Goal: Task Accomplishment & Management: Manage account settings

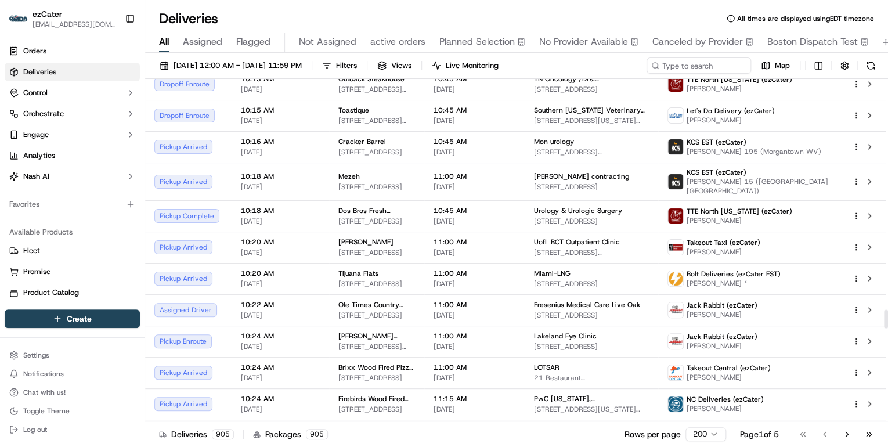
scroll to position [4309, 0]
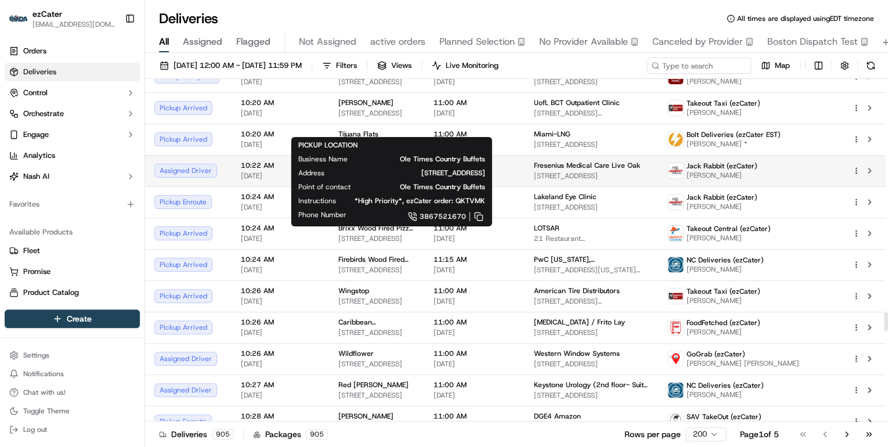
click at [388, 171] on span "2469 US-90, Lake City, FL 32024, USA" at bounding box center [376, 175] width 77 height 9
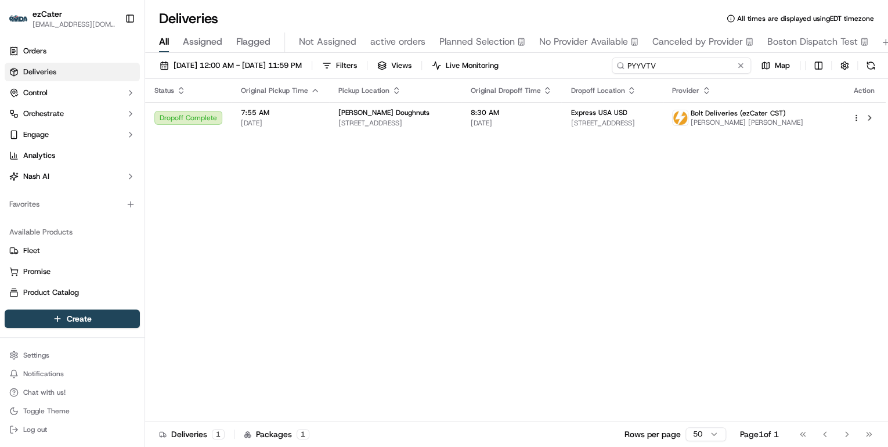
drag, startPoint x: 700, startPoint y: 67, endPoint x: 403, endPoint y: 37, distance: 298.0
click at [403, 37] on div "Deliveries All times are displayed using EDT timezone All Assigned Flagged Not …" at bounding box center [516, 223] width 743 height 447
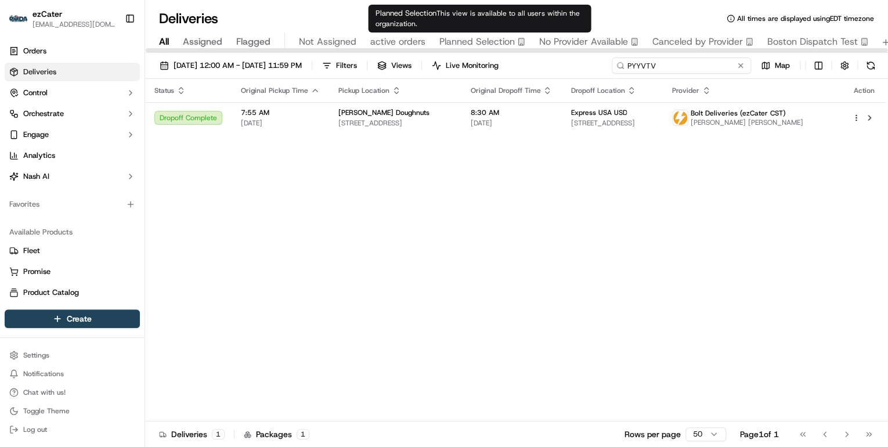
paste input "Y1WTMY"
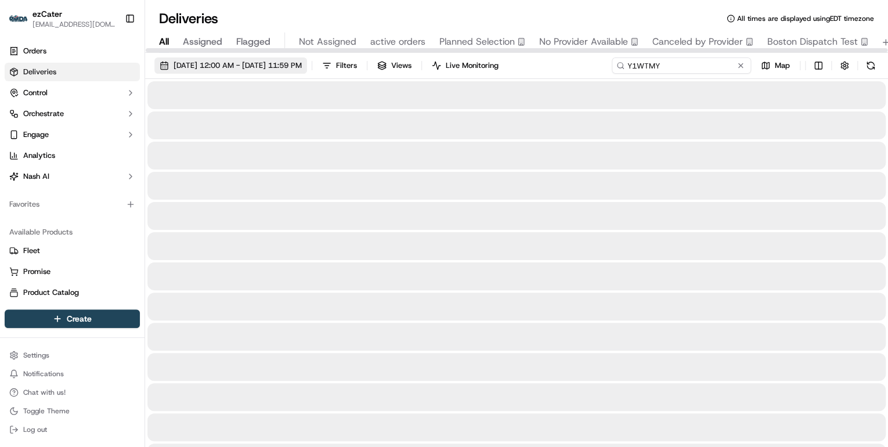
type input "Y1WTMY"
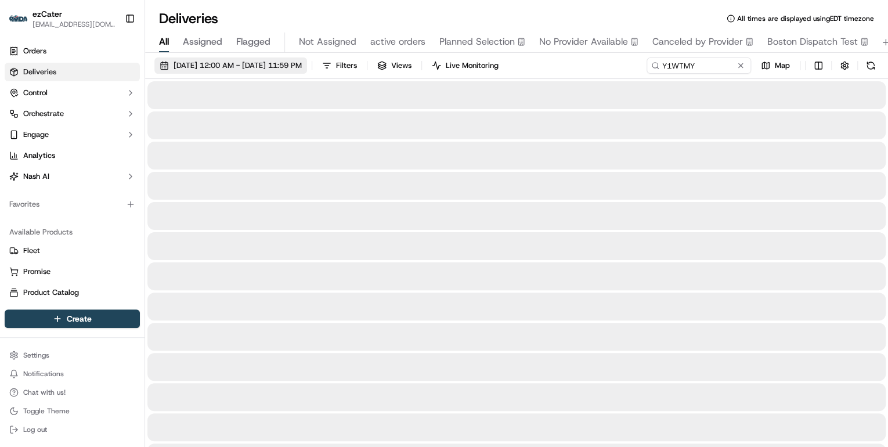
click at [240, 65] on span "[DATE] 12:00 AM - [DATE] 11:59 PM" at bounding box center [237, 65] width 128 height 10
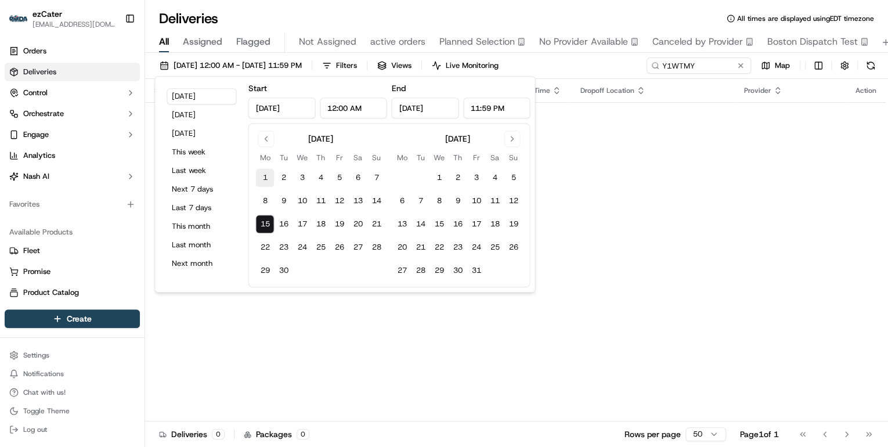
click at [263, 180] on button "1" at bounding box center [264, 177] width 19 height 19
type input "Sep 1, 2025"
click at [378, 223] on button "21" at bounding box center [376, 224] width 19 height 19
type input "Sep 21, 2025"
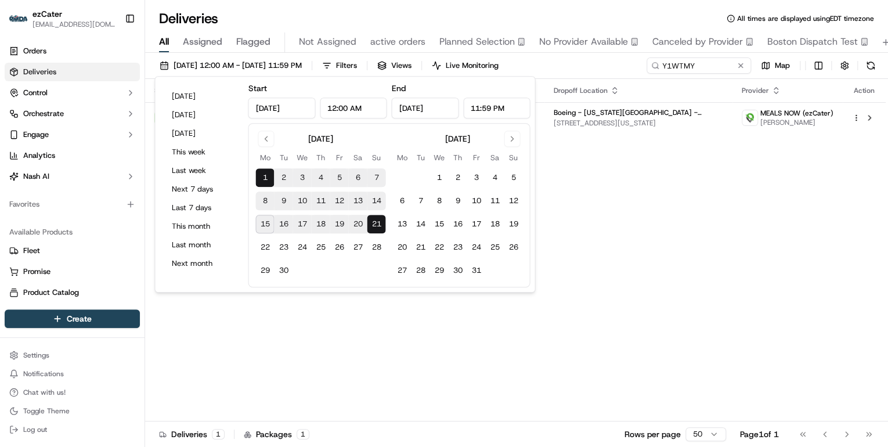
click at [588, 154] on div "Status Original Pickup Time Pickup Location Original Dropoff Time Dropoff Locat…" at bounding box center [515, 250] width 740 height 342
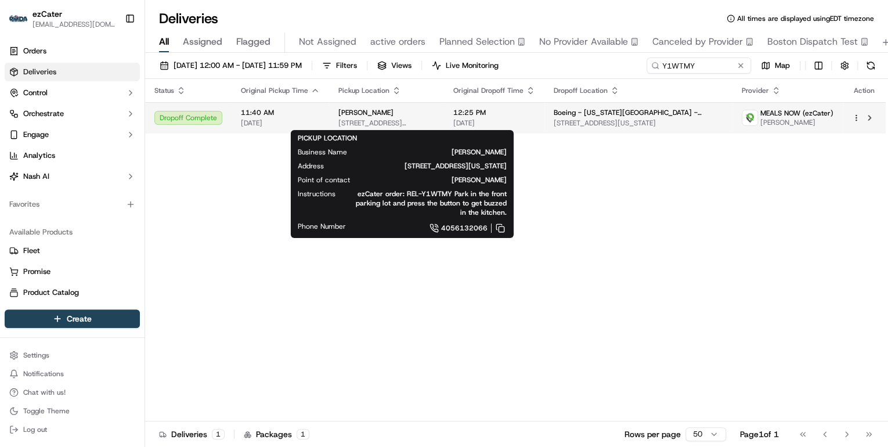
click at [342, 117] on div "Develyn 6209 N Meridian Ave, Oklahoma City, OK 73112, USA" at bounding box center [386, 118] width 96 height 20
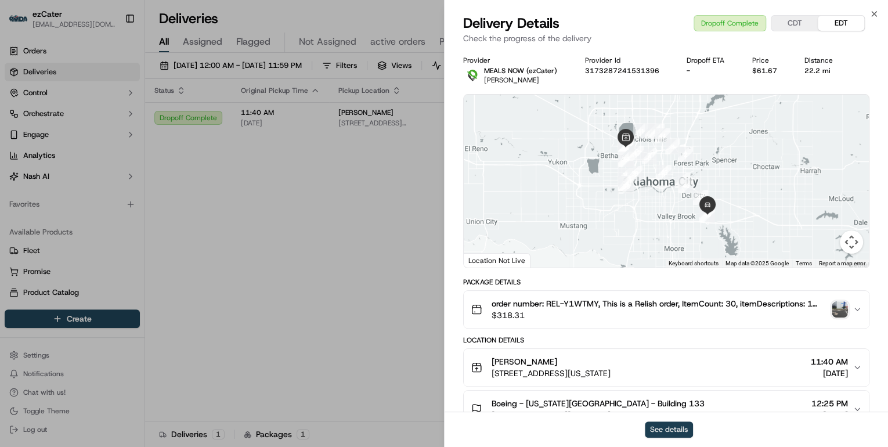
click at [654, 426] on button "See details" at bounding box center [669, 429] width 48 height 16
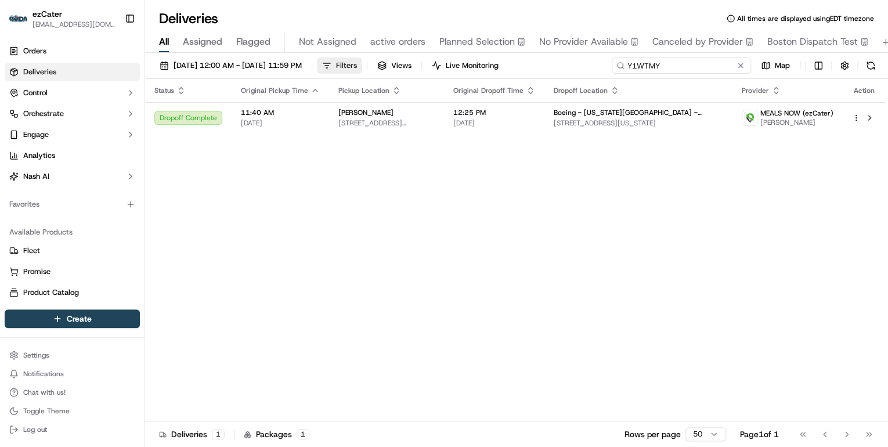
drag, startPoint x: 704, startPoint y: 67, endPoint x: 368, endPoint y: 59, distance: 336.0
click at [368, 59] on div "09/01/2025 12:00 AM - 09/21/2025 11:59 PM Filters Views Live Monitoring Y1WTMY …" at bounding box center [516, 67] width 743 height 21
paste input "1YKY7Q"
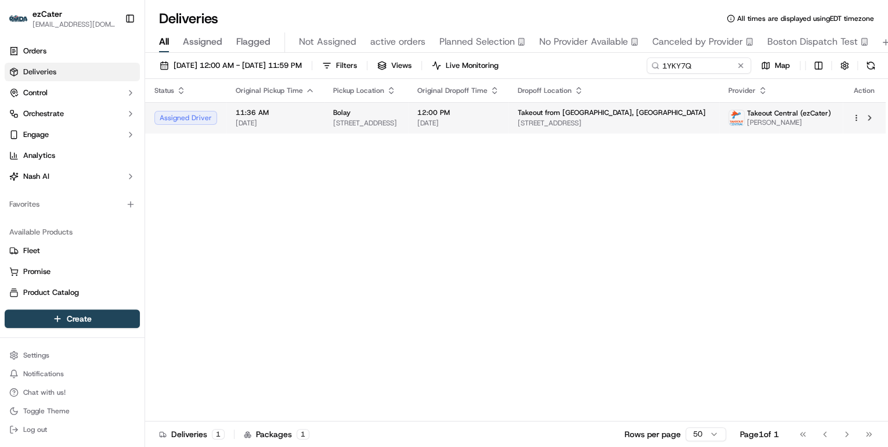
click at [379, 118] on span "2905 SW 42nd St Suite 80, Gainesville, FL 32608, USA" at bounding box center [366, 122] width 66 height 9
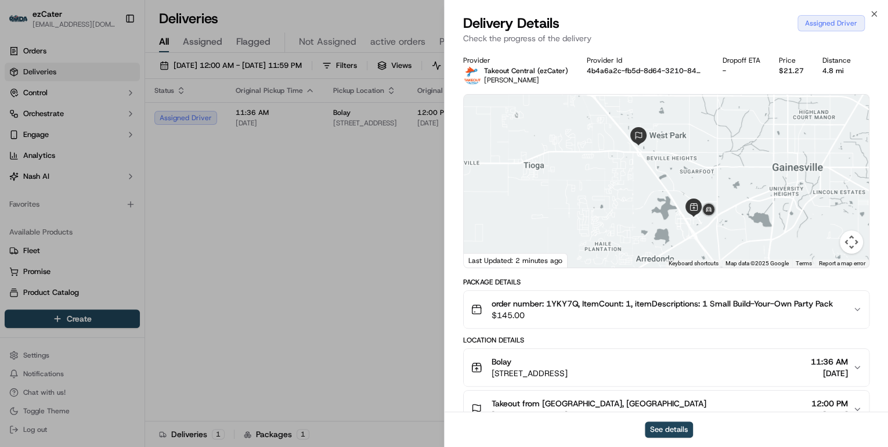
scroll to position [139, 0]
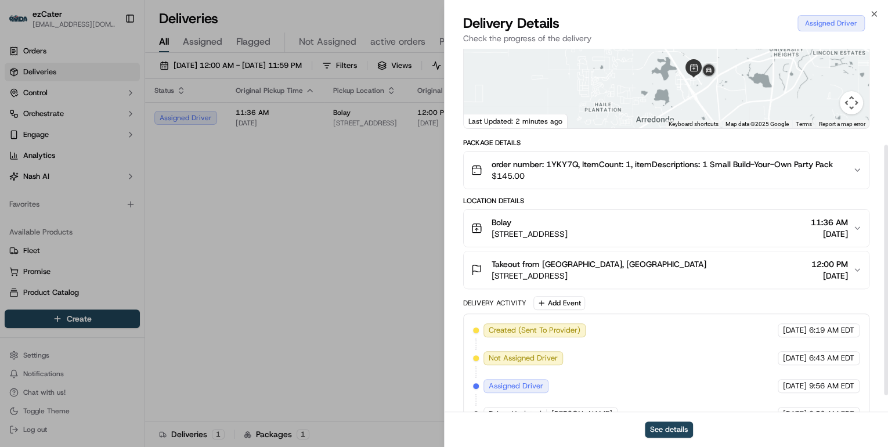
click at [634, 264] on div "Takeout from Gainesville, FL" at bounding box center [598, 264] width 215 height 12
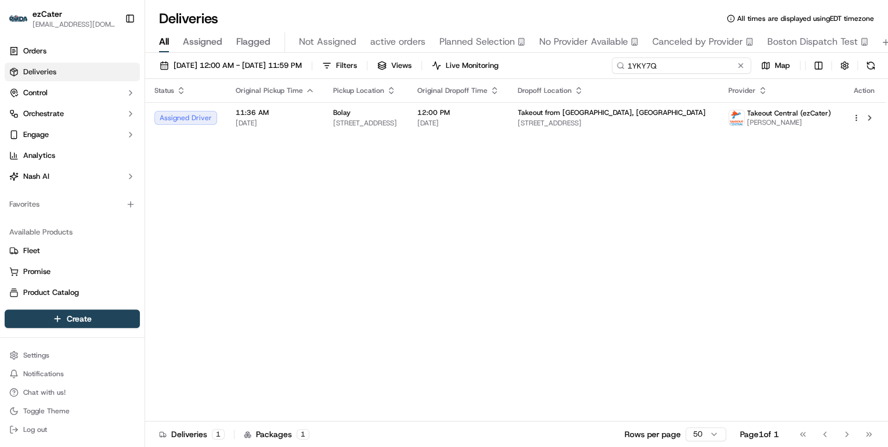
drag, startPoint x: 703, startPoint y: 67, endPoint x: 355, endPoint y: 60, distance: 348.2
click at [355, 60] on div "09/01/2025 12:00 AM - 09/21/2025 11:59 PM Filters Views Live Monitoring 1YKY7Q …" at bounding box center [516, 67] width 743 height 21
paste input "HAT32"
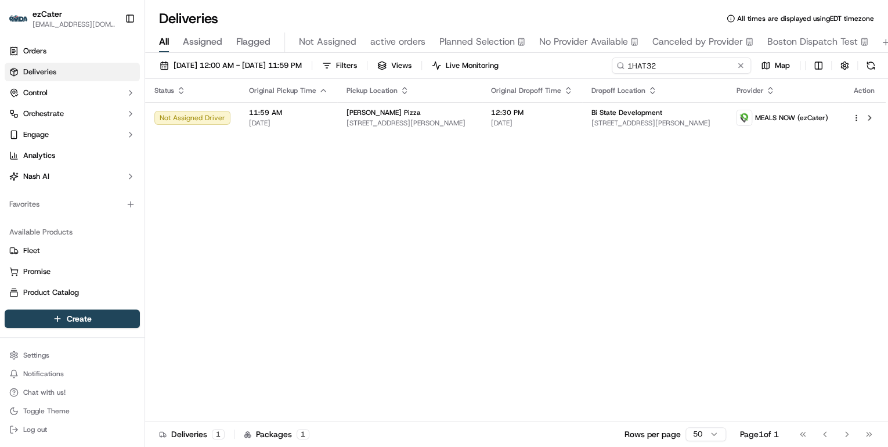
drag, startPoint x: 678, startPoint y: 63, endPoint x: 457, endPoint y: 67, distance: 220.5
click at [469, 67] on div "09/01/2025 12:00 AM - 09/21/2025 11:59 PM Filters Views Live Monitoring 1HAT32 …" at bounding box center [516, 67] width 743 height 21
paste input "59PXJF"
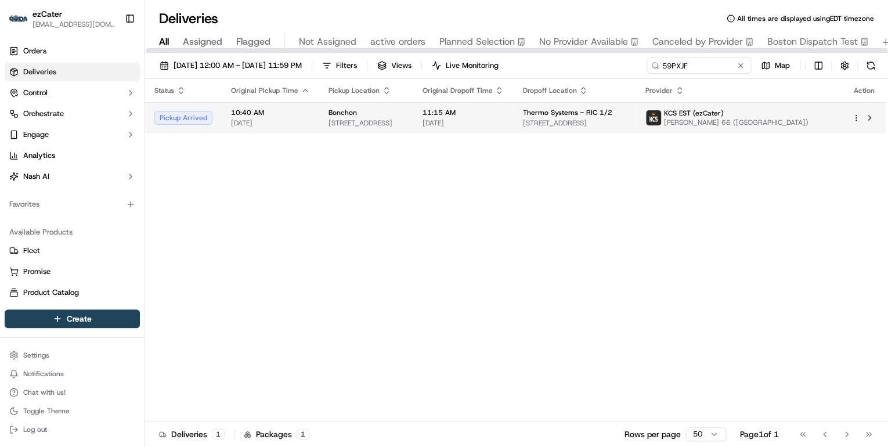
click at [403, 114] on div "Bonchon" at bounding box center [365, 112] width 75 height 9
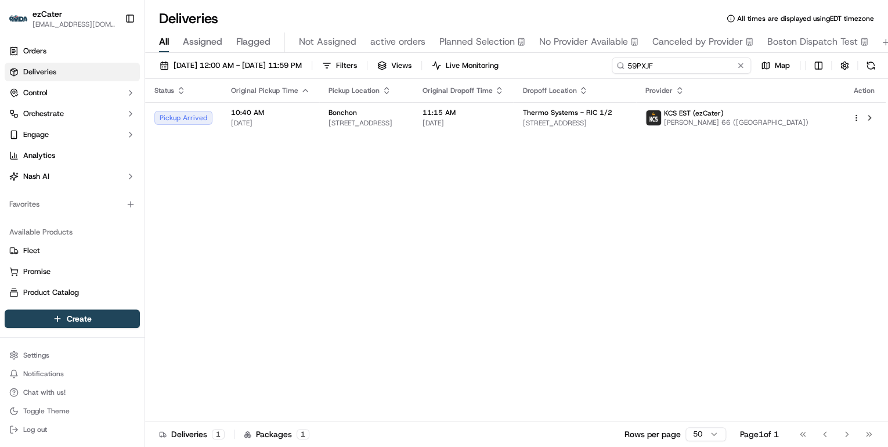
drag, startPoint x: 696, startPoint y: 65, endPoint x: 457, endPoint y: 71, distance: 239.7
click at [457, 71] on div "09/01/2025 12:00 AM - 09/21/2025 11:59 PM Filters Views Live Monitoring 59PXJF …" at bounding box center [516, 67] width 743 height 21
paste input "1HAT32"
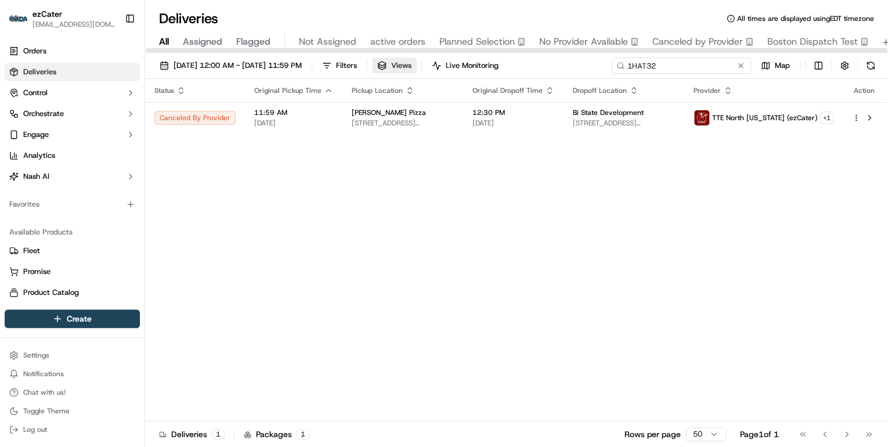
drag, startPoint x: 671, startPoint y: 60, endPoint x: 433, endPoint y: 63, distance: 237.3
click at [433, 63] on div "09/01/2025 12:00 AM - 09/21/2025 11:59 PM Filters Views Live Monitoring 1HAT32 …" at bounding box center [516, 67] width 743 height 21
paste input "Q8MC8H"
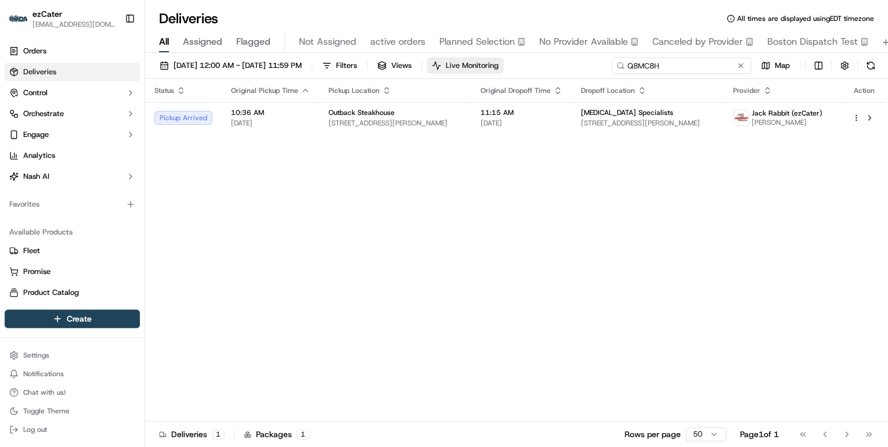
drag, startPoint x: 668, startPoint y: 63, endPoint x: 476, endPoint y: 62, distance: 192.0
click at [483, 62] on div "09/01/2025 12:00 AM - 09/21/2025 11:59 PM Filters Views Live Monitoring Q8MC8H …" at bounding box center [516, 67] width 743 height 21
paste input "KTVMK"
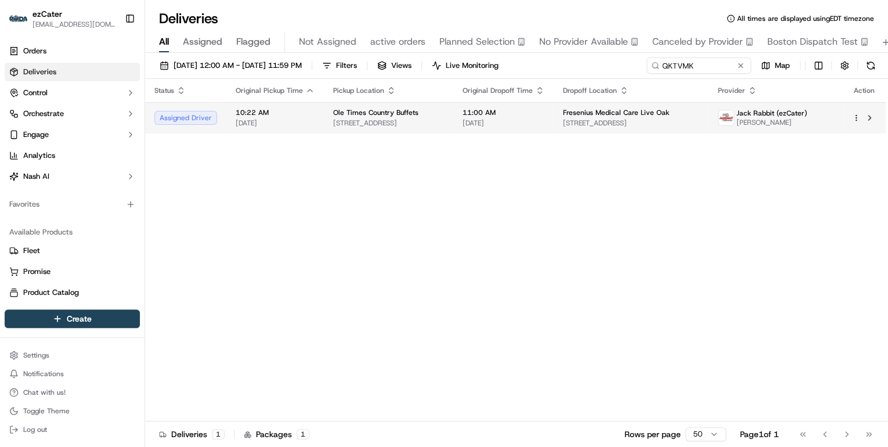
click at [336, 122] on span "2469 US-90, Lake City, FL 32024, USA" at bounding box center [388, 122] width 111 height 9
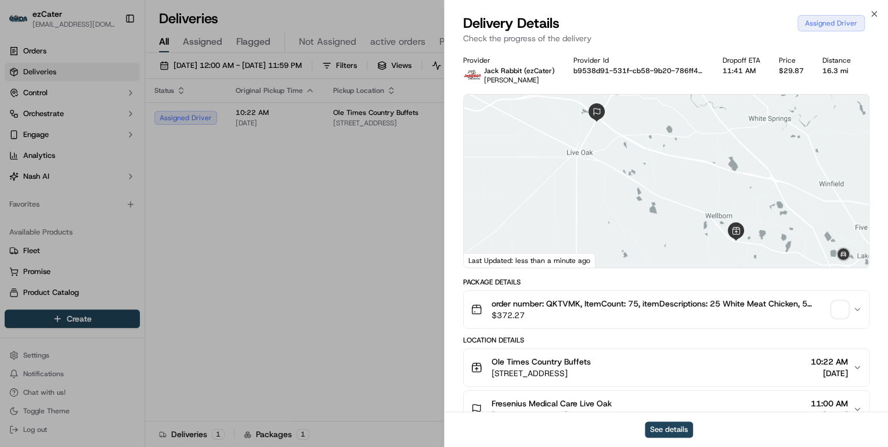
scroll to position [164, 0]
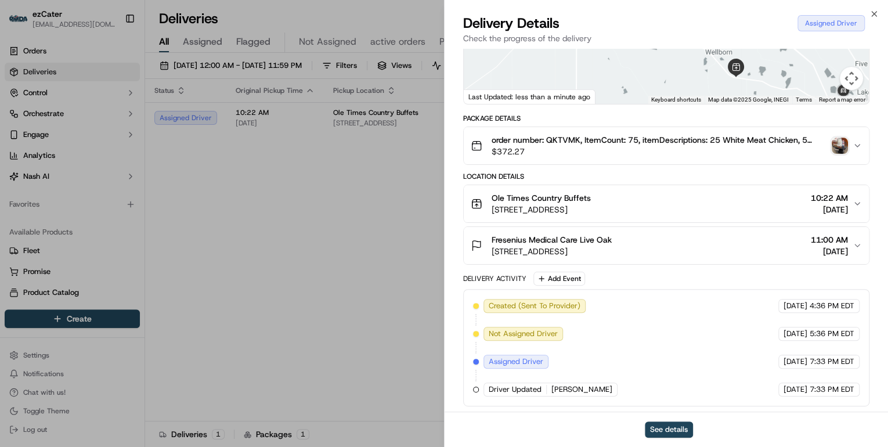
click at [591, 197] on div "Ole Times Country Buffets" at bounding box center [540, 198] width 99 height 12
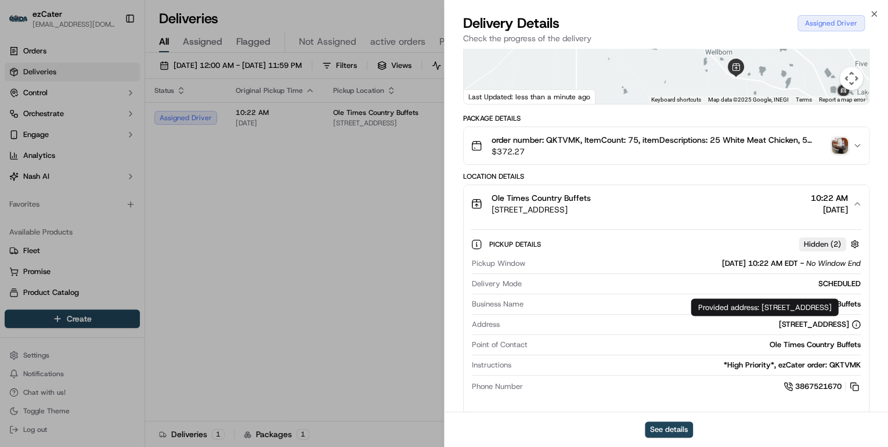
drag, startPoint x: 801, startPoint y: 306, endPoint x: 763, endPoint y: 307, distance: 37.1
click at [760, 304] on div "Provided address: 2469 US-90, Lake City, FL, 32024 Provided address: 2469 US-90…" at bounding box center [763, 306] width 147 height 17
click at [762, 307] on div "Provided address: 2469 US-90, Lake City, FL, 32024 Provided address: 2469 US-90…" at bounding box center [763, 306] width 147 height 17
drag, startPoint x: 759, startPoint y: 309, endPoint x: 878, endPoint y: 310, distance: 118.9
click at [838, 310] on div "Provided address: 2469 US-90, Lake City, FL, 32024 Provided address: 2469 US-90…" at bounding box center [763, 306] width 147 height 17
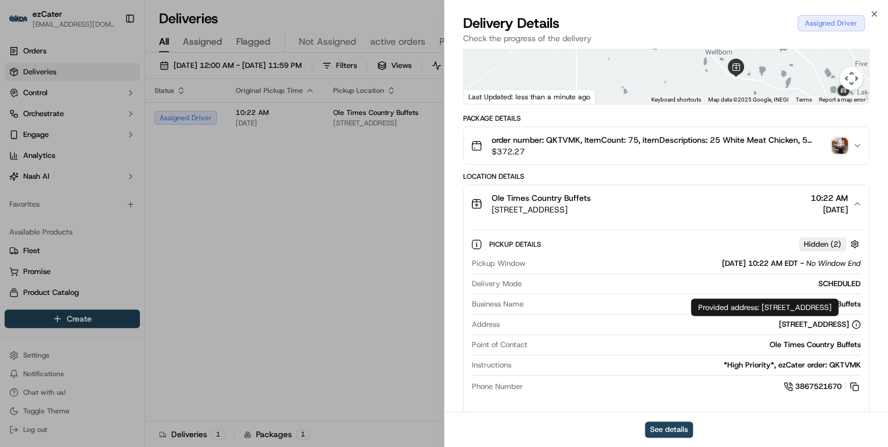
copy div "2469 US-90, Lake City, FL, 32024"
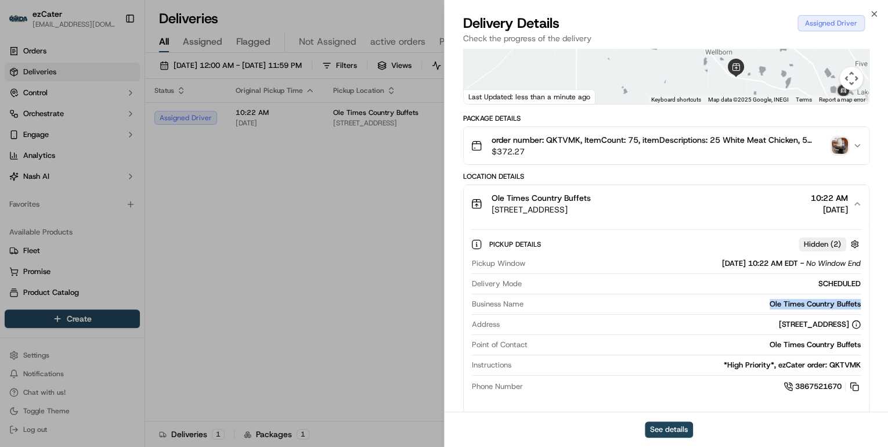
drag, startPoint x: 863, startPoint y: 301, endPoint x: 764, endPoint y: 302, distance: 99.2
click at [764, 302] on div "Pickup Details Hidden ( 2 ) Pickup Window 09/15/2025 10:22 AM EDT - No Window E…" at bounding box center [666, 313] width 405 height 182
copy div "Ole Times Country Buffets"
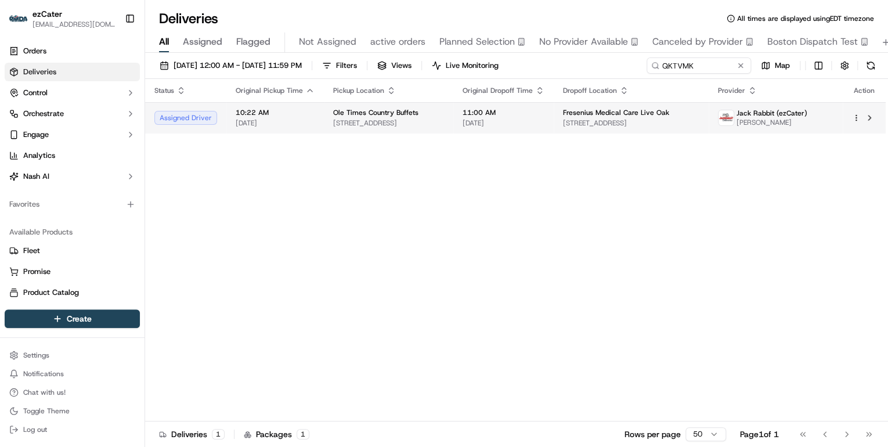
click at [383, 111] on span "Ole Times Country Buffets" at bounding box center [375, 112] width 85 height 9
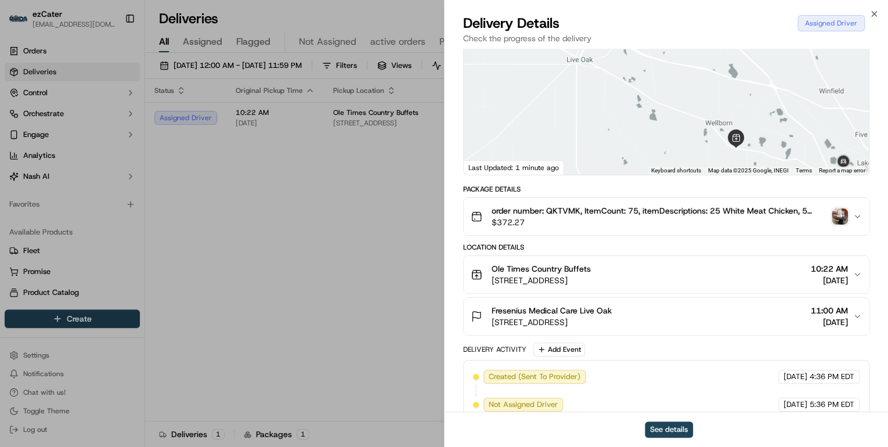
scroll to position [139, 0]
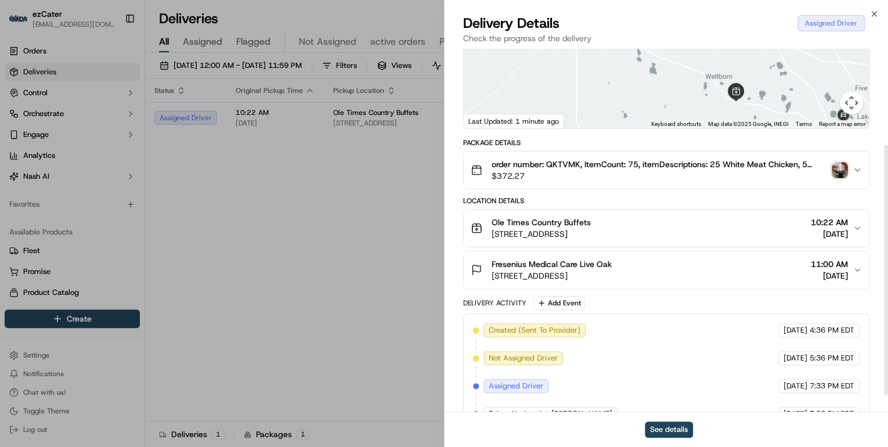
click at [591, 228] on span "2469 US-90, Lake City, FL 32024, USA" at bounding box center [540, 234] width 99 height 12
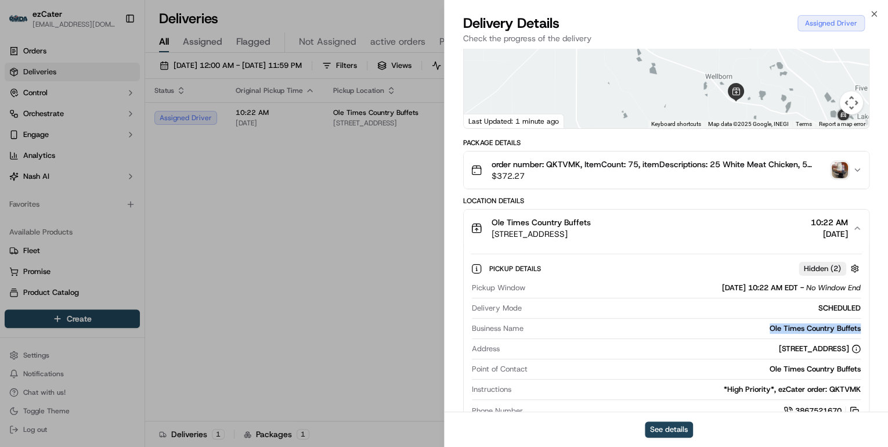
drag, startPoint x: 863, startPoint y: 324, endPoint x: 768, endPoint y: 324, distance: 95.1
click at [768, 324] on div "Pickup Details Hidden ( 2 ) Pickup Window 09/15/2025 10:22 AM EDT - No Window E…" at bounding box center [666, 338] width 405 height 182
copy div "Ole Times Country Buffets"
drag, startPoint x: 761, startPoint y: 332, endPoint x: 880, endPoint y: 332, distance: 118.9
click at [838, 332] on div "Provided address: 2469 US-90, Lake City, FL, 32024 Provided address: 2469 US-90…" at bounding box center [763, 331] width 147 height 17
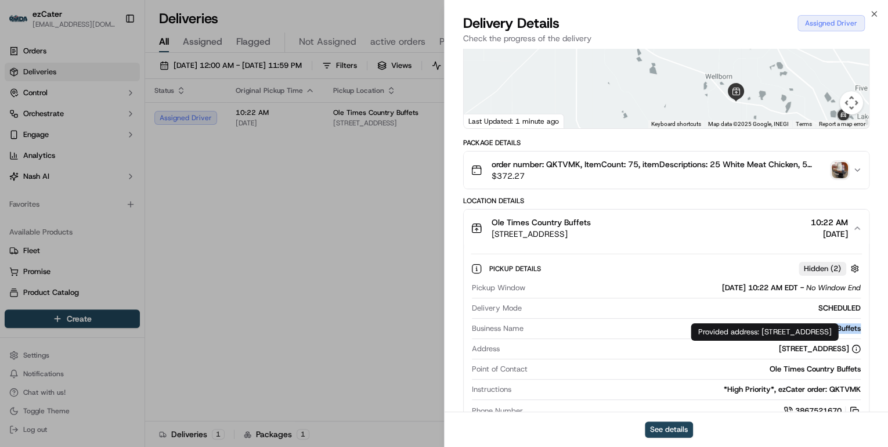
copy div "2469 US-90, Lake City, FL, 32024"
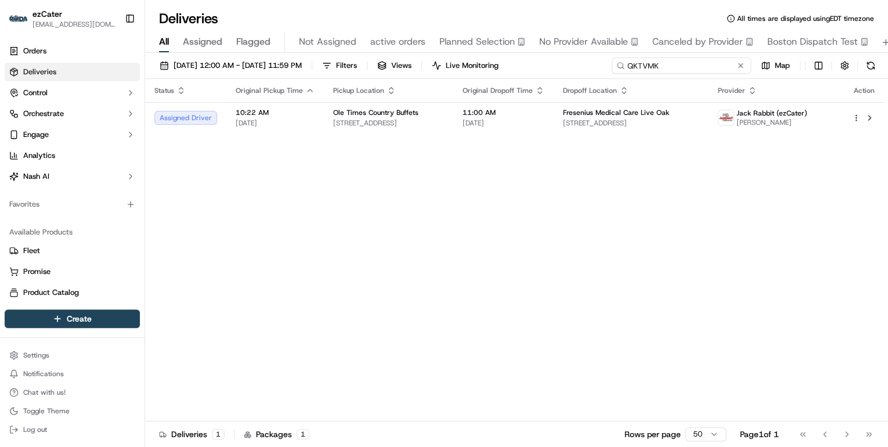
drag, startPoint x: 697, startPoint y: 65, endPoint x: 387, endPoint y: 82, distance: 310.3
click at [396, 82] on div "09/01/2025 12:00 AM - 09/21/2025 11:59 PM Filters Views Live Monitoring QKTVMK …" at bounding box center [516, 251] width 743 height 396
paste input "8MC8H"
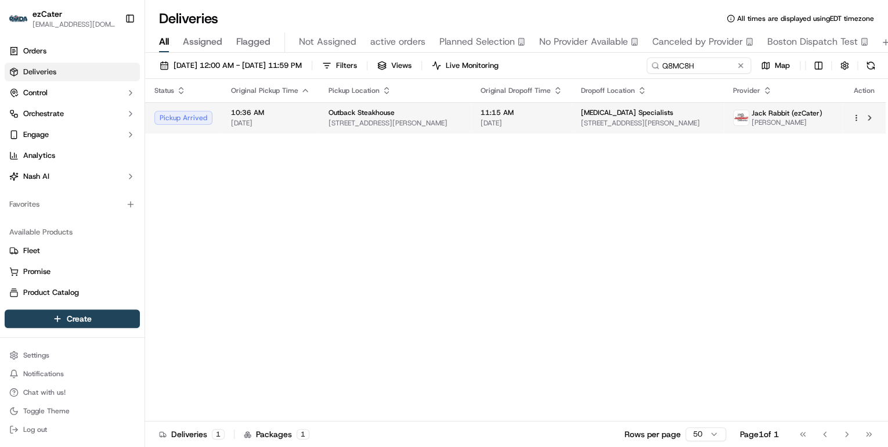
click at [367, 110] on span "Outback Steakhouse" at bounding box center [361, 112] width 66 height 9
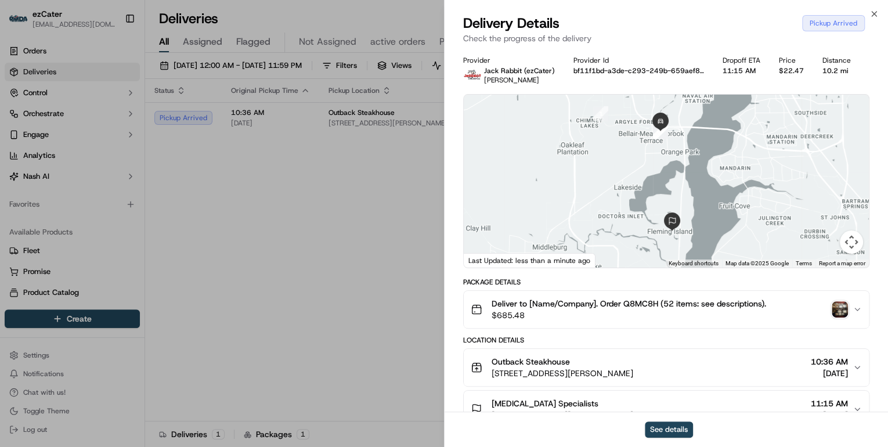
click at [840, 315] on img "button" at bounding box center [839, 309] width 16 height 16
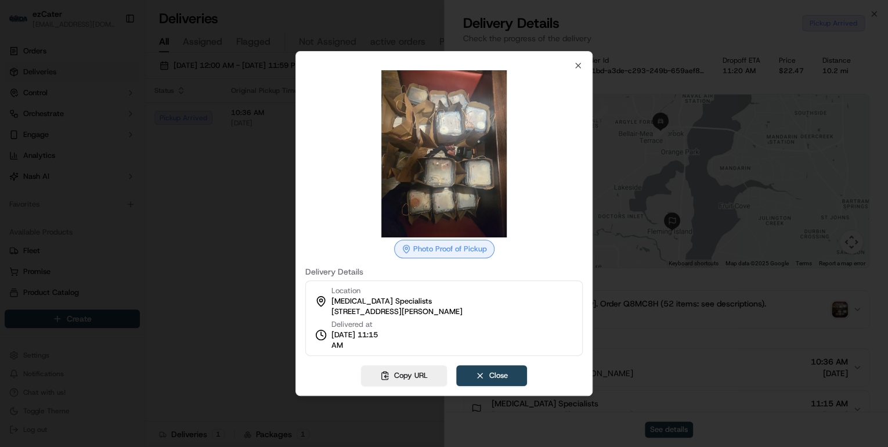
click at [224, 213] on div at bounding box center [444, 223] width 888 height 447
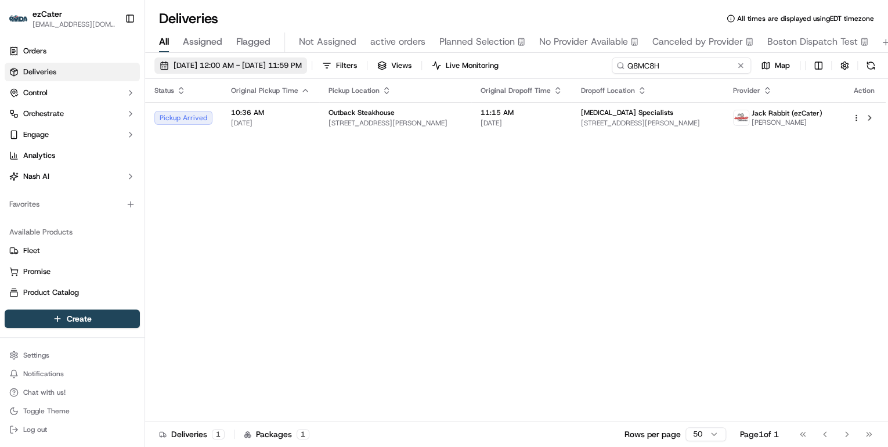
drag, startPoint x: 706, startPoint y: 66, endPoint x: 323, endPoint y: 71, distance: 383.5
click at [343, 69] on div "09/01/2025 12:00 AM - 09/21/2025 11:59 PM Filters Views Live Monitoring Q8MC8H …" at bounding box center [516, 67] width 743 height 21
paste input "59PXJF"
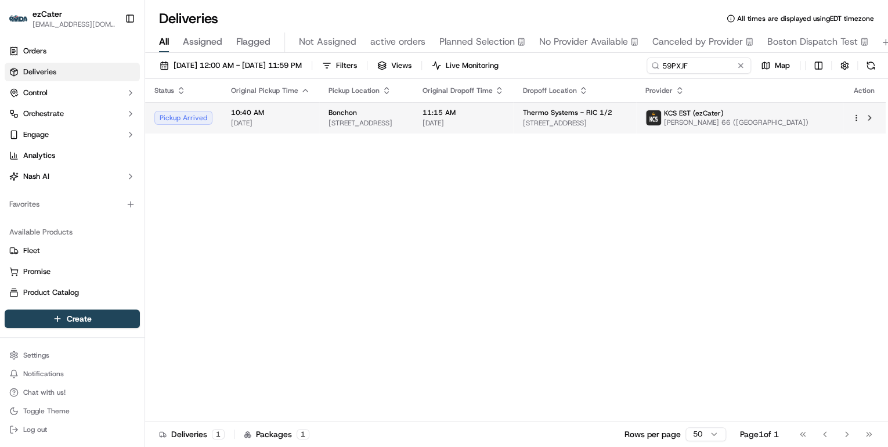
click at [363, 128] on span "2812 W Broad St, Richmond, VA 23230, USA" at bounding box center [365, 122] width 75 height 9
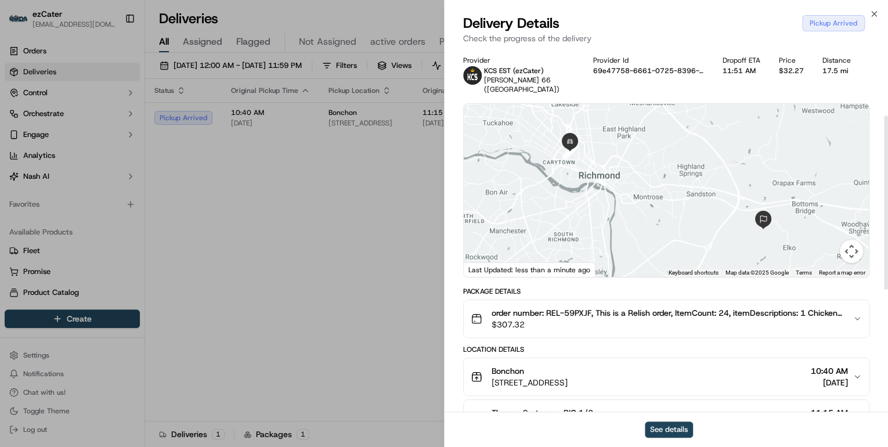
scroll to position [139, 0]
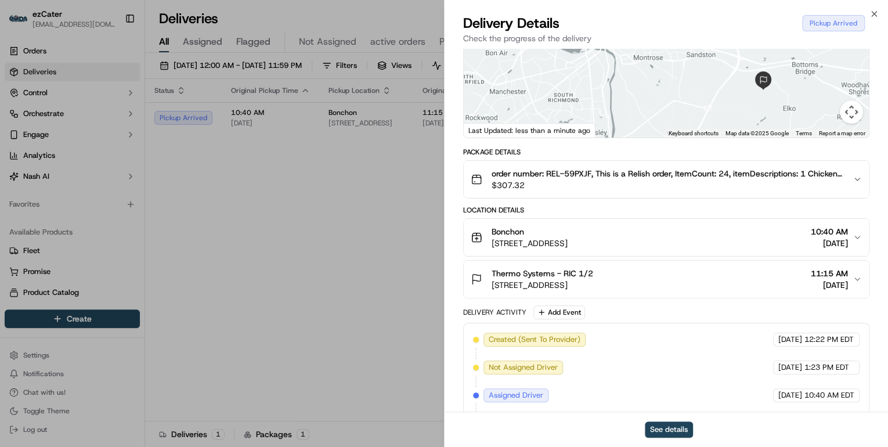
click at [567, 242] on span "2812 W Broad St, Richmond, VA 23230, USA" at bounding box center [529, 243] width 76 height 12
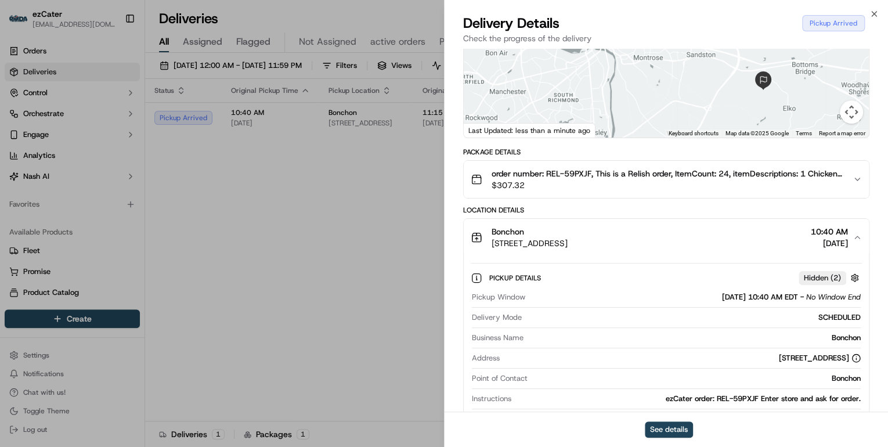
scroll to position [232, 0]
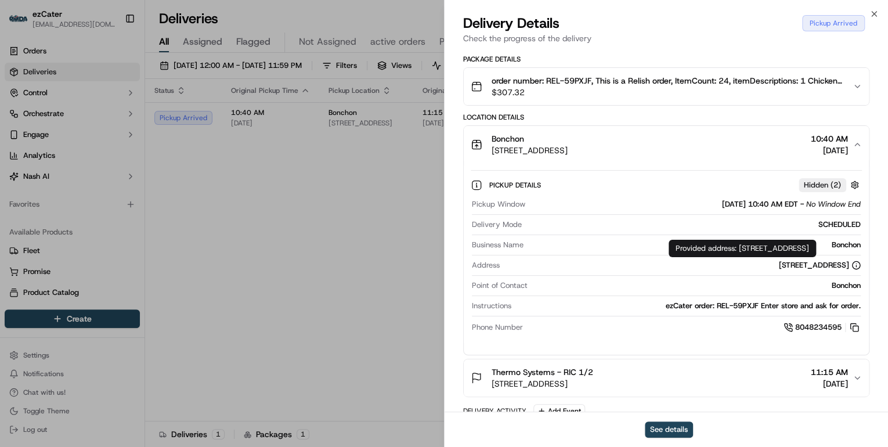
drag, startPoint x: 736, startPoint y: 248, endPoint x: 881, endPoint y: 251, distance: 145.6
click at [816, 251] on div "Provided address: 2812 W Broad St, Richmond, VA, 23230 Provided address: 2812 W…" at bounding box center [741, 248] width 147 height 17
copy div "2812 W Broad St, Richmond, VA, 23230"
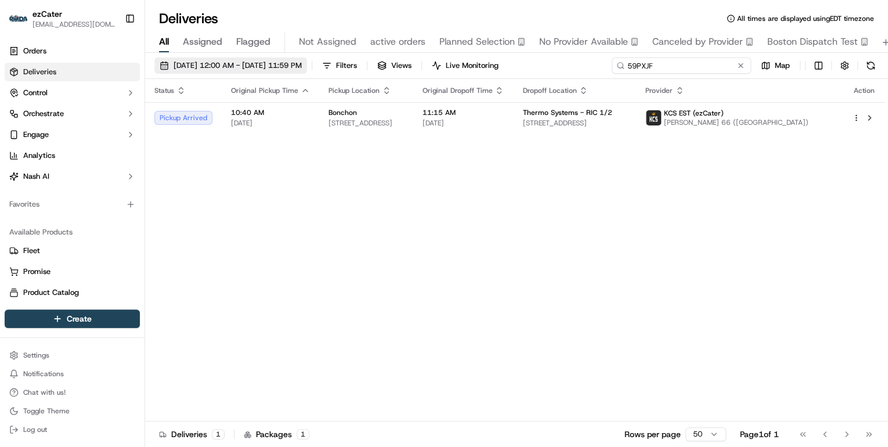
drag, startPoint x: 697, startPoint y: 67, endPoint x: 335, endPoint y: 68, distance: 361.4
click at [355, 67] on div "09/01/2025 12:00 AM - 09/21/2025 11:59 PM Filters Views Live Monitoring 59PXJF …" at bounding box center [516, 67] width 743 height 21
paste input "QKTVMK"
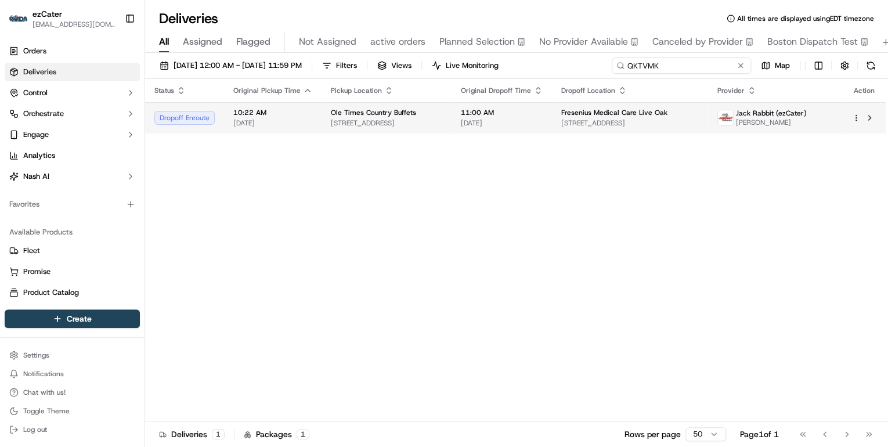
type input "QKTVMK"
click at [410, 117] on div "Ole Times Country Buffets 2469 US-90, Lake City, FL 32024, USA" at bounding box center [386, 118] width 111 height 20
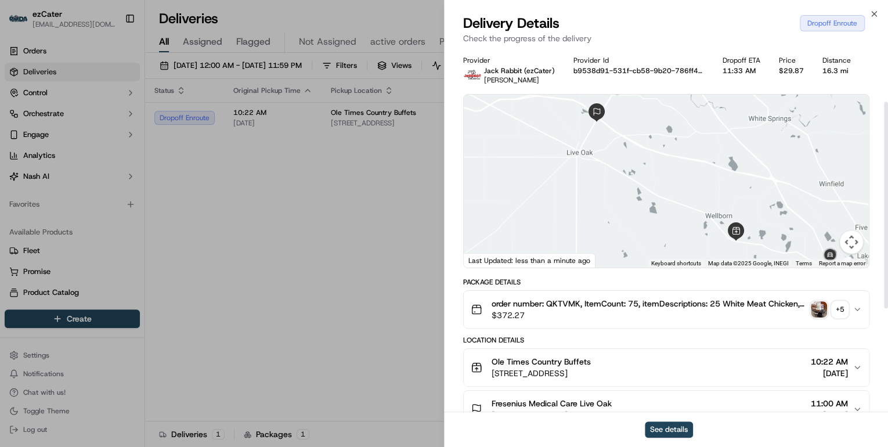
scroll to position [93, 0]
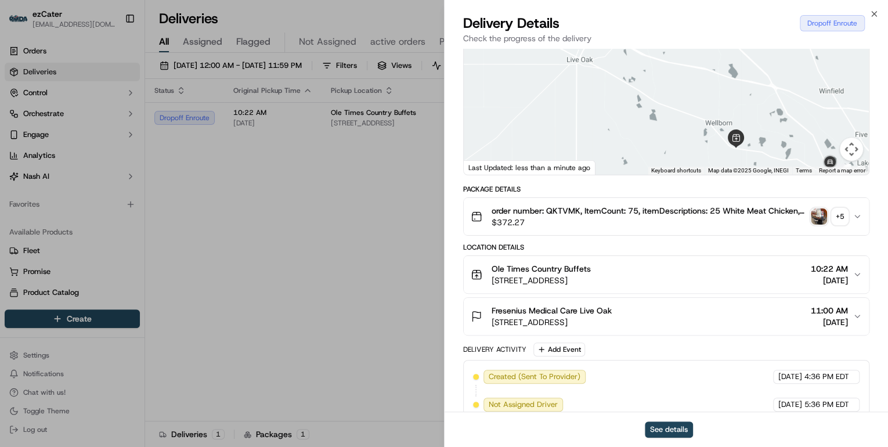
click at [696, 278] on div "Ole Times Country Buffets 2469 US-90, Lake City, FL 32024, USA 10:22 AM 09/15/2…" at bounding box center [662, 274] width 382 height 23
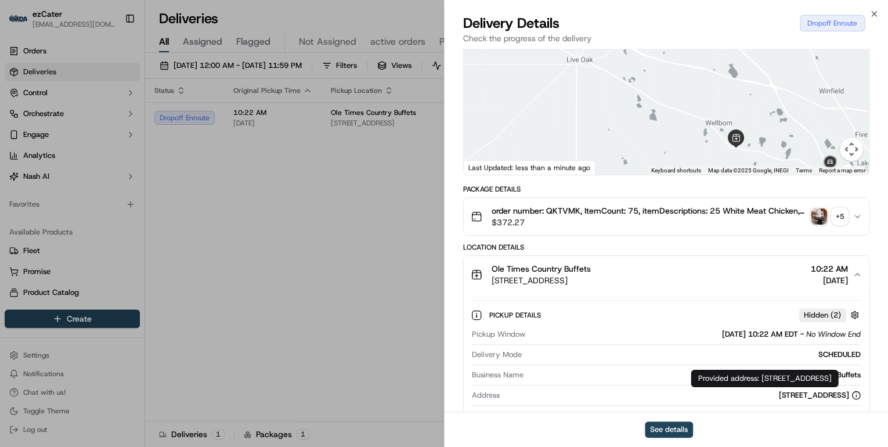
drag, startPoint x: 878, startPoint y: 379, endPoint x: 761, endPoint y: 379, distance: 117.2
click at [761, 379] on div "Provided address: 2469 US-90, Lake City, FL, 32024 Provided address: 2469 US-90…" at bounding box center [763, 378] width 147 height 17
copy div "2469 US-90, Lake City, FL, 32024"
drag, startPoint x: 868, startPoint y: 374, endPoint x: 763, endPoint y: 374, distance: 105.0
click at [763, 374] on div "Ole Times Country Buffets 2469 US-90, Lake City, FL 32024, USA 10:22 AM 09/15/2…" at bounding box center [666, 370] width 406 height 230
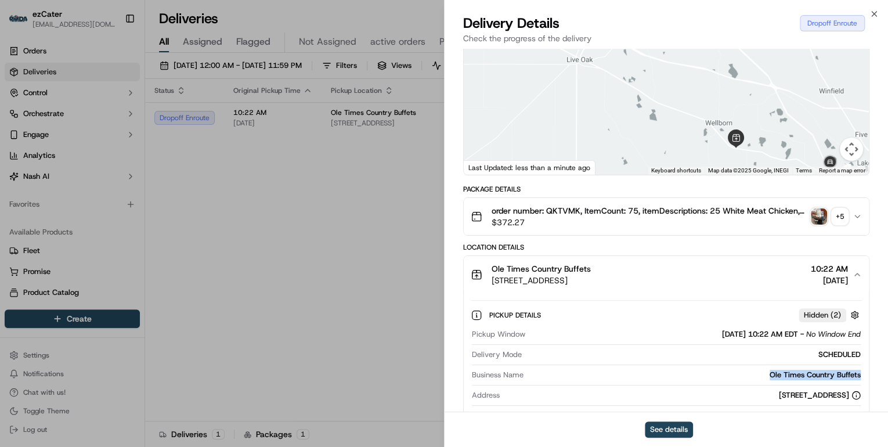
copy div "Ole Times Country Buffets"
drag, startPoint x: 881, startPoint y: 377, endPoint x: 761, endPoint y: 380, distance: 120.1
click at [761, 380] on div "Provided address: 2469 US-90, Lake City, FL, 32024 Provided address: 2469 US-90…" at bounding box center [763, 378] width 147 height 17
copy div "2469 US-90, Lake City, FL, 32024"
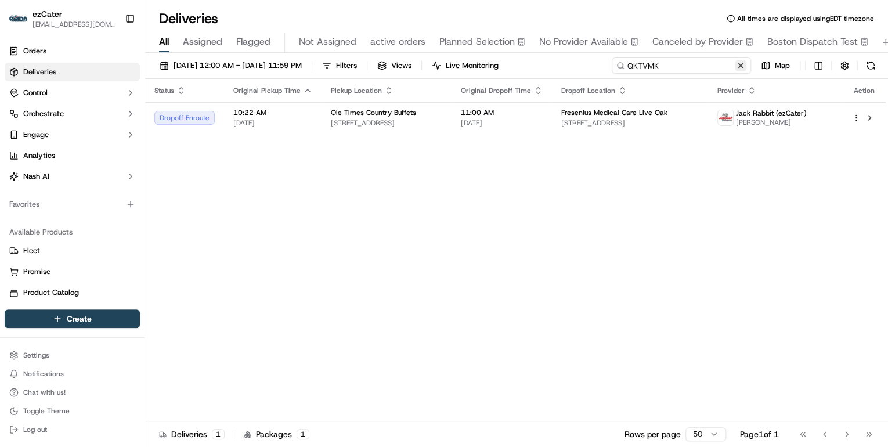
click at [288, 67] on div "09/01/2025 12:00 AM - 09/21/2025 11:59 PM Filters Views Live Monitoring QKTVMK …" at bounding box center [516, 67] width 743 height 21
click at [663, 63] on input "QKTVMK" at bounding box center [680, 65] width 139 height 16
click at [662, 64] on input "QKTVMK" at bounding box center [680, 65] width 139 height 16
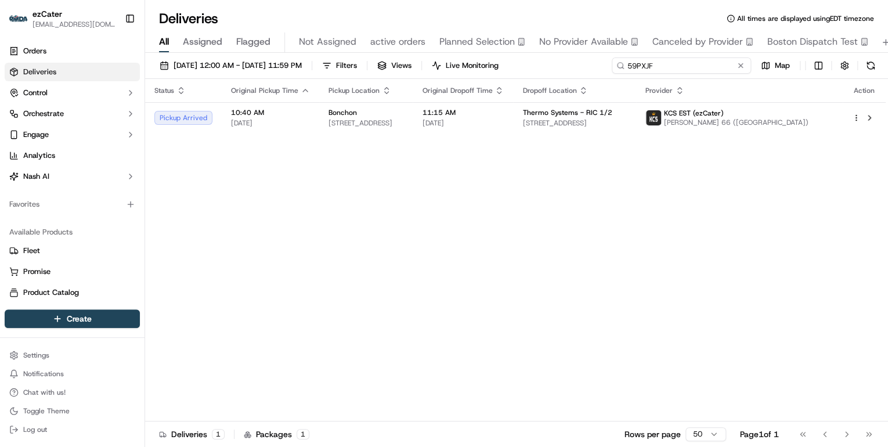
drag, startPoint x: 664, startPoint y: 65, endPoint x: 356, endPoint y: 65, distance: 307.5
click at [377, 65] on div "09/01/2025 12:00 AM - 09/21/2025 11:59 PM Filters Views Live Monitoring 59PXJF …" at bounding box center [516, 67] width 743 height 21
paste input "Q8MC8H"
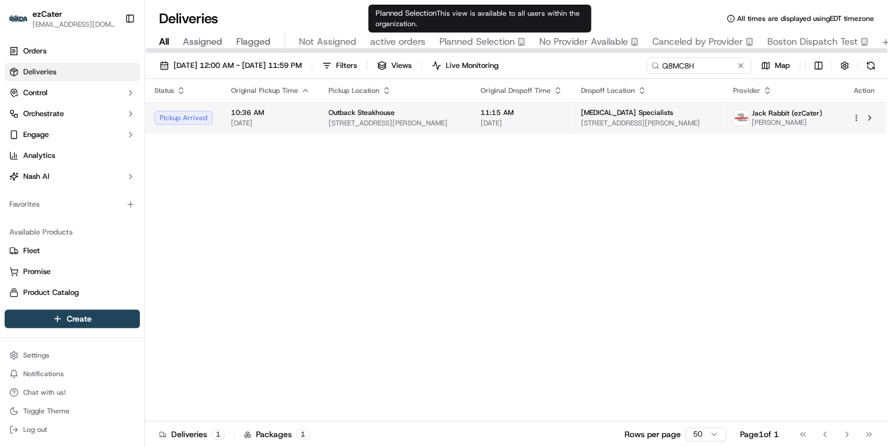
click at [319, 126] on td "Outback Steakhouse 1775 Wells Rd, Orange Park, FL 32073, USA" at bounding box center [395, 117] width 152 height 31
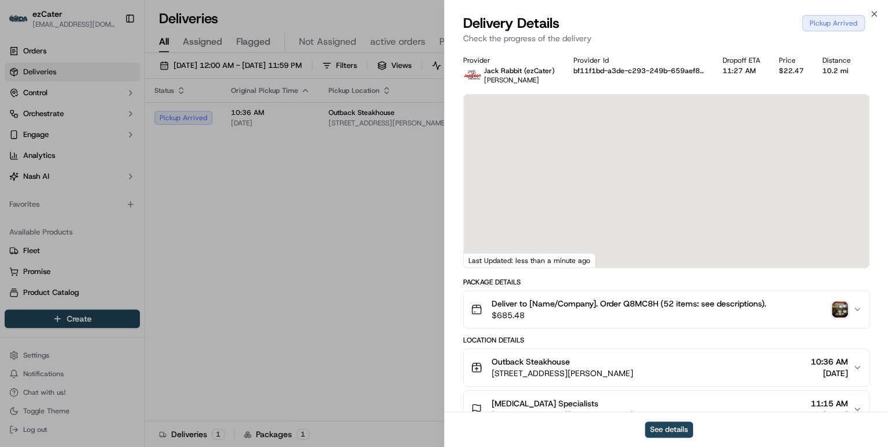
scroll to position [93, 0]
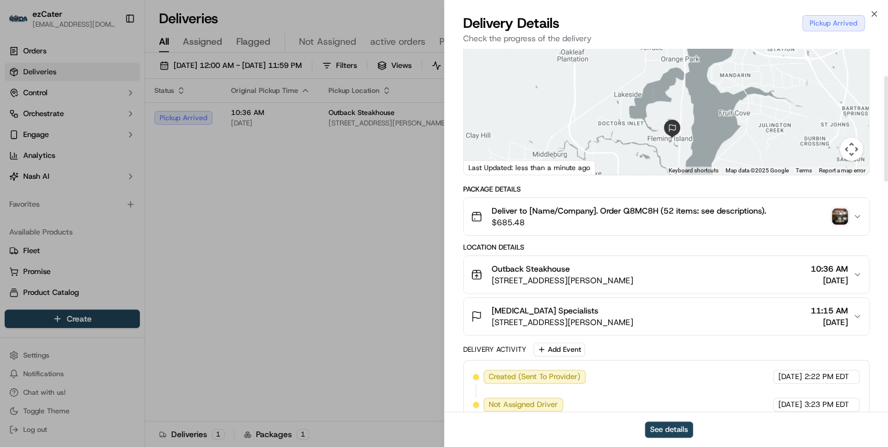
click at [633, 281] on span "1775 Wells Rd, Orange Park, FL 32073, USA" at bounding box center [562, 280] width 142 height 12
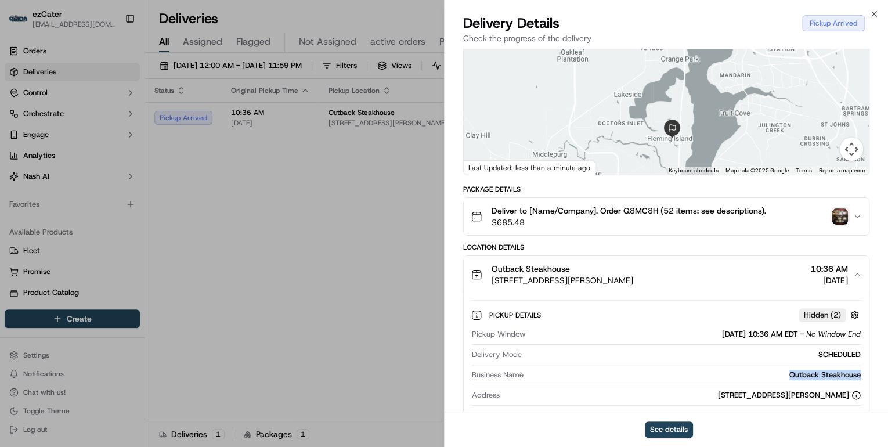
drag, startPoint x: 870, startPoint y: 374, endPoint x: 777, endPoint y: 376, distance: 92.9
copy div "Outback Steakhouse"
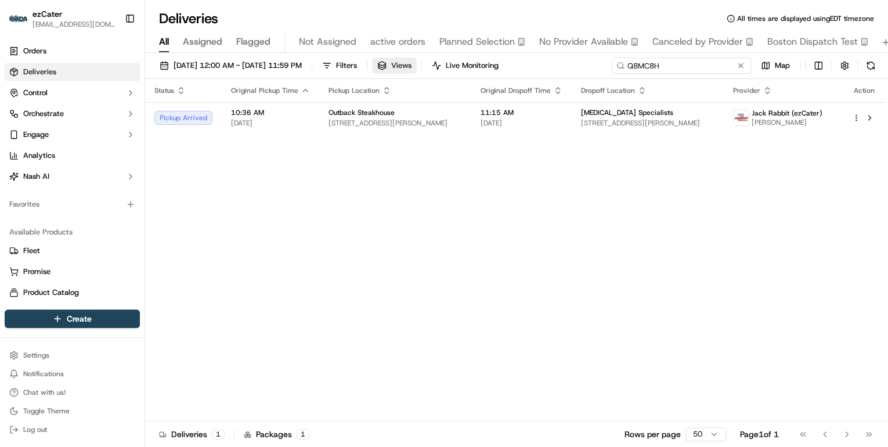
drag, startPoint x: 714, startPoint y: 64, endPoint x: 428, endPoint y: 68, distance: 286.6
click at [428, 68] on div "09/01/2025 12:00 AM - 09/21/2025 11:59 PM Filters Views Live Monitoring Q8MC8H …" at bounding box center [516, 67] width 743 height 21
paste input
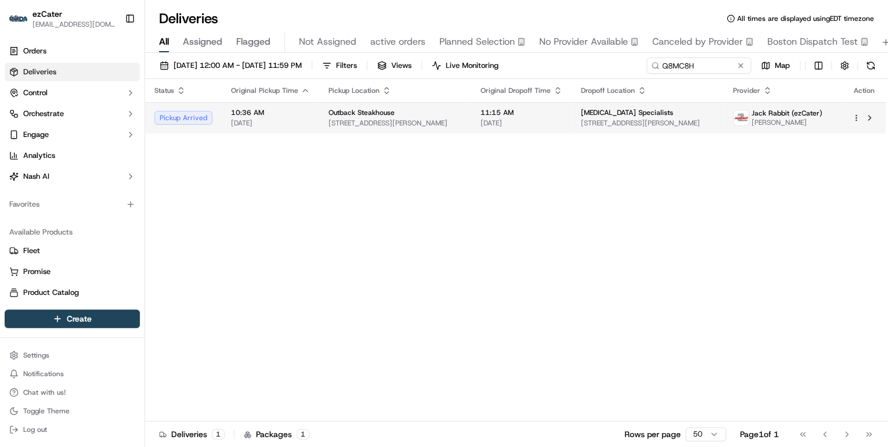
click at [428, 118] on span "1775 Wells Rd, Orange Park, FL 32073, USA" at bounding box center [394, 122] width 133 height 9
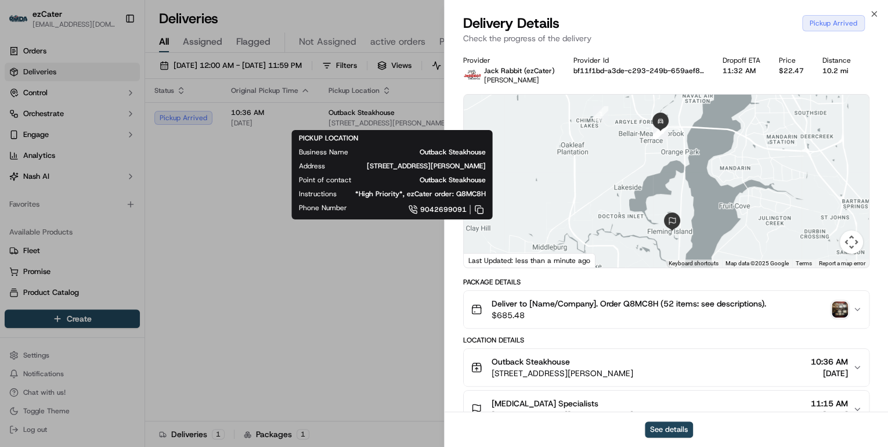
drag, startPoint x: 325, startPoint y: 264, endPoint x: 330, endPoint y: 258, distance: 7.9
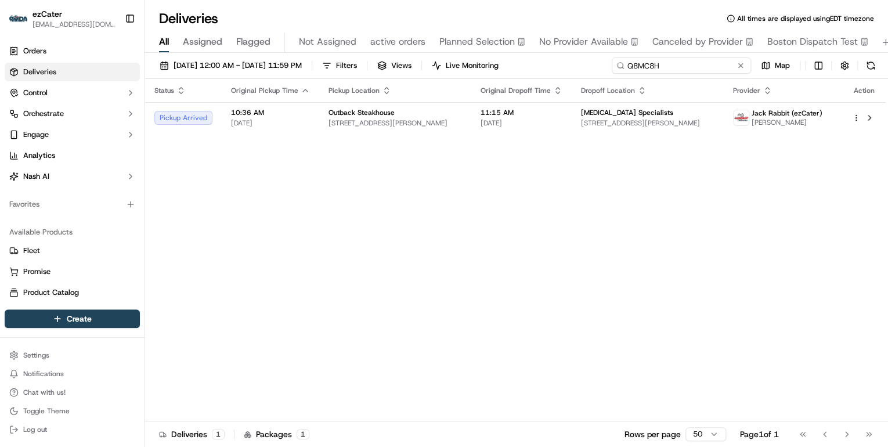
drag, startPoint x: 704, startPoint y: 67, endPoint x: 344, endPoint y: 53, distance: 359.9
click at [346, 53] on div "09/01/2025 12:00 AM - 09/21/2025 11:59 PM Filters Views Live Monitoring Q8MC8H …" at bounding box center [516, 251] width 743 height 396
paste input "59PXJF"
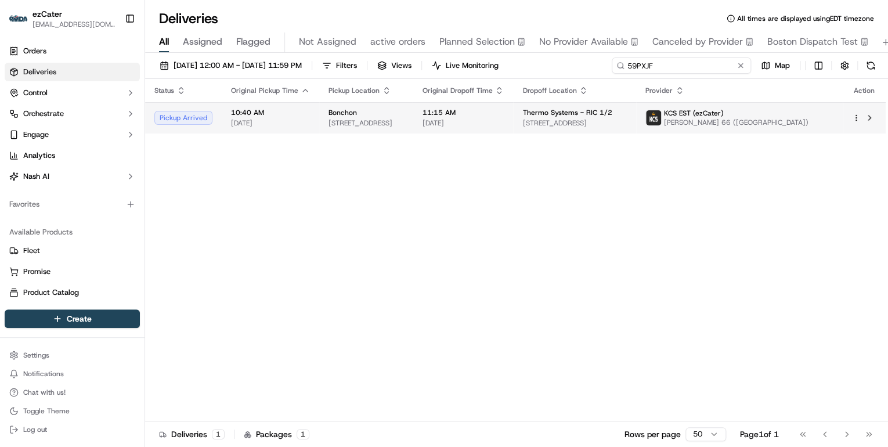
type input "59PXJF"
click at [363, 125] on span "2812 W Broad St, Richmond, VA 23230, USA" at bounding box center [365, 122] width 75 height 9
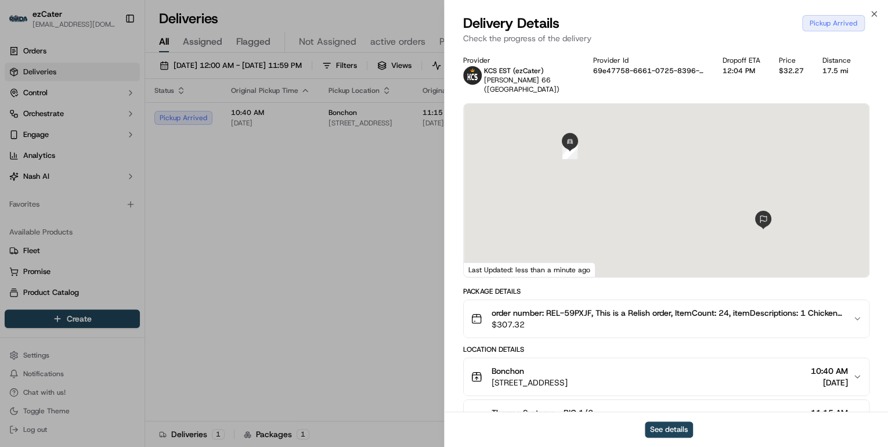
scroll to position [139, 0]
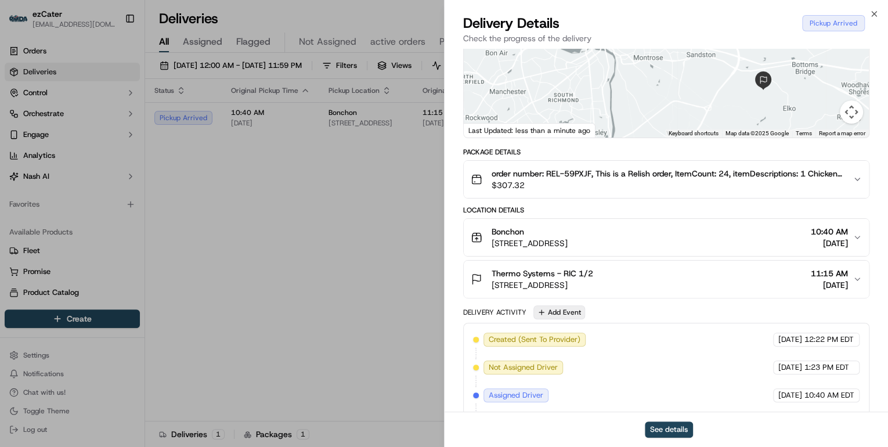
click at [555, 314] on button "Add Event" at bounding box center [559, 312] width 52 height 14
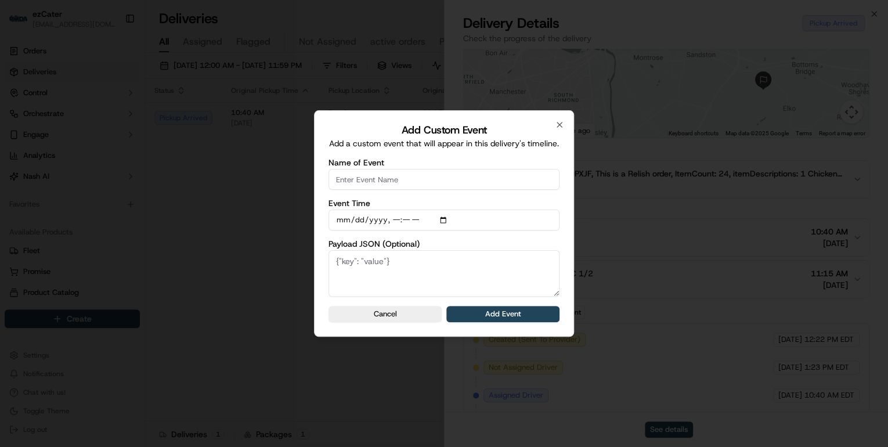
click at [385, 186] on input "Name of Event" at bounding box center [443, 179] width 231 height 21
type input "CP Not Ready"
click at [483, 320] on button "Add Event" at bounding box center [502, 314] width 113 height 16
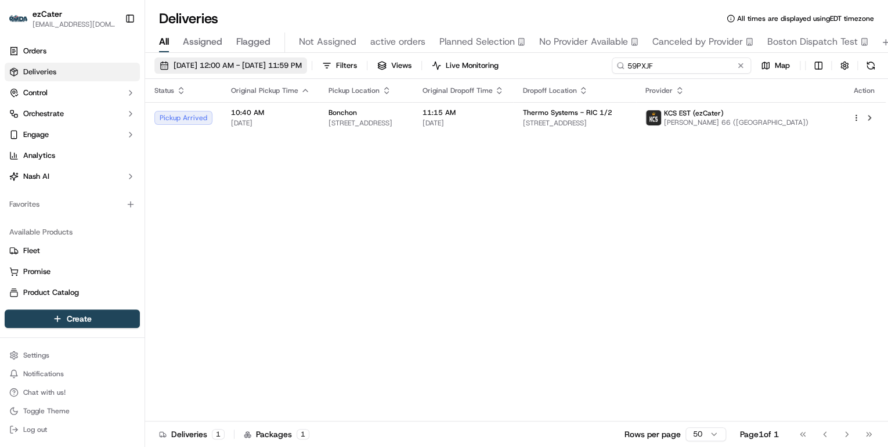
drag, startPoint x: 692, startPoint y: 68, endPoint x: 311, endPoint y: 69, distance: 380.6
click at [311, 69] on div "09/01/2025 12:00 AM - 09/21/2025 11:59 PM Filters Views Live Monitoring 59PXJF …" at bounding box center [516, 67] width 743 height 21
paste input "Q8MC8H"
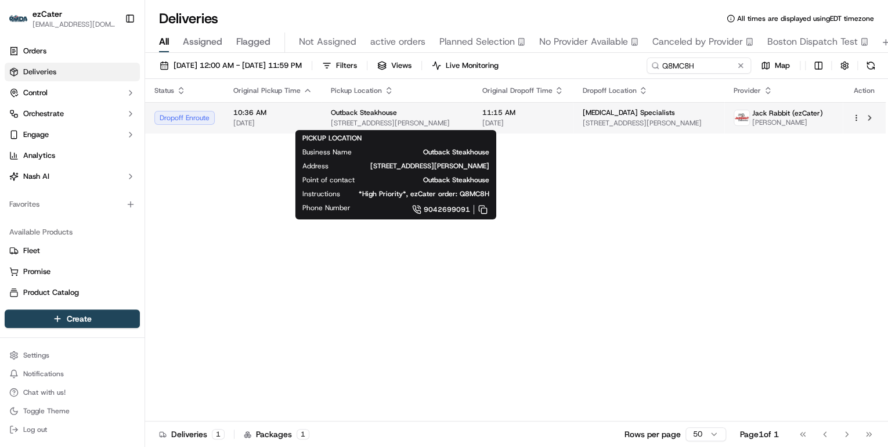
click at [401, 113] on div "Outback Steakhouse" at bounding box center [397, 112] width 132 height 9
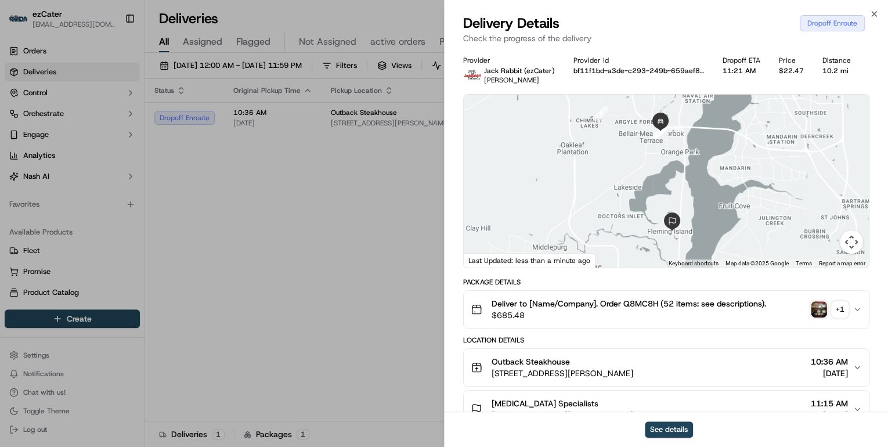
click at [836, 305] on div "+ 1" at bounding box center [839, 309] width 16 height 16
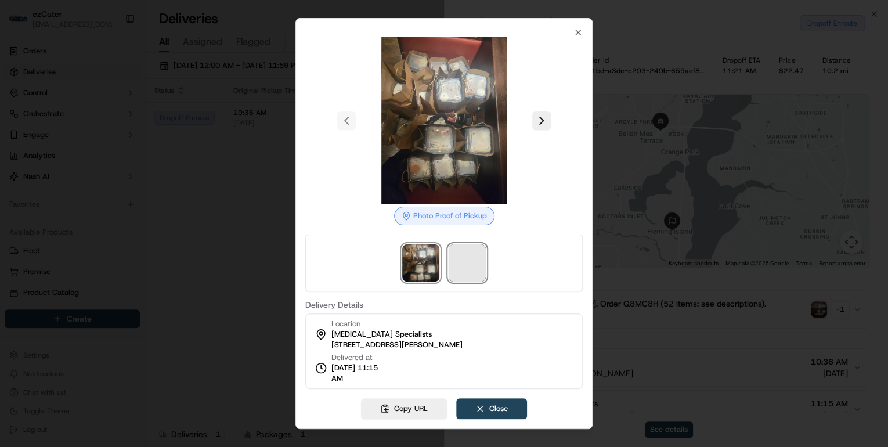
click at [466, 259] on span at bounding box center [466, 262] width 37 height 37
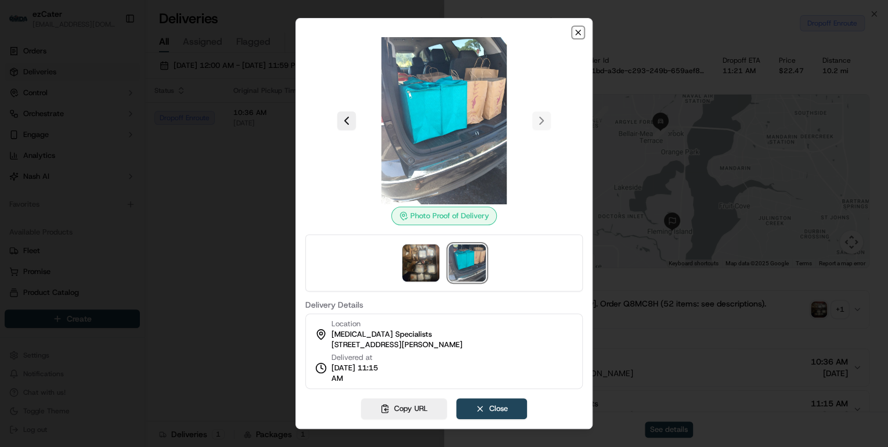
click at [578, 34] on icon "button" at bounding box center [577, 32] width 9 height 9
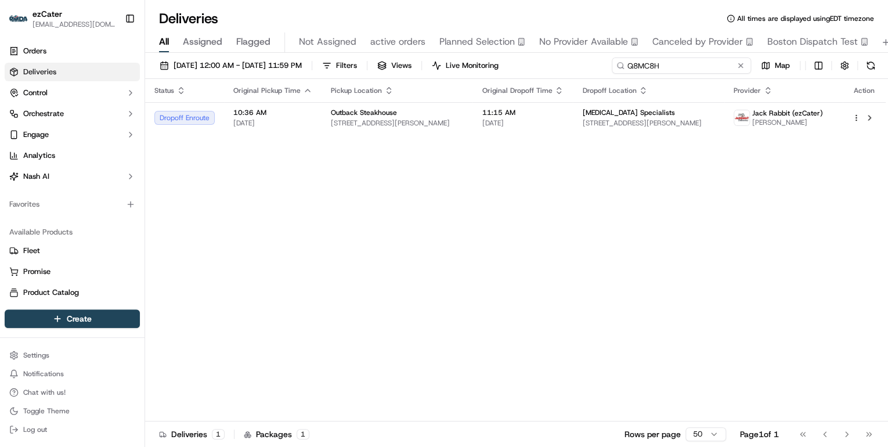
drag, startPoint x: 697, startPoint y: 66, endPoint x: 448, endPoint y: 81, distance: 249.3
click at [451, 81] on div "09/01/2025 12:00 AM - 09/21/2025 11:59 PM Filters Views Live Monitoring Q8MC8H …" at bounding box center [516, 251] width 743 height 396
paste input "3V1XKX"
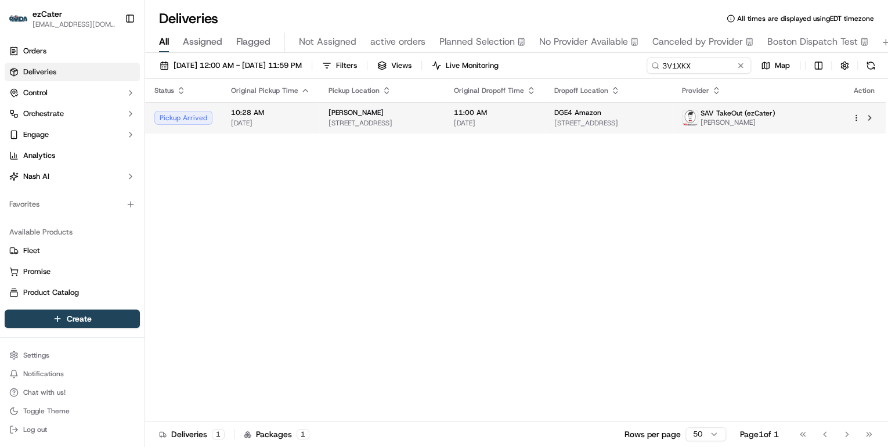
click at [390, 125] on span "103 Minus Ave #1, Savannah, GA 31408, USA" at bounding box center [381, 122] width 107 height 9
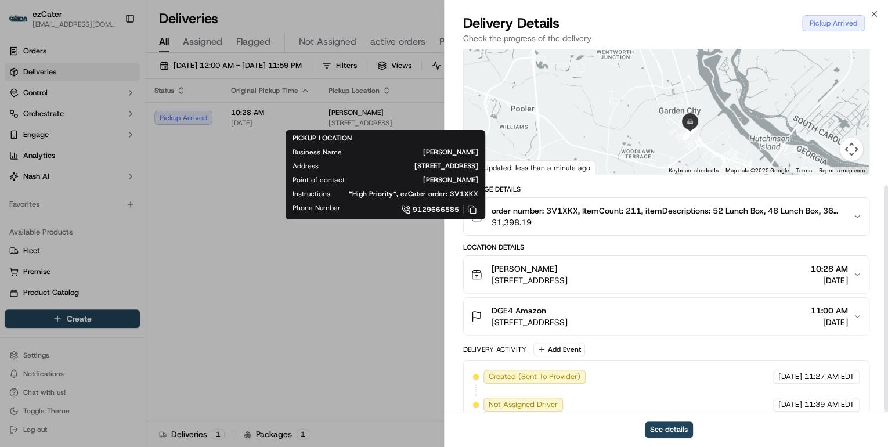
scroll to position [219, 0]
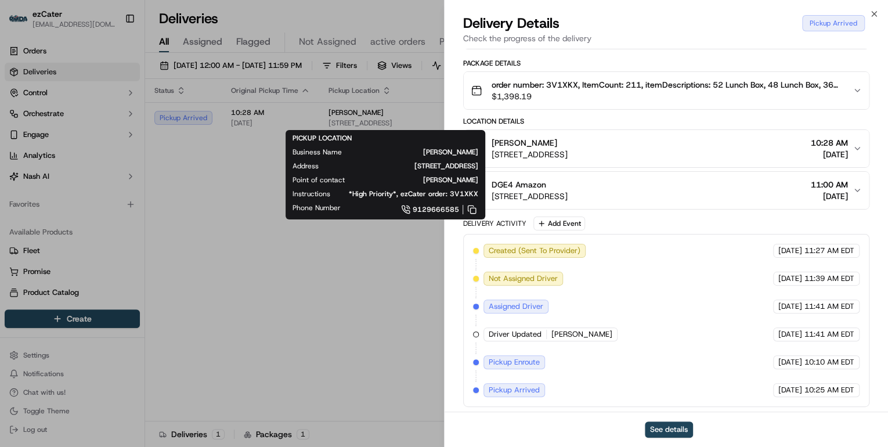
click at [713, 151] on div "Papa Johns 103 Minus Ave #1, Savannah, GA 31408, USA 10:28 AM 09/15/2025" at bounding box center [662, 148] width 382 height 23
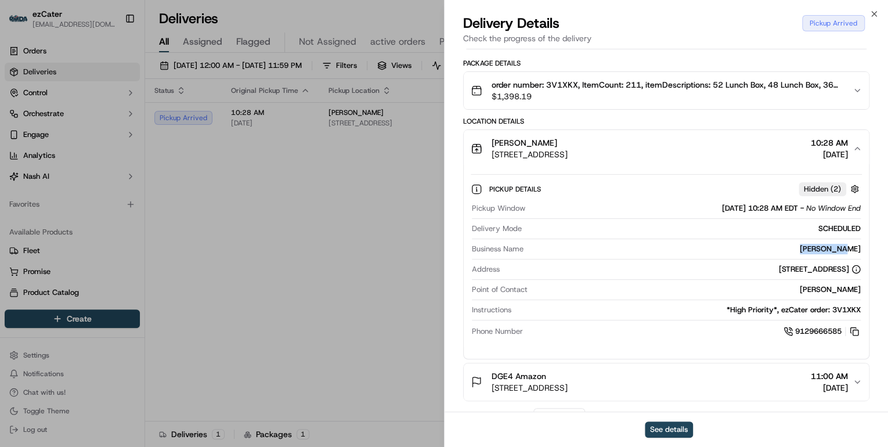
drag, startPoint x: 864, startPoint y: 248, endPoint x: 815, endPoint y: 247, distance: 49.3
click at [815, 247] on div "Pickup Details Hidden ( 2 ) Pickup Window 09/15/2025 10:28 AM EDT - No Window E…" at bounding box center [666, 258] width 405 height 182
copy div "Papa Johns"
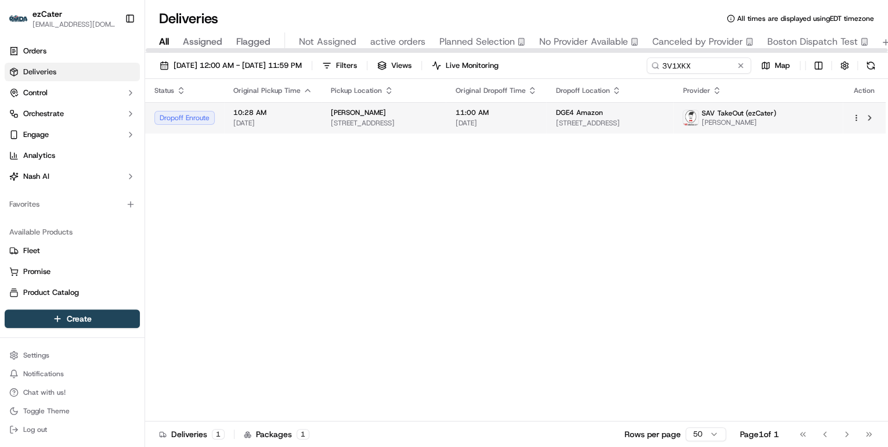
click at [415, 111] on div "Papa Johns" at bounding box center [384, 112] width 106 height 9
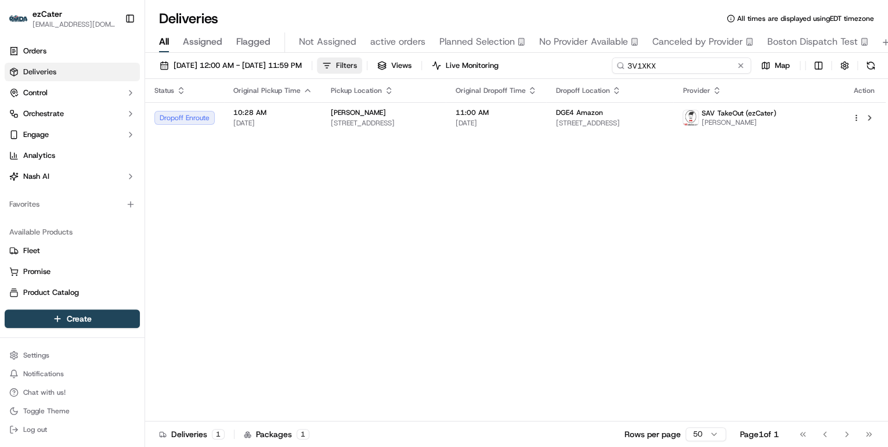
drag, startPoint x: 714, startPoint y: 70, endPoint x: 388, endPoint y: 63, distance: 326.1
click at [395, 63] on div "09/01/2025 12:00 AM - 09/21/2025 11:59 PM Filters Views Live Monitoring 3V1XKX …" at bounding box center [516, 67] width 743 height 21
paste input "G4G-C9J"
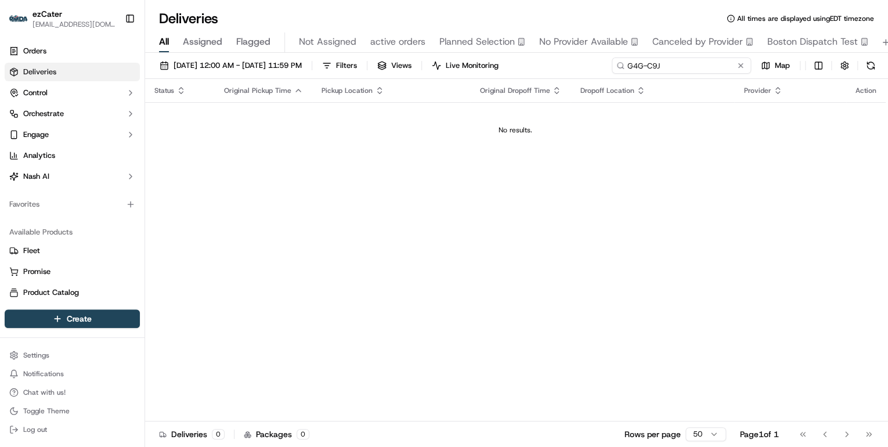
click at [629, 64] on input "G4G-C9J" at bounding box center [680, 65] width 139 height 16
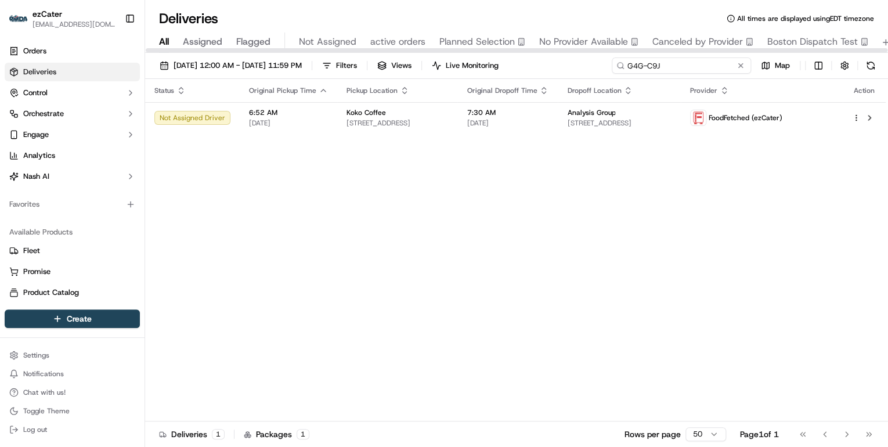
drag, startPoint x: 667, startPoint y: 66, endPoint x: 483, endPoint y: 78, distance: 184.9
click at [485, 78] on div "09/01/2025 12:00 AM - 09/21/2025 11:59 PM Filters Views Live Monitoring G4G-C9J…" at bounding box center [516, 251] width 743 height 396
paste input "QKTVMK"
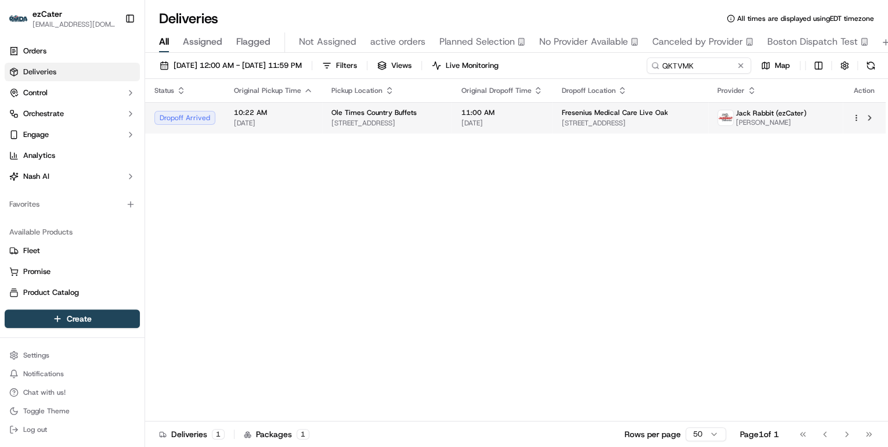
click at [407, 123] on span "2469 US-90, Lake City, FL 32024, USA" at bounding box center [386, 122] width 111 height 9
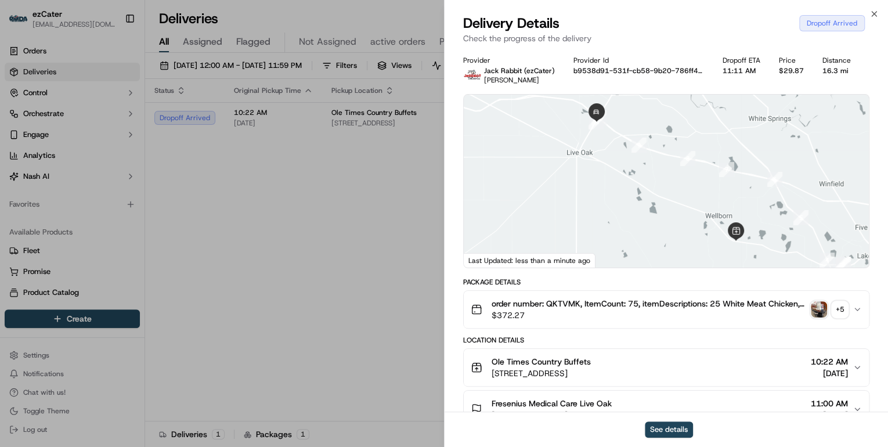
scroll to position [139, 0]
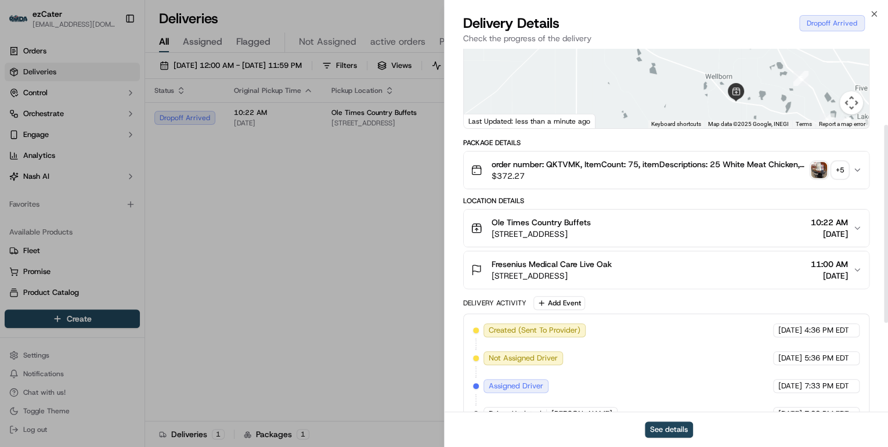
click at [611, 267] on div "Fresenius Medical Care Live Oak" at bounding box center [551, 264] width 120 height 12
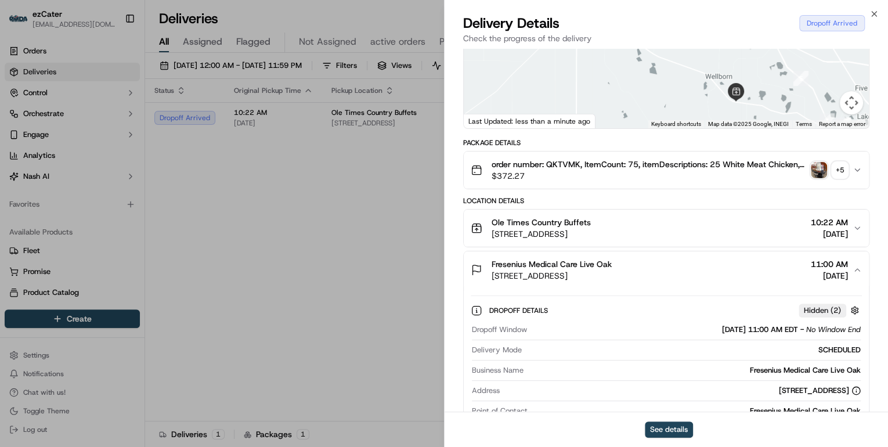
click at [685, 227] on div "Ole Times Country Buffets 2469 US-90, Lake City, FL 32024, USA 10:22 AM 09/15/2…" at bounding box center [662, 227] width 382 height 23
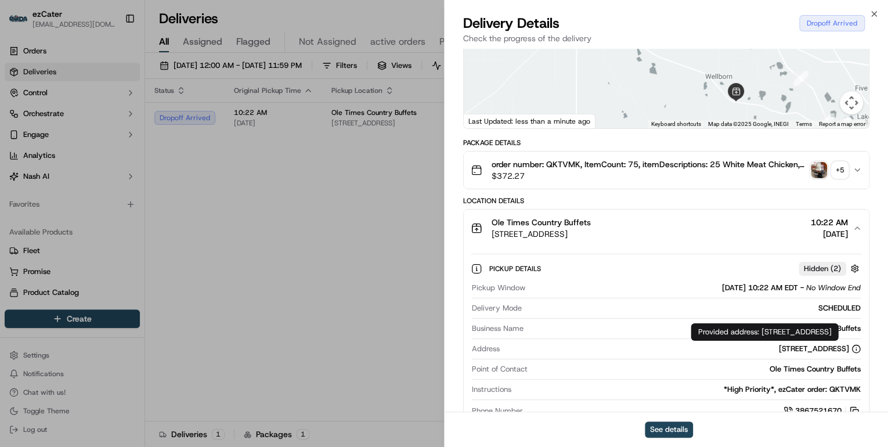
drag, startPoint x: 880, startPoint y: 332, endPoint x: 762, endPoint y: 334, distance: 117.8
click at [762, 334] on div "Provided address: 2469 US-90, Lake City, FL, 32024 Provided address: 2469 US-90…" at bounding box center [763, 331] width 147 height 17
drag, startPoint x: 860, startPoint y: 325, endPoint x: 768, endPoint y: 332, distance: 92.5
click at [768, 332] on div "Ole Times Country Buffets" at bounding box center [694, 328] width 332 height 10
drag, startPoint x: 877, startPoint y: 331, endPoint x: 759, endPoint y: 332, distance: 118.4
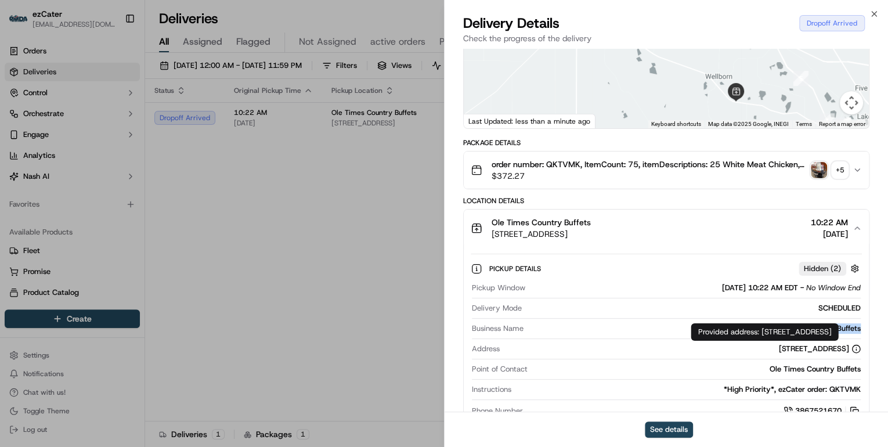
click at [759, 332] on div "Provided address: 2469 US-90, Lake City, FL, 32024 Provided address: 2469 US-90…" at bounding box center [763, 331] width 147 height 17
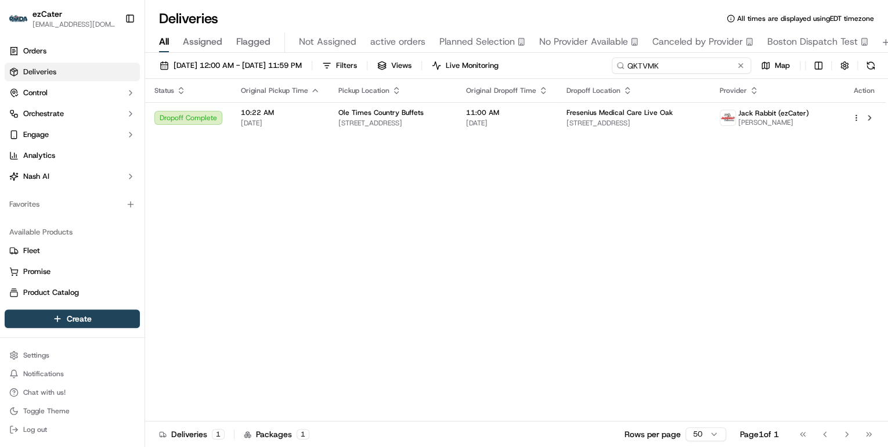
drag, startPoint x: 701, startPoint y: 63, endPoint x: 414, endPoint y: 75, distance: 287.4
click at [414, 75] on div "09/01/2025 12:00 AM - 09/21/2025 11:59 PM Filters Views Live Monitoring QKTVMK …" at bounding box center [516, 67] width 743 height 21
paste input "EX9-1CY"
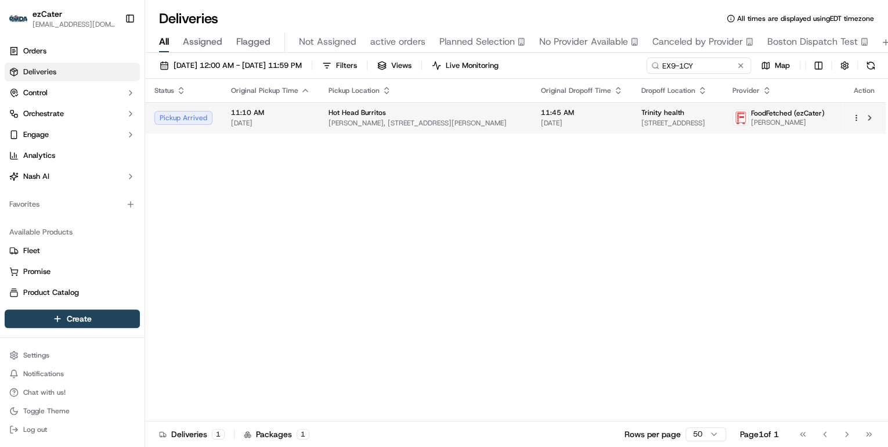
click at [386, 129] on td "Hot Head Burritos Ella T, 209 Ella Grasso Turnpike, Windsor Locks, CT 06096, USA" at bounding box center [425, 117] width 212 height 31
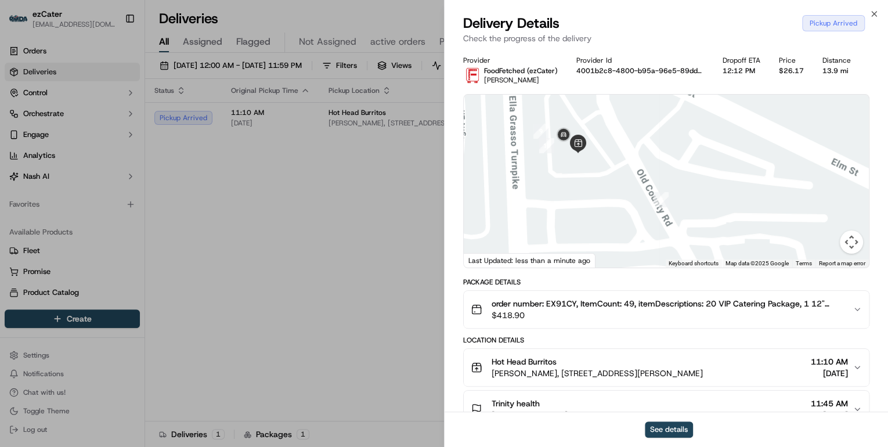
drag, startPoint x: 566, startPoint y: 161, endPoint x: 607, endPoint y: 193, distance: 52.5
click at [607, 193] on div at bounding box center [666, 181] width 405 height 173
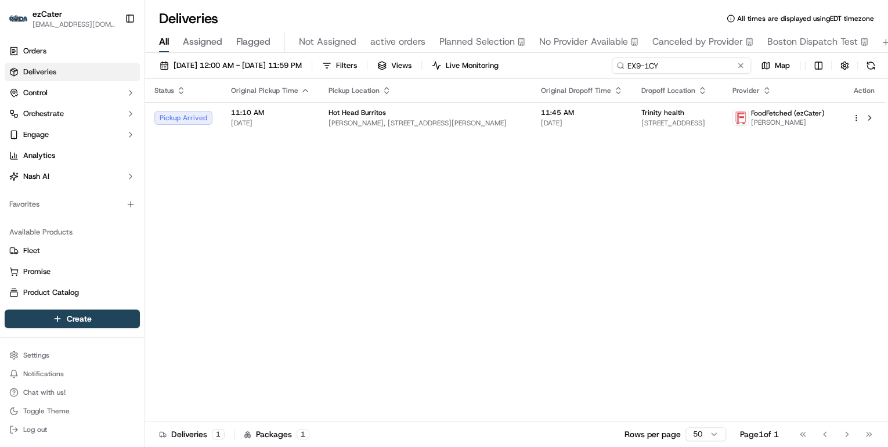
drag, startPoint x: 697, startPoint y: 63, endPoint x: 450, endPoint y: 84, distance: 247.5
click at [457, 84] on div "09/01/2025 12:00 AM - 09/21/2025 11:59 PM Filters Views Live Monitoring EX9-1CY…" at bounding box center [516, 251] width 743 height 396
paste input "W4G60A"
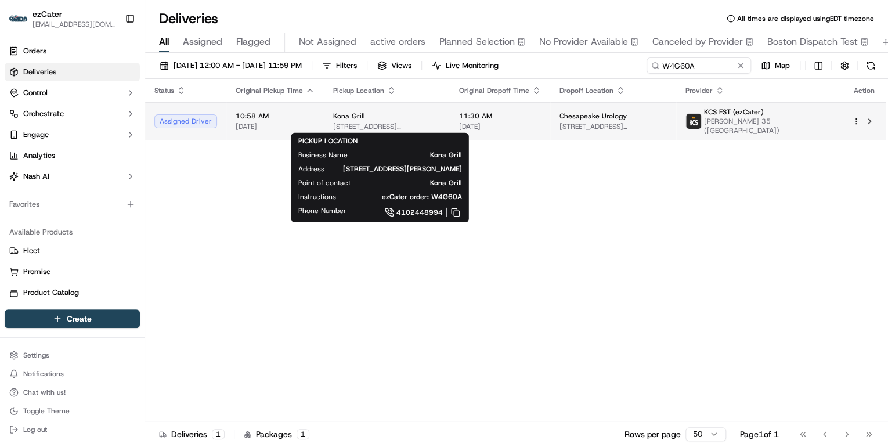
click at [392, 122] on span "1 E Pratt St, Baltimore, MD 21202, USA" at bounding box center [386, 126] width 107 height 9
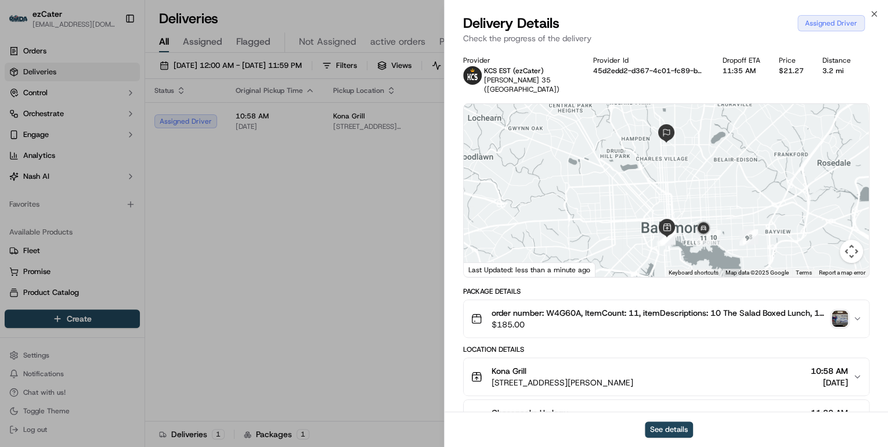
scroll to position [93, 0]
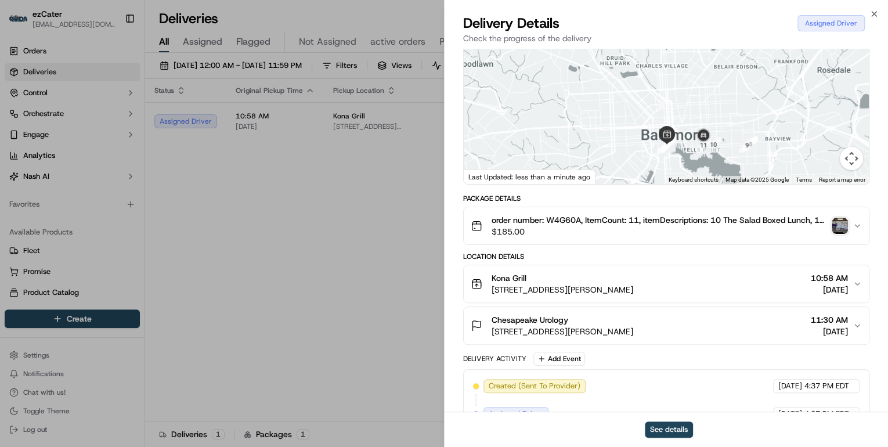
click at [633, 281] on div "Kona Grill" at bounding box center [562, 278] width 142 height 12
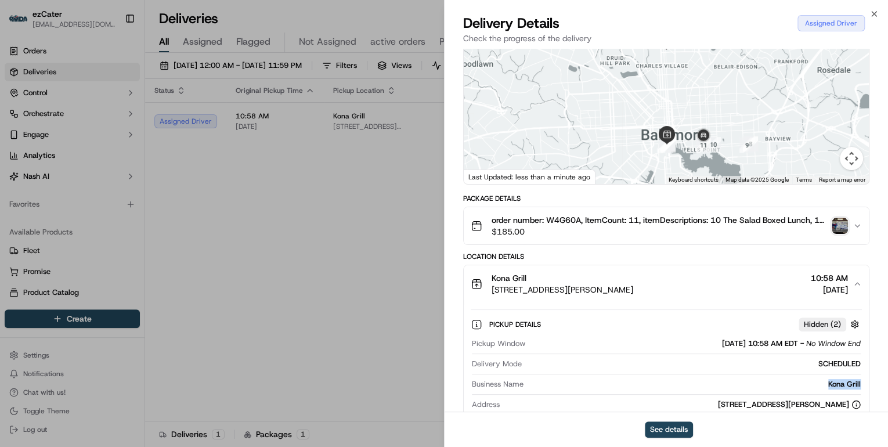
drag, startPoint x: 862, startPoint y: 383, endPoint x: 815, endPoint y: 385, distance: 47.6
click at [815, 385] on div "Pickup Details Hidden ( 2 ) Pickup Window 09/15/2025 10:58 AM EDT - No Window E…" at bounding box center [666, 393] width 405 height 182
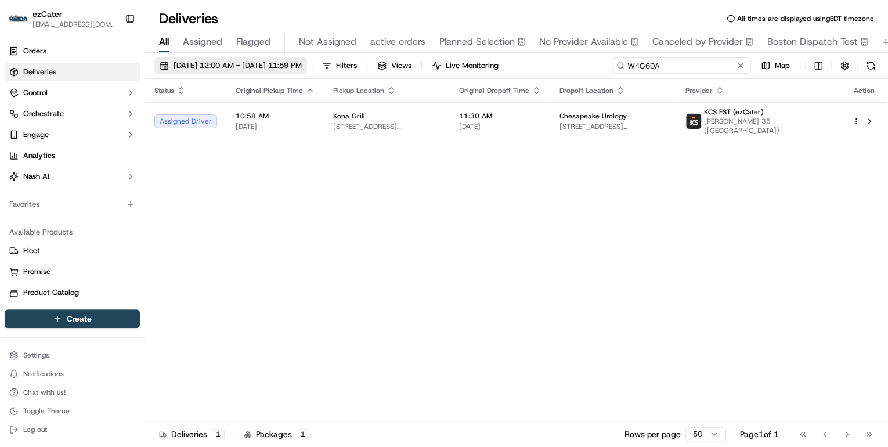
drag, startPoint x: 705, startPoint y: 67, endPoint x: 281, endPoint y: 63, distance: 424.7
click at [285, 64] on div "09/01/2025 12:00 AM - 09/21/2025 11:59 PM Filters Views Live Monitoring W4G60A …" at bounding box center [516, 67] width 743 height 21
paste input "CJX-JRJ"
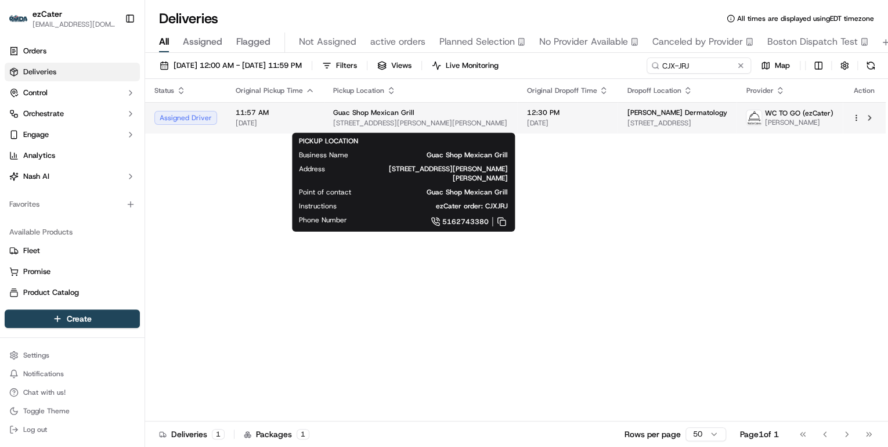
click at [386, 121] on div "Guac Shop Mexican Grill 6214 Jericho Tpke, Commack, NY 11725, USA" at bounding box center [420, 118] width 175 height 20
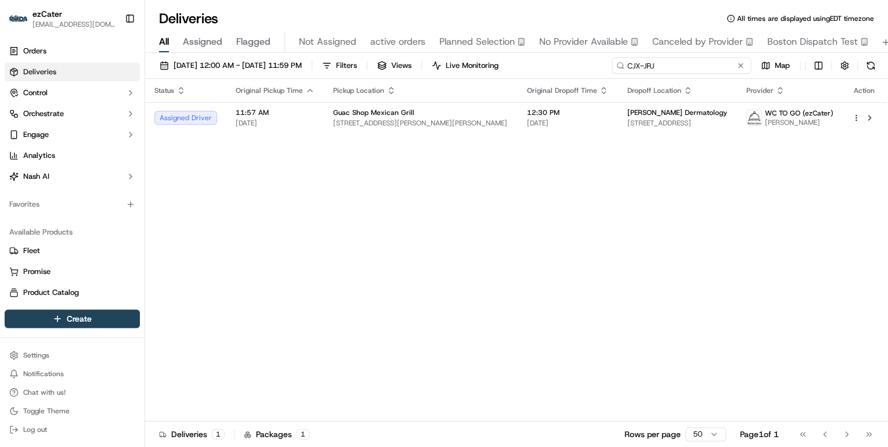
drag, startPoint x: 695, startPoint y: 64, endPoint x: 370, endPoint y: 78, distance: 325.8
click at [370, 78] on div "09/01/2025 12:00 AM - 09/21/2025 11:59 PM Filters Views Live Monitoring CJX-JRJ…" at bounding box center [516, 251] width 743 height 396
paste input "QFQ83U"
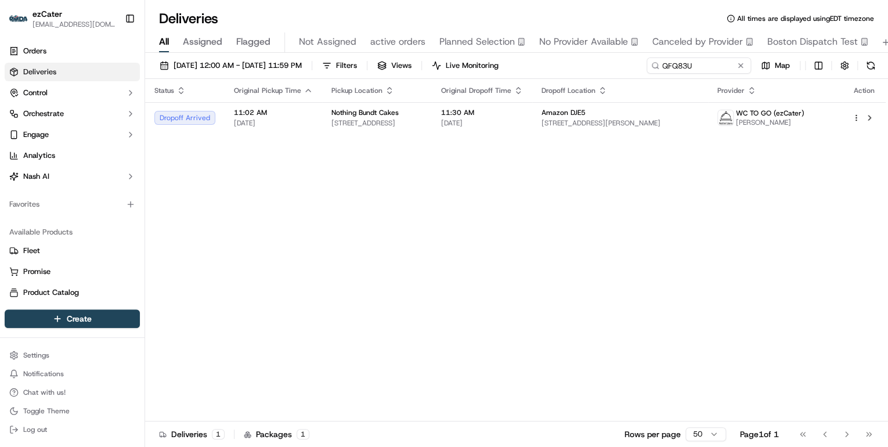
click at [357, 118] on span "869 St Georges Ave, Woodbridge, NJ 07095, USA" at bounding box center [376, 122] width 91 height 9
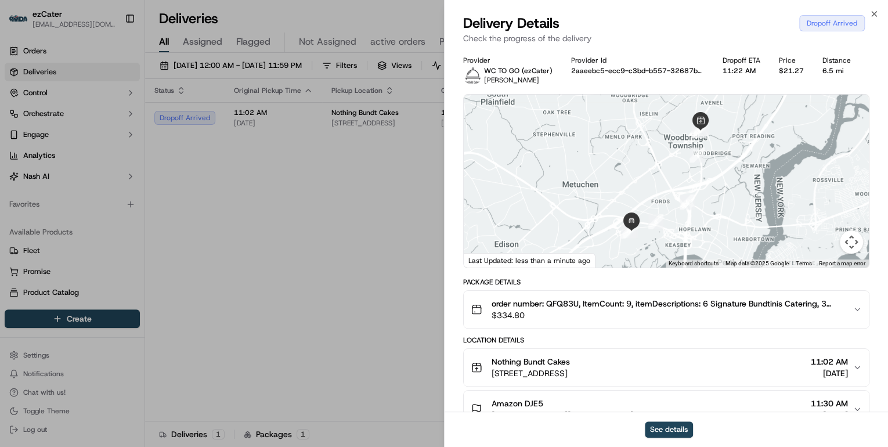
scroll to position [46, 0]
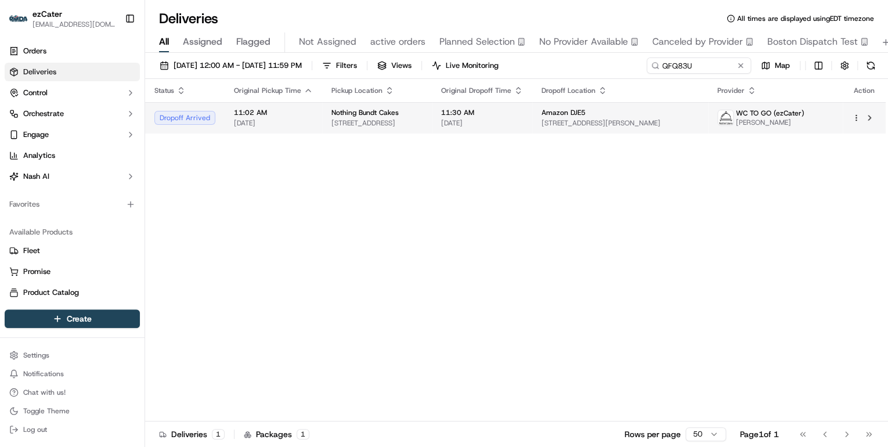
click at [422, 115] on div "Nothing Bundt Cakes" at bounding box center [376, 112] width 91 height 9
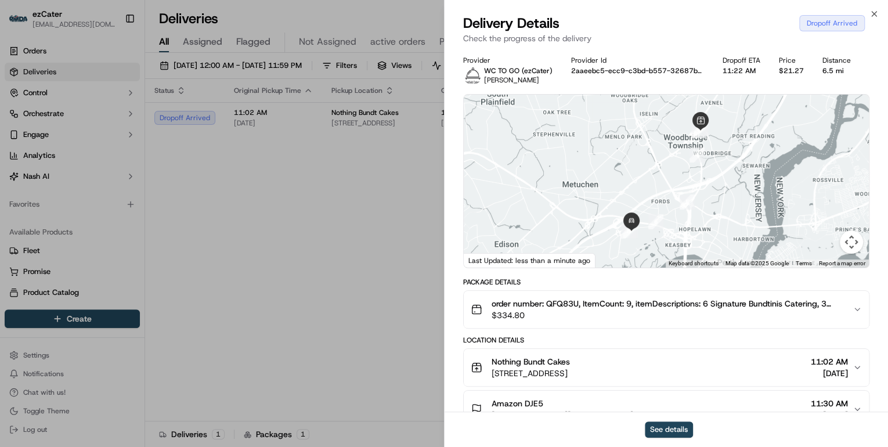
scroll to position [139, 0]
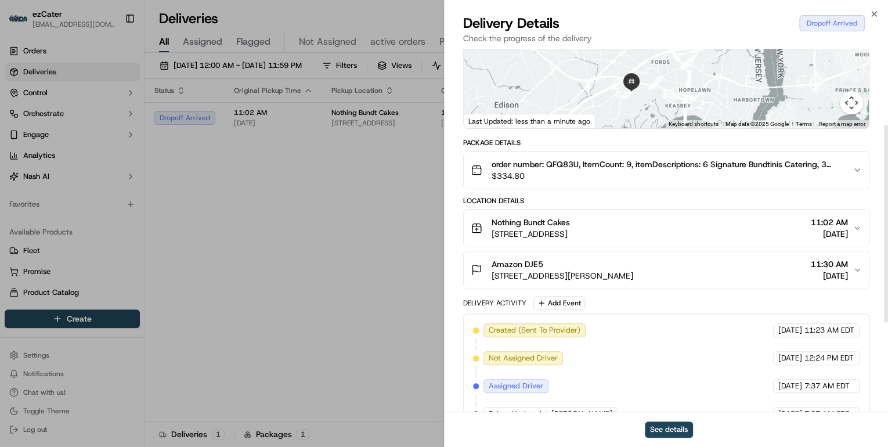
click at [633, 266] on div "Amazon DJE5" at bounding box center [562, 264] width 142 height 12
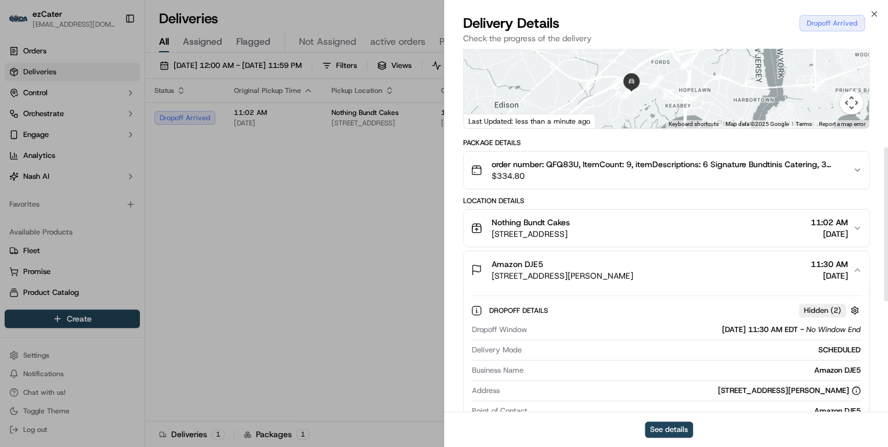
scroll to position [232, 0]
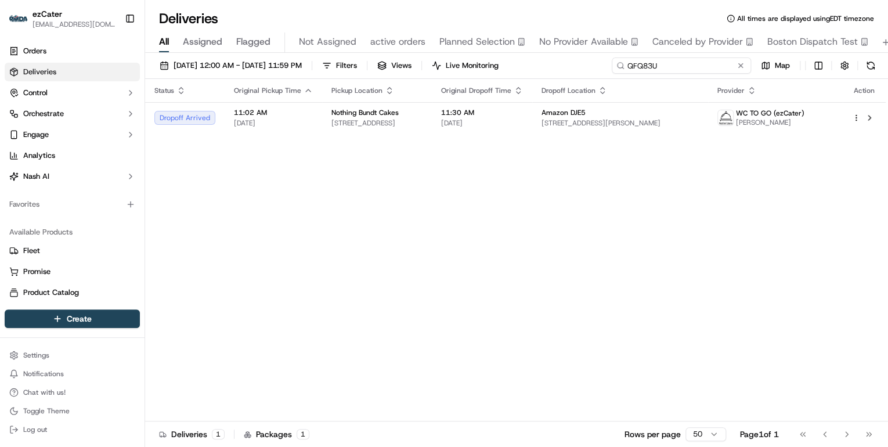
drag, startPoint x: 706, startPoint y: 63, endPoint x: 332, endPoint y: 97, distance: 375.8
click at [339, 97] on div "09/01/2025 12:00 AM - 09/21/2025 11:59 PM Filters Views Live Monitoring QFQ83U …" at bounding box center [516, 251] width 743 height 396
paste input "75H3HZ"
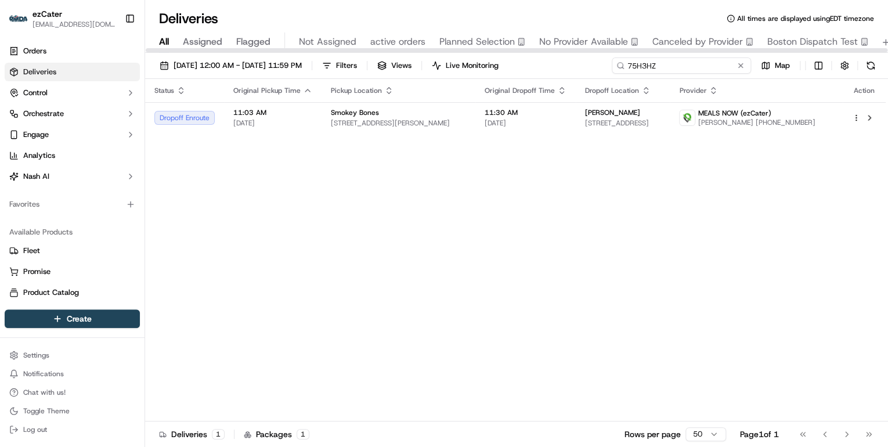
drag, startPoint x: 667, startPoint y: 65, endPoint x: 354, endPoint y: 95, distance: 313.5
click at [357, 93] on div "09/01/2025 12:00 AM - 09/21/2025 11:59 PM Filters Views Live Monitoring 75H3HZ …" at bounding box center [516, 251] width 743 height 396
paste input "6YM5F3"
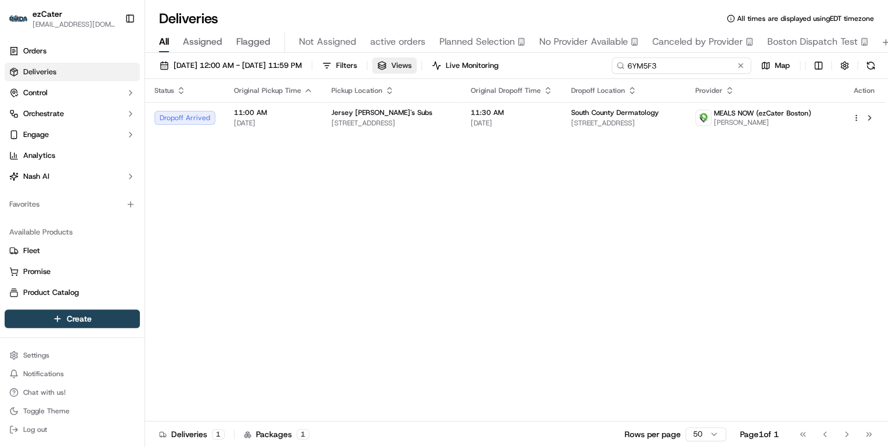
drag, startPoint x: 661, startPoint y: 70, endPoint x: 433, endPoint y: 72, distance: 228.6
click at [433, 72] on div "09/01/2025 12:00 AM - 09/21/2025 11:59 PM Filters Views Live Monitoring 6YM5F3 …" at bounding box center [516, 67] width 743 height 21
paste input "H0P-T27"
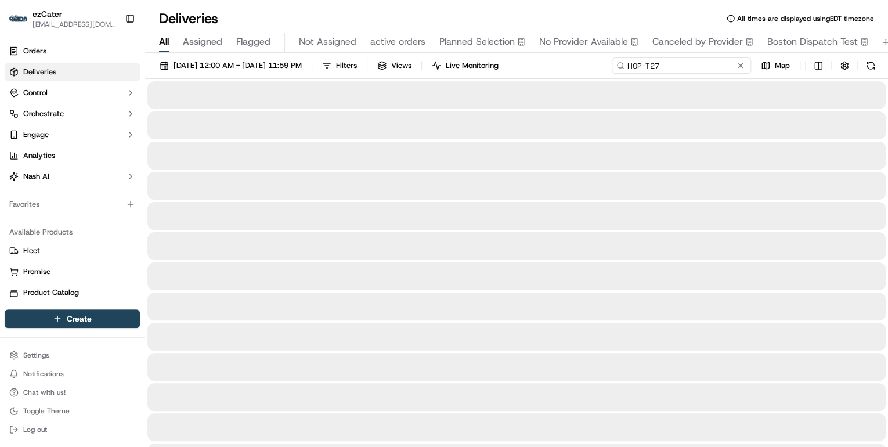
click at [630, 66] on input "H0P-T27" at bounding box center [680, 65] width 139 height 16
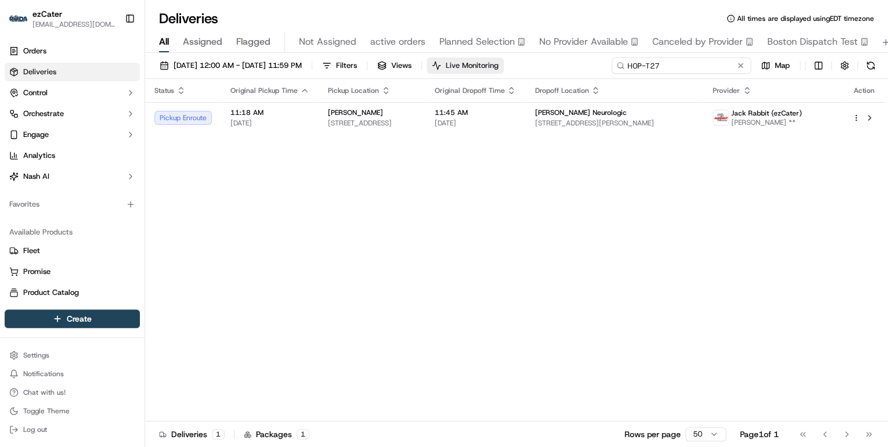
drag, startPoint x: 675, startPoint y: 65, endPoint x: 492, endPoint y: 65, distance: 183.3
click at [493, 65] on div "09/01/2025 12:00 AM - 09/21/2025 11:59 PM Filters Views Live Monitoring H0P-T27…" at bounding box center [516, 67] width 743 height 21
paste input
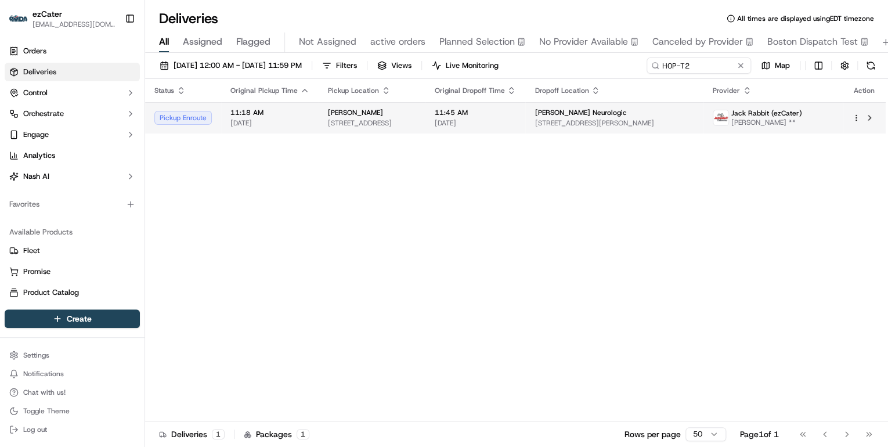
click at [425, 123] on td "China Chen 4631 Tamiami Trl N, Naples, FL 34103, USA" at bounding box center [372, 117] width 106 height 31
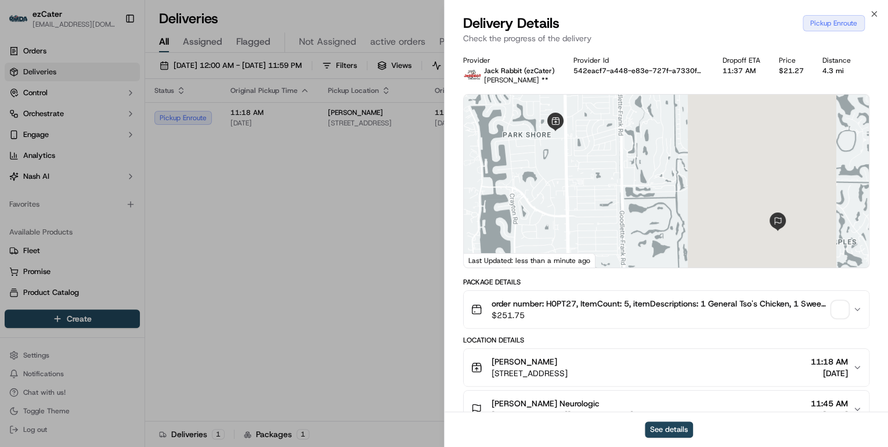
scroll to position [139, 0]
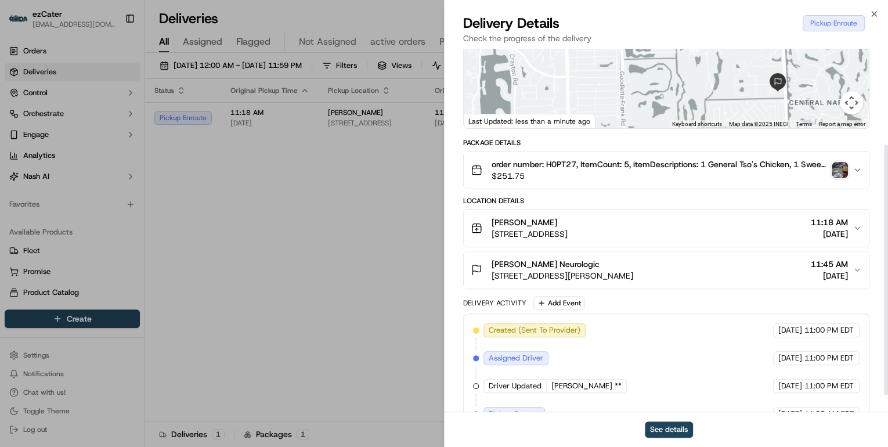
click at [716, 279] on div "Collier Neurologic 3200 Bailey Ln 2nd floor, Naples, FL 34105, USA 11:45 AM 09/…" at bounding box center [662, 269] width 382 height 23
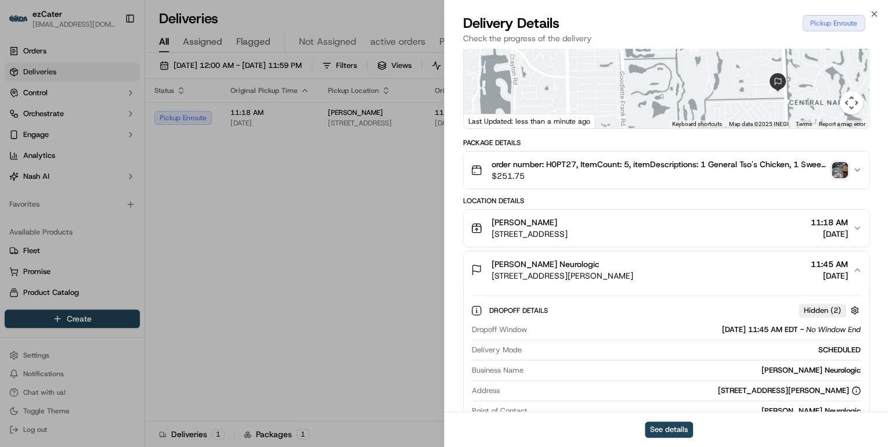
scroll to position [232, 0]
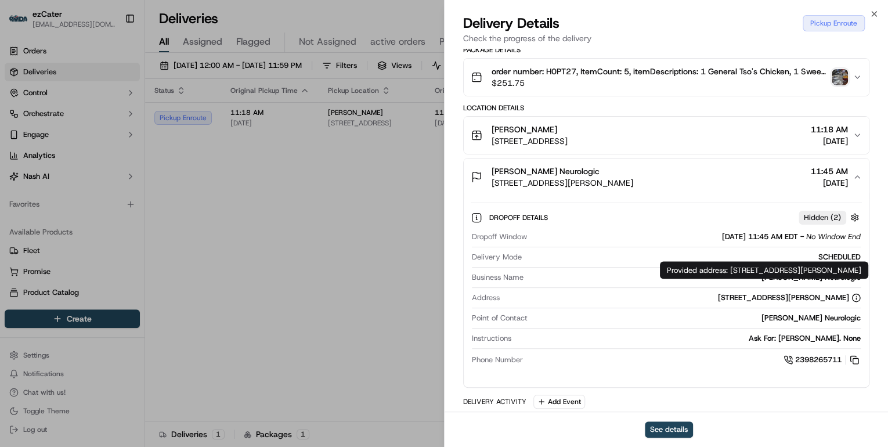
drag, startPoint x: 731, startPoint y: 269, endPoint x: 749, endPoint y: 278, distance: 20.0
click at [749, 278] on div "Provided address: 3200 Bailey Ln, 2nd floor, Naples, FL, 34105 Provided address…" at bounding box center [764, 269] width 208 height 17
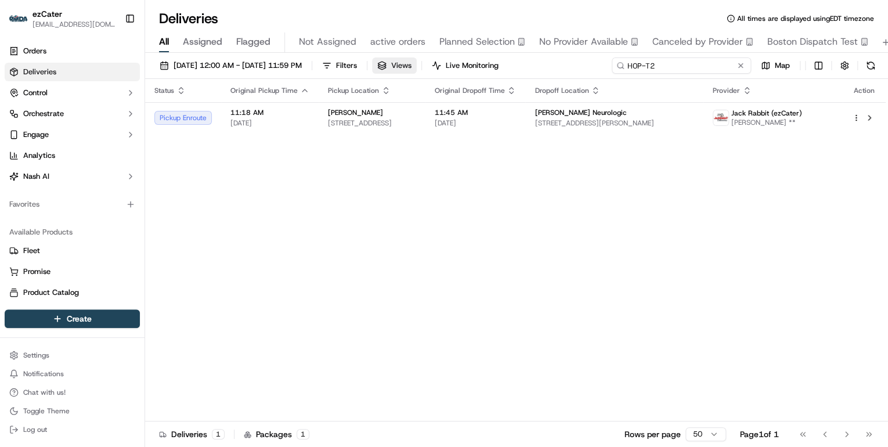
drag, startPoint x: 707, startPoint y: 68, endPoint x: 443, endPoint y: 67, distance: 263.4
click at [451, 67] on div "09/01/2025 12:00 AM - 09/21/2025 11:59 PM Filters Views Live Monitoring H0P-T2 …" at bounding box center [516, 67] width 743 height 21
paste input "0MVRGQ"
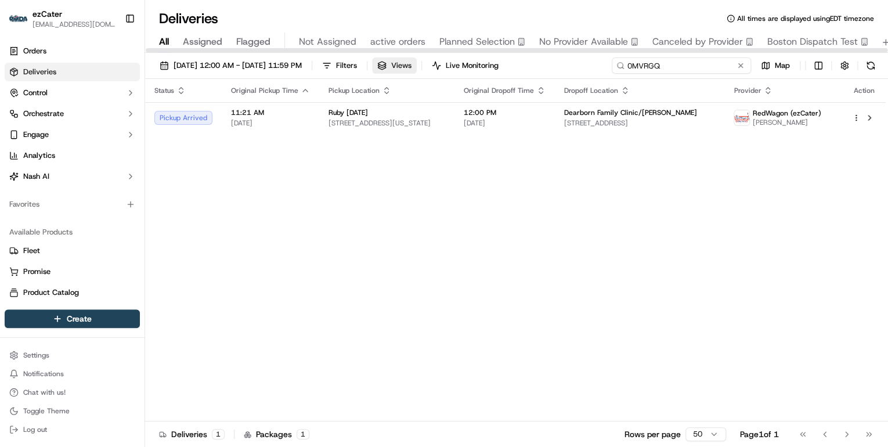
drag, startPoint x: 661, startPoint y: 67, endPoint x: 448, endPoint y: 68, distance: 212.9
click at [454, 67] on div "09/01/2025 12:00 AM - 09/21/2025 11:59 PM Filters Views Live Monitoring 0MVRGQ …" at bounding box center [516, 67] width 743 height 21
paste input "H0P-T27"
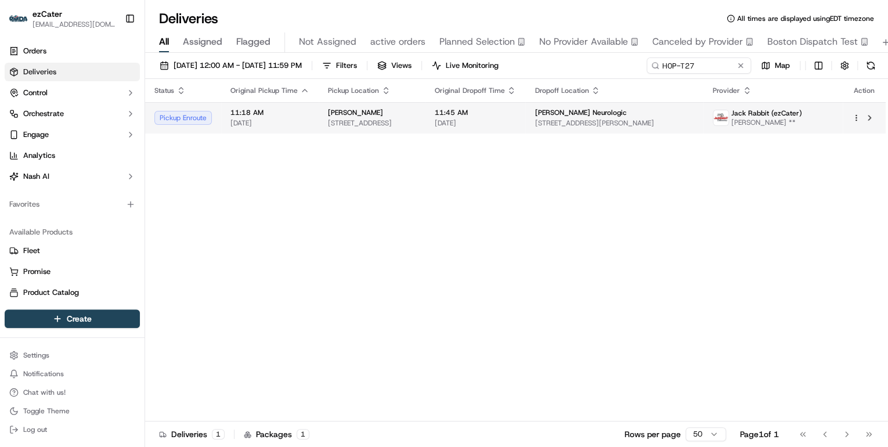
click at [415, 125] on span "4631 Tamiami Trl N, Naples, FL 34103, USA" at bounding box center [372, 122] width 88 height 9
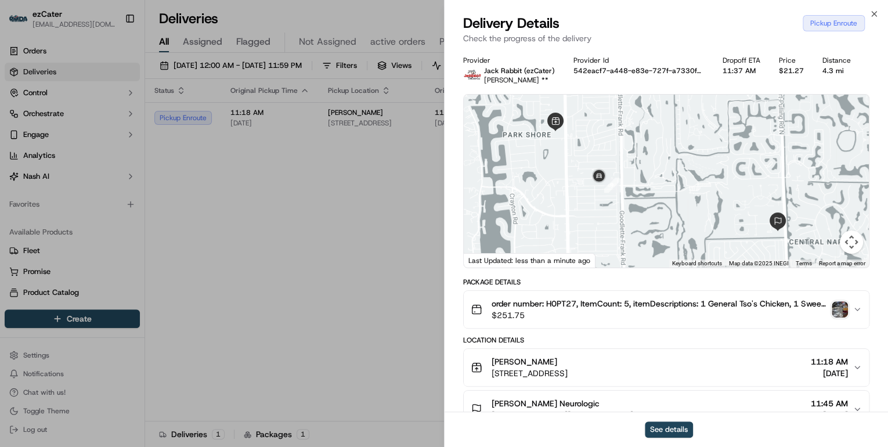
scroll to position [93, 0]
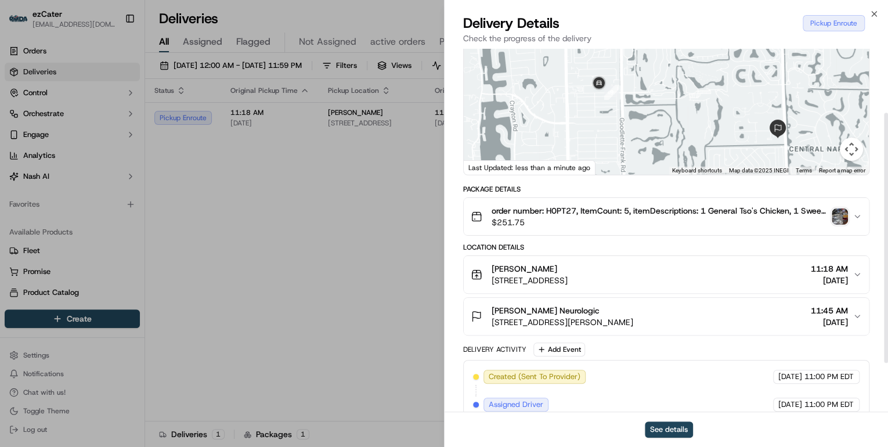
click at [629, 307] on div "Collier Neurologic" at bounding box center [562, 311] width 142 height 12
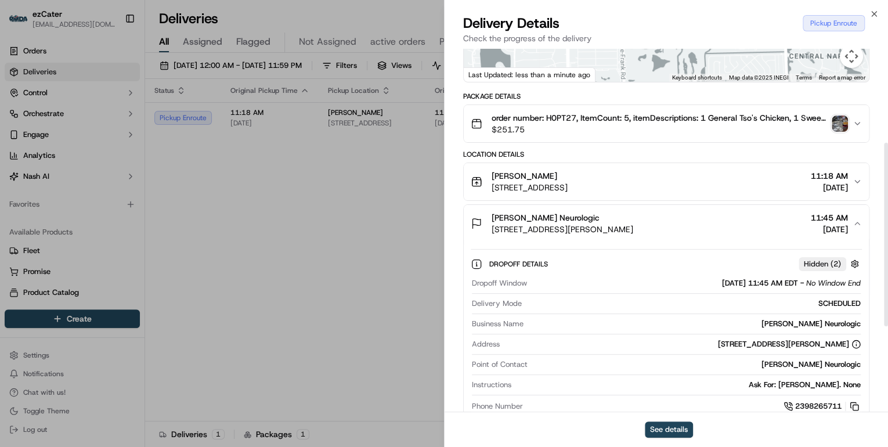
scroll to position [278, 0]
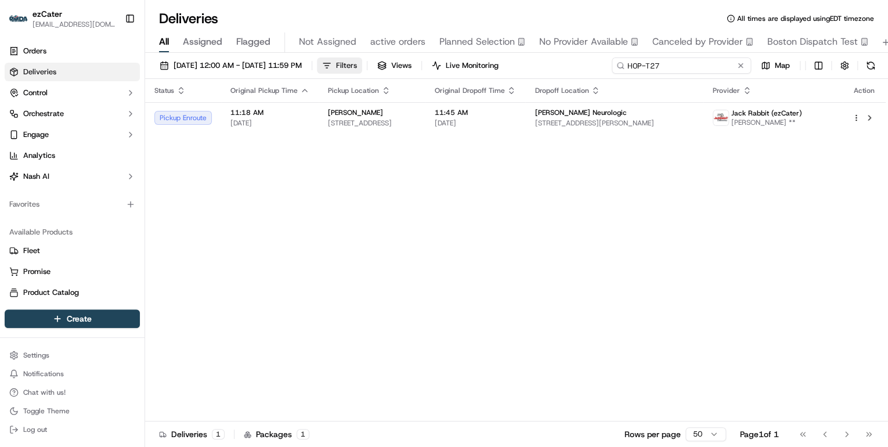
drag, startPoint x: 708, startPoint y: 64, endPoint x: 397, endPoint y: 65, distance: 311.5
click at [419, 65] on div "09/01/2025 12:00 AM - 09/21/2025 11:59 PM Filters Views Live Monitoring H0P-T27…" at bounding box center [516, 67] width 743 height 21
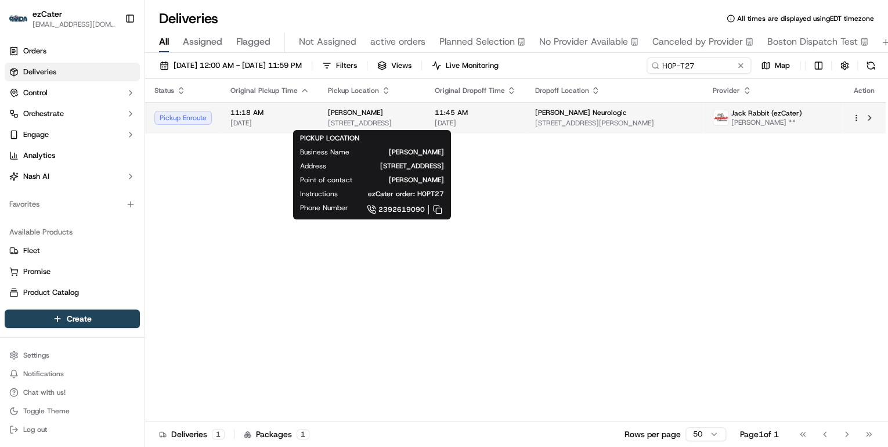
click at [349, 127] on span "4631 Tamiami Trl N, Naples, FL 34103, USA" at bounding box center [372, 122] width 88 height 9
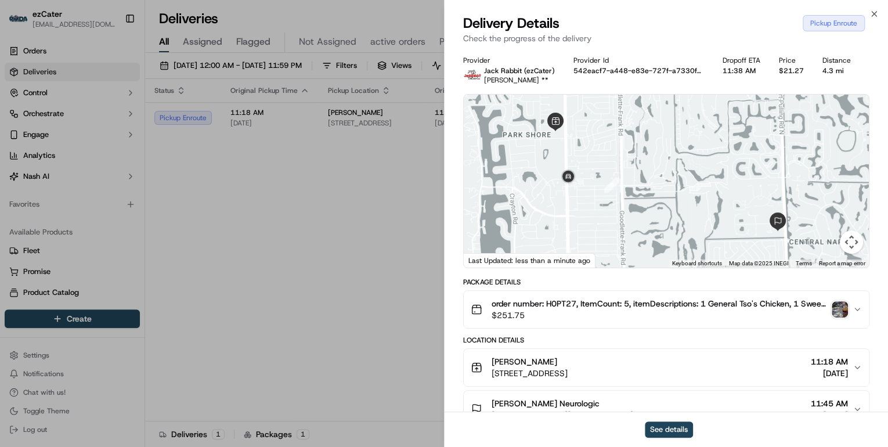
scroll to position [139, 0]
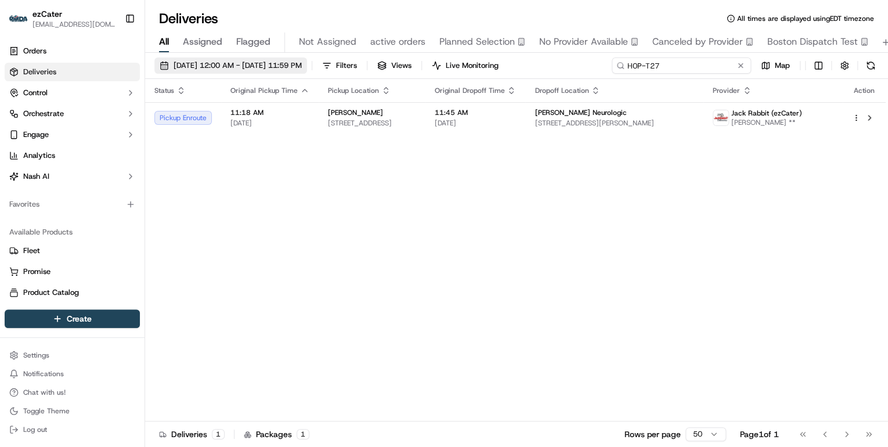
drag, startPoint x: 700, startPoint y: 65, endPoint x: 307, endPoint y: 66, distance: 392.8
click at [308, 66] on div "09/01/2025 12:00 AM - 09/21/2025 11:59 PM Filters Views Live Monitoring H0P-T27…" at bounding box center [516, 67] width 743 height 21
click at [627, 66] on input "H0P-T27" at bounding box center [680, 65] width 139 height 16
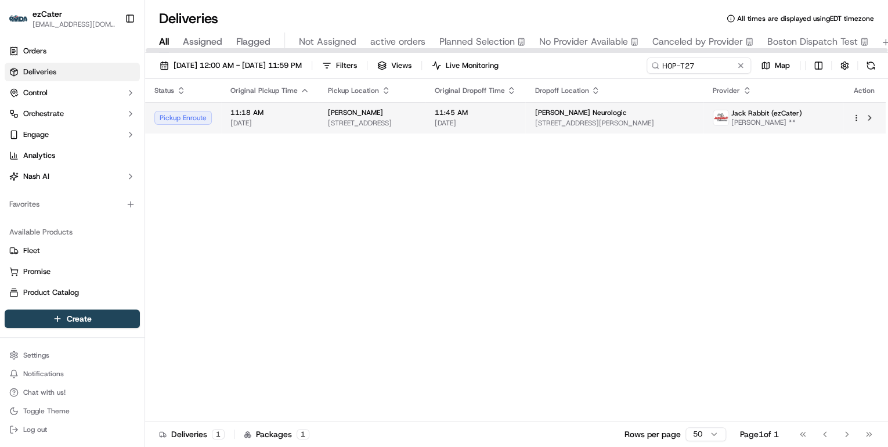
click at [360, 122] on span "4631 Tamiami Trl N, Naples, FL 34103, USA" at bounding box center [372, 122] width 88 height 9
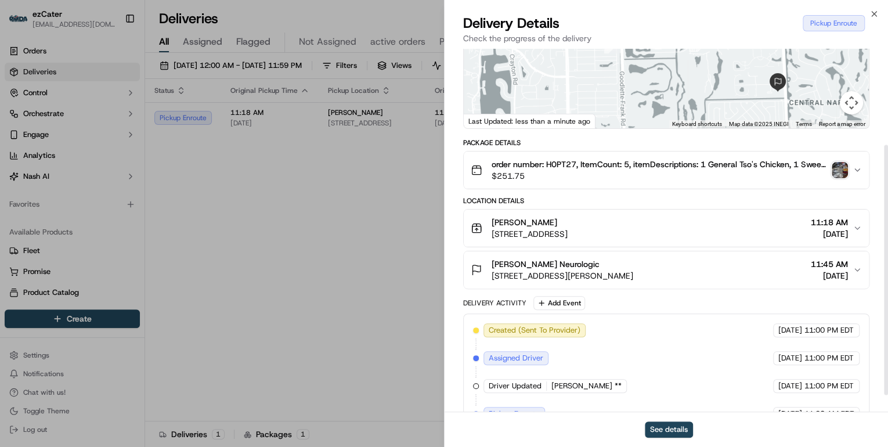
click at [610, 267] on div "Collier Neurologic" at bounding box center [562, 264] width 142 height 12
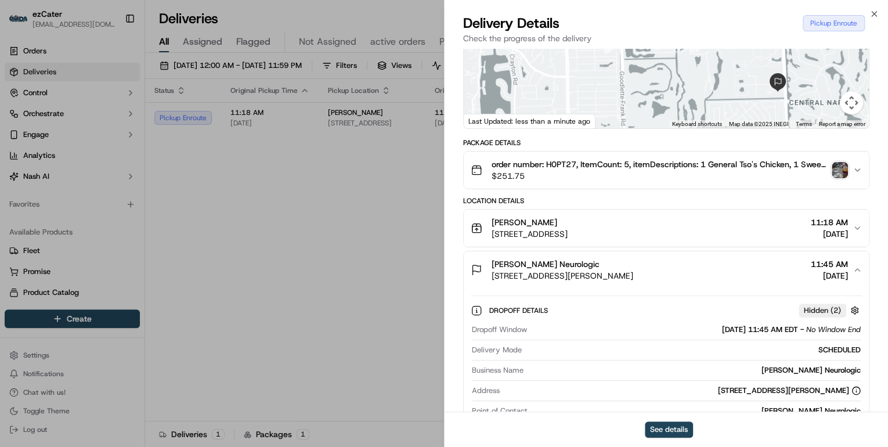
scroll to position [278, 0]
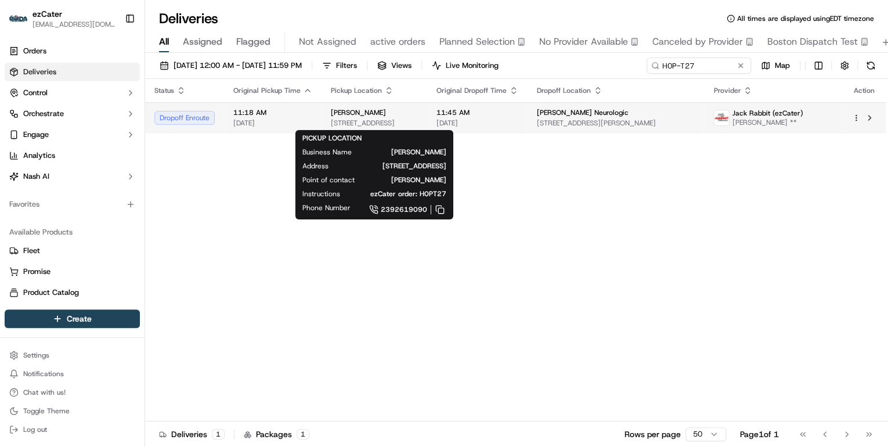
click at [418, 118] on span "4631 Tamiami Trl N, Naples, FL 34103, USA" at bounding box center [374, 122] width 87 height 9
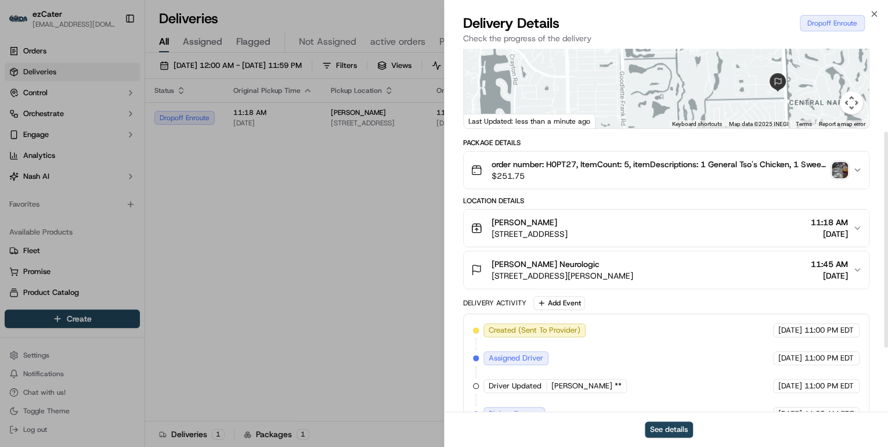
scroll to position [246, 0]
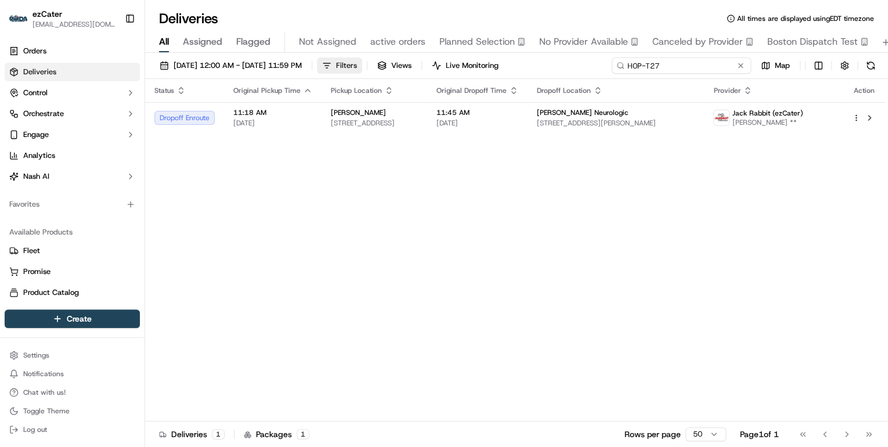
drag, startPoint x: 708, startPoint y: 64, endPoint x: 399, endPoint y: 63, distance: 309.8
click at [403, 63] on div "09/01/2025 12:00 AM - 09/21/2025 11:59 PM Filters Views Live Monitoring H0P-T27…" at bounding box center [516, 67] width 743 height 21
paste input "2T7-ZPV"
drag, startPoint x: 667, startPoint y: 67, endPoint x: 404, endPoint y: 66, distance: 262.8
click at [404, 66] on div "09/01/2025 12:00 AM - 09/21/2025 11:59 PM Filters Views Live Monitoring 2T7-ZPV…" at bounding box center [516, 67] width 743 height 21
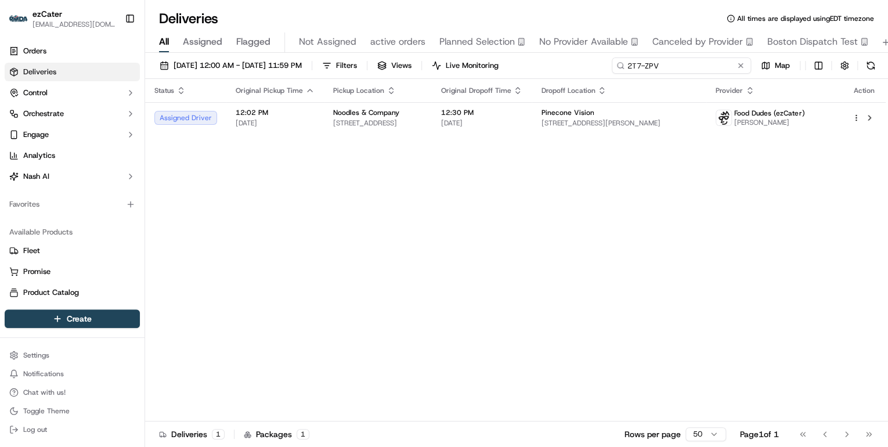
paste input "H0P-T27"
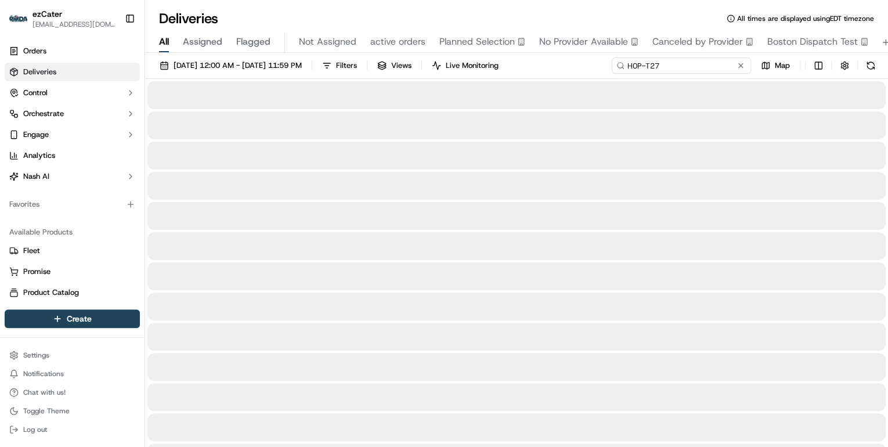
drag, startPoint x: 629, startPoint y: 65, endPoint x: 643, endPoint y: 114, distance: 50.7
click at [629, 65] on input "H0P-T27" at bounding box center [680, 65] width 139 height 16
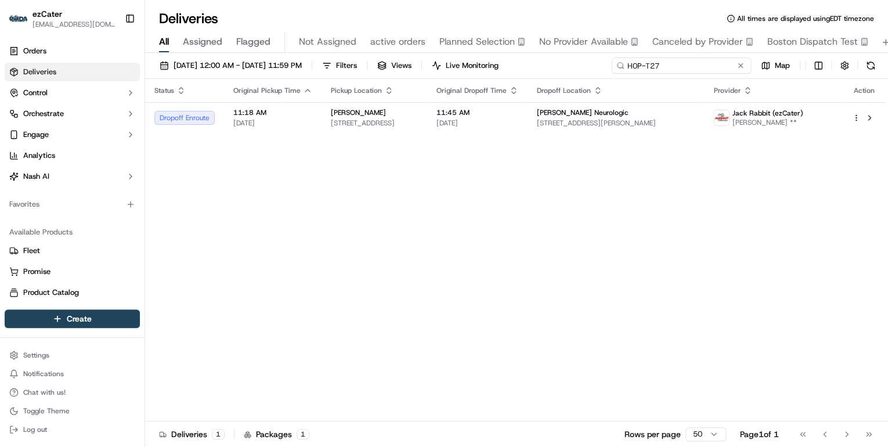
drag, startPoint x: 675, startPoint y: 68, endPoint x: 449, endPoint y: 54, distance: 226.7
click at [449, 54] on div "09/01/2025 12:00 AM - 09/21/2025 11:59 PM Filters Views Live Monitoring H0P-T27…" at bounding box center [516, 251] width 743 height 396
paste input "2T7-ZPV"
click at [422, 121] on span "4011 W Division St #1, St Cloud, MN 56301, USA" at bounding box center [377, 122] width 89 height 9
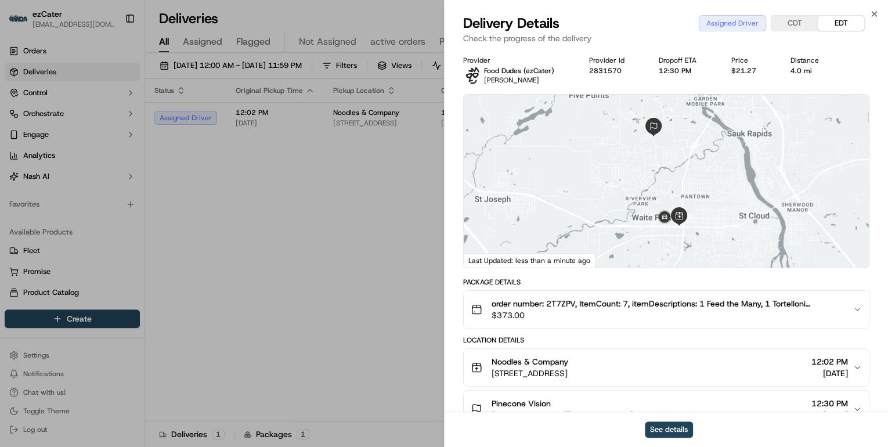
scroll to position [136, 0]
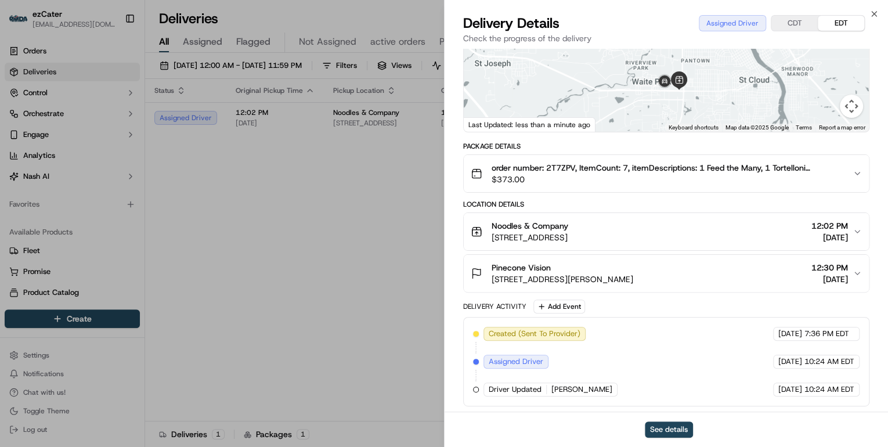
click at [633, 273] on span "2180 Troop Dr, Sartell, MN 56377, USA" at bounding box center [562, 279] width 142 height 12
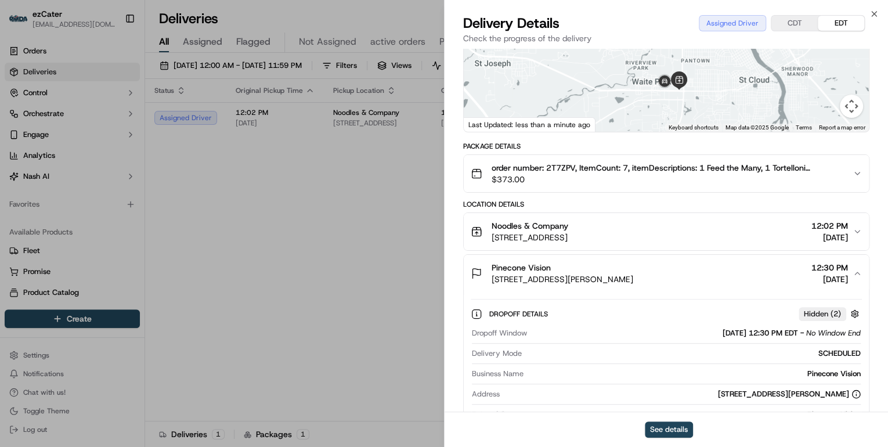
scroll to position [275, 0]
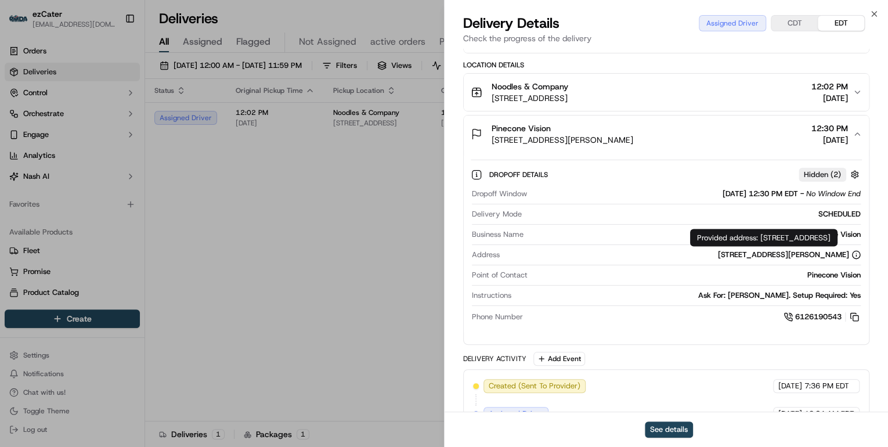
drag, startPoint x: 880, startPoint y: 236, endPoint x: 759, endPoint y: 238, distance: 120.1
click at [759, 238] on div "Provided address: 2180 Troop Dr, Sartell, MN, 56377 Provided address: 2180 Troo…" at bounding box center [763, 237] width 147 height 17
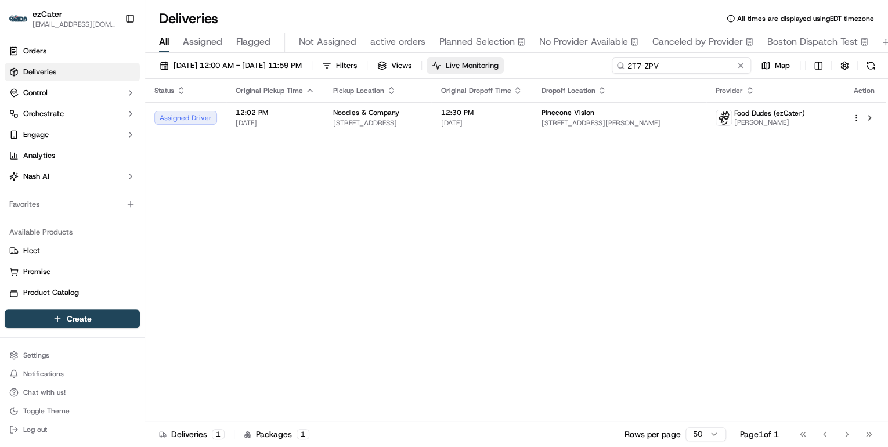
drag, startPoint x: 704, startPoint y: 67, endPoint x: 491, endPoint y: 67, distance: 212.9
click at [491, 67] on div "09/01/2025 12:00 AM - 09/21/2025 11:59 PM Filters Views Live Monitoring 2T7-ZPV…" at bounding box center [516, 67] width 743 height 21
paste input "H0P-T27"
drag, startPoint x: 662, startPoint y: 66, endPoint x: 403, endPoint y: 79, distance: 259.7
click at [410, 79] on div "09/01/2025 12:00 AM - 09/21/2025 11:59 PM Filters Views Live Monitoring H0P-T27…" at bounding box center [516, 251] width 743 height 396
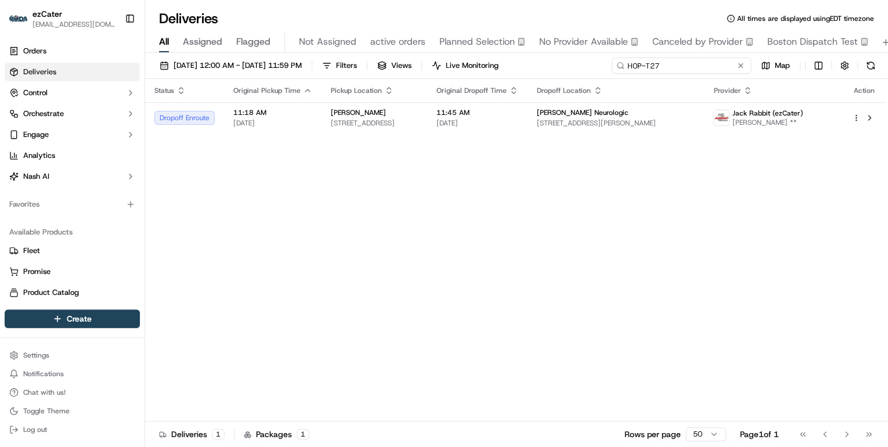
paste input "2T7-ZPV"
drag, startPoint x: 665, startPoint y: 67, endPoint x: 356, endPoint y: 61, distance: 309.3
click at [361, 61] on div "09/01/2025 12:00 AM - 09/21/2025 11:59 PM Filters Views Live Monitoring 2T7-ZPV…" at bounding box center [516, 67] width 743 height 21
paste input "6MPKJR"
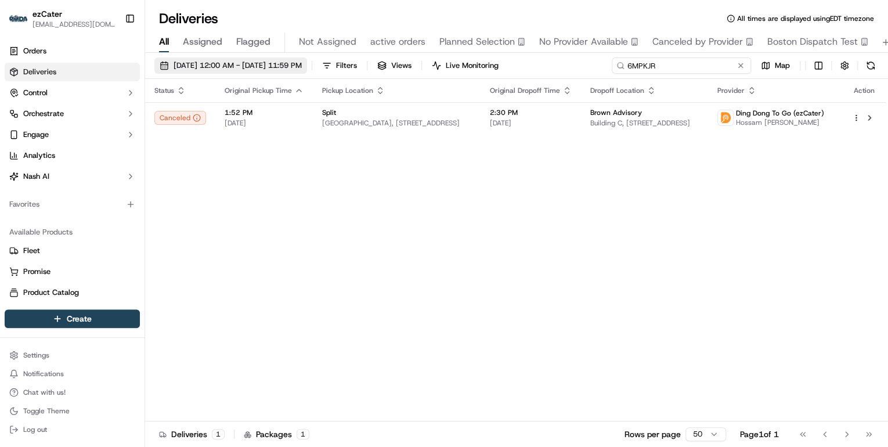
drag, startPoint x: 682, startPoint y: 66, endPoint x: 316, endPoint y: 57, distance: 366.2
click at [318, 58] on div "09/01/2025 12:00 AM - 09/21/2025 11:59 PM Filters Views Live Monitoring 6MPKJR …" at bounding box center [516, 67] width 743 height 21
paste input "2T7-ZPV"
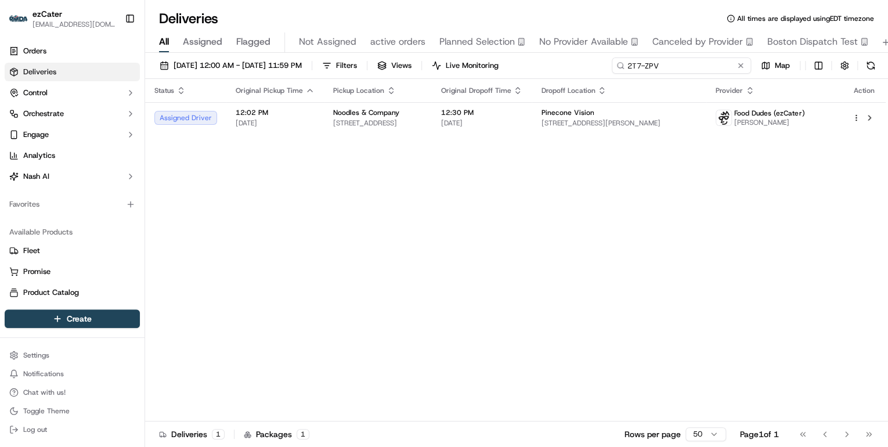
click at [663, 67] on input "2T7-ZPV" at bounding box center [680, 65] width 139 height 16
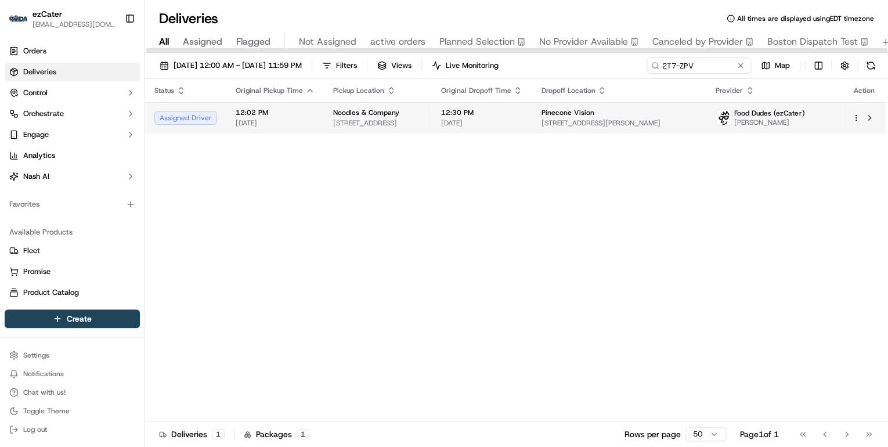
click at [313, 122] on td "12:02 PM 09/15/2025" at bounding box center [274, 117] width 97 height 31
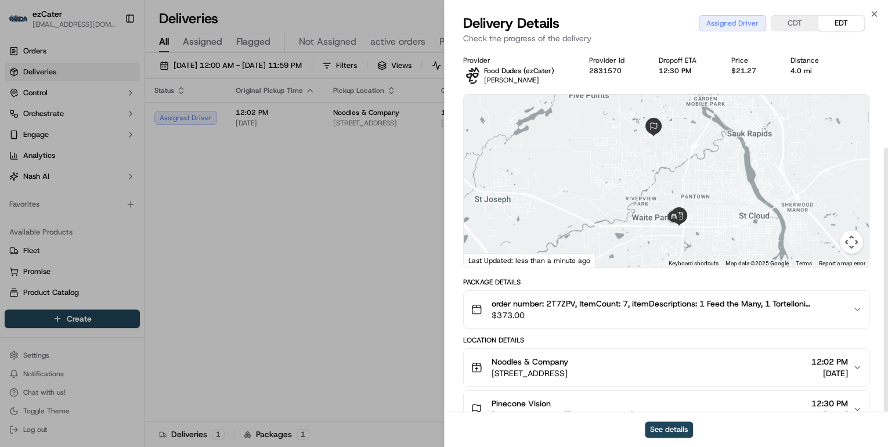
scroll to position [136, 0]
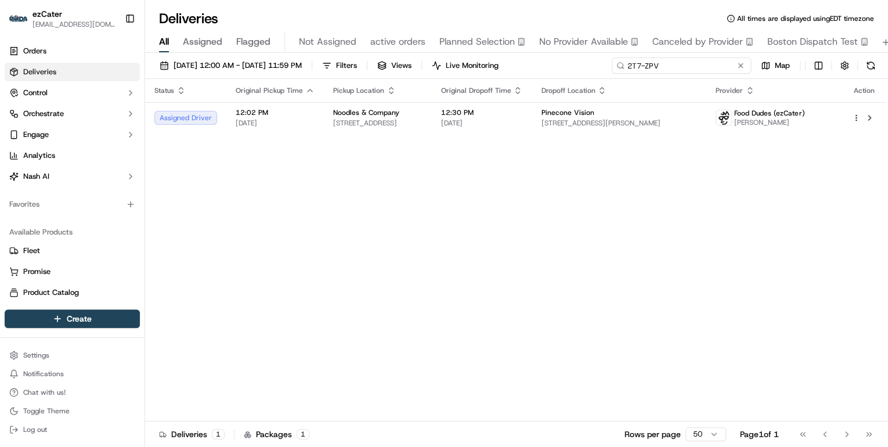
drag, startPoint x: 698, startPoint y: 68, endPoint x: 408, endPoint y: 67, distance: 290.1
click at [429, 67] on div "09/01/2025 12:00 AM - 09/21/2025 11:59 PM Filters Views Live Monitoring 2T7-ZPV…" at bounding box center [516, 67] width 743 height 21
paste input "T4PVMP"
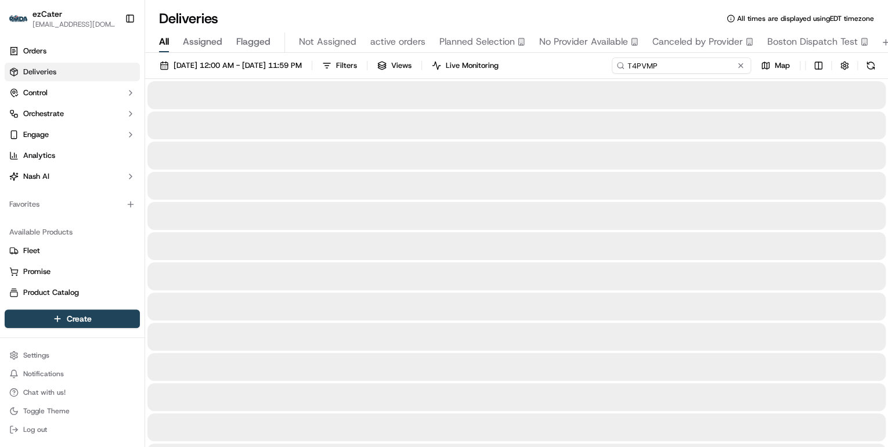
type input "T4PVMP"
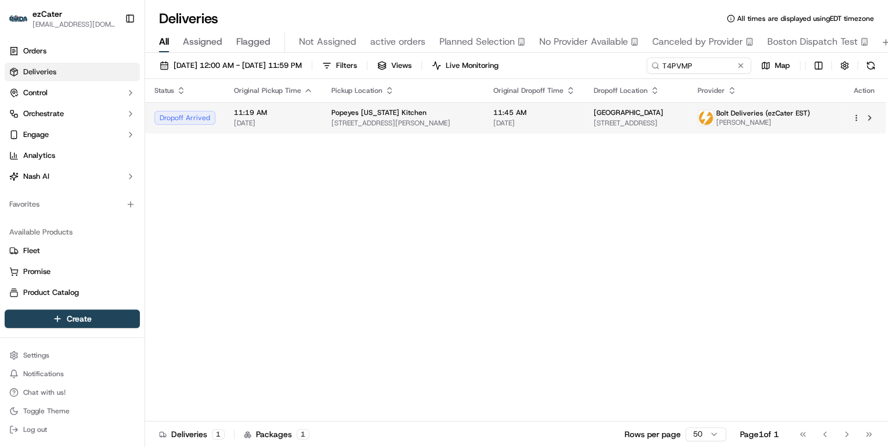
click at [270, 113] on span "11:19 AM" at bounding box center [273, 112] width 79 height 9
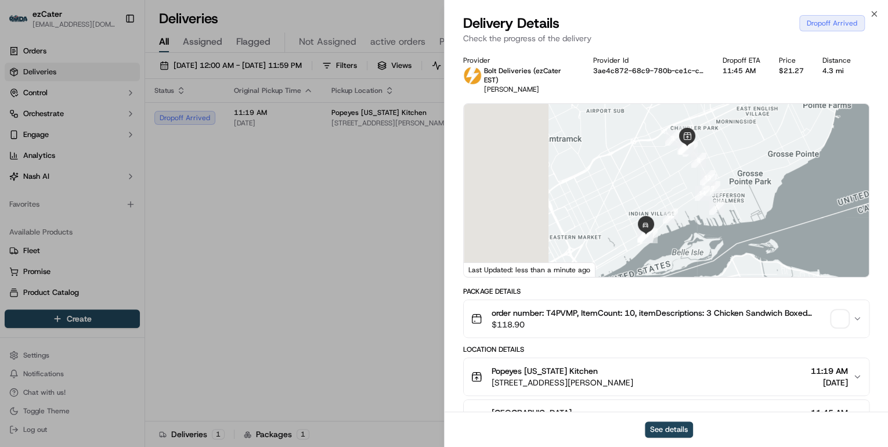
scroll to position [139, 0]
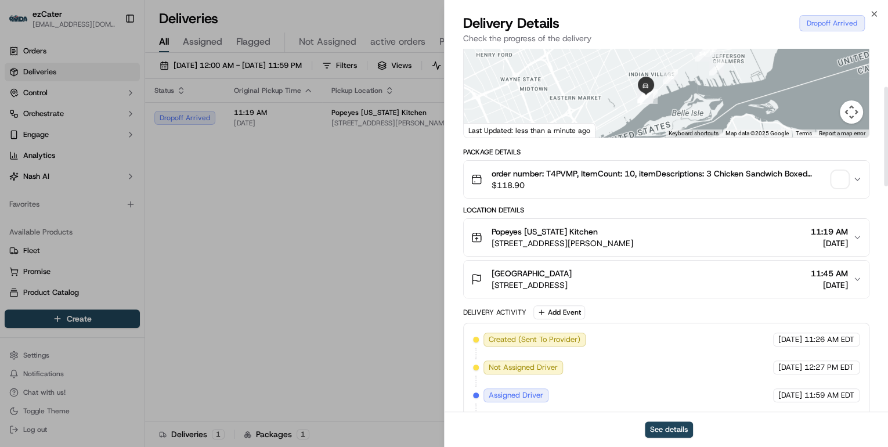
click at [571, 279] on span "7633 E Jefferson Ave, Detroit, MI 48214, USA" at bounding box center [531, 285] width 80 height 12
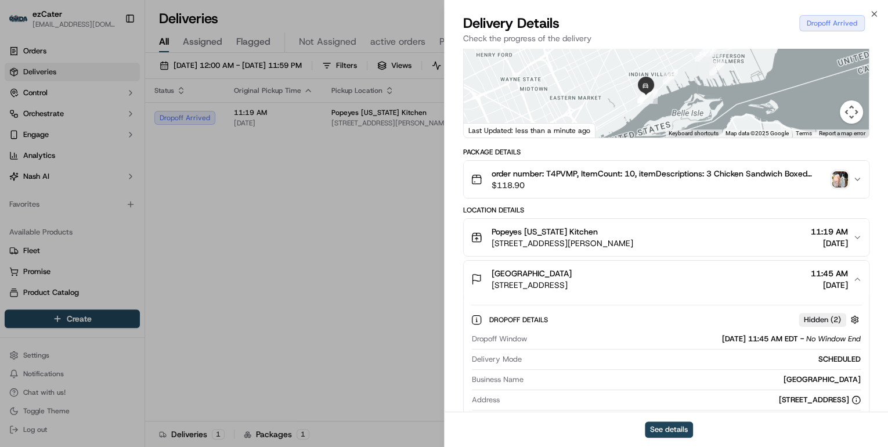
scroll to position [232, 0]
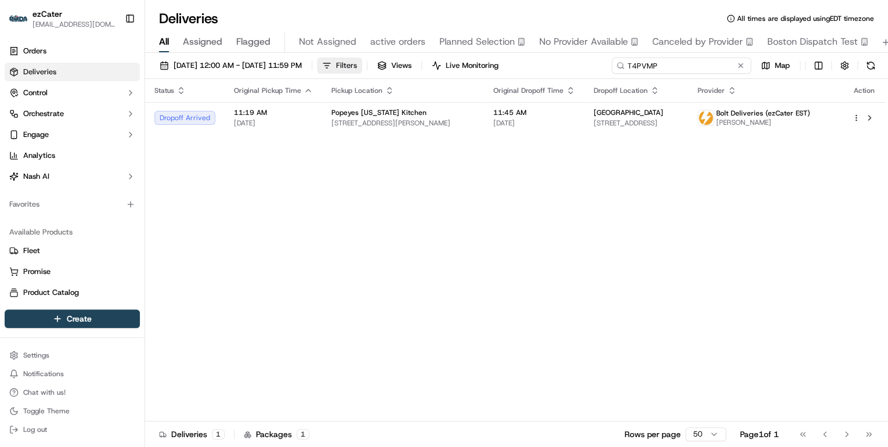
drag, startPoint x: 691, startPoint y: 64, endPoint x: 369, endPoint y: 66, distance: 322.0
click at [370, 66] on div "09/01/2025 12:00 AM - 09/21/2025 11:59 PM Filters Views Live Monitoring T4PVMP …" at bounding box center [516, 67] width 743 height 21
paste input "8W2M9U"
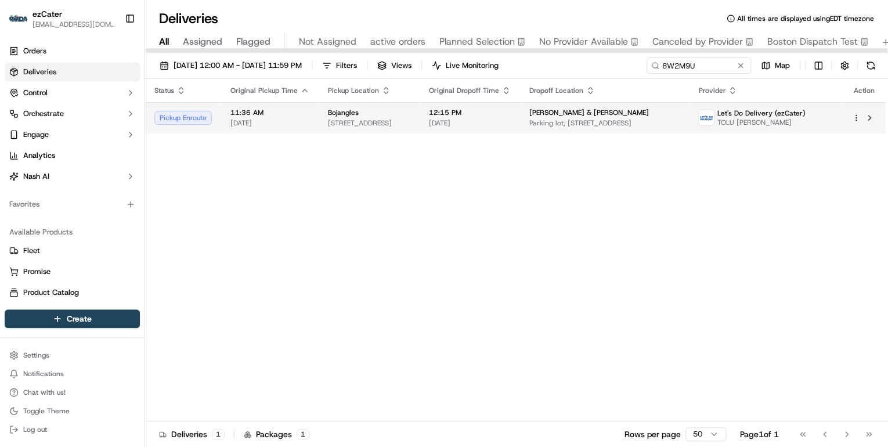
click at [370, 114] on div "Bojangles" at bounding box center [369, 112] width 82 height 9
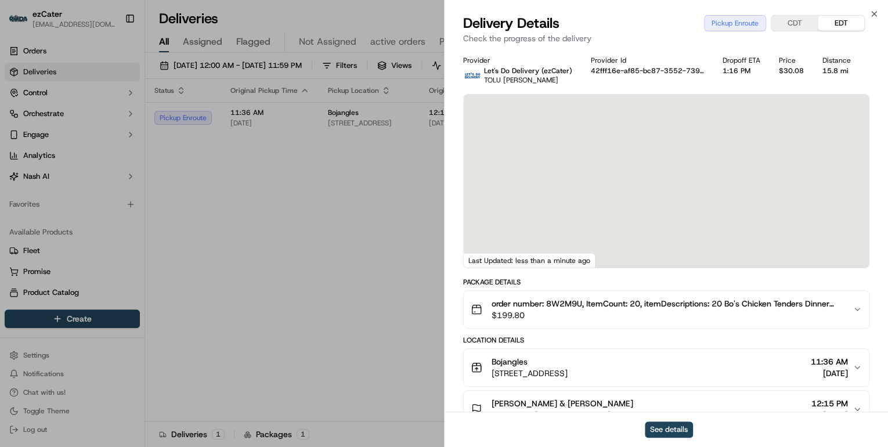
scroll to position [139, 0]
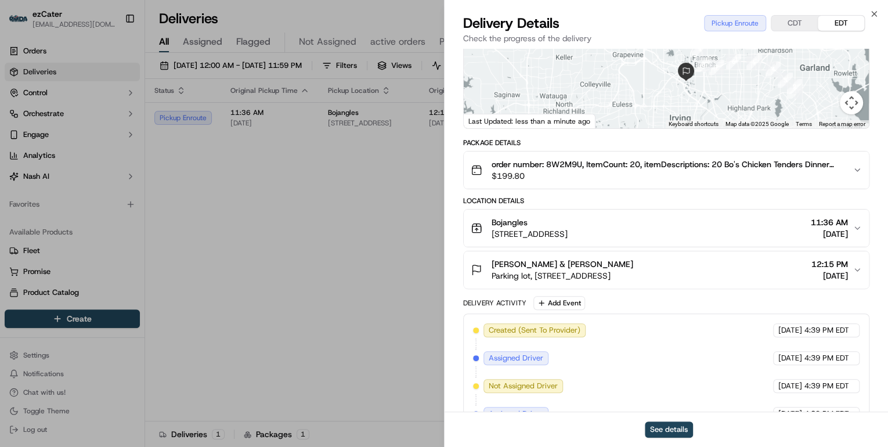
click at [567, 225] on div "Bojangles" at bounding box center [529, 222] width 76 height 12
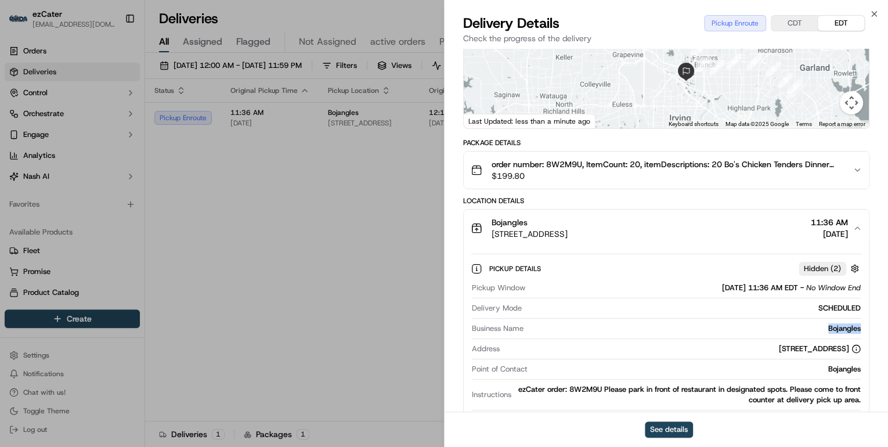
drag, startPoint x: 863, startPoint y: 325, endPoint x: 804, endPoint y: 327, distance: 59.2
click at [804, 327] on div "Pickup Details Hidden ( 2 ) Pickup Window 09/15/2025 11:36 AM EDT - No Window E…" at bounding box center [666, 343] width 405 height 193
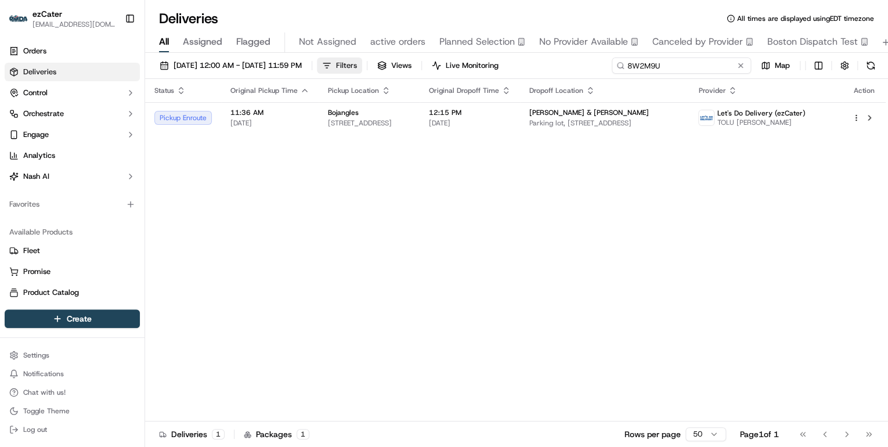
drag, startPoint x: 697, startPoint y: 67, endPoint x: 396, endPoint y: 67, distance: 300.5
click at [396, 67] on div "09/01/2025 12:00 AM - 09/21/2025 11:59 PM Filters Views Live Monitoring 8W2M9U …" at bounding box center [516, 67] width 743 height 21
paste input "T4PVMP"
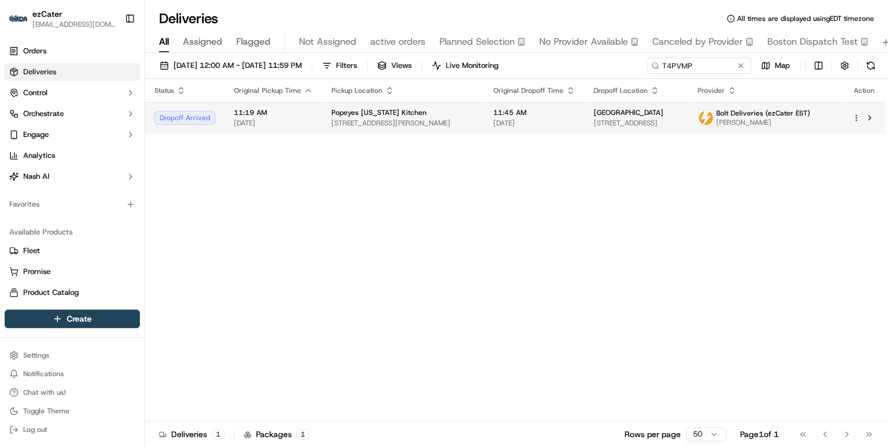
click at [363, 129] on td "Popeyes Louisiana Kitchen 12218 E Warren Ave, Detroit, MI 48215, USA" at bounding box center [403, 117] width 162 height 31
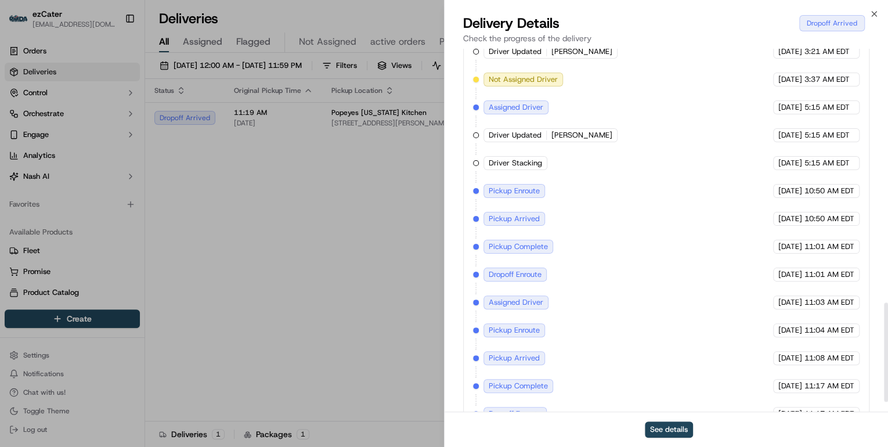
scroll to position [964, 0]
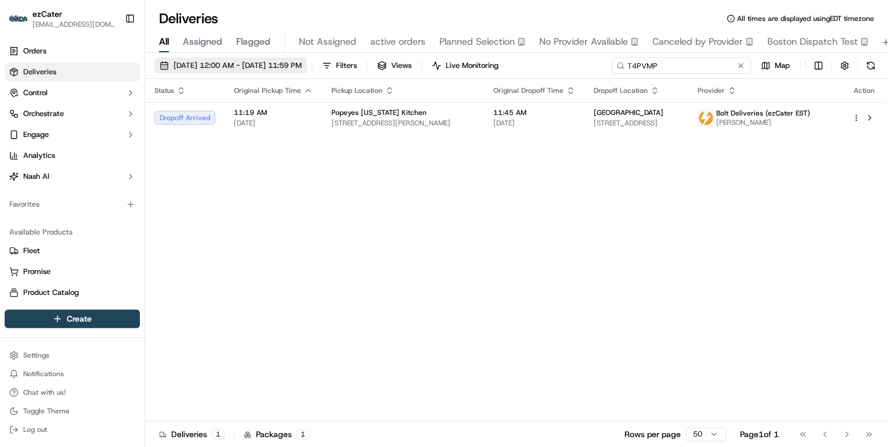
drag, startPoint x: 699, startPoint y: 67, endPoint x: 308, endPoint y: 70, distance: 391.0
click at [311, 70] on div "09/01/2025 12:00 AM - 09/21/2025 11:59 PM Filters Views Live Monitoring T4PVMP …" at bounding box center [516, 67] width 743 height 21
paste input "FXPAWZ"
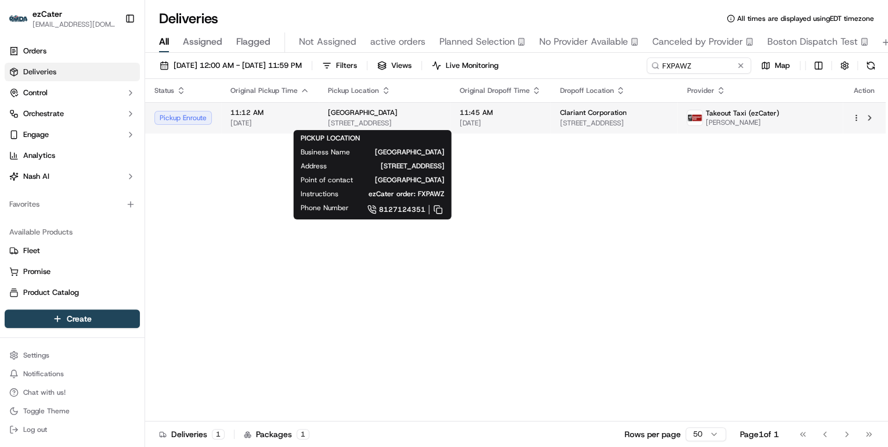
click at [409, 125] on span "4227 Town Center Blvd, Jeffersonville, IN 47130, USA" at bounding box center [384, 122] width 113 height 9
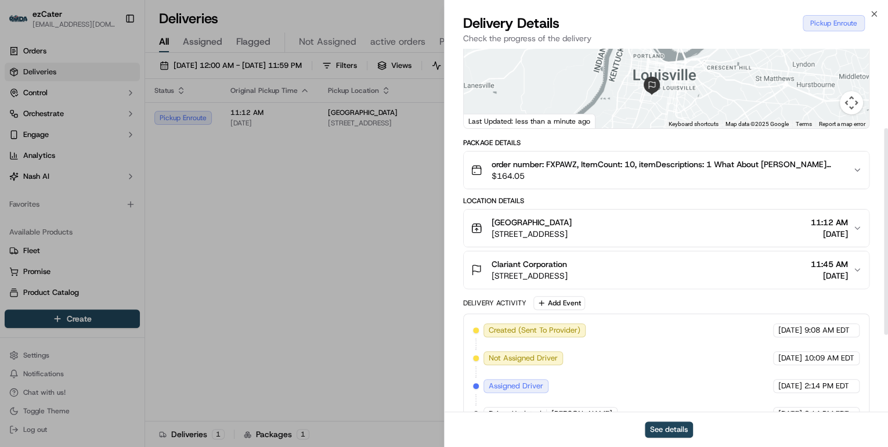
scroll to position [274, 0]
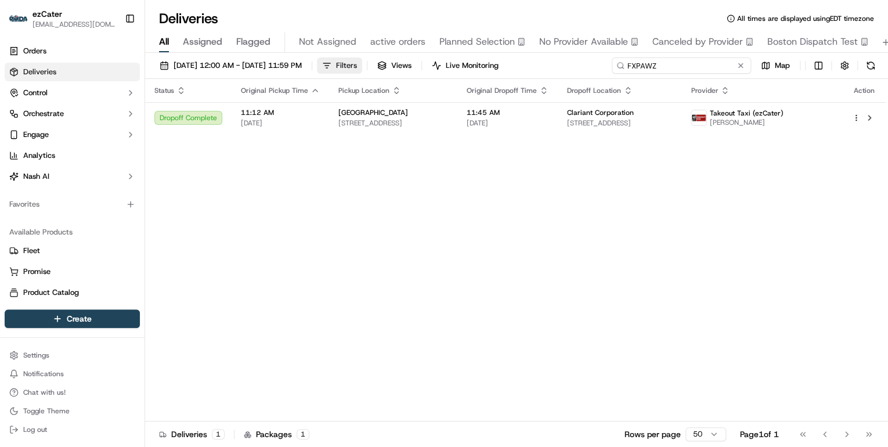
drag, startPoint x: 699, startPoint y: 65, endPoint x: 383, endPoint y: 60, distance: 315.6
click at [386, 60] on div "09/01/2025 12:00 AM - 09/21/2025 11:59 PM Filters Views Live Monitoring FXPAWZ …" at bounding box center [516, 67] width 743 height 21
paste input "WJ5RJ0"
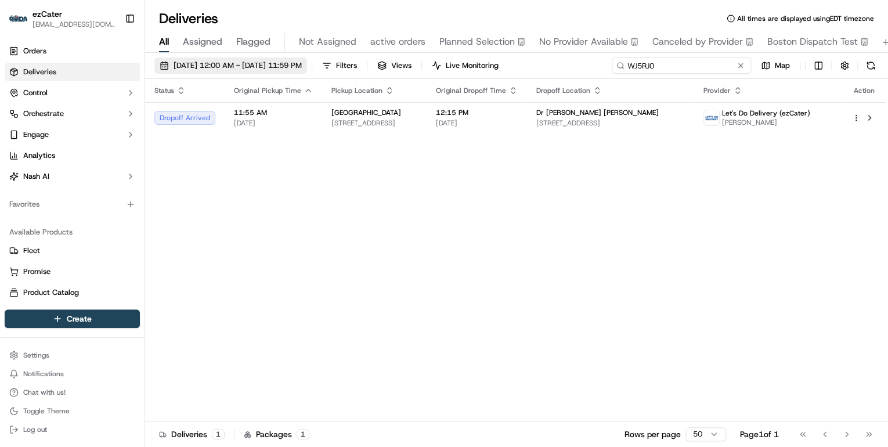
drag, startPoint x: 659, startPoint y: 64, endPoint x: 297, endPoint y: 64, distance: 362.0
click at [307, 64] on div "09/01/2025 12:00 AM - 09/21/2025 11:59 PM Filters Views Live Monitoring WJ5RJ0 …" at bounding box center [516, 67] width 743 height 21
paste input "QKAX8V"
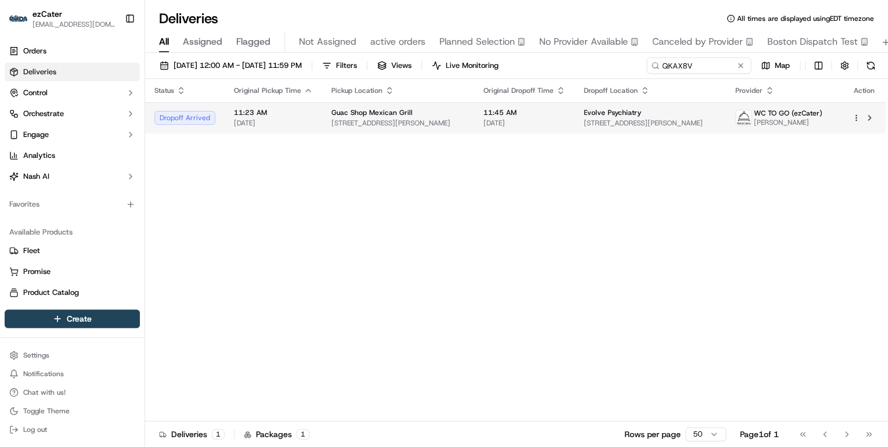
click at [339, 123] on span "5155 Merrick Rd, Massapequa Park, NY 11762, USA" at bounding box center [397, 122] width 133 height 9
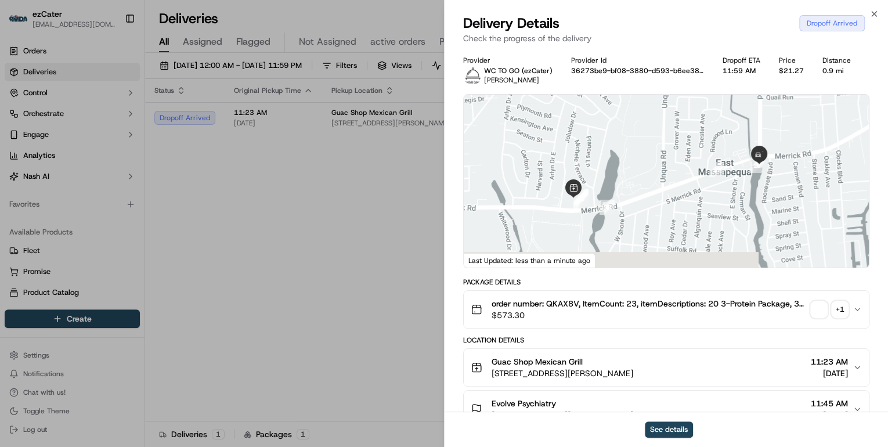
scroll to position [139, 0]
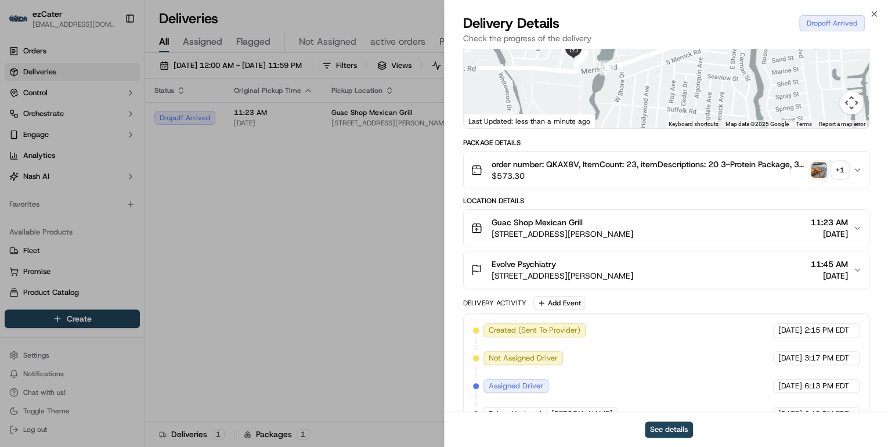
click at [633, 269] on div "Evolve Psychiatry" at bounding box center [562, 264] width 142 height 12
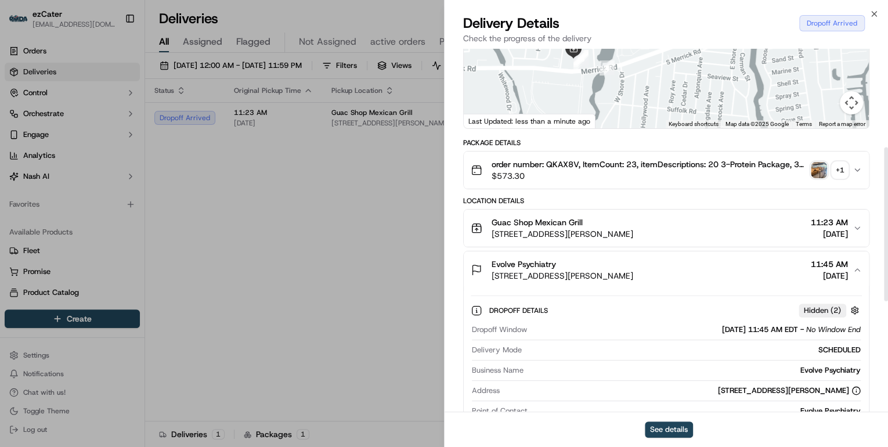
scroll to position [232, 0]
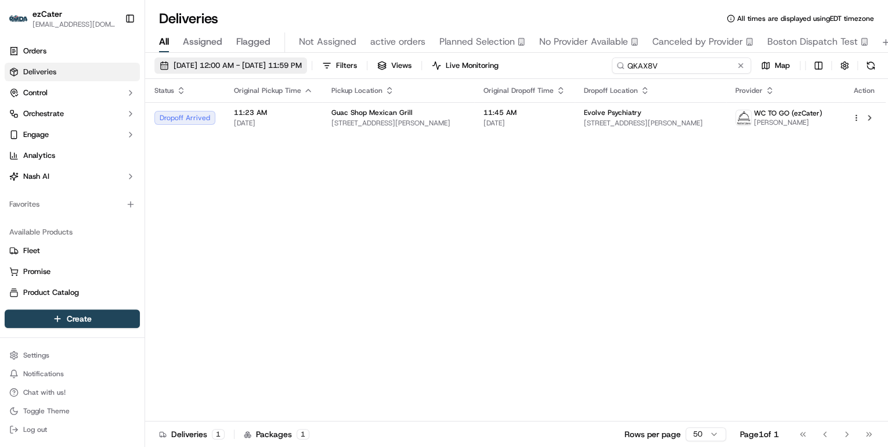
drag, startPoint x: 700, startPoint y: 63, endPoint x: 321, endPoint y: 67, distance: 378.9
click at [321, 67] on div "09/01/2025 12:00 AM - 09/21/2025 11:59 PM Filters Views Live Monitoring QKAX8V …" at bounding box center [516, 67] width 743 height 21
paste input "1X63MT"
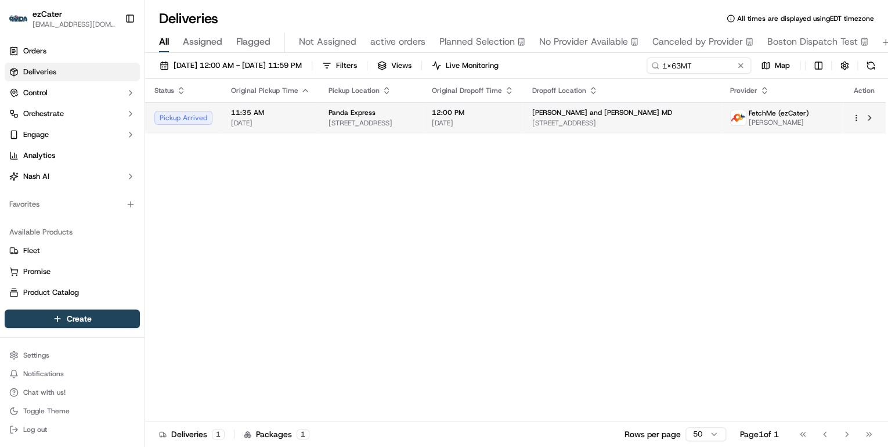
click at [349, 110] on span "Panda Express" at bounding box center [351, 112] width 47 height 9
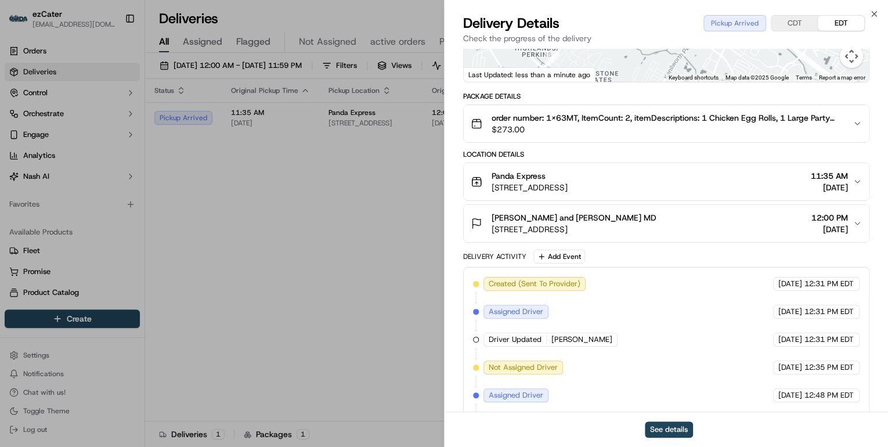
scroll to position [274, 0]
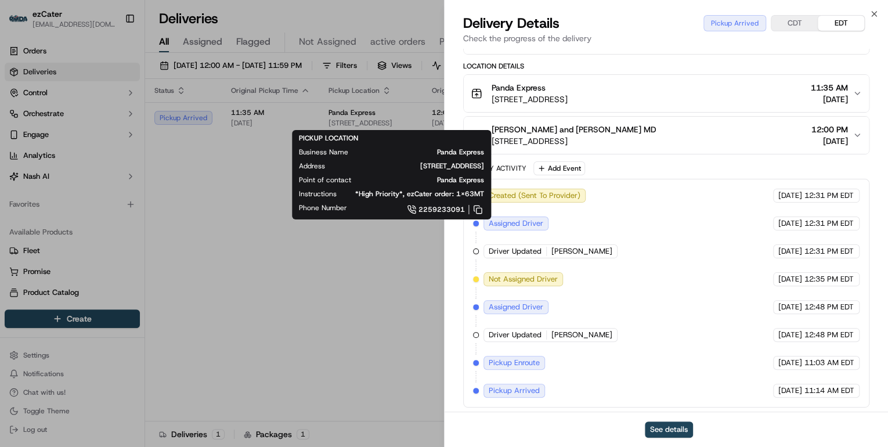
click at [696, 104] on button "Panda Express 3131 College Dr, Baton Rouge, LA 70808, USA 11:35 AM 09/15/2025" at bounding box center [666, 93] width 405 height 37
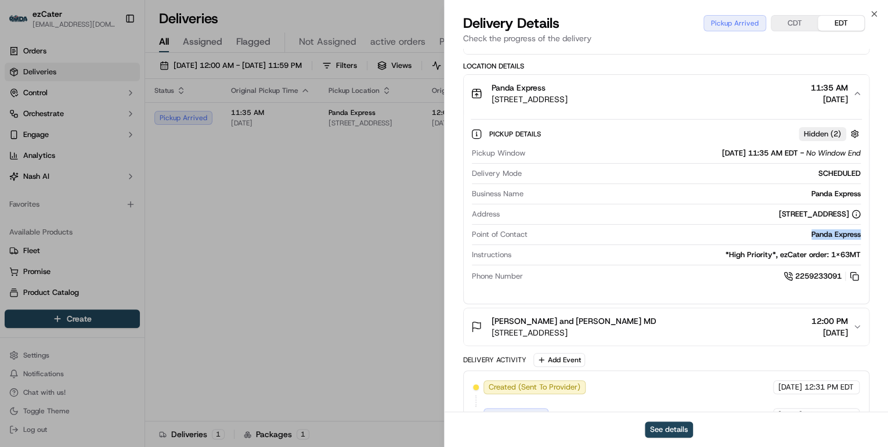
drag, startPoint x: 861, startPoint y: 233, endPoint x: 796, endPoint y: 234, distance: 65.0
click at [796, 234] on div "Pickup Details Hidden ( 2 ) Pickup Window 09/15/2025 11:35 AM EDT - No Window E…" at bounding box center [666, 203] width 405 height 182
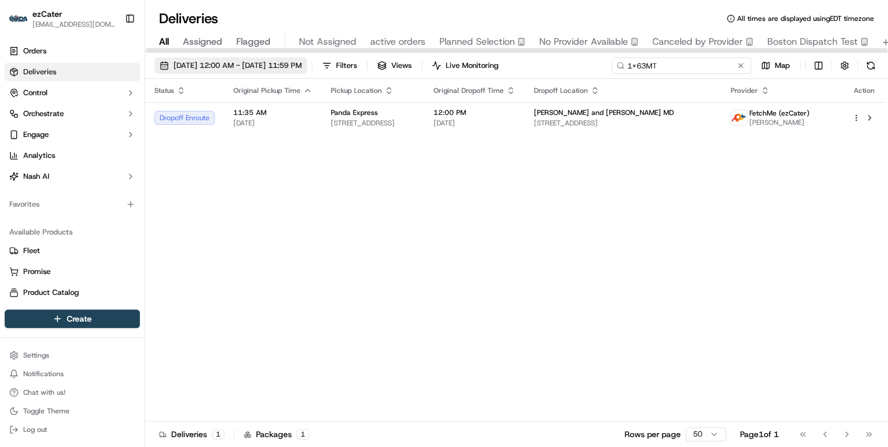
drag, startPoint x: 708, startPoint y: 64, endPoint x: 295, endPoint y: 68, distance: 413.1
click at [295, 68] on div "09/01/2025 12:00 AM - 09/21/2025 11:59 PM Filters Views Live Monitoring 1X63MT …" at bounding box center [516, 67] width 743 height 21
paste input "QGU-Q0Z"
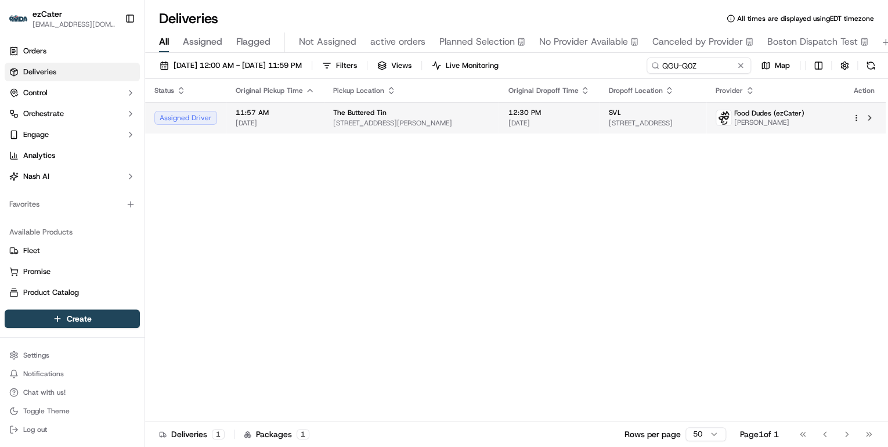
click at [288, 113] on span "11:57 AM" at bounding box center [275, 112] width 79 height 9
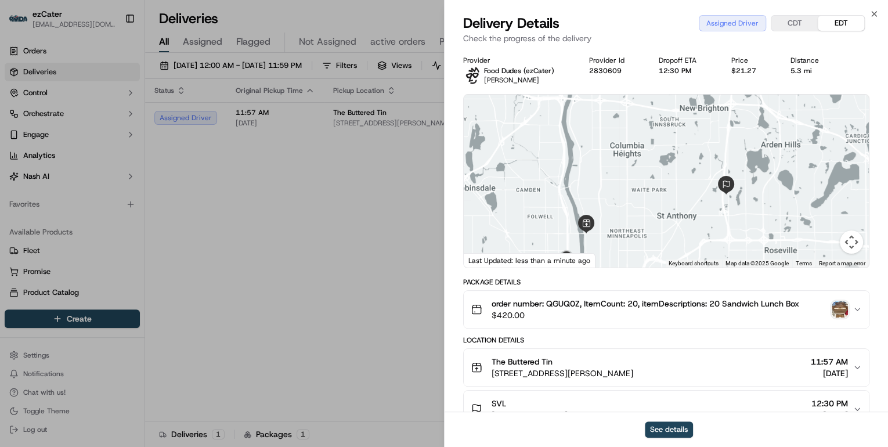
click at [833, 309] on img "button" at bounding box center [839, 309] width 16 height 16
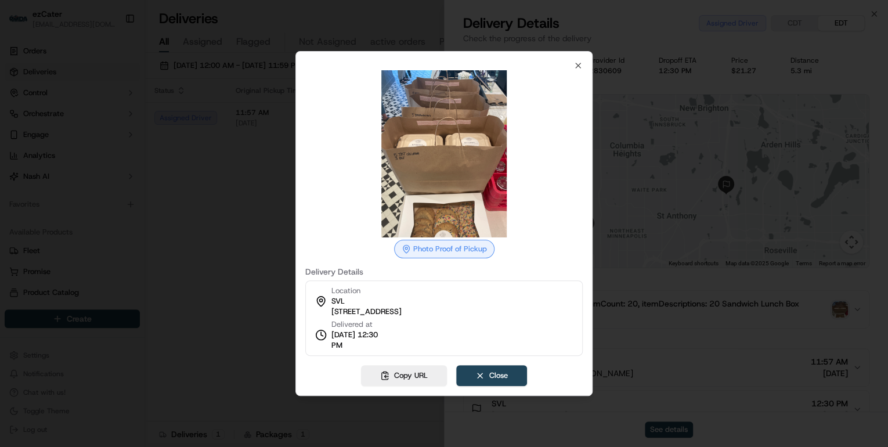
click at [252, 254] on div at bounding box center [444, 223] width 888 height 447
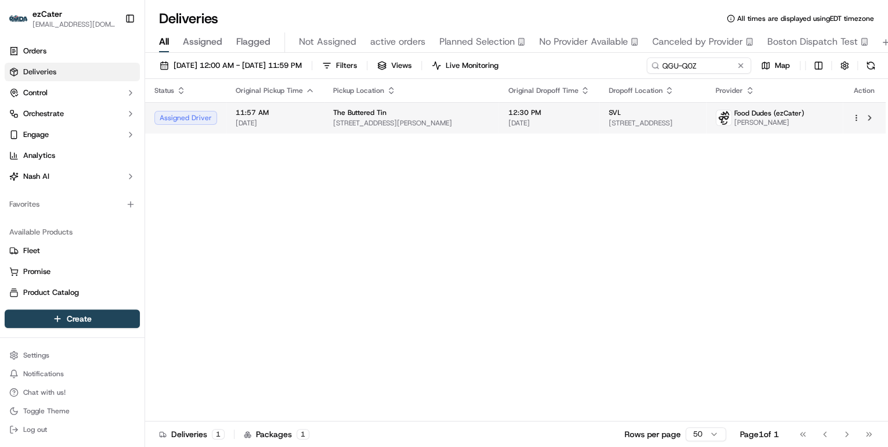
click at [396, 114] on div "The Buttered Tin" at bounding box center [411, 112] width 156 height 9
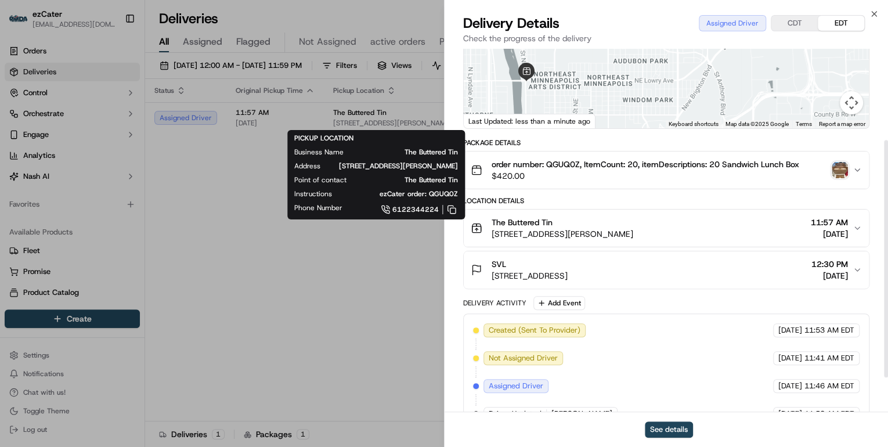
scroll to position [191, 0]
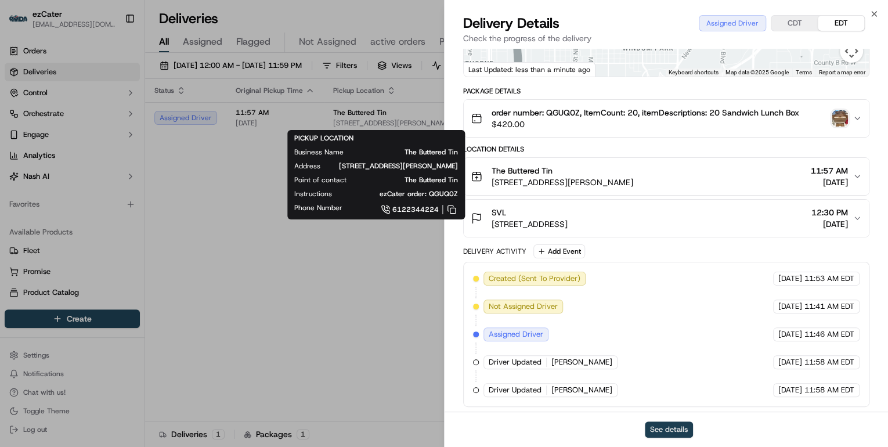
click at [665, 429] on button "See details" at bounding box center [669, 429] width 48 height 16
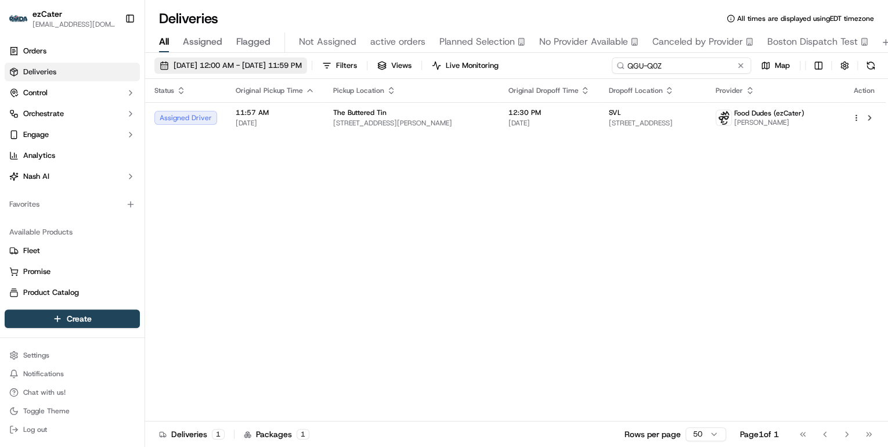
drag, startPoint x: 702, startPoint y: 67, endPoint x: 314, endPoint y: 64, distance: 388.1
click at [314, 64] on div "09/01/2025 12:00 AM - 09/21/2025 11:59 PM Filters Views Live Monitoring QGU-Q0Z…" at bounding box center [516, 67] width 743 height 21
paste input "XGCM4V"
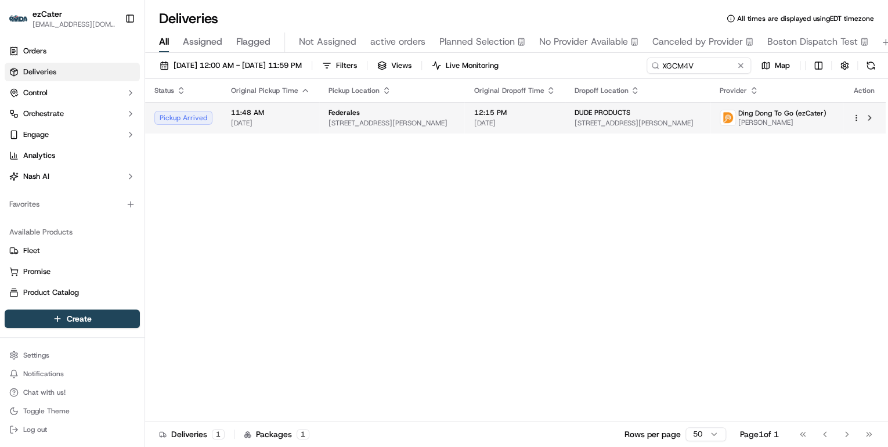
click at [355, 126] on span "180 N Morgan St, Chicago, IL 60607, USA" at bounding box center [391, 122] width 126 height 9
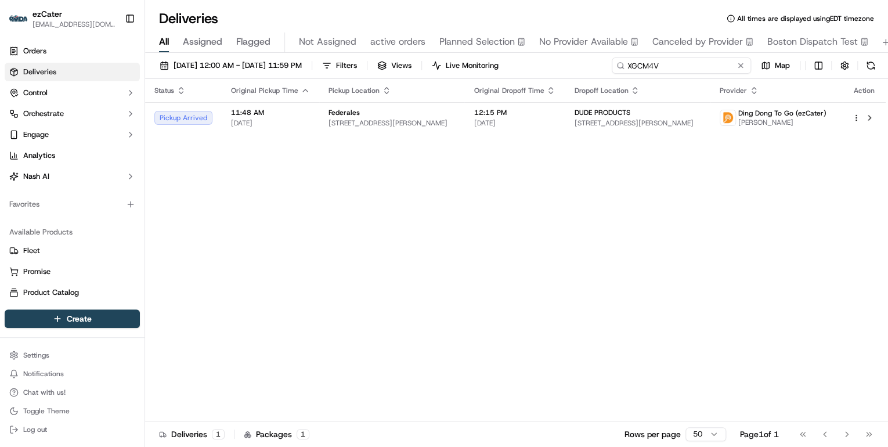
drag, startPoint x: 706, startPoint y: 59, endPoint x: 306, endPoint y: 75, distance: 400.1
click at [303, 75] on div "09/01/2025 12:00 AM - 09/21/2025 11:59 PM Filters Views Live Monitoring XGCM4V …" at bounding box center [516, 67] width 743 height 21
paste input "ZZAZF"
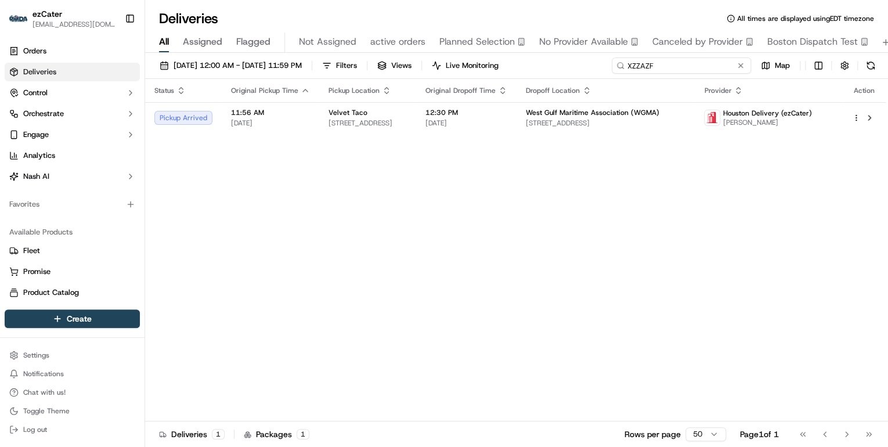
drag, startPoint x: 661, startPoint y: 67, endPoint x: 360, endPoint y: 48, distance: 301.7
click at [368, 49] on div "Deliveries All times are displayed using EDT timezone All Assigned Flagged Not …" at bounding box center [516, 223] width 743 height 447
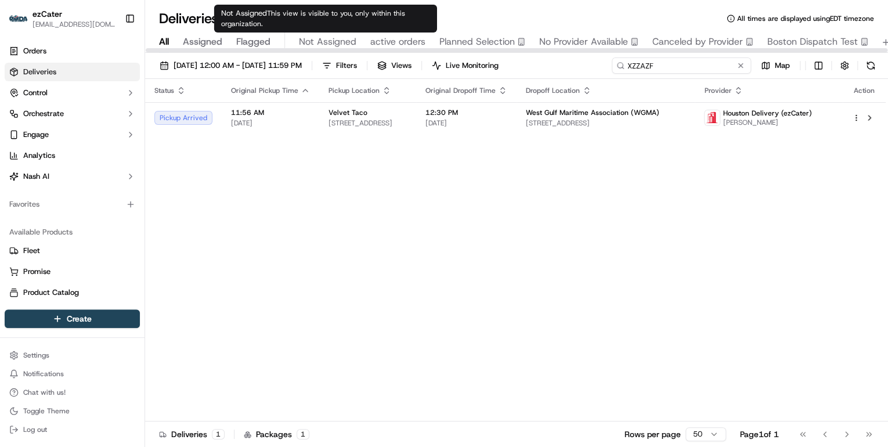
paste input "TCG4F3"
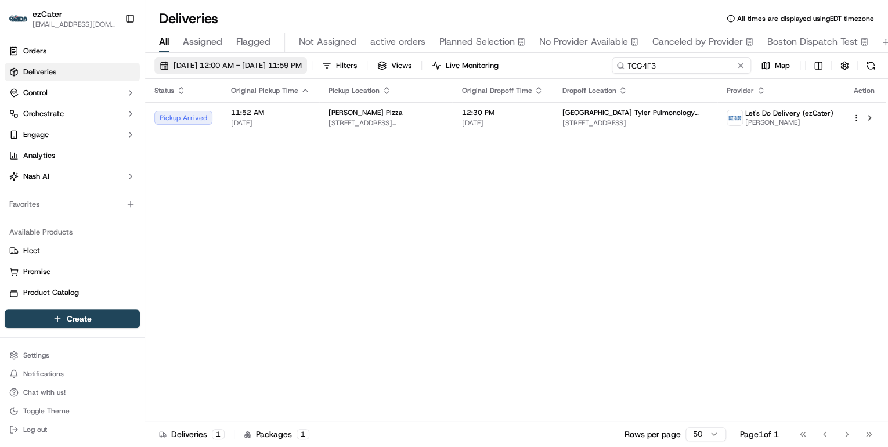
drag, startPoint x: 661, startPoint y: 66, endPoint x: 304, endPoint y: 66, distance: 356.8
click at [302, 69] on div "09/01/2025 12:00 AM - 09/21/2025 11:59 PM Filters Views Live Monitoring TCG4F3 …" at bounding box center [516, 67] width 743 height 21
paste input "5M8-TU5"
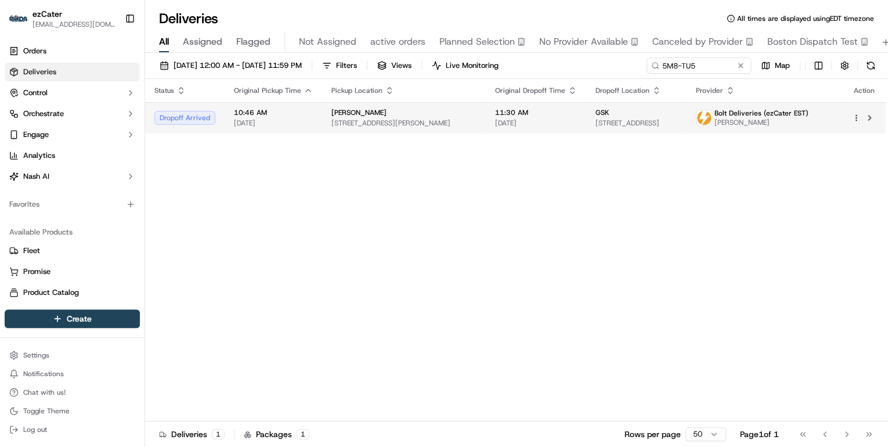
click at [499, 117] on span "11:30 AM" at bounding box center [536, 112] width 82 height 9
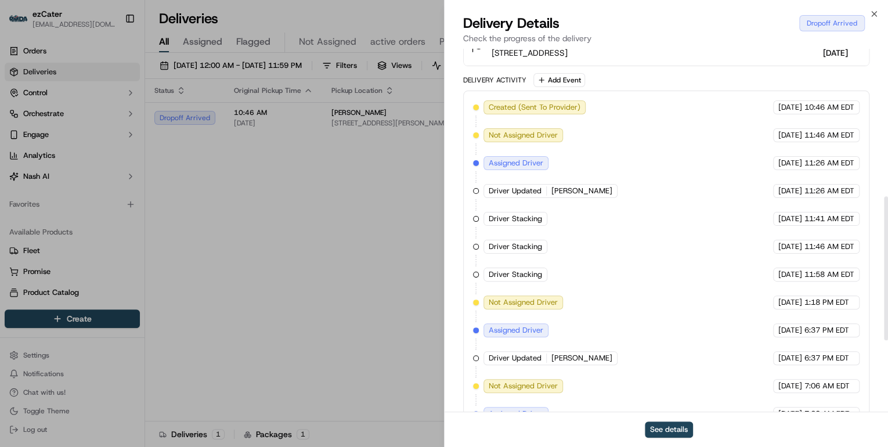
scroll to position [550, 0]
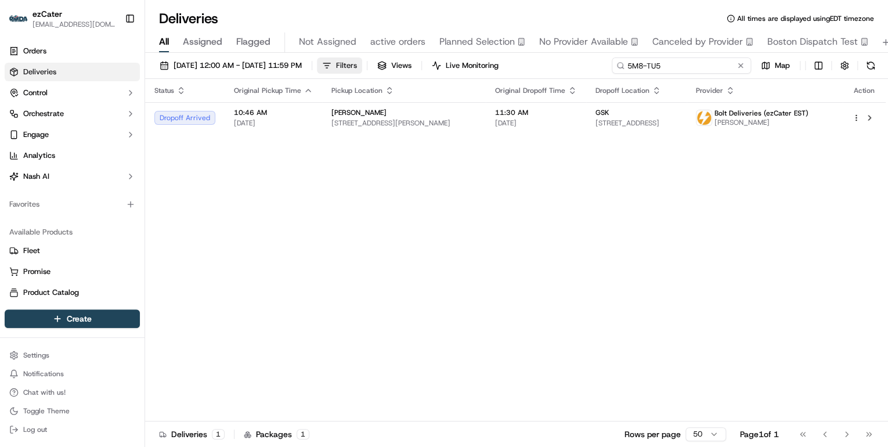
drag, startPoint x: 699, startPoint y: 65, endPoint x: 367, endPoint y: 68, distance: 331.9
click at [368, 68] on div "09/01/2025 12:00 AM - 09/21/2025 11:59 PM Filters Views Live Monitoring 5M8-TU5…" at bounding box center [516, 67] width 743 height 21
paste input "PH4Z8"
drag, startPoint x: 668, startPoint y: 64, endPoint x: 377, endPoint y: 63, distance: 290.7
click at [378, 63] on div "09/01/2025 12:00 AM - 09/21/2025 11:59 PM Filters Views Live Monitoring 5PH4Z8 …" at bounding box center [516, 67] width 743 height 21
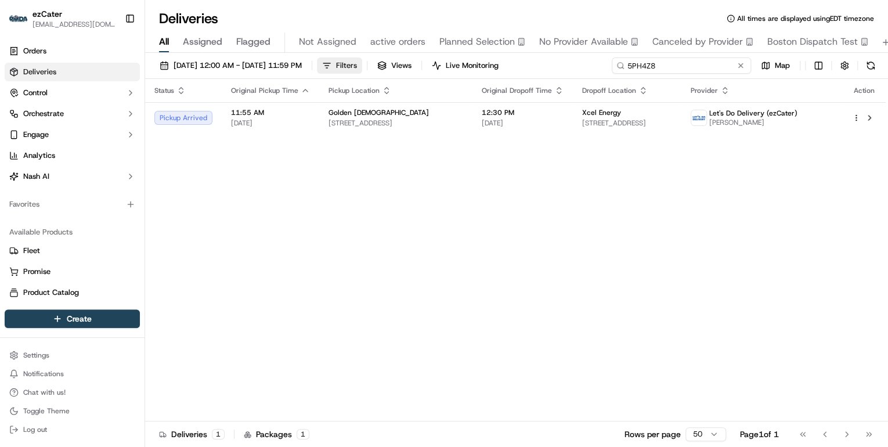
paste input "M8-TU5"
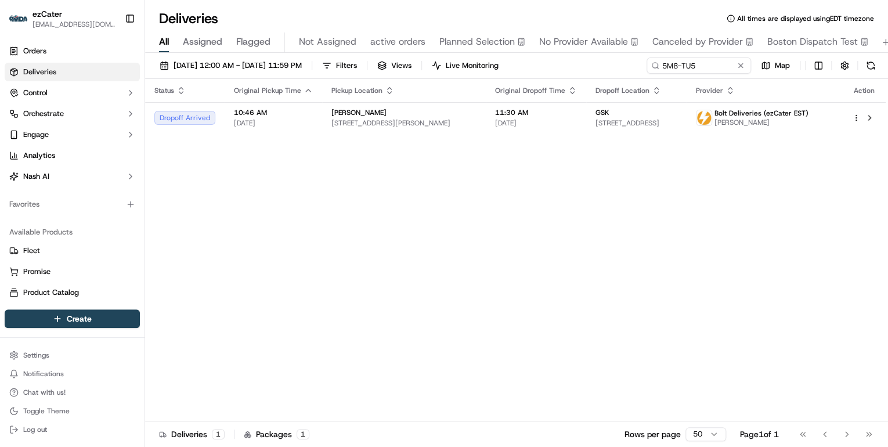
click at [376, 115] on div "Rosa Mexicano" at bounding box center [403, 112] width 145 height 9
drag, startPoint x: 713, startPoint y: 61, endPoint x: 334, endPoint y: 77, distance: 379.1
click at [334, 77] on div "09/01/2025 12:00 AM - 09/21/2025 11:59 PM Filters Views Live Monitoring 5M8-TU5…" at bounding box center [516, 67] width 743 height 21
paste input "JRZTXJ"
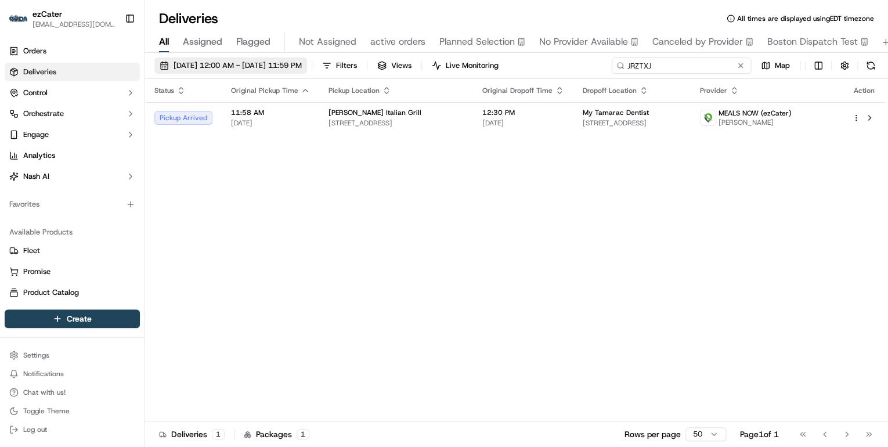
drag, startPoint x: 661, startPoint y: 68, endPoint x: 336, endPoint y: 61, distance: 325.0
click at [336, 61] on div "09/01/2025 12:00 AM - 09/21/2025 11:59 PM Filters Views Live Monitoring JRZTXJ …" at bounding box center [516, 67] width 743 height 21
paste input "U70CQW"
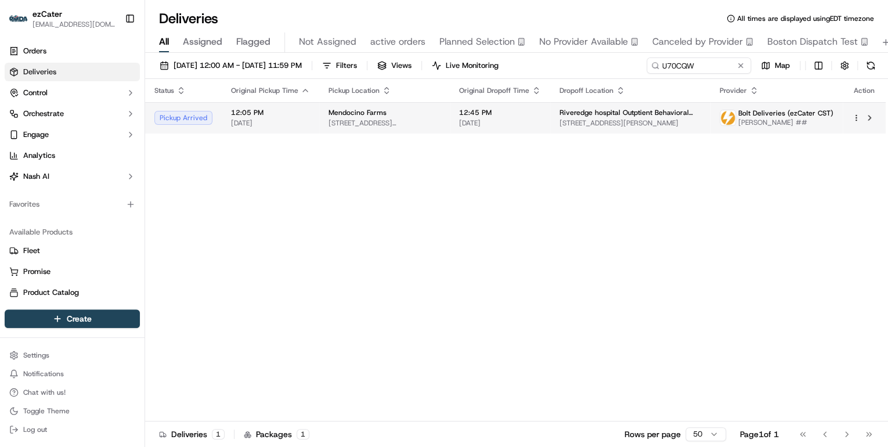
click at [429, 128] on td "Mendocino Farms 508 N Clark St, Chicago, IL 60654, USA" at bounding box center [384, 117] width 131 height 31
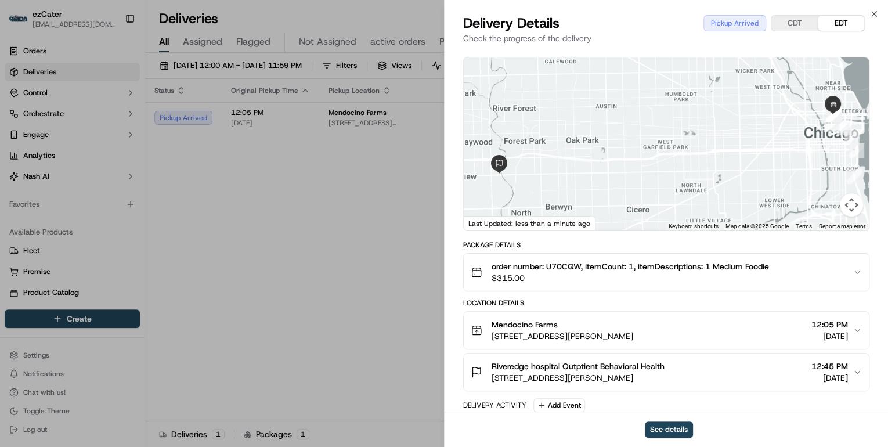
scroll to position [93, 0]
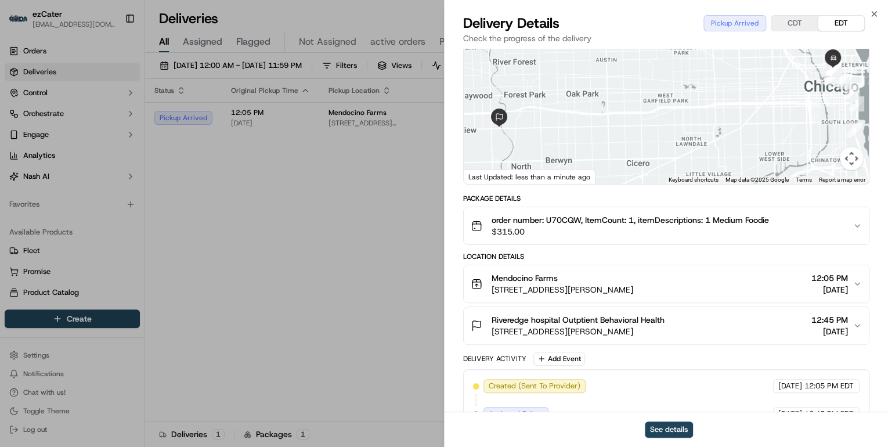
click at [633, 284] on span "508 N Clark St, Chicago, IL 60654, USA" at bounding box center [562, 290] width 142 height 12
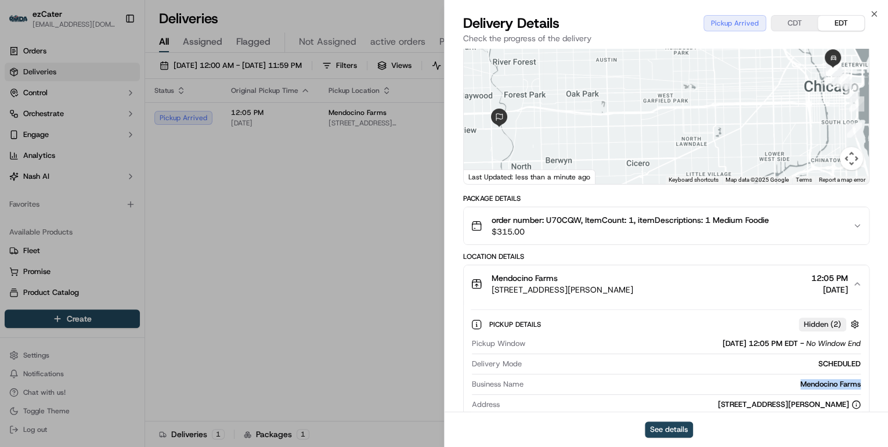
drag, startPoint x: 866, startPoint y: 383, endPoint x: 771, endPoint y: 384, distance: 94.6
click at [771, 384] on div "Pickup Details Hidden ( 2 ) Pickup Window 09/15/2025 12:05 PM EDT - No Window E…" at bounding box center [666, 393] width 405 height 182
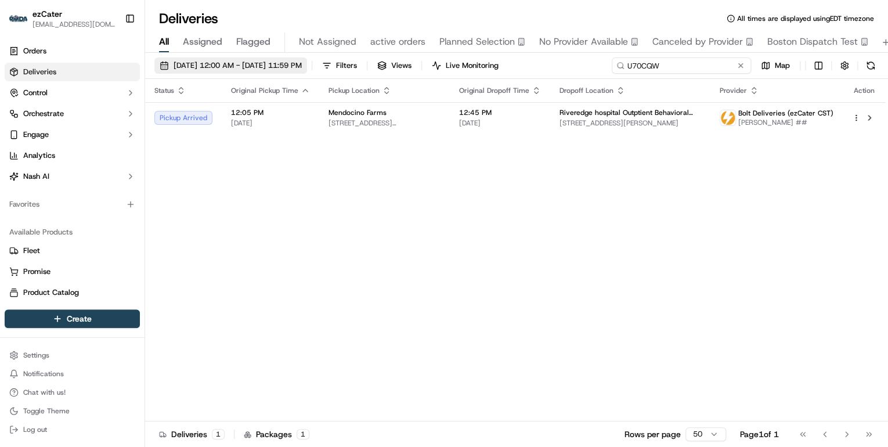
drag, startPoint x: 700, startPoint y: 68, endPoint x: 304, endPoint y: 68, distance: 396.2
click at [305, 68] on div "09/01/2025 12:00 AM - 09/21/2025 11:59 PM Filters Views Live Monitoring U70CQW …" at bounding box center [516, 67] width 743 height 21
paste input "JRZTXJ"
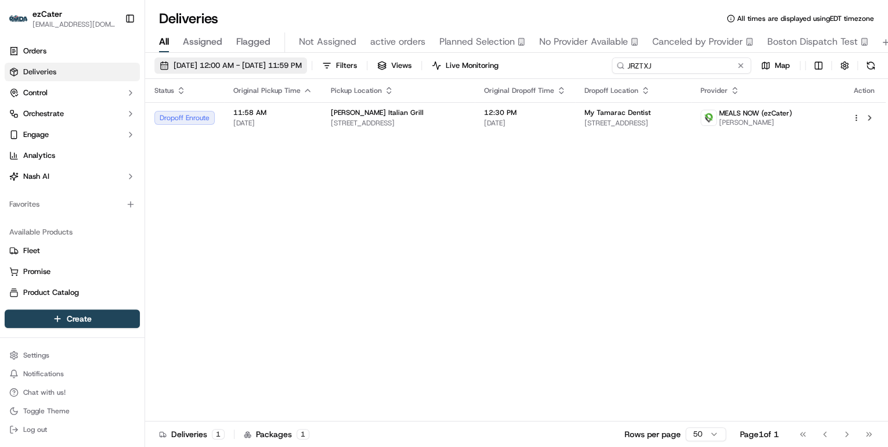
drag, startPoint x: 658, startPoint y: 66, endPoint x: 300, endPoint y: 70, distance: 358.6
click at [315, 67] on div "09/01/2025 12:00 AM - 09/21/2025 11:59 PM Filters Views Live Monitoring JRZTXJ …" at bounding box center [516, 67] width 743 height 21
paste input "5PH4Z8"
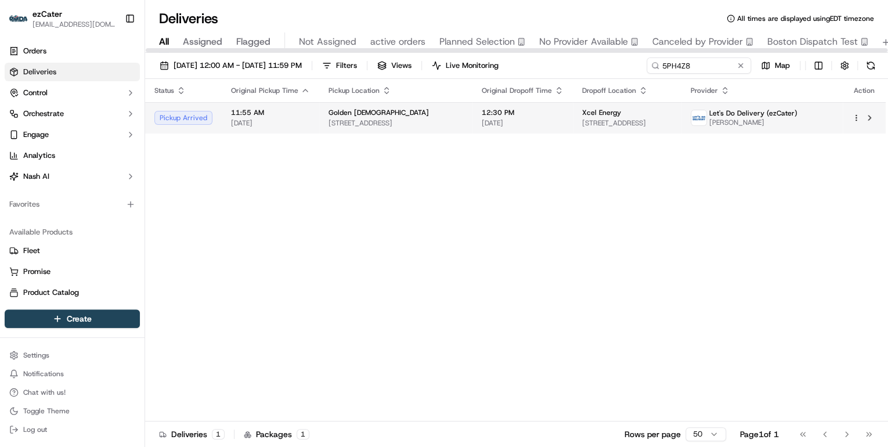
click at [364, 116] on span "Golden Chick" at bounding box center [378, 112] width 100 height 9
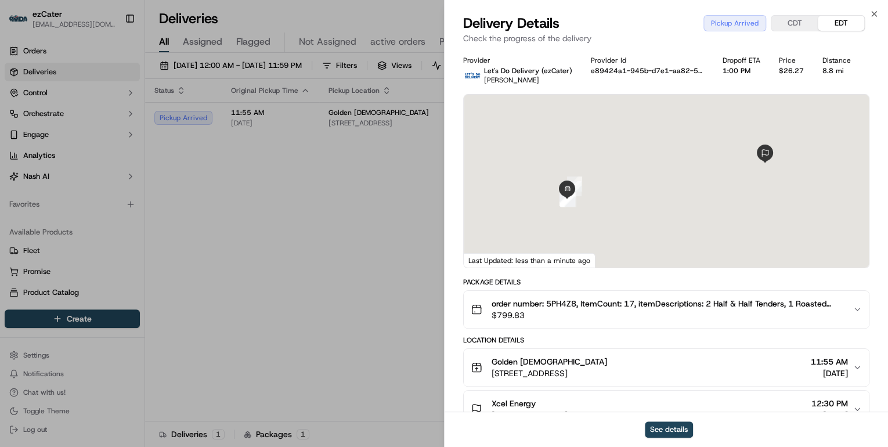
scroll to position [139, 0]
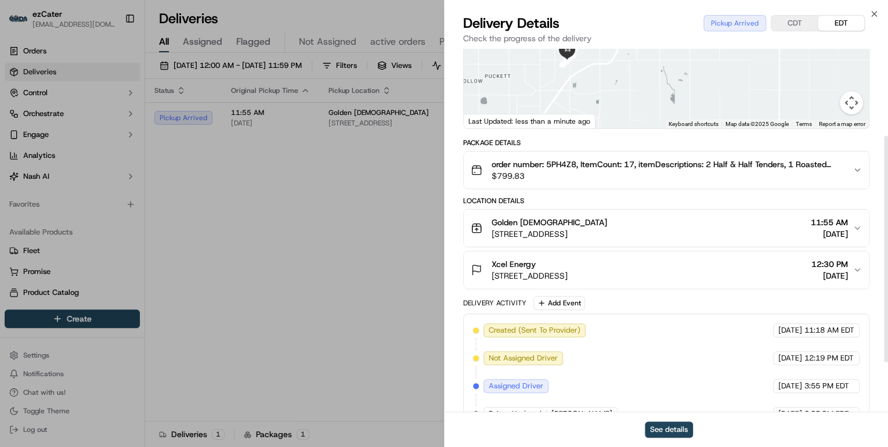
click at [607, 234] on span "2808 SW 34th Ave, Amarillo, TX 79109, USA" at bounding box center [548, 234] width 115 height 12
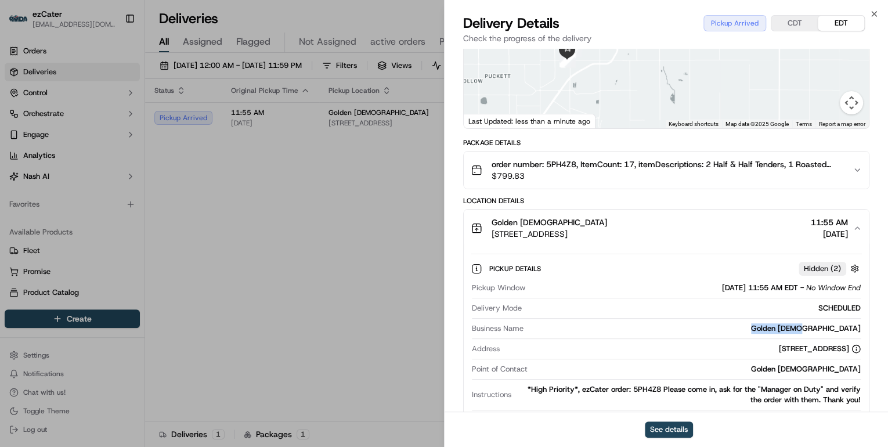
drag, startPoint x: 867, startPoint y: 327, endPoint x: 799, endPoint y: 329, distance: 67.9
click at [799, 329] on div "Pickup Details Hidden ( 2 ) Pickup Window 09/15/2025 11:55 AM EDT - No Window E…" at bounding box center [666, 343] width 405 height 193
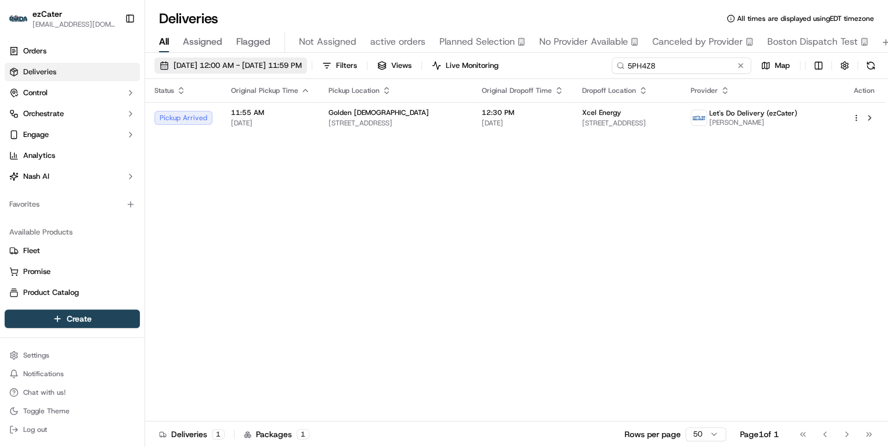
drag, startPoint x: 696, startPoint y: 67, endPoint x: 339, endPoint y: 57, distance: 357.5
click at [338, 57] on div "09/01/2025 12:00 AM - 09/21/2025 11:59 PM Filters Views Live Monitoring 5PH4Z8 …" at bounding box center [516, 67] width 743 height 21
paste input "M8-TU5"
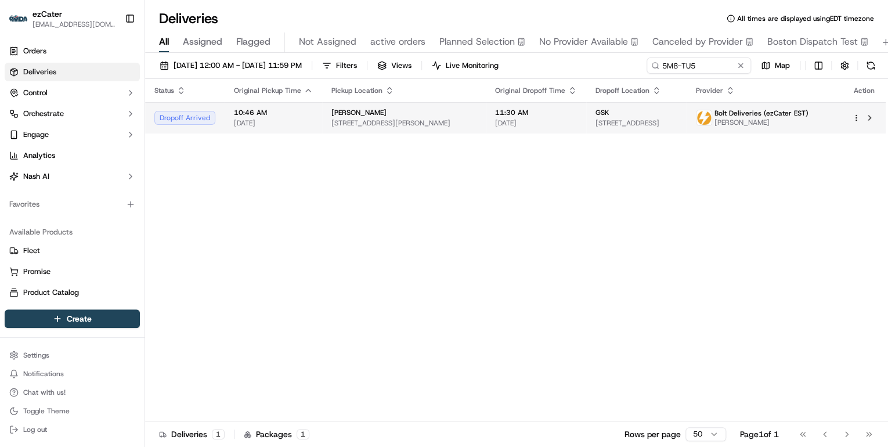
click at [350, 116] on span "Rosa Mexicano" at bounding box center [358, 112] width 55 height 9
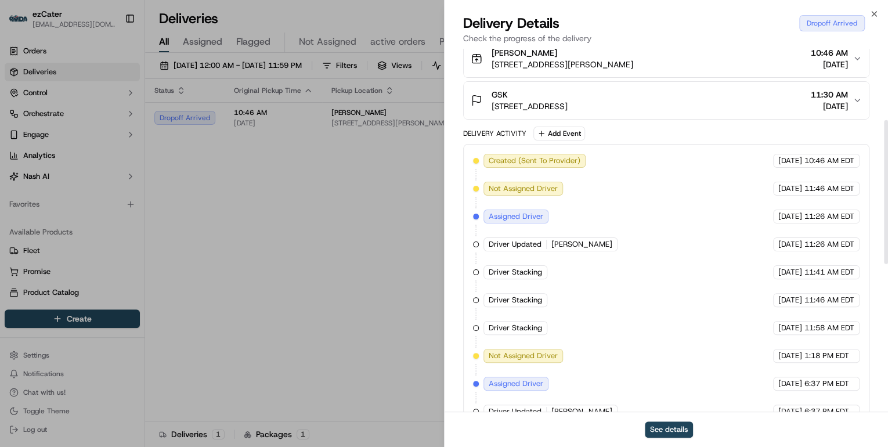
scroll to position [179, 0]
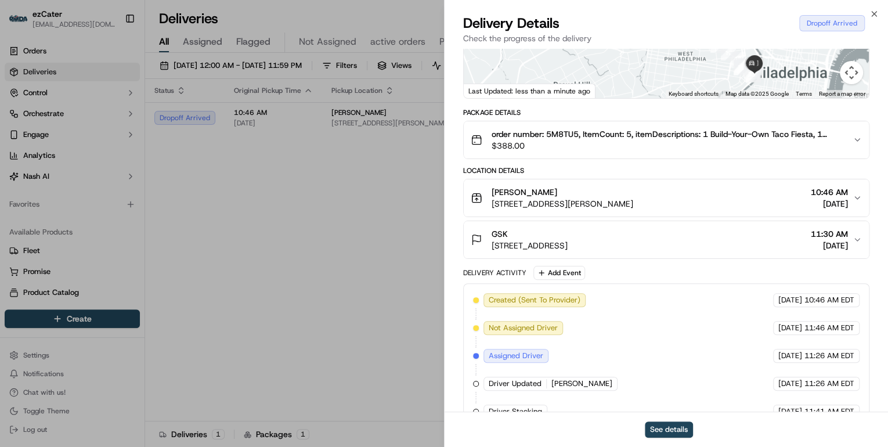
click at [726, 233] on div "GSK 2929 Walnut St 17th floor, Philadelphia, PA 19104, USA 11:30 AM 09/15/2025" at bounding box center [662, 239] width 382 height 23
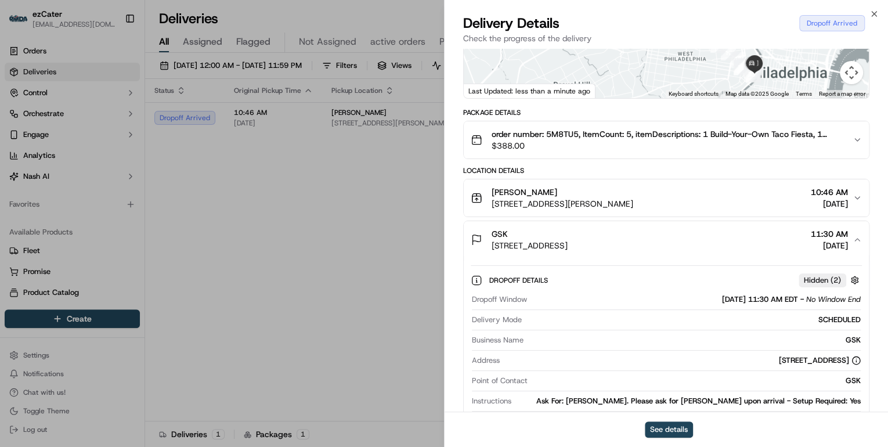
scroll to position [272, 0]
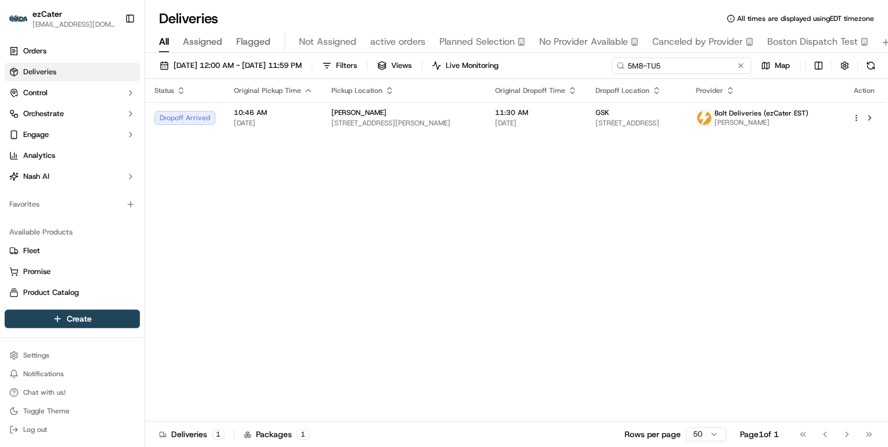
drag, startPoint x: 708, startPoint y: 70, endPoint x: 293, endPoint y: 77, distance: 415.5
click at [294, 77] on div "09/01/2025 12:00 AM - 09/21/2025 11:59 PM Filters Views Live Monitoring 5M8-TU5…" at bounding box center [516, 67] width 743 height 21
paste input "QGU-Q0Z"
click at [288, 32] on body "ezCater annamariekinao@gmail.com Toggle Sidebar Orders Deliveries Control Orche…" at bounding box center [444, 223] width 888 height 447
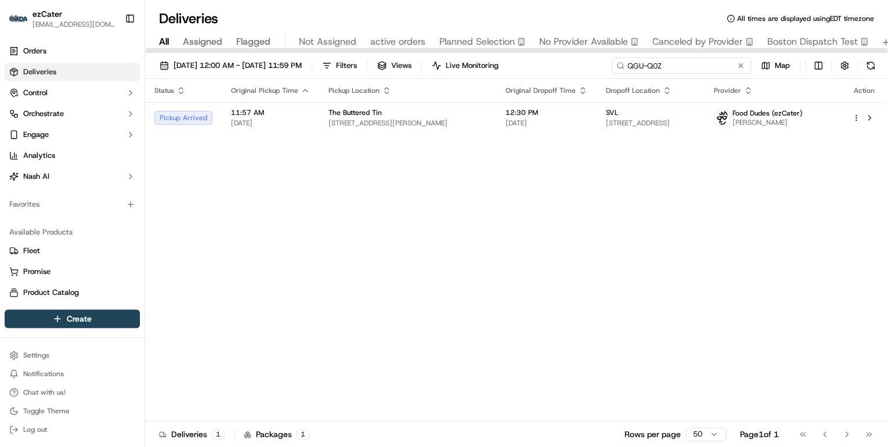
paste input "2673983081"
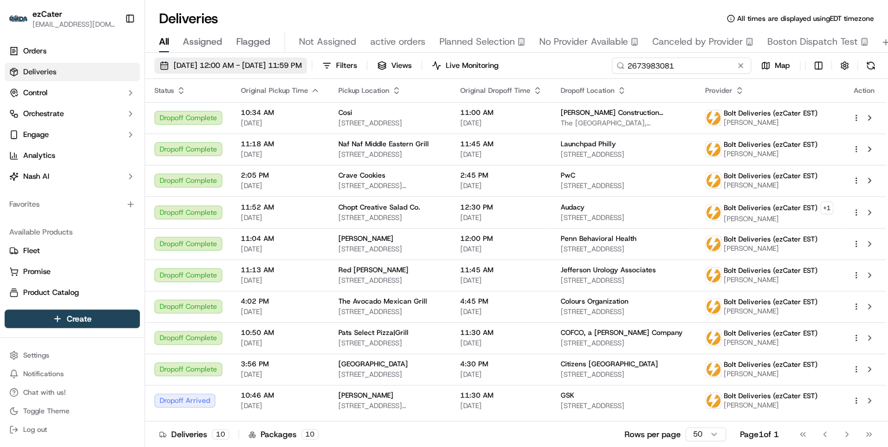
drag, startPoint x: 683, startPoint y: 64, endPoint x: 348, endPoint y: 70, distance: 336.0
click at [346, 70] on div "09/01/2025 12:00 AM - 09/21/2025 11:59 PM Filters Views Live Monitoring 2673983…" at bounding box center [516, 67] width 743 height 21
paste input "5M8-TU5"
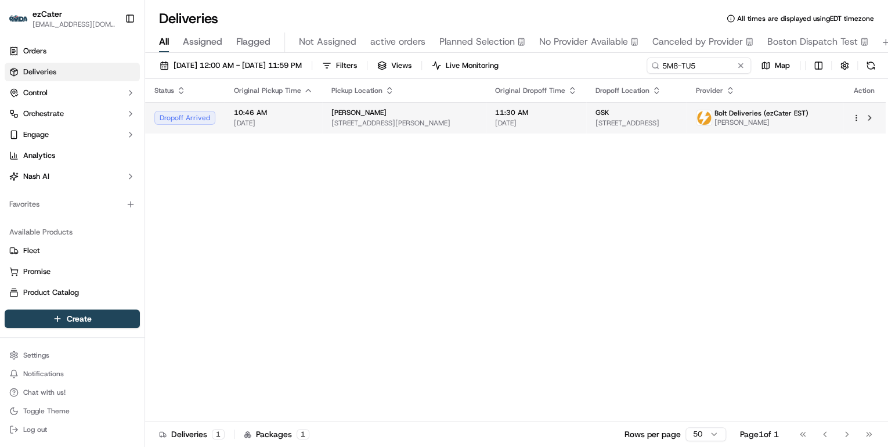
click at [360, 114] on span "Rosa Mexicano" at bounding box center [358, 112] width 55 height 9
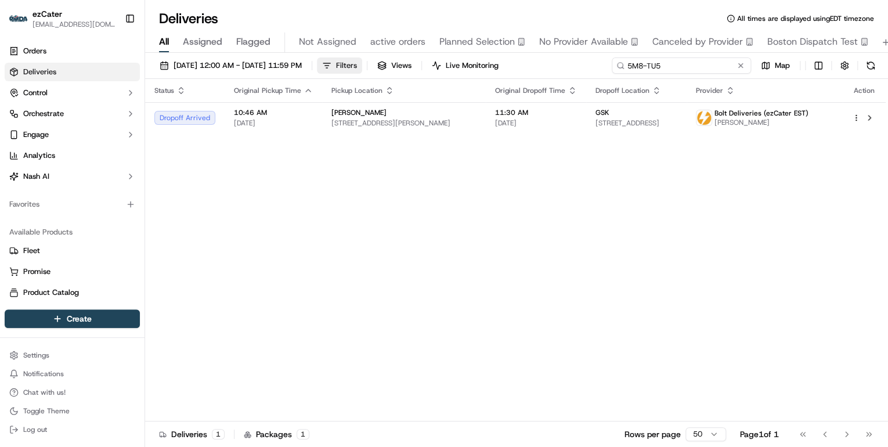
drag, startPoint x: 710, startPoint y: 67, endPoint x: 382, endPoint y: 67, distance: 327.8
click at [384, 67] on div "09/01/2025 12:00 AM - 09/21/2025 11:59 PM Filters Views Live Monitoring 5M8-TU5…" at bounding box center [516, 67] width 743 height 21
paste input "TCG4F3"
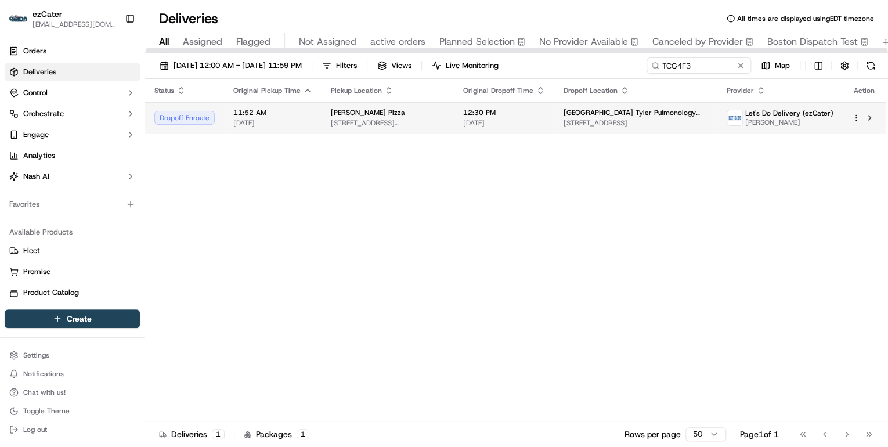
click at [444, 114] on div "Parry's Pizza" at bounding box center [388, 112] width 114 height 9
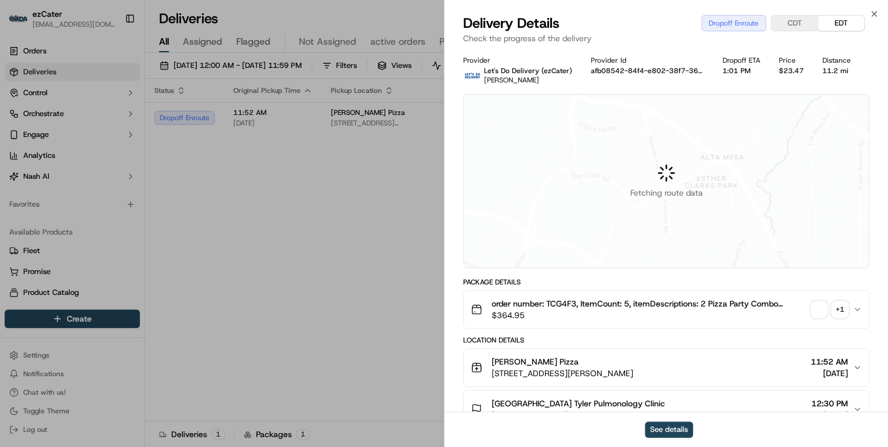
scroll to position [139, 0]
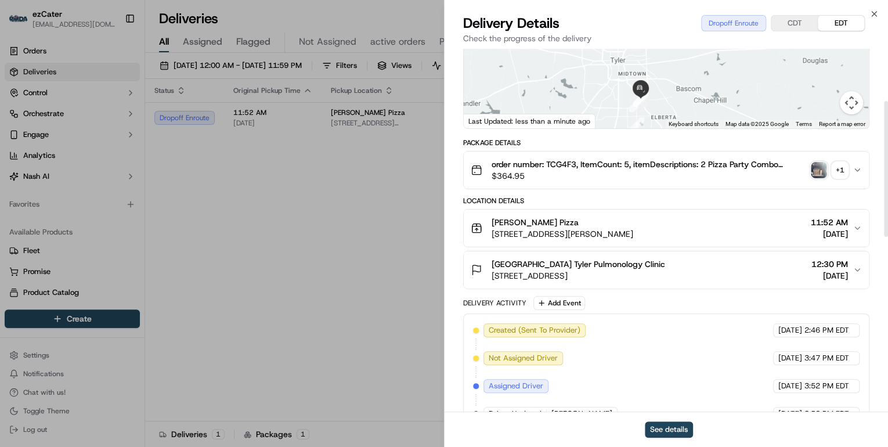
click at [666, 230] on div "Parry's Pizza 3314 Troup Hwy, Tyler, TX 75701, USA 11:52 AM 09/15/2025" at bounding box center [662, 227] width 382 height 23
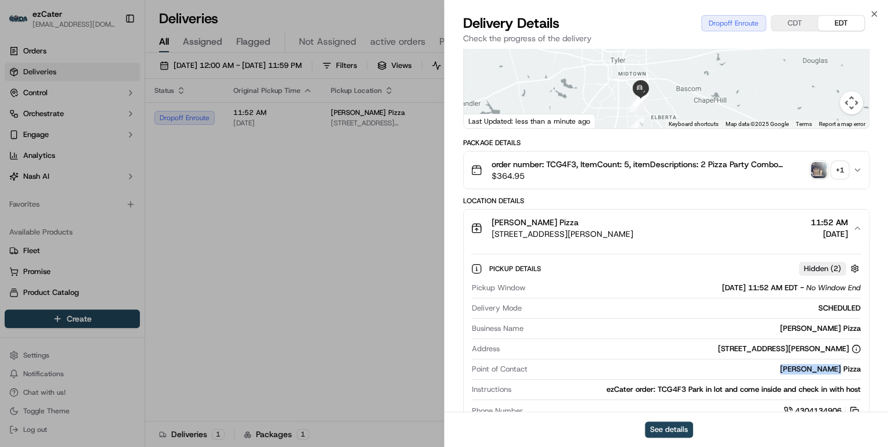
drag, startPoint x: 864, startPoint y: 368, endPoint x: 793, endPoint y: 371, distance: 70.8
click at [793, 371] on div "Pickup Details Hidden ( 2 ) Pickup Window 09/15/2025 11:52 AM EDT - No Window E…" at bounding box center [666, 338] width 405 height 182
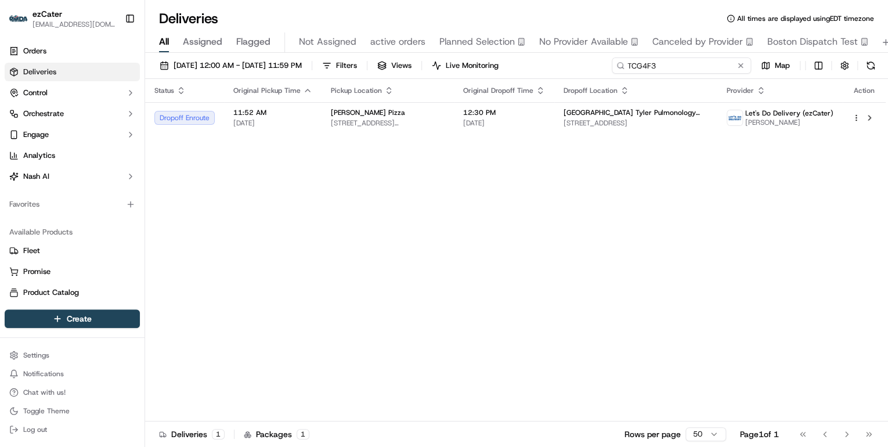
drag, startPoint x: 698, startPoint y: 70, endPoint x: 408, endPoint y: 66, distance: 290.1
click at [408, 66] on div "09/01/2025 12:00 AM - 09/21/2025 11:59 PM Filters Views Live Monitoring TCG4F3 …" at bounding box center [516, 67] width 743 height 21
paste input "U4HHF4"
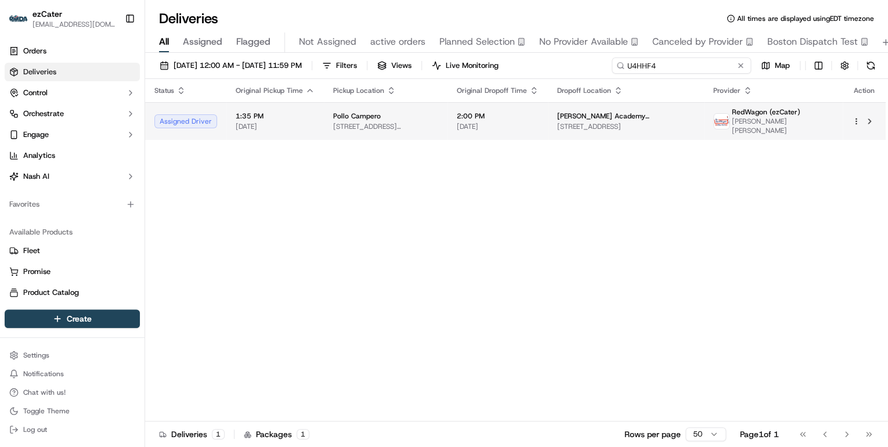
type input "U4HHF4"
click at [340, 114] on span "Pollo Campero" at bounding box center [357, 115] width 48 height 9
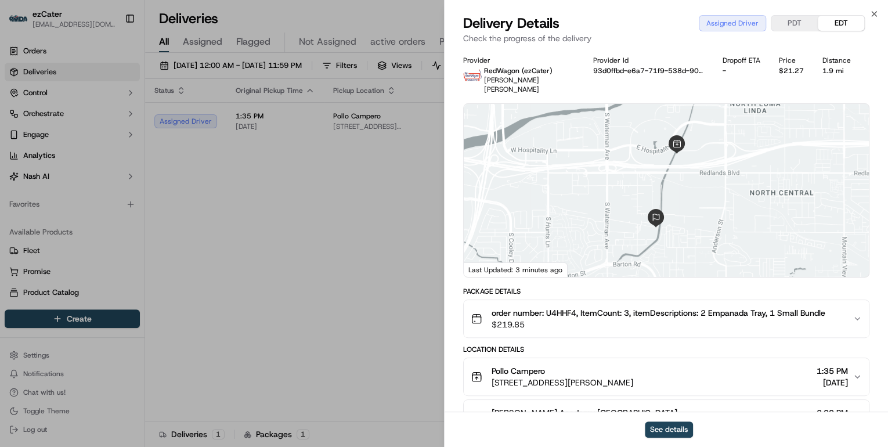
scroll to position [139, 0]
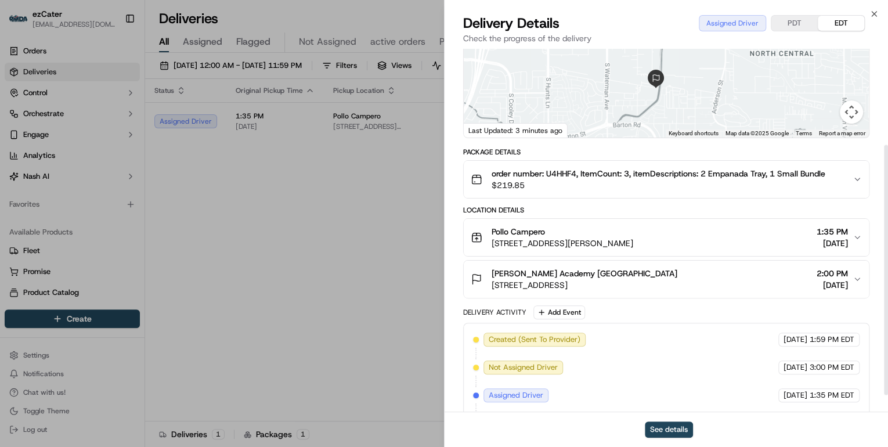
click at [617, 279] on span "2433 North Industrial Road, San Bernardino, CA 92408, USA" at bounding box center [584, 285] width 186 height 12
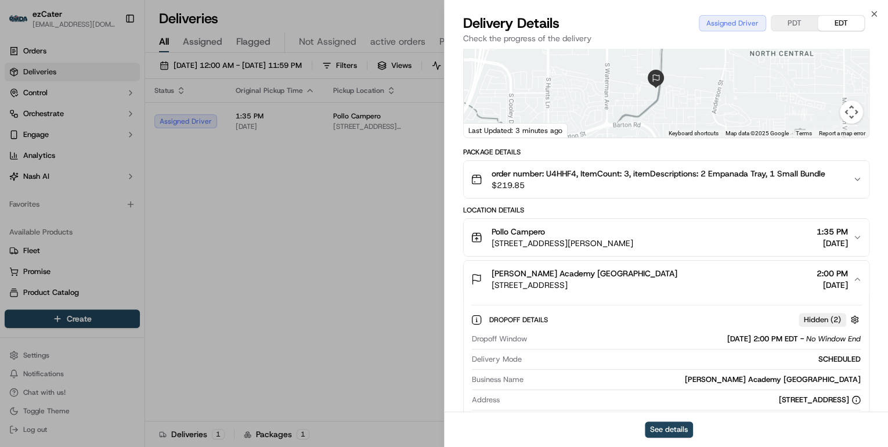
scroll to position [232, 0]
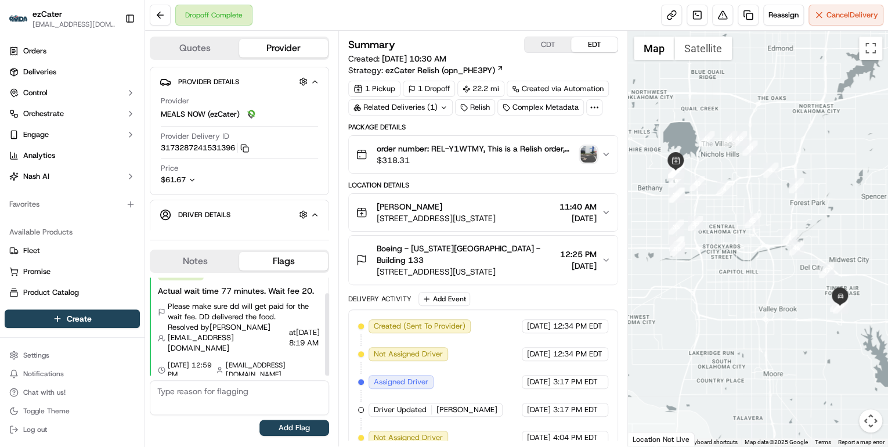
scroll to position [19, 0]
click at [325, 308] on div at bounding box center [327, 334] width 4 height 82
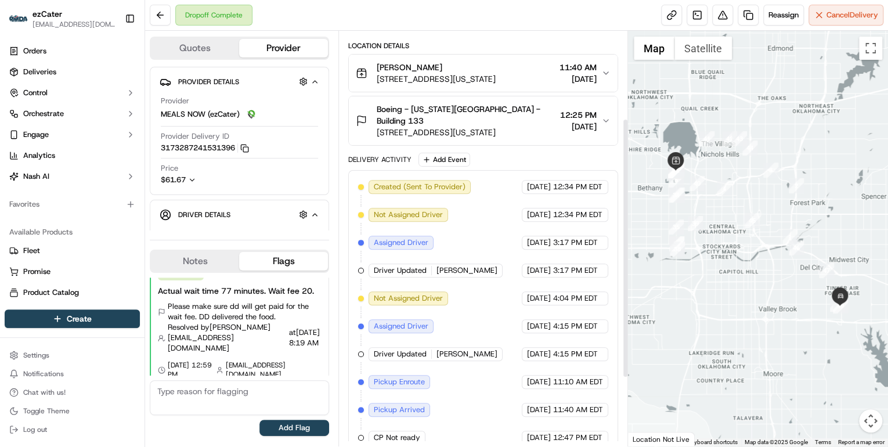
scroll to position [248, 0]
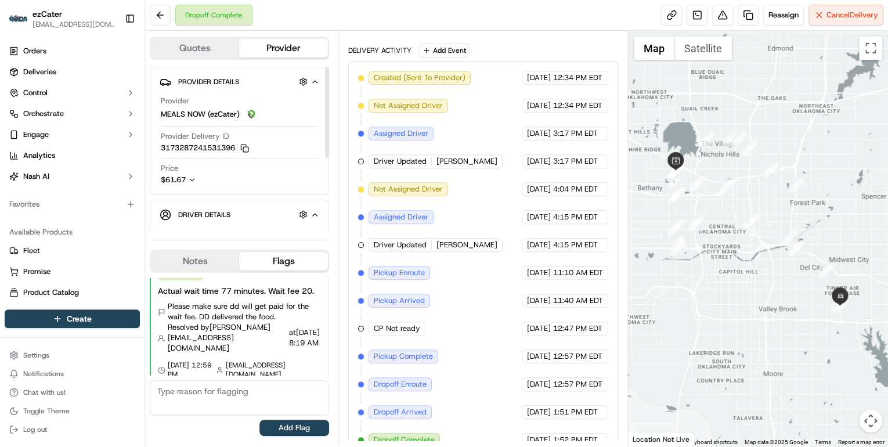
click at [191, 180] on icon "button" at bounding box center [192, 180] width 8 height 8
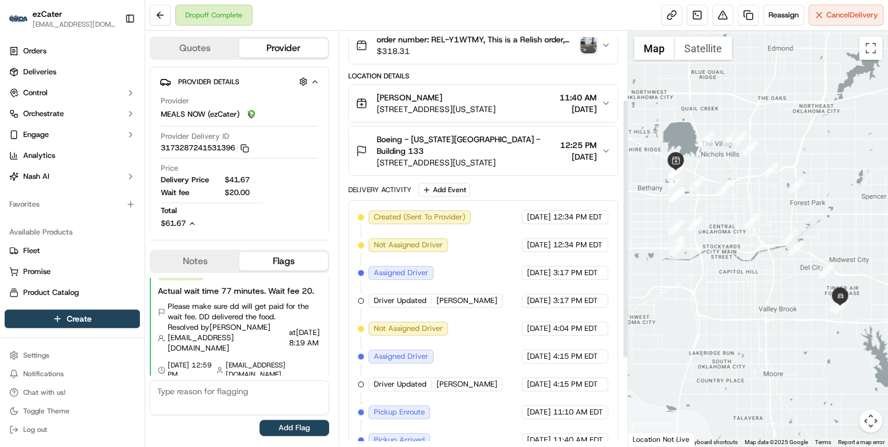
scroll to position [0, 0]
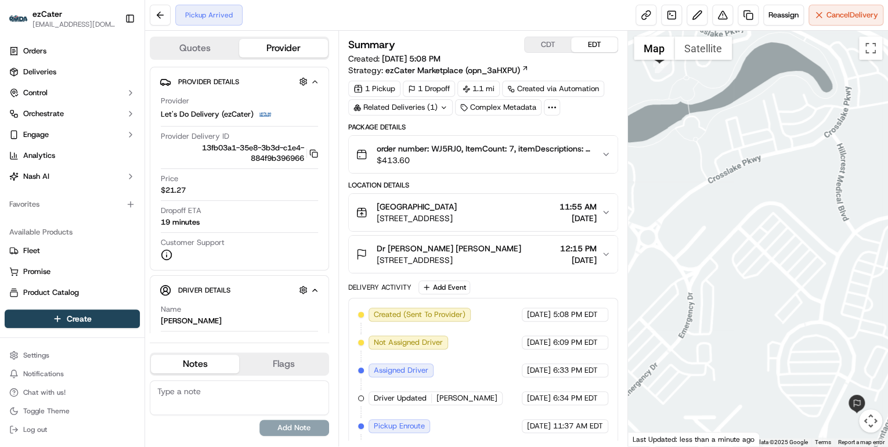
click at [472, 162] on span "$413.60" at bounding box center [484, 160] width 215 height 12
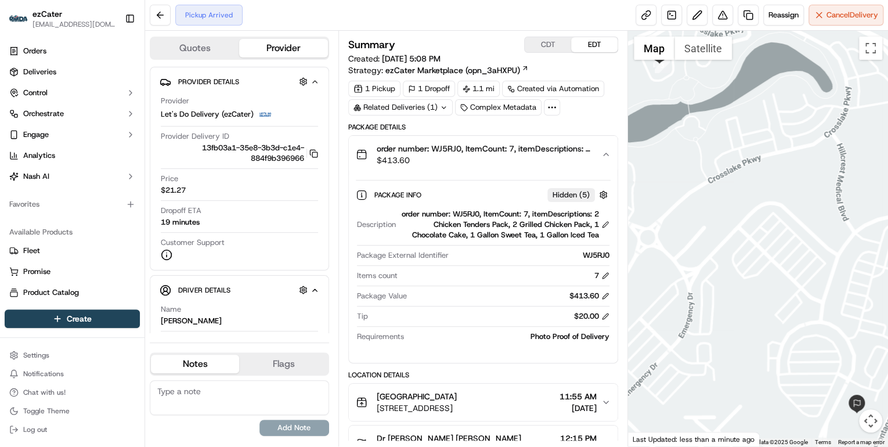
click at [469, 209] on div "order number: WJ5RJ0, ItemCount: 7, itemDescriptions: 2 Chicken Tenders Pack, 2…" at bounding box center [504, 224] width 209 height 31
copy div "WJ5RJ0"
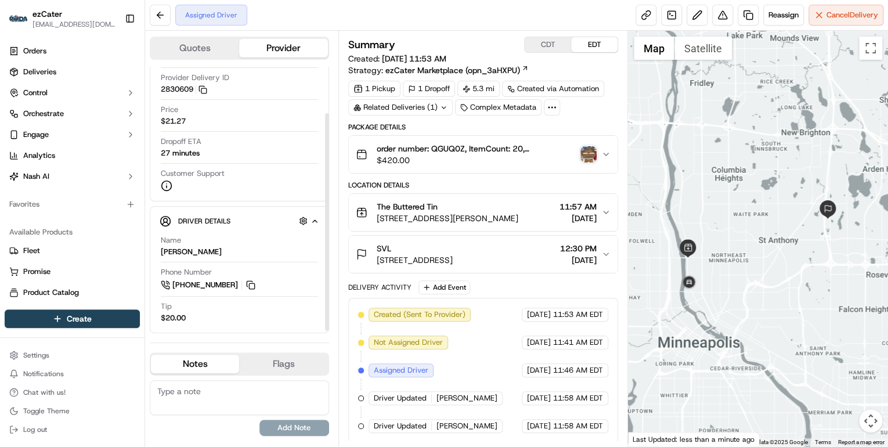
scroll to position [60, 0]
drag, startPoint x: 327, startPoint y: 267, endPoint x: 328, endPoint y: 317, distance: 49.9
click at [328, 317] on div at bounding box center [327, 224] width 4 height 218
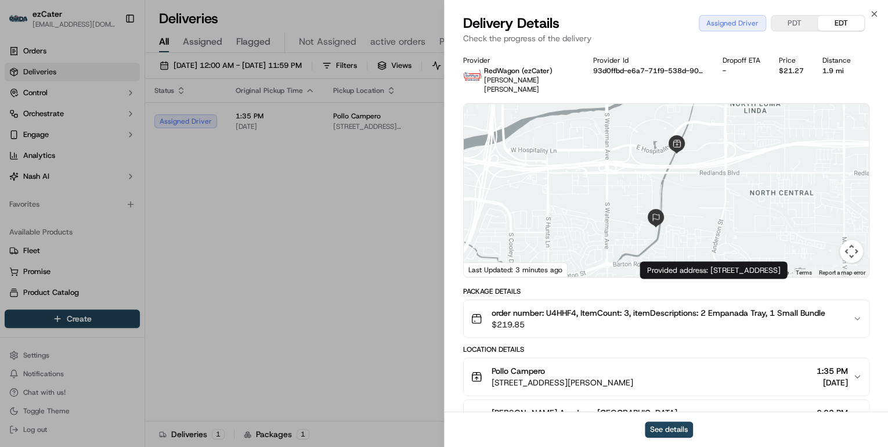
scroll to position [232, 0]
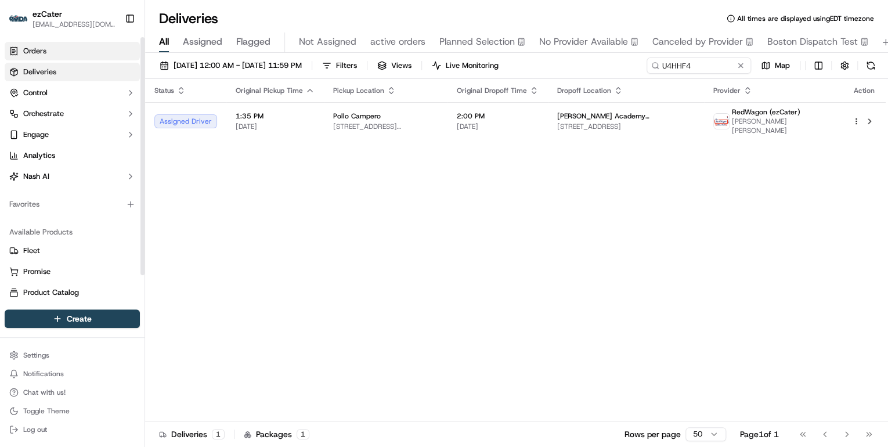
click at [70, 50] on link "Orders" at bounding box center [72, 51] width 135 height 19
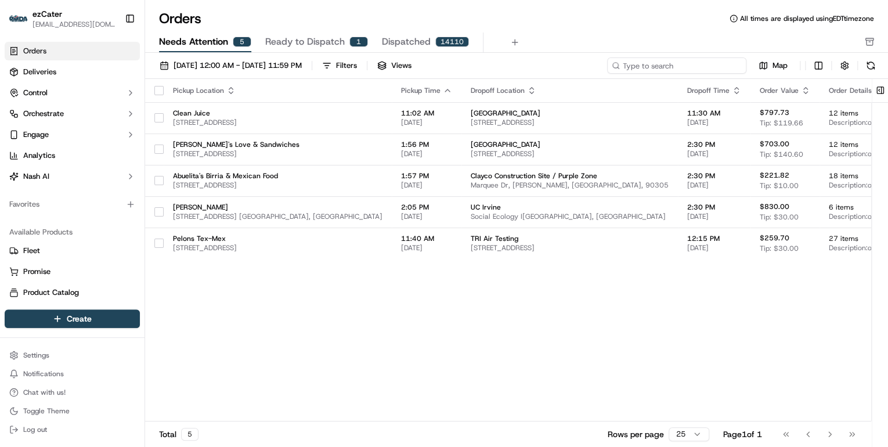
click at [661, 66] on input at bounding box center [676, 65] width 139 height 16
paste input "Q09-75C"
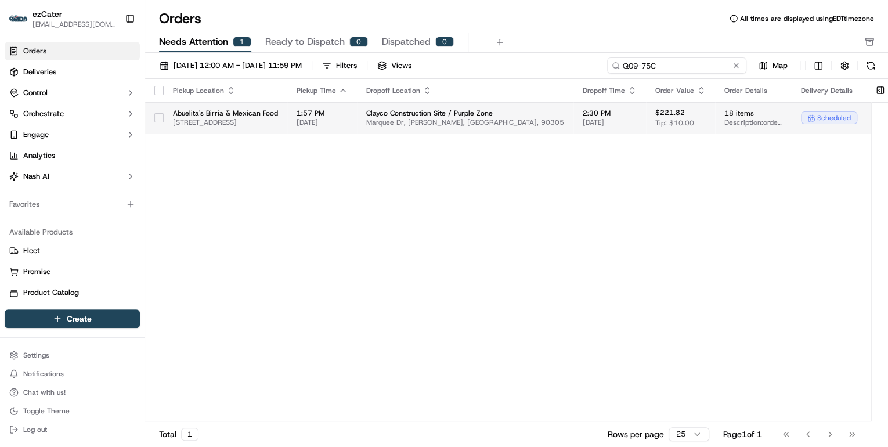
type input "Q09-75C"
click at [348, 120] on span "[DATE]" at bounding box center [321, 122] width 51 height 9
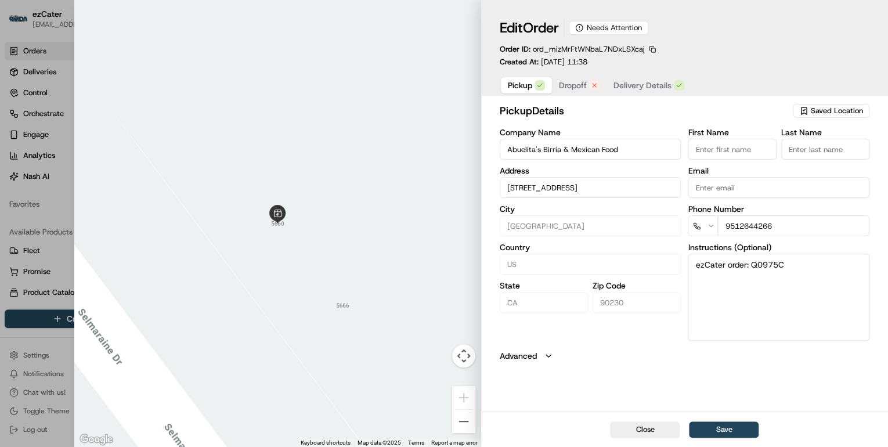
click at [578, 87] on span "Dropoff" at bounding box center [573, 85] width 28 height 12
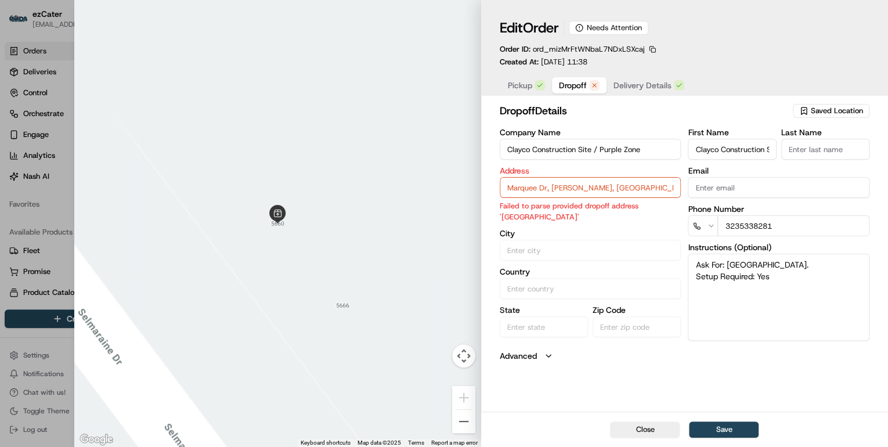
click at [53, 200] on div at bounding box center [444, 223] width 888 height 447
type input "+1"
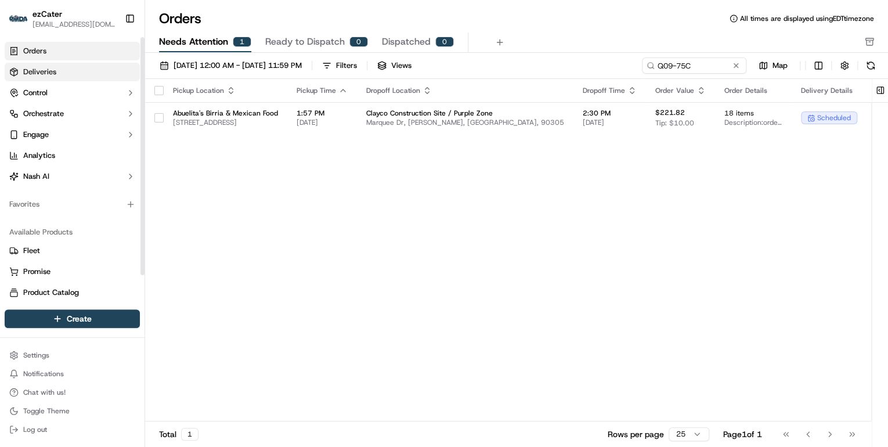
click at [80, 74] on link "Deliveries" at bounding box center [72, 72] width 135 height 19
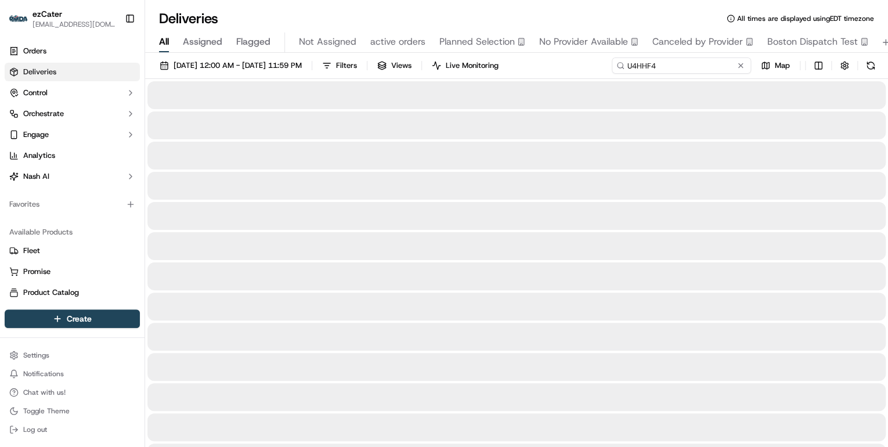
drag, startPoint x: 712, startPoint y: 63, endPoint x: 471, endPoint y: 56, distance: 241.4
paste input "Y1WTMY"
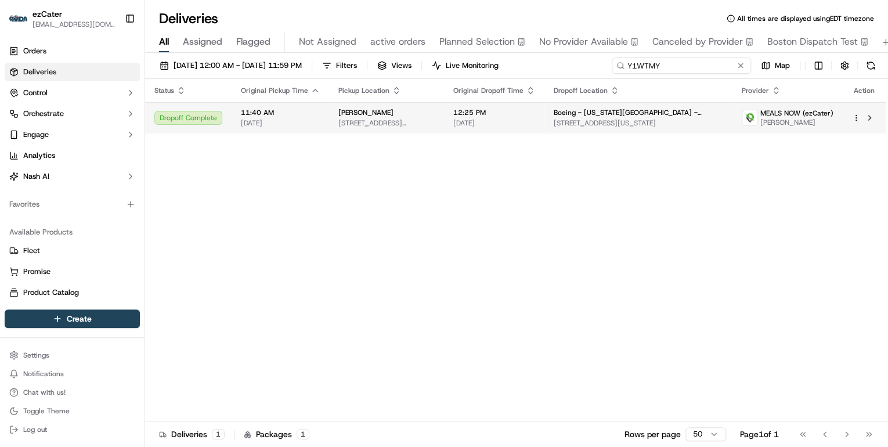
type input "Y1WTMY"
click at [435, 116] on div "[PERSON_NAME]" at bounding box center [386, 112] width 96 height 9
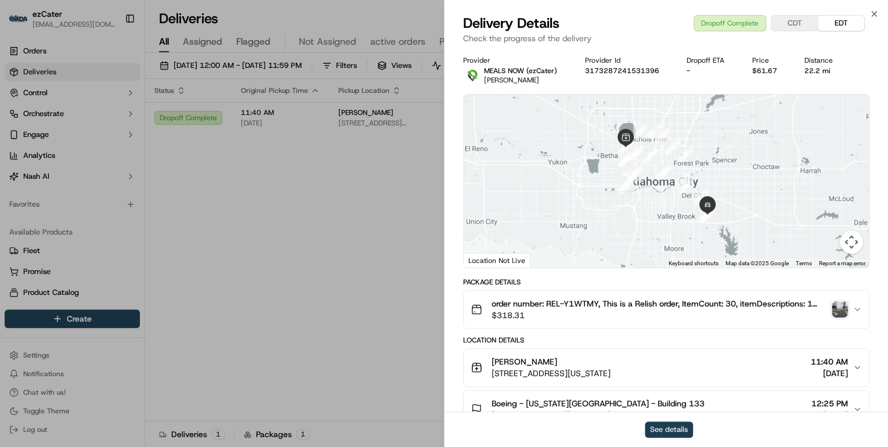
click at [673, 429] on button "See details" at bounding box center [669, 429] width 48 height 16
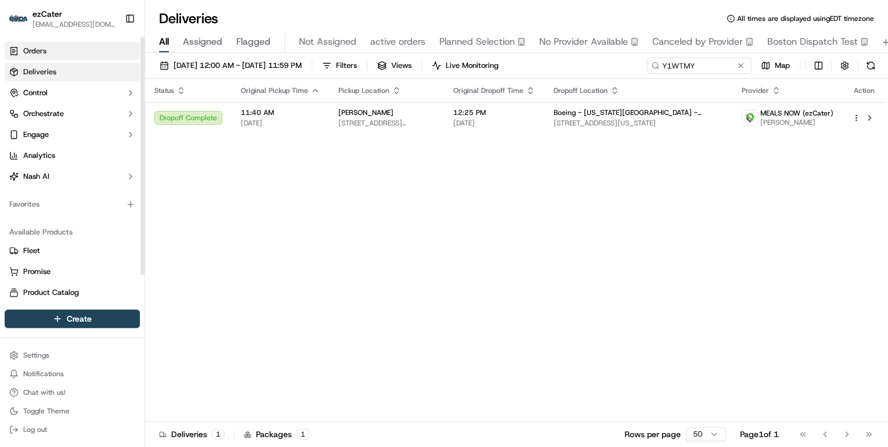
click at [46, 56] on link "Orders" at bounding box center [72, 51] width 135 height 19
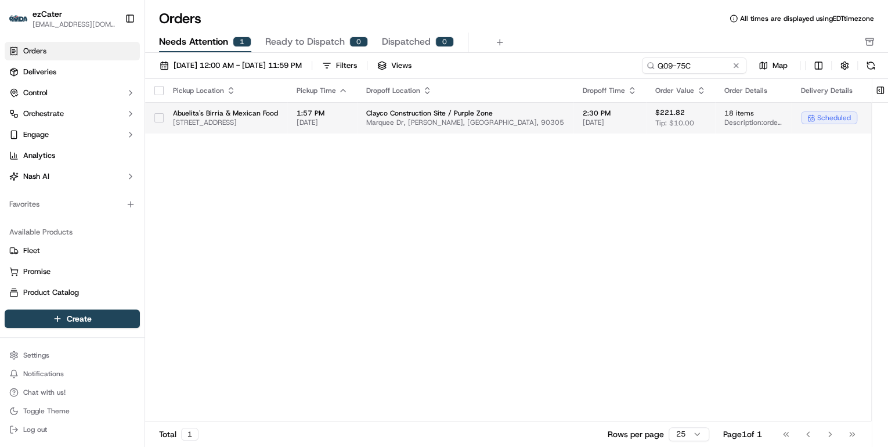
click at [478, 114] on span "Clayco Construction Site / Purple Zone" at bounding box center [465, 112] width 198 height 9
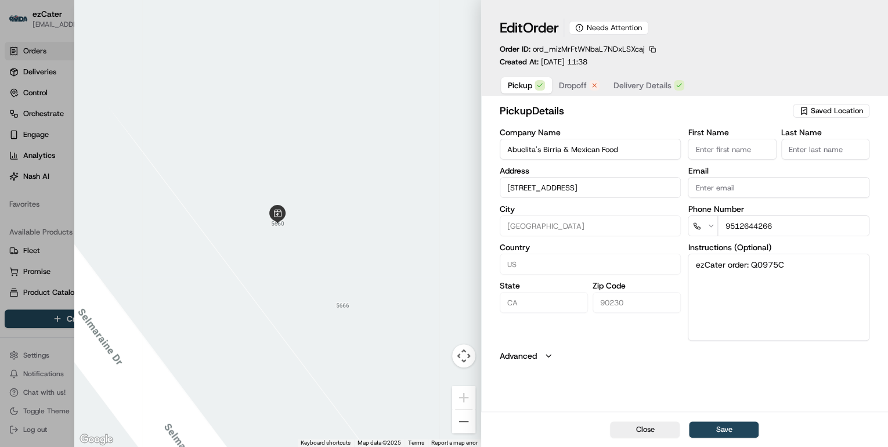
click at [587, 81] on span "Dropoff" at bounding box center [573, 85] width 28 height 12
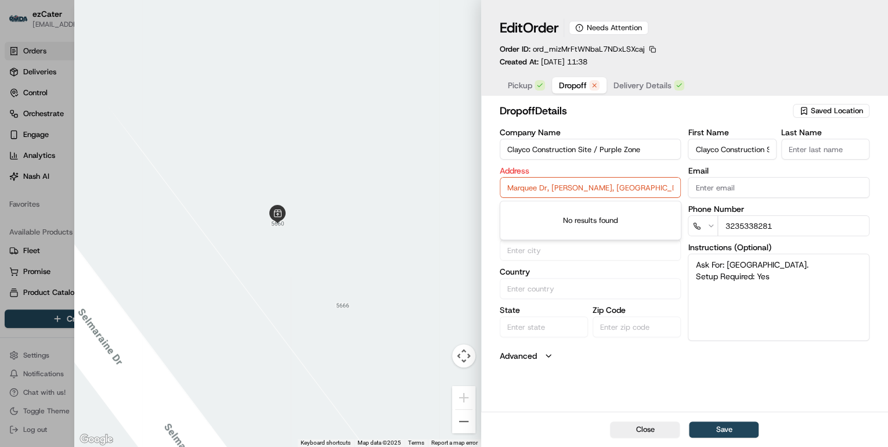
drag, startPoint x: 631, startPoint y: 190, endPoint x: 360, endPoint y: 186, distance: 271.6
click at [360, 186] on div "Close ← Move left → Move right ↑ Move up ↓ Move down + Zoom in - Zoom out Home …" at bounding box center [481, 223] width 814 height 447
paste input "WMX6+HR, Inglewood, CA"
drag, startPoint x: 633, startPoint y: 183, endPoint x: 307, endPoint y: 172, distance: 325.7
click at [309, 174] on div "Close ← Move left → Move right ↑ Move up ↓ Move down + Zoom in - Zoom out Home …" at bounding box center [481, 223] width 814 height 447
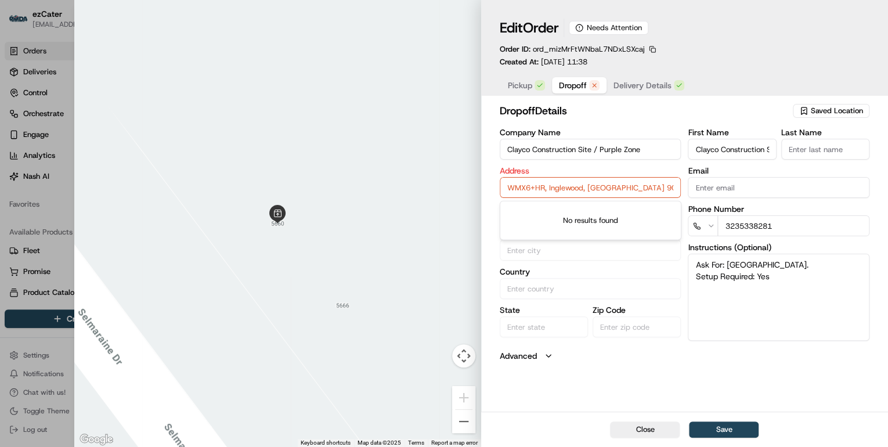
paste input "Clayco Construction Site / Purple Zone Marquee Dr"
type input "Clayco Construction Site / Purple Zone Marquee Dr, Inglewood, CA 90305"
drag, startPoint x: 675, startPoint y: 188, endPoint x: 369, endPoint y: 188, distance: 306.3
click at [369, 188] on div "Close ← Move left → Move right ↑ Move up ↓ Move down + Zoom in - Zoom out Home …" at bounding box center [481, 223] width 814 height 447
click at [399, 142] on div at bounding box center [277, 223] width 407 height 447
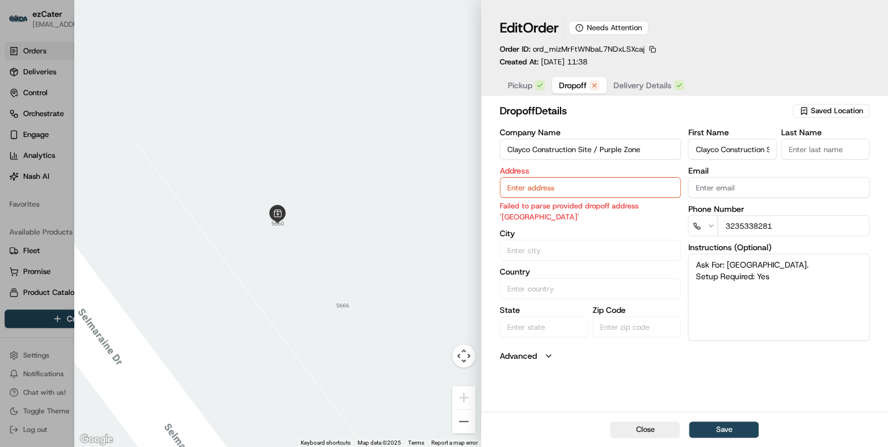
click at [57, 44] on div at bounding box center [444, 223] width 888 height 447
type input "+1"
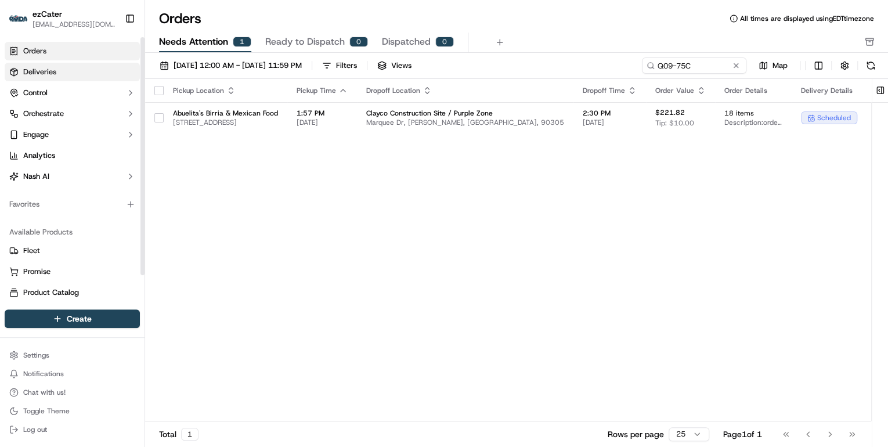
click at [57, 71] on link "Deliveries" at bounding box center [72, 72] width 135 height 19
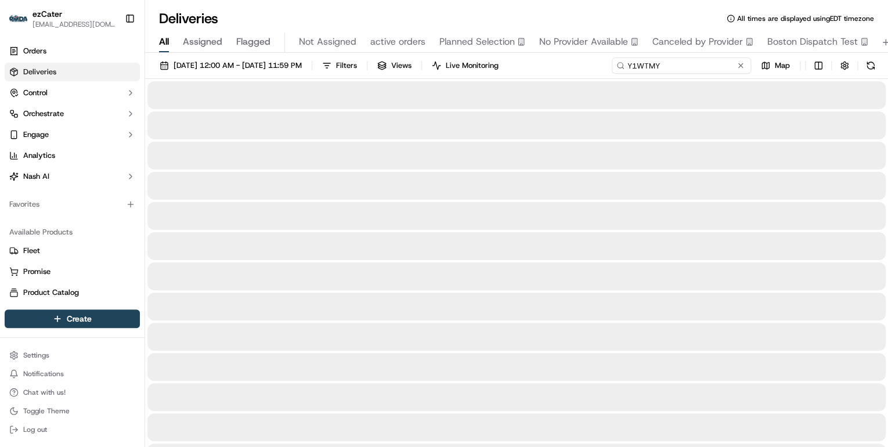
drag, startPoint x: 703, startPoint y: 67, endPoint x: 407, endPoint y: 58, distance: 296.6
click at [407, 58] on div "09/01/2025 12:00 AM - 09/21/2025 11:59 PM Filters Views Live Monitoring Y1WTMY …" at bounding box center [516, 67] width 743 height 21
paste input "5M8TU5"
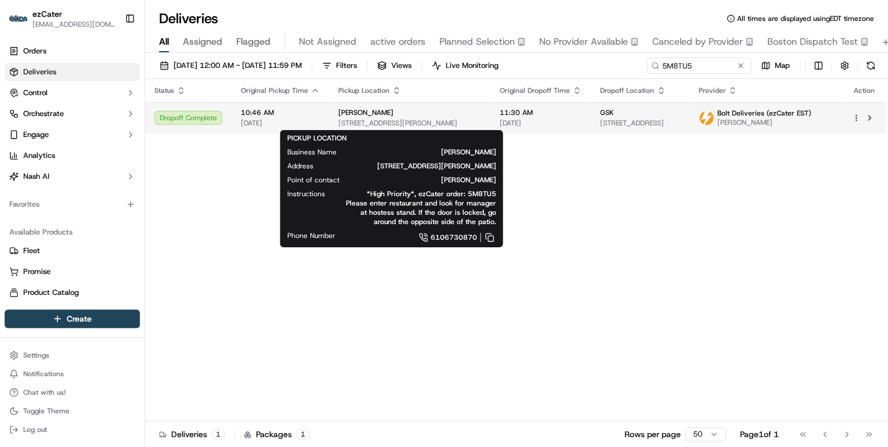
click at [401, 117] on div "Rosa Mexicano" at bounding box center [409, 112] width 143 height 9
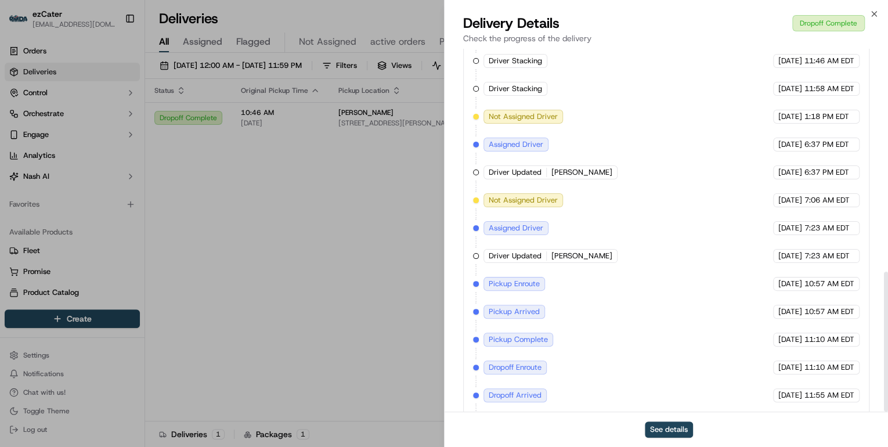
scroll to position [578, 0]
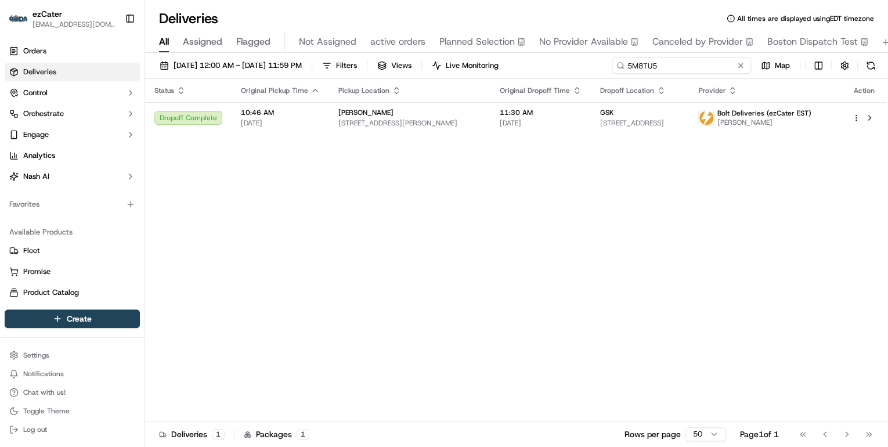
click at [332, 49] on div "Deliveries All times are displayed using EDT timezone All Assigned Flagged Not …" at bounding box center [516, 223] width 743 height 447
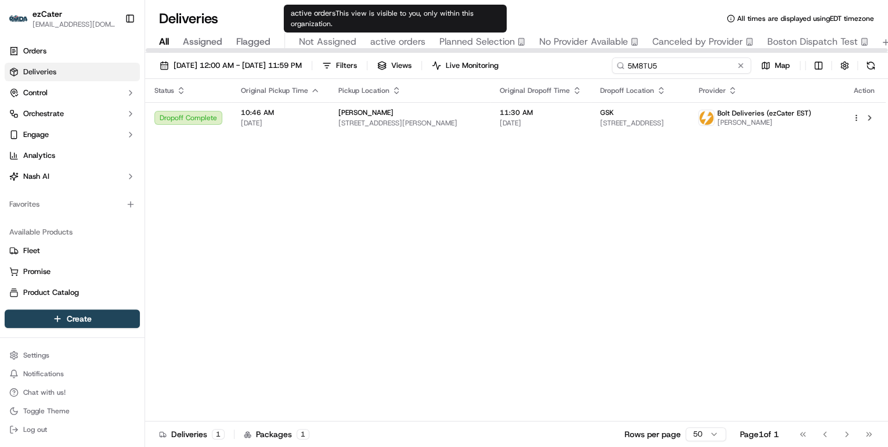
paste input "T4PVMP"
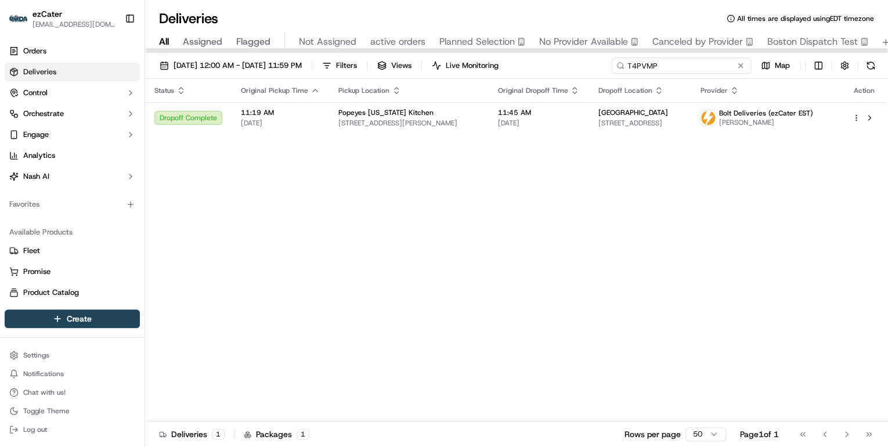
drag, startPoint x: 666, startPoint y: 67, endPoint x: 381, endPoint y: 38, distance: 286.4
click at [386, 38] on div "Deliveries All times are displayed using EDT timezone All Assigned Flagged Not …" at bounding box center [516, 223] width 743 height 447
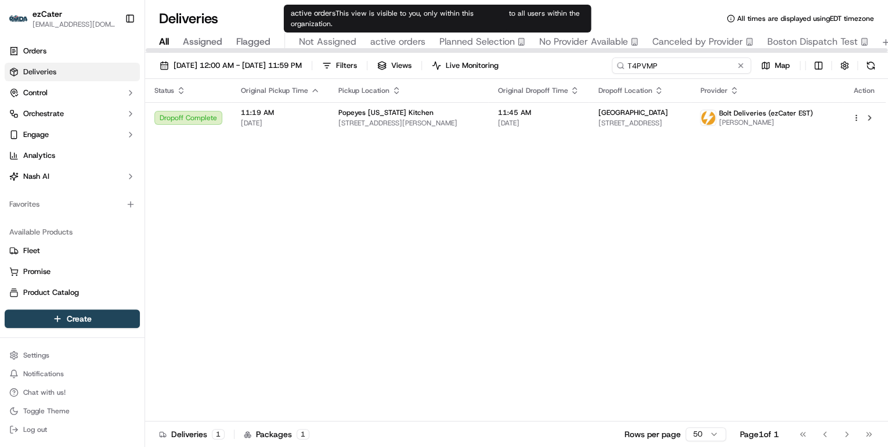
paste input
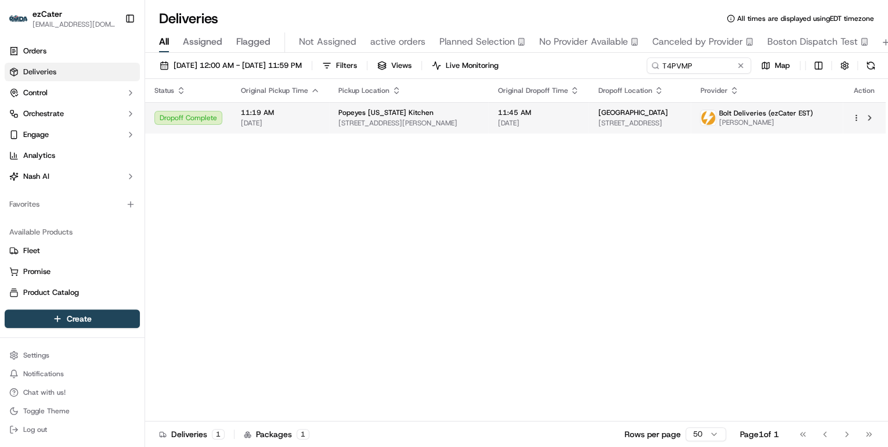
click at [404, 118] on span "12218 E Warren Ave, Detroit, MI 48215, USA" at bounding box center [408, 122] width 140 height 9
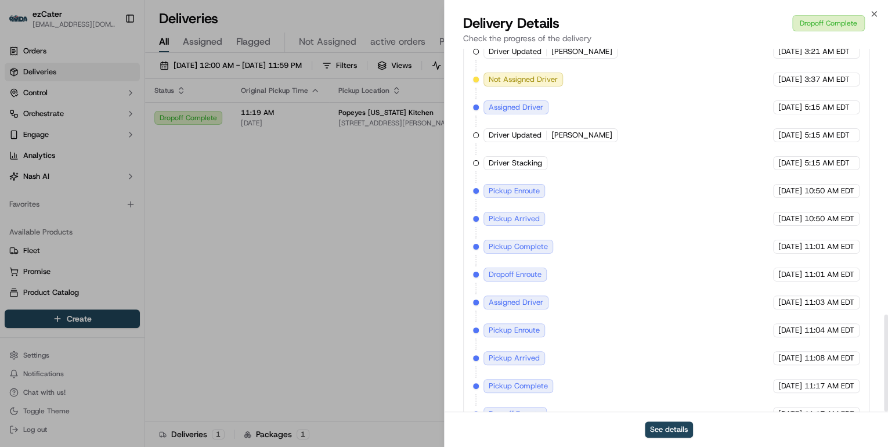
scroll to position [992, 0]
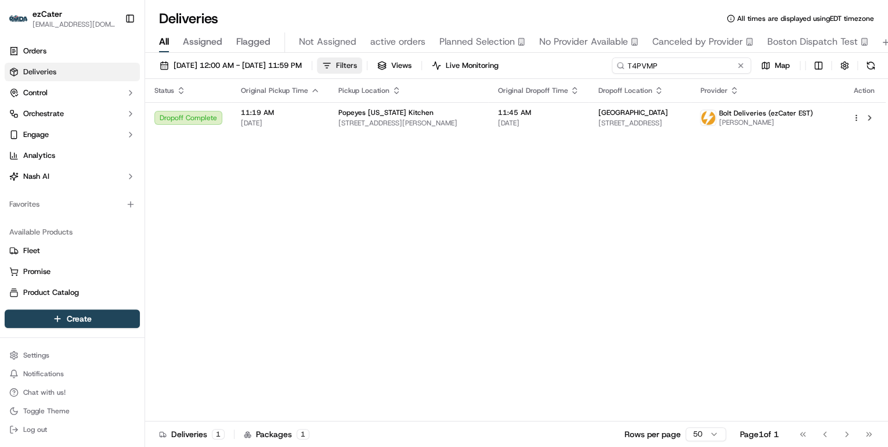
drag, startPoint x: 699, startPoint y: 65, endPoint x: 384, endPoint y: 65, distance: 315.0
click at [411, 70] on div "09/01/2025 12:00 AM - 09/21/2025 11:59 PM Filters Views Live Monitoring T4PVMP …" at bounding box center [516, 67] width 743 height 21
paste input "5M8-TU5"
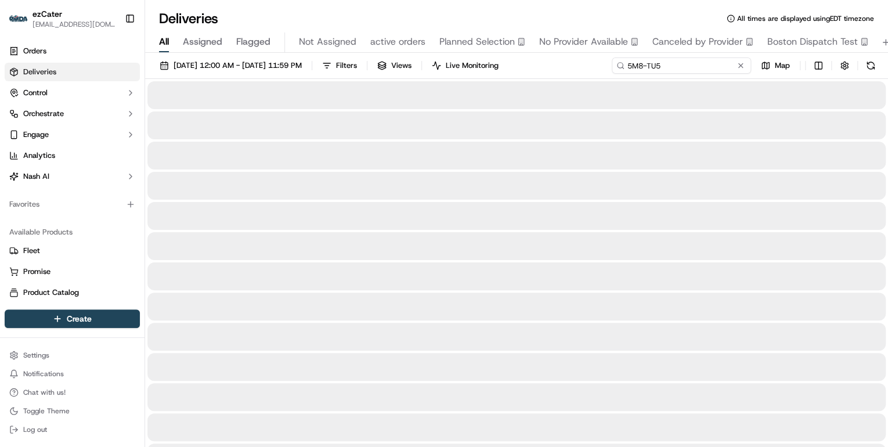
click at [629, 64] on input "5M8-TU5" at bounding box center [680, 65] width 139 height 16
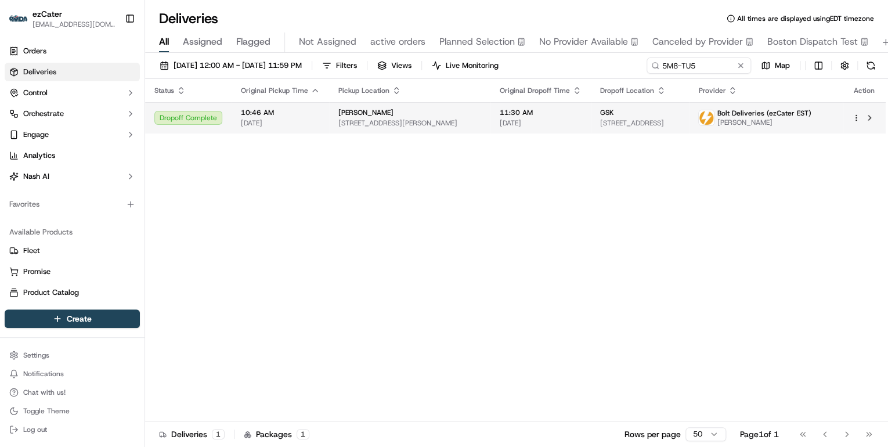
click at [407, 125] on span "105 Coulter Ave, Ardmore, PA 19003, USA" at bounding box center [409, 122] width 143 height 9
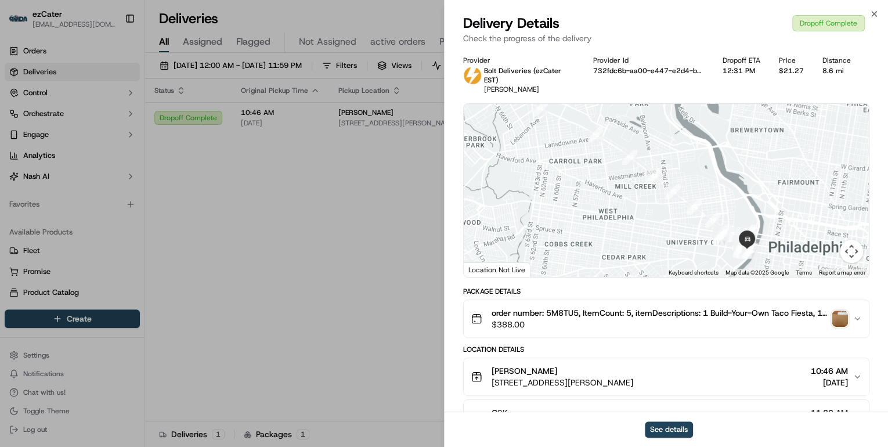
scroll to position [139, 0]
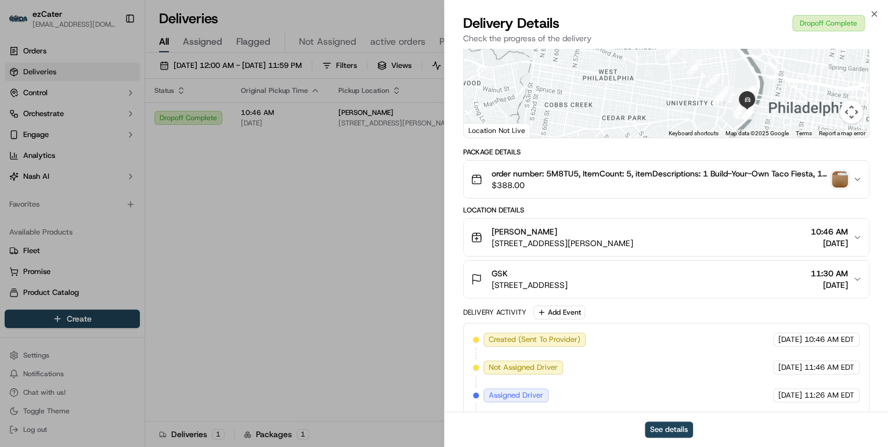
click at [567, 267] on div "GSK" at bounding box center [529, 273] width 76 height 12
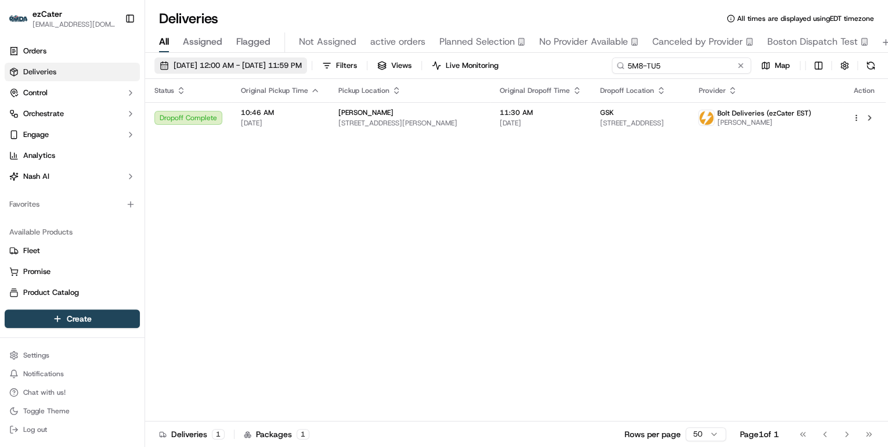
drag, startPoint x: 704, startPoint y: 67, endPoint x: 338, endPoint y: 66, distance: 366.1
click at [362, 67] on div "09/01/2025 12:00 AM - 09/21/2025 11:59 PM Filters Views Live Monitoring 5M8-TU5…" at bounding box center [516, 67] width 743 height 21
paste input "1X63MT"
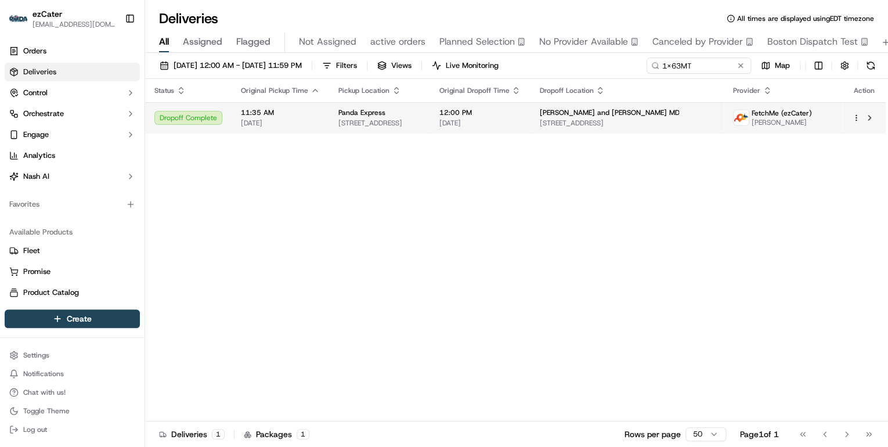
click at [319, 128] on td "11:35 AM 09/15/2025" at bounding box center [279, 117] width 97 height 31
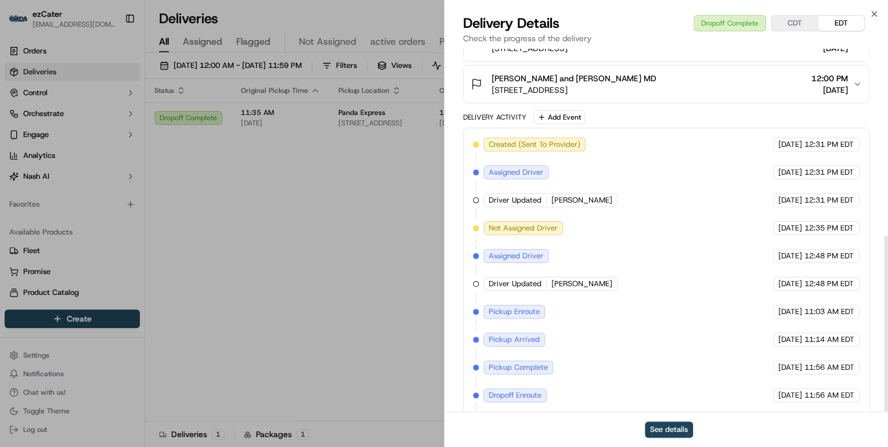
scroll to position [385, 0]
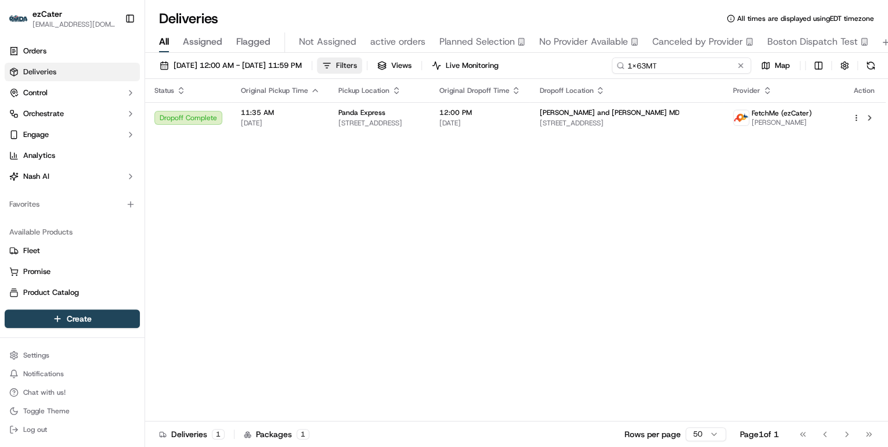
drag, startPoint x: 698, startPoint y: 67, endPoint x: 389, endPoint y: 65, distance: 308.7
click at [390, 66] on div "09/01/2025 12:00 AM - 09/21/2025 11:59 PM Filters Views Live Monitoring 1X63MT …" at bounding box center [516, 67] width 743 height 21
paste input "2T7-ZPV"
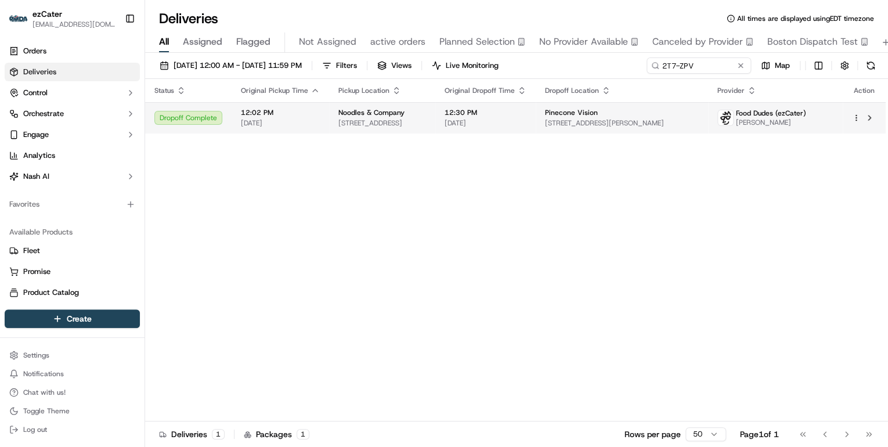
click at [361, 118] on span "4011 W Division St #1, St Cloud, MN 56301, USA" at bounding box center [382, 122] width 88 height 9
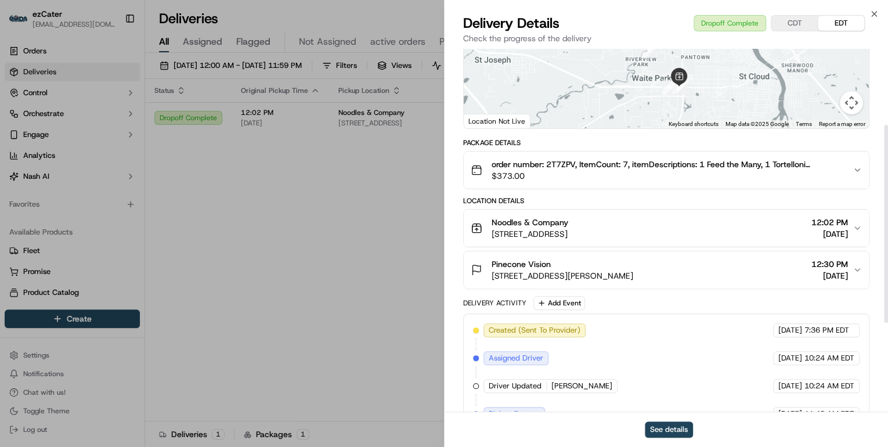
scroll to position [302, 0]
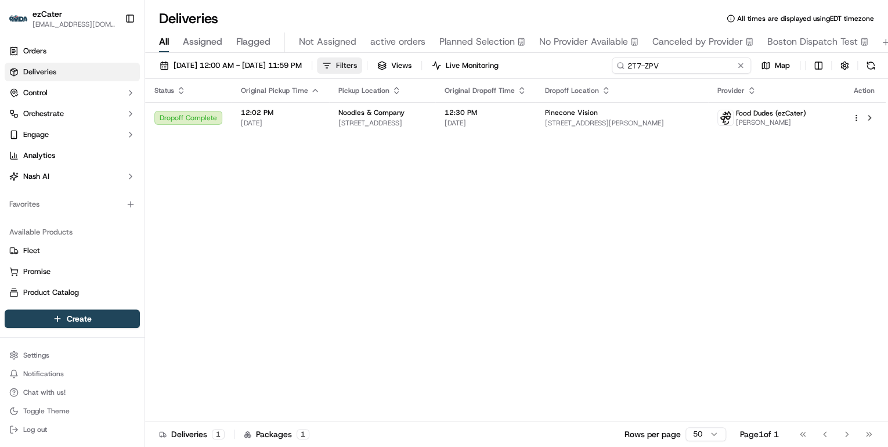
drag, startPoint x: 701, startPoint y: 68, endPoint x: 392, endPoint y: 68, distance: 309.8
click at [395, 68] on div "09/01/2025 12:00 AM - 09/21/2025 11:59 PM Filters Views Live Monitoring 2T7-ZPV…" at bounding box center [516, 67] width 743 height 21
paste input "QGU-Q0Z"
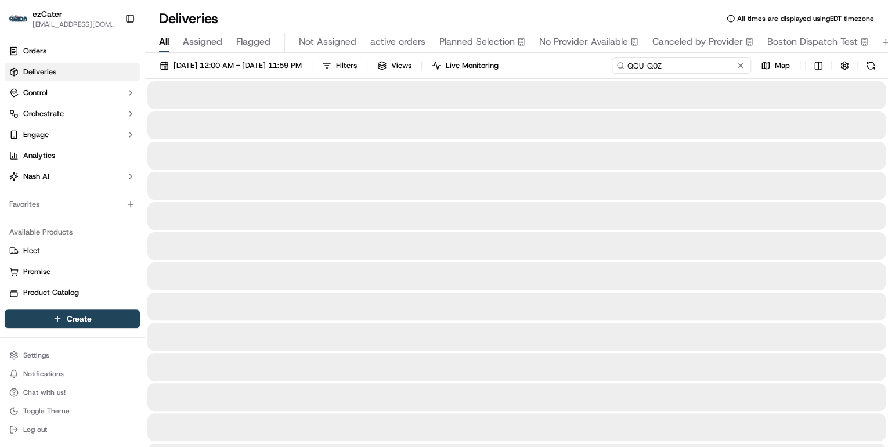
click at [629, 70] on input "QGU-Q0Z" at bounding box center [680, 65] width 139 height 16
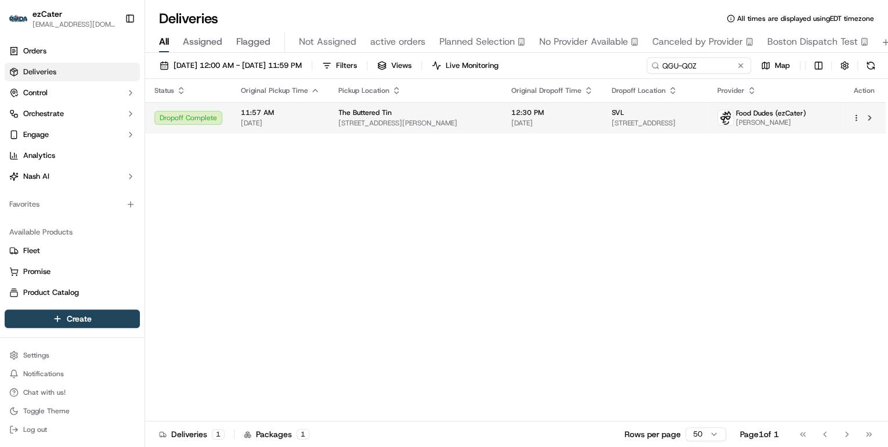
click at [382, 122] on span "2445 Marshall St NE, Minneapolis, MN 55418, USA" at bounding box center [415, 122] width 154 height 9
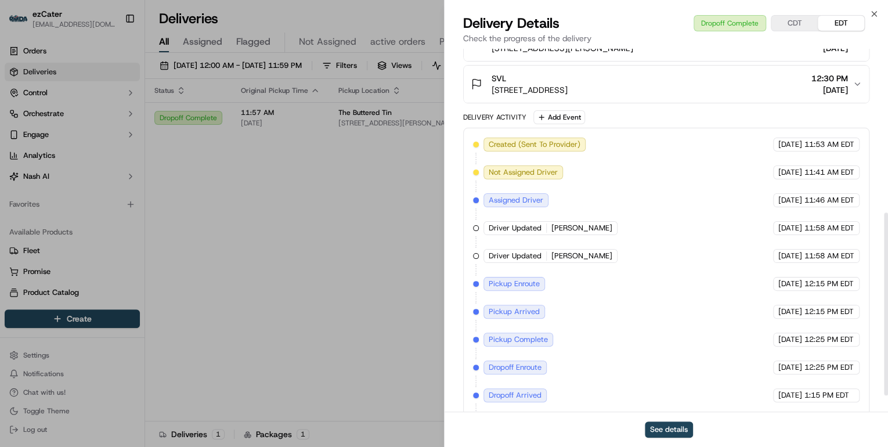
scroll to position [357, 0]
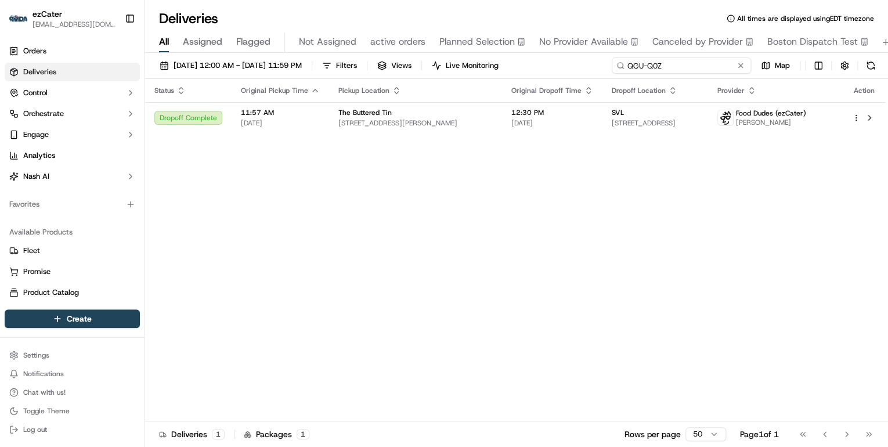
drag, startPoint x: 699, startPoint y: 67, endPoint x: 349, endPoint y: 66, distance: 349.8
click at [350, 69] on div "09/01/2025 12:00 AM - 09/21/2025 11:59 PM Filters Views Live Monitoring QGU-Q0Z…" at bounding box center [516, 67] width 743 height 21
paste input "XZZAZF"
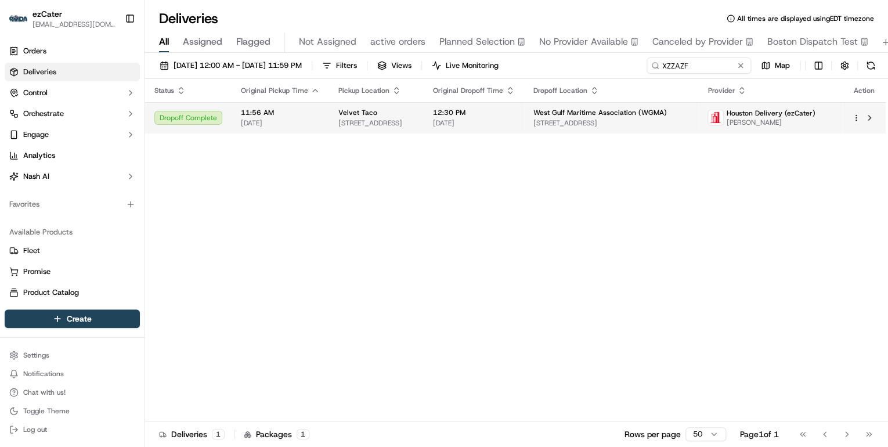
click at [309, 121] on span "09/15/2025" at bounding box center [280, 122] width 79 height 9
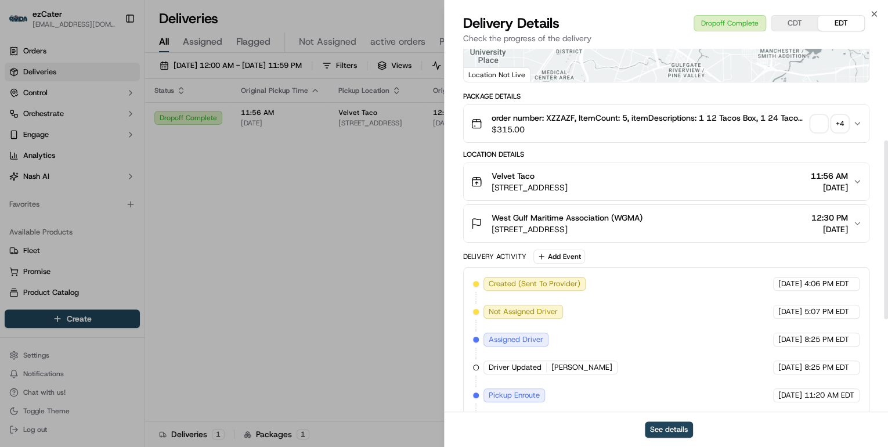
scroll to position [330, 0]
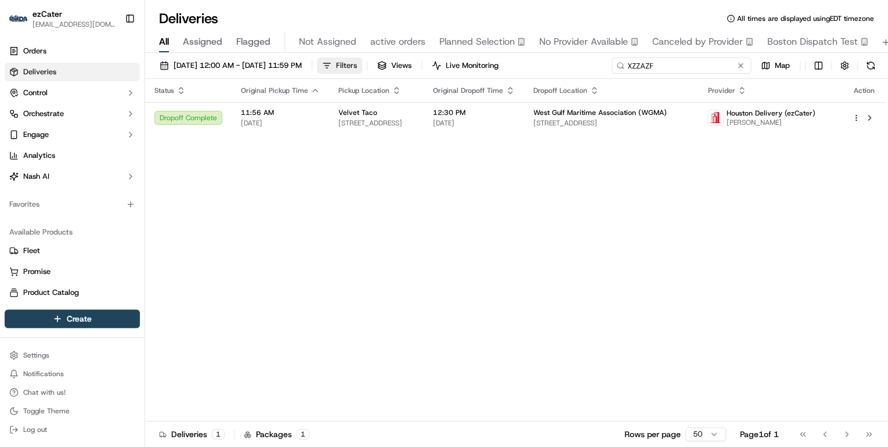
drag, startPoint x: 719, startPoint y: 65, endPoint x: 392, endPoint y: 63, distance: 327.2
click at [401, 63] on div "09/01/2025 12:00 AM - 09/21/2025 11:59 PM Filters Views Live Monitoring XZZAZF …" at bounding box center [516, 67] width 743 height 21
paste input "1Z1CEX"
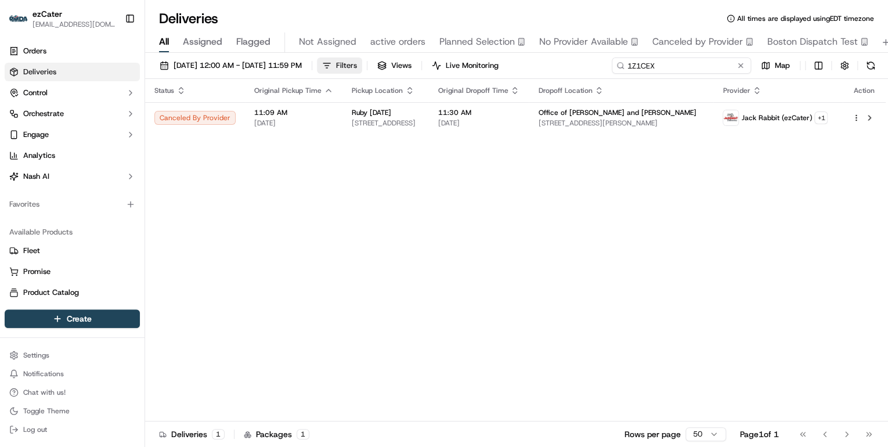
drag, startPoint x: 664, startPoint y: 67, endPoint x: 383, endPoint y: 67, distance: 280.8
click at [399, 67] on div "09/01/2025 12:00 AM - 09/21/2025 11:59 PM Filters Views Live Monitoring 1Z1CEX …" at bounding box center [516, 67] width 743 height 21
paste input "Q8MC8H"
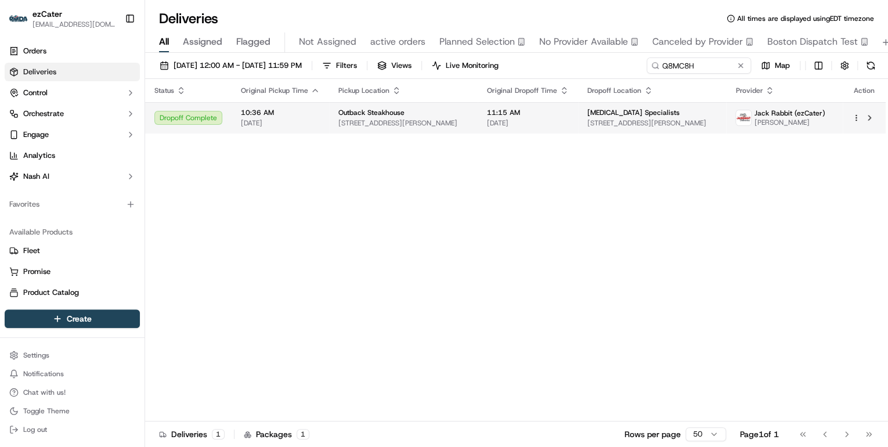
click at [345, 114] on span "Outback Steakhouse" at bounding box center [371, 112] width 66 height 9
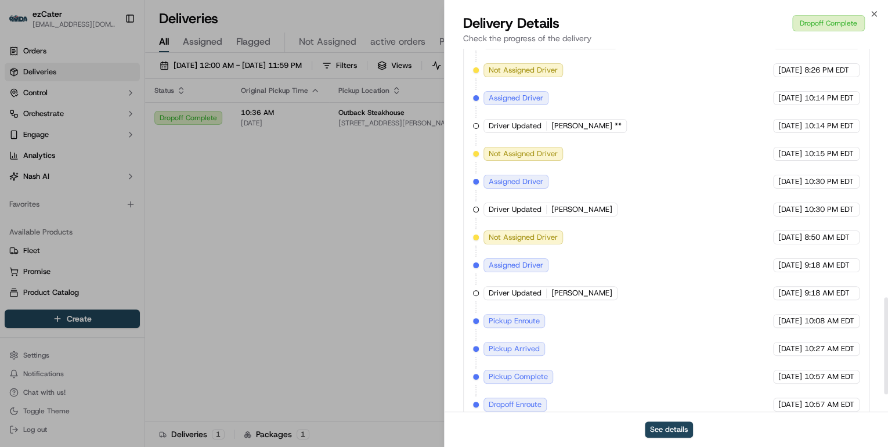
scroll to position [992, 0]
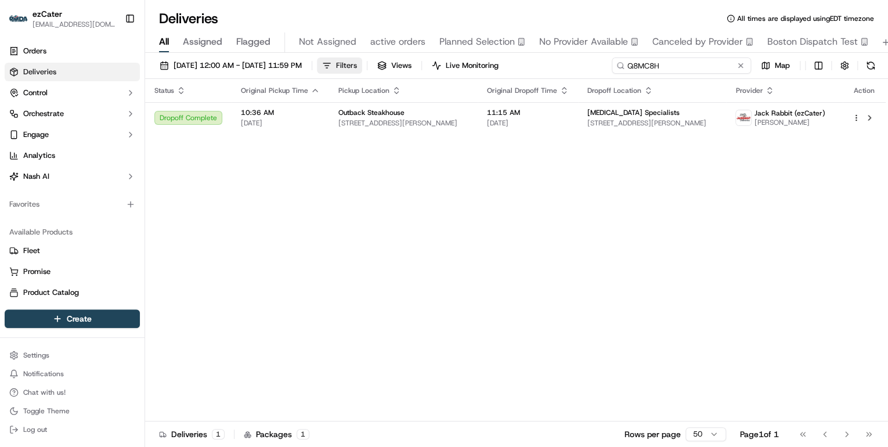
drag, startPoint x: 696, startPoint y: 63, endPoint x: 370, endPoint y: 72, distance: 325.6
click at [370, 72] on div "09/01/2025 12:00 AM - 09/21/2025 11:59 PM Filters Views Live Monitoring Q8MC8H …" at bounding box center [516, 67] width 743 height 21
paste input "KTVMK"
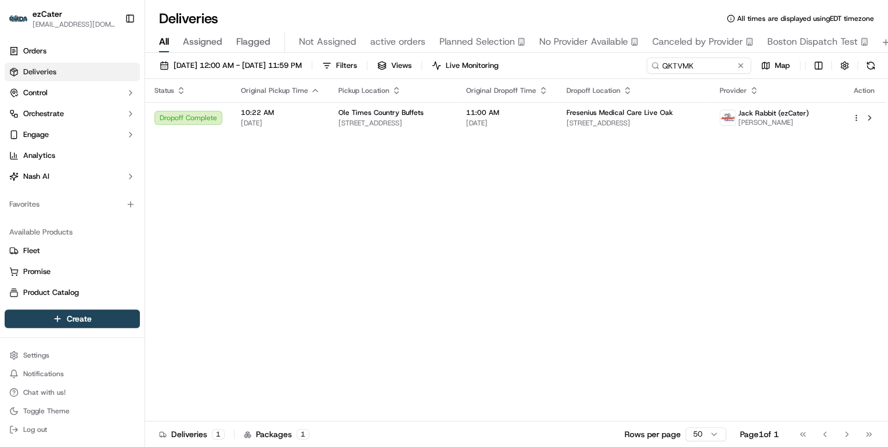
click at [346, 114] on span "Ole Times Country Buffets" at bounding box center [380, 112] width 85 height 9
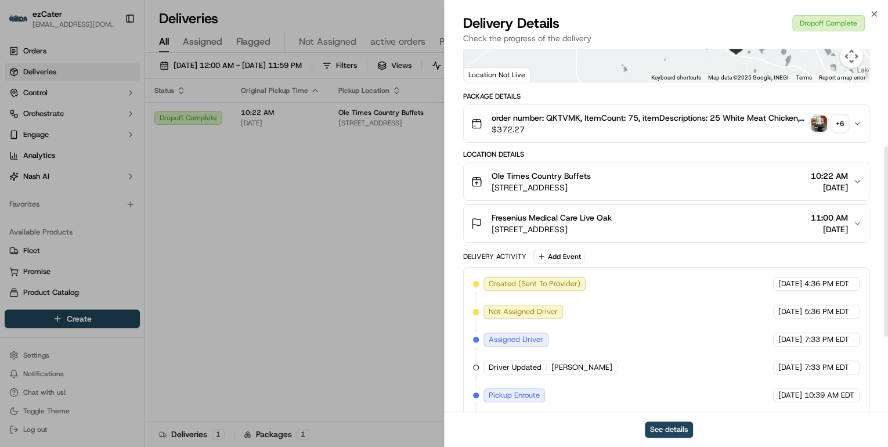
scroll to position [330, 0]
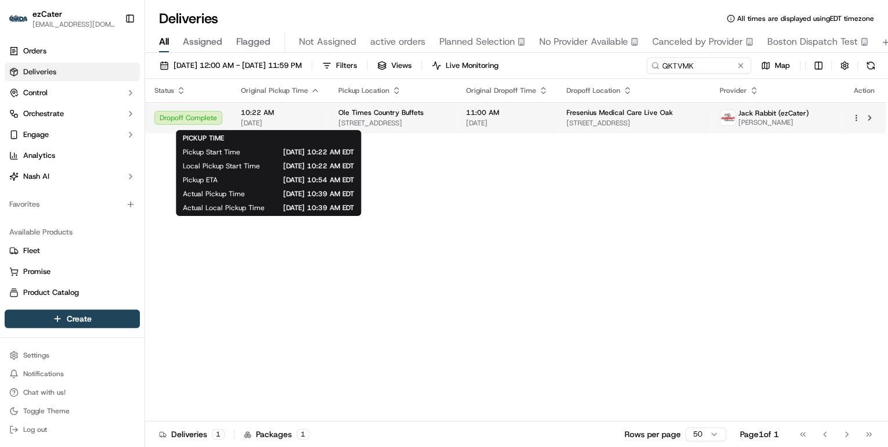
click at [305, 118] on span "09/15/2025" at bounding box center [280, 122] width 79 height 9
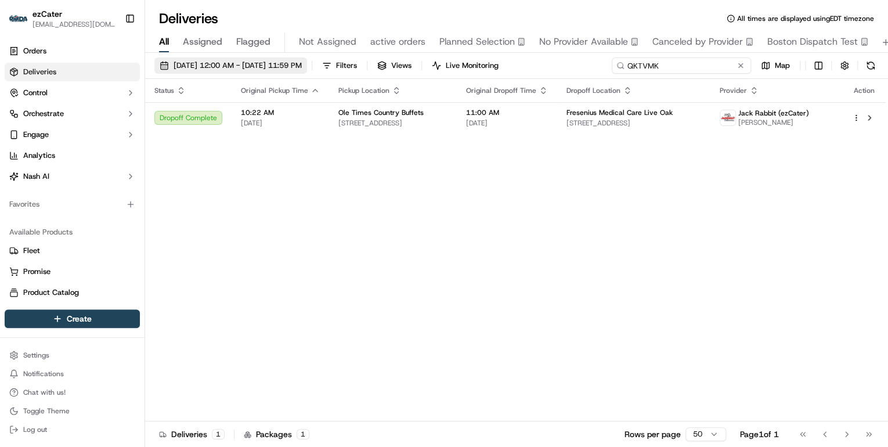
drag, startPoint x: 699, startPoint y: 67, endPoint x: 338, endPoint y: 72, distance: 360.3
click at [343, 71] on div "09/01/2025 12:00 AM - 09/21/2025 11:59 PM Filters Views Live Monitoring QKTVMK …" at bounding box center [516, 67] width 743 height 21
paste input "XGCM4V"
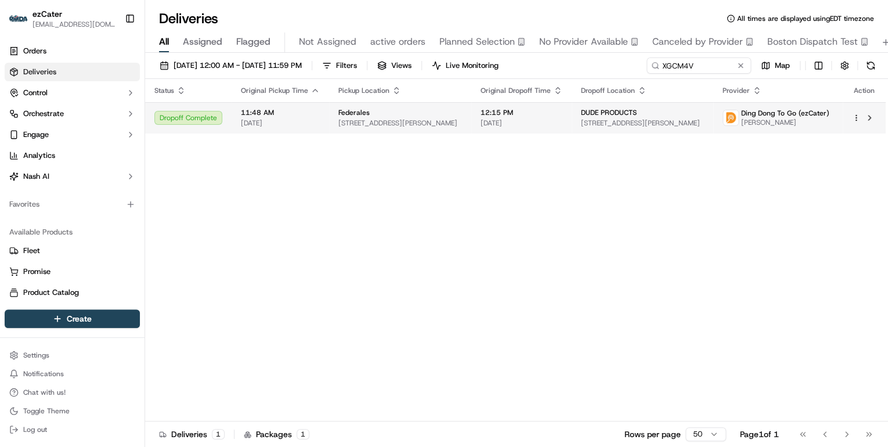
click at [332, 123] on td "Federales 180 N Morgan St, Chicago, IL 60607, USA" at bounding box center [400, 117] width 142 height 31
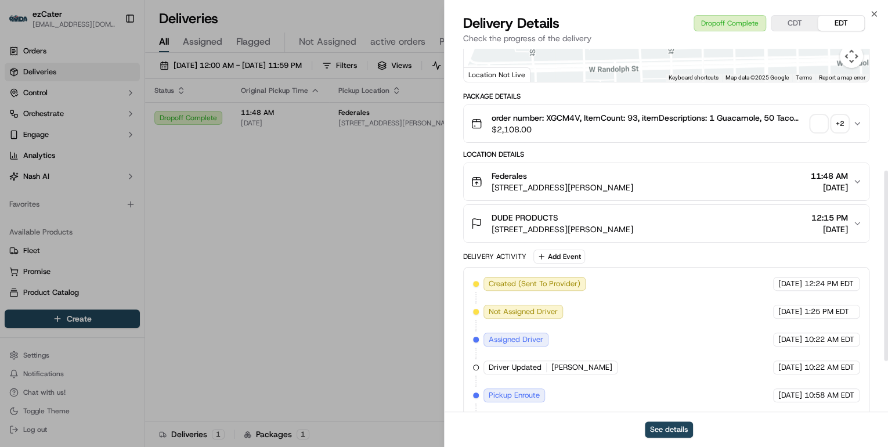
scroll to position [330, 0]
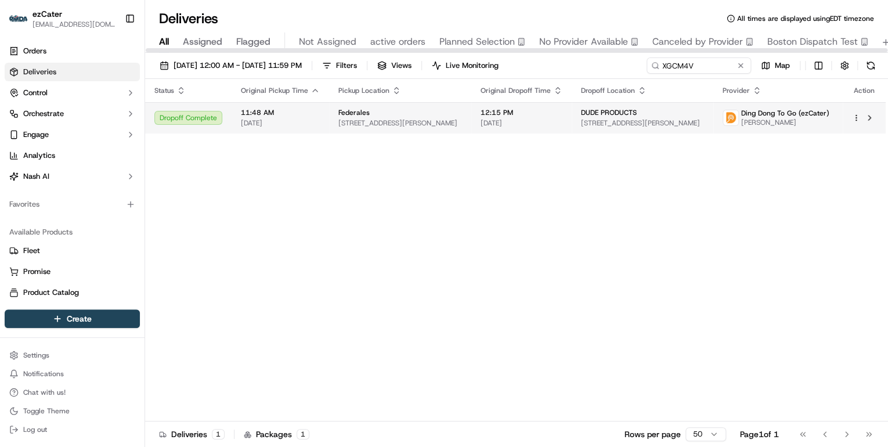
click at [302, 116] on span "11:48 AM" at bounding box center [280, 112] width 79 height 9
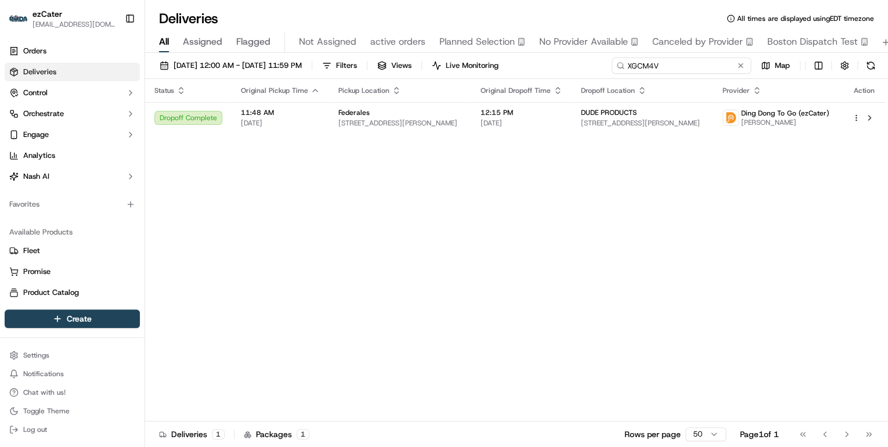
drag, startPoint x: 700, startPoint y: 66, endPoint x: 314, endPoint y: 88, distance: 386.4
click at [316, 88] on div "09/01/2025 12:00 AM - 09/21/2025 11:59 PM Filters Views Live Monitoring XGCM4V …" at bounding box center [516, 251] width 743 height 396
paste input "W4G60A"
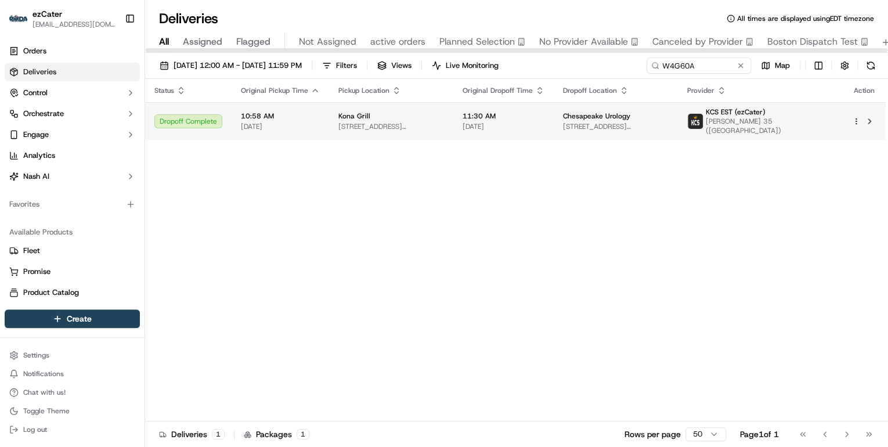
click at [314, 130] on span "09/15/2025" at bounding box center [280, 126] width 79 height 9
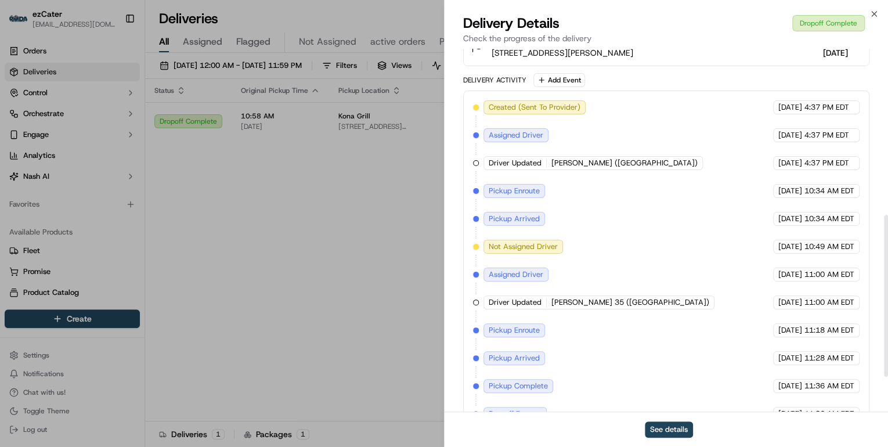
scroll to position [449, 0]
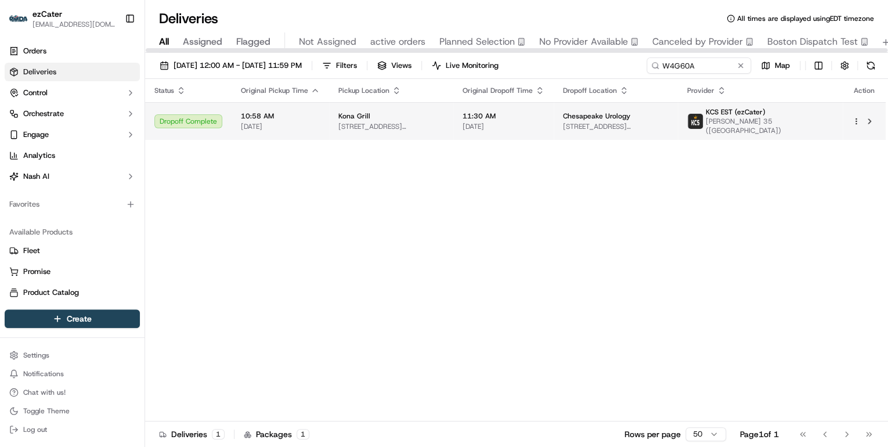
click at [292, 118] on span "10:58 AM" at bounding box center [280, 115] width 79 height 9
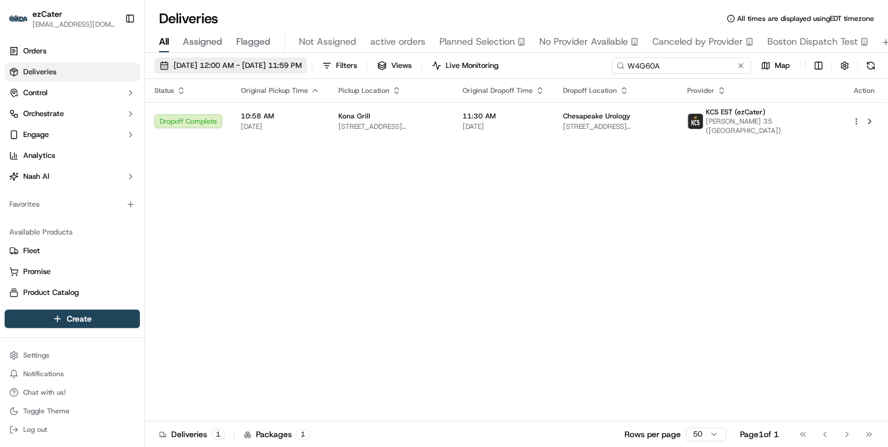
drag, startPoint x: 704, startPoint y: 67, endPoint x: 274, endPoint y: 68, distance: 429.3
click at [281, 67] on div "09/01/2025 12:00 AM - 09/21/2025 11:59 PM Filters Views Live Monitoring W4G60A …" at bounding box center [516, 67] width 743 height 21
paste input "8W2M9U"
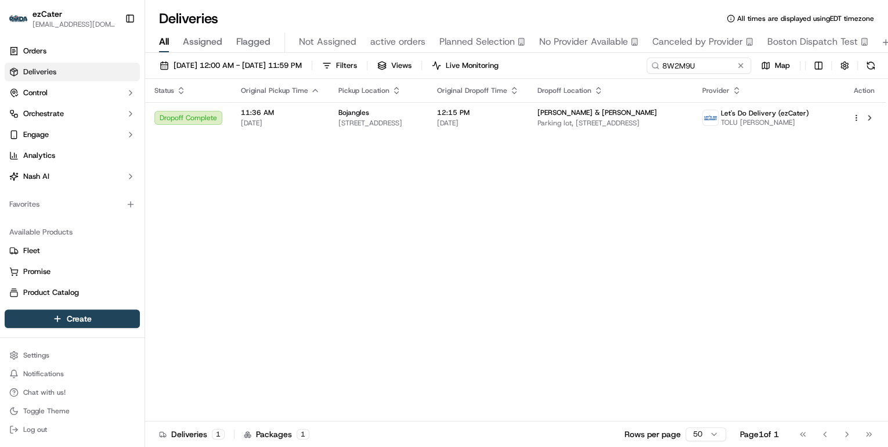
click at [281, 119] on span "09/15/2025" at bounding box center [280, 122] width 79 height 9
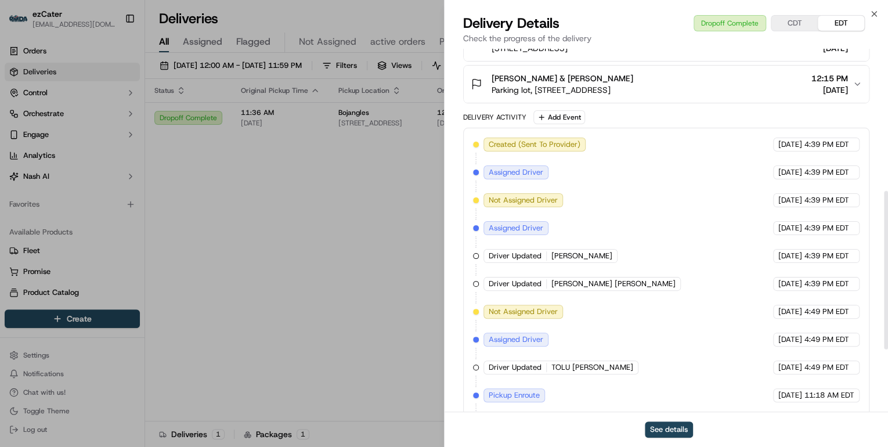
scroll to position [467, 0]
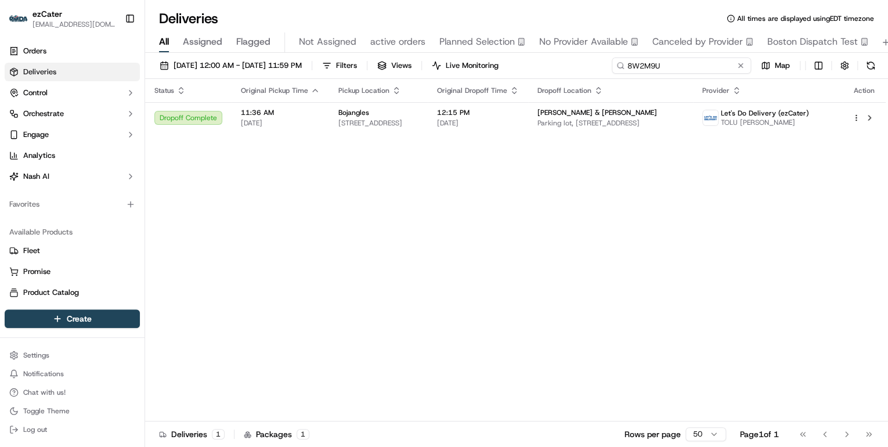
drag, startPoint x: 701, startPoint y: 67, endPoint x: 354, endPoint y: 86, distance: 346.9
click at [354, 86] on div "09/01/2025 12:00 AM - 09/21/2025 11:59 PM Filters Views Live Monitoring 8W2M9U …" at bounding box center [516, 251] width 743 height 396
paste input "WJ5RJ0"
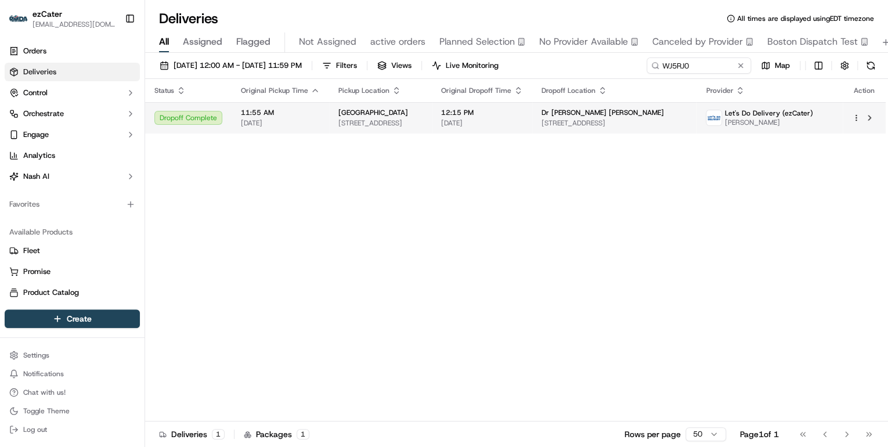
click at [338, 125] on span "5600 Legend Lake Pkwy, Waco, TX 76712, USA" at bounding box center [380, 122] width 84 height 9
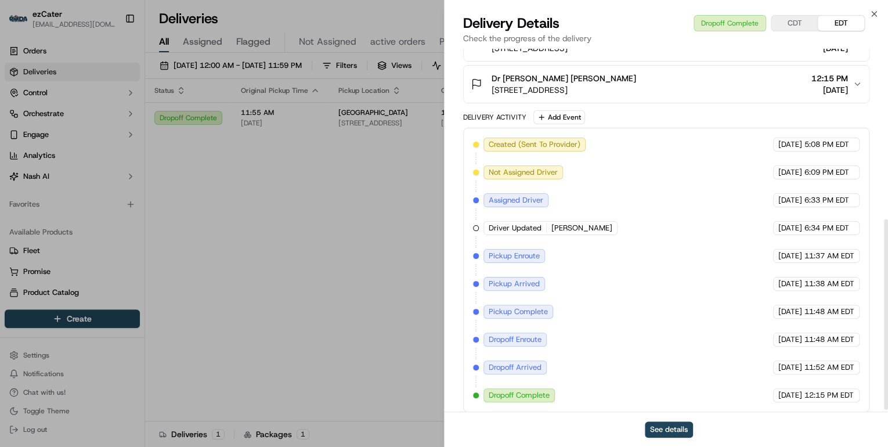
scroll to position [330, 0]
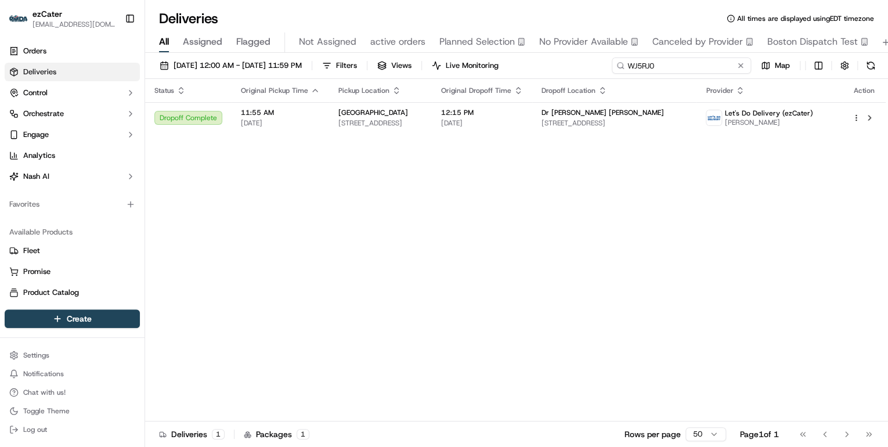
drag, startPoint x: 691, startPoint y: 67, endPoint x: 447, endPoint y: 91, distance: 245.4
click at [448, 90] on div "09/01/2025 12:00 AM - 09/21/2025 11:59 PM Filters Views Live Monitoring WJ5RJ0 …" at bounding box center [516, 251] width 743 height 396
paste input "TCG4F3"
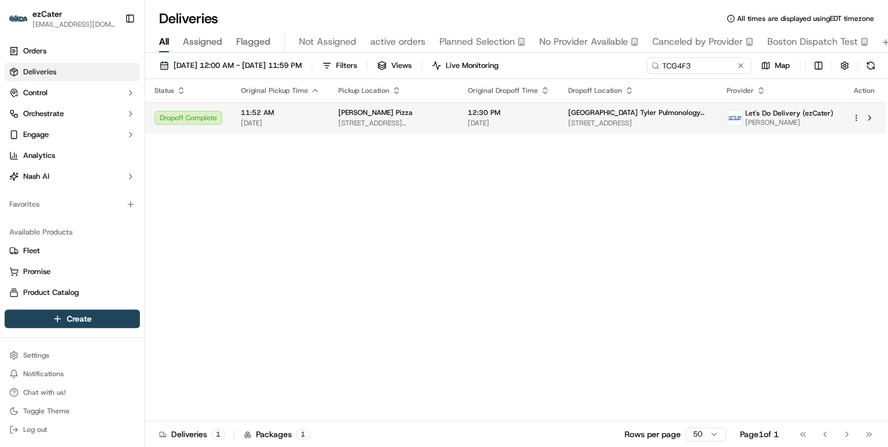
click at [424, 125] on span "3314 Troup Hwy, Tyler, TX 75701, USA" at bounding box center [393, 122] width 111 height 9
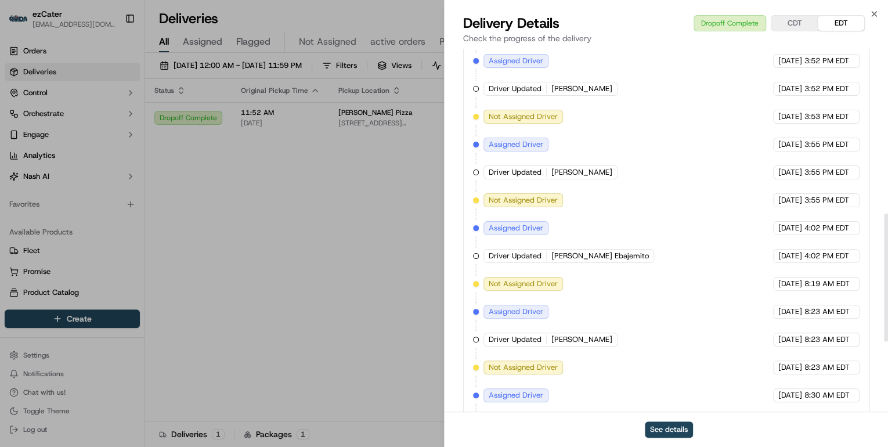
scroll to position [661, 0]
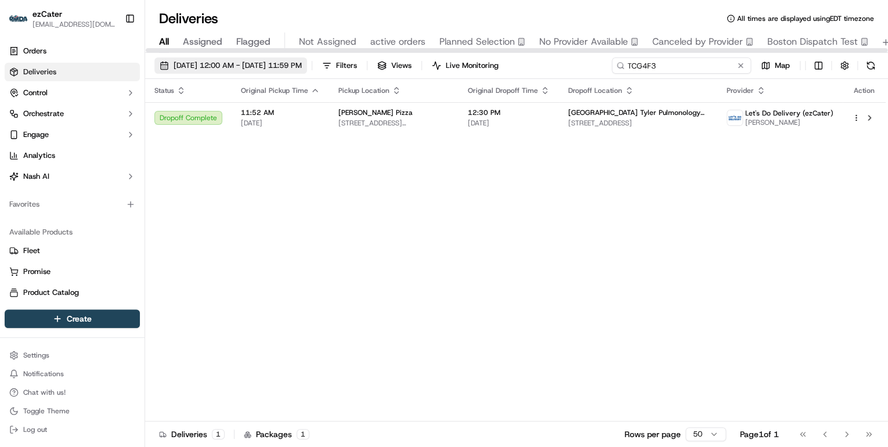
drag, startPoint x: 704, startPoint y: 65, endPoint x: 301, endPoint y: 72, distance: 402.7
click at [303, 72] on div "09/01/2025 12:00 AM - 09/21/2025 11:59 PM Filters Views Live Monitoring TCG4F3 …" at bounding box center [516, 67] width 743 height 21
paste input "5PH4Z8"
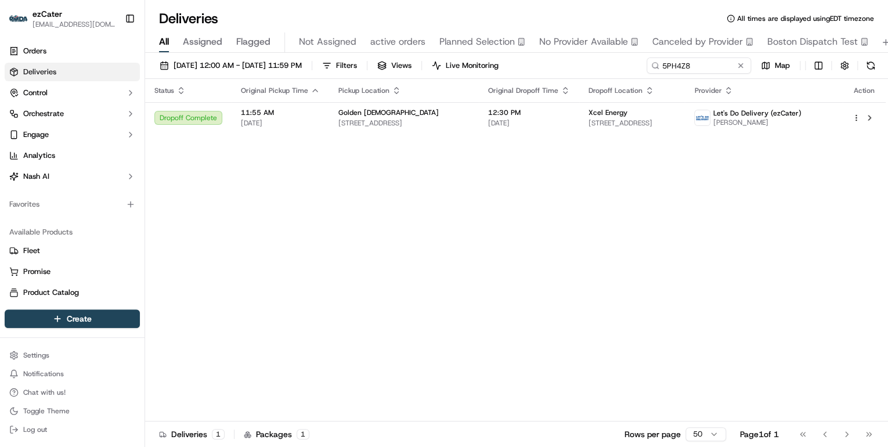
click at [356, 113] on span "Golden Chick" at bounding box center [388, 112] width 100 height 9
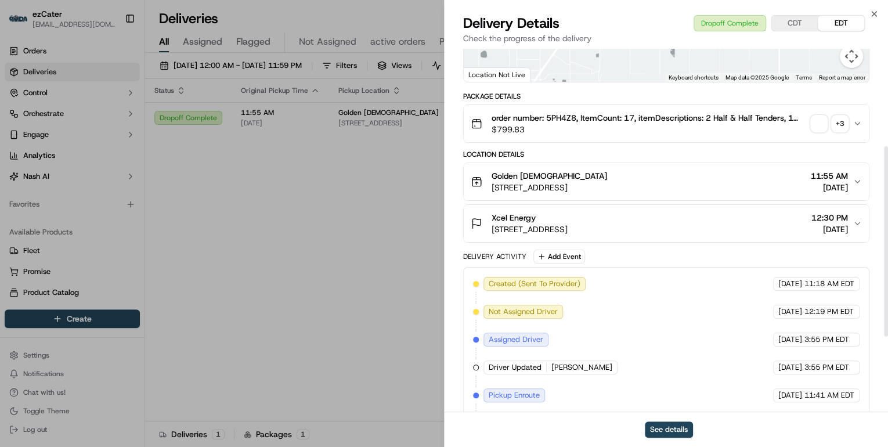
scroll to position [330, 0]
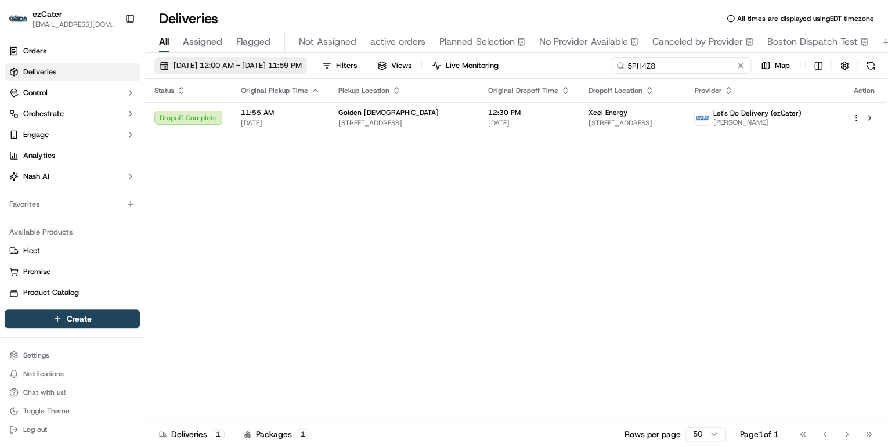
drag, startPoint x: 699, startPoint y: 70, endPoint x: 285, endPoint y: 63, distance: 413.7
click at [302, 62] on div "09/01/2025 12:00 AM - 09/21/2025 11:59 PM Filters Views Live Monitoring 5PH4Z8 …" at bounding box center [516, 67] width 743 height 21
paste input "75H3HZ"
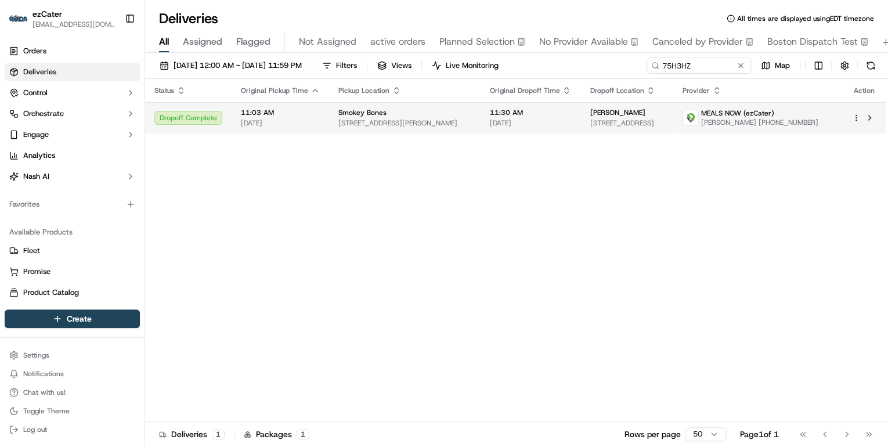
click at [324, 128] on td "11:03 AM 09/15/2025" at bounding box center [279, 117] width 97 height 31
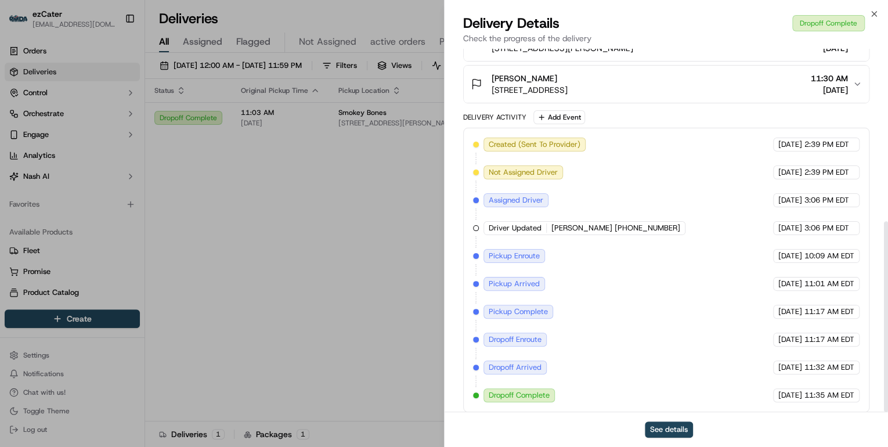
scroll to position [330, 0]
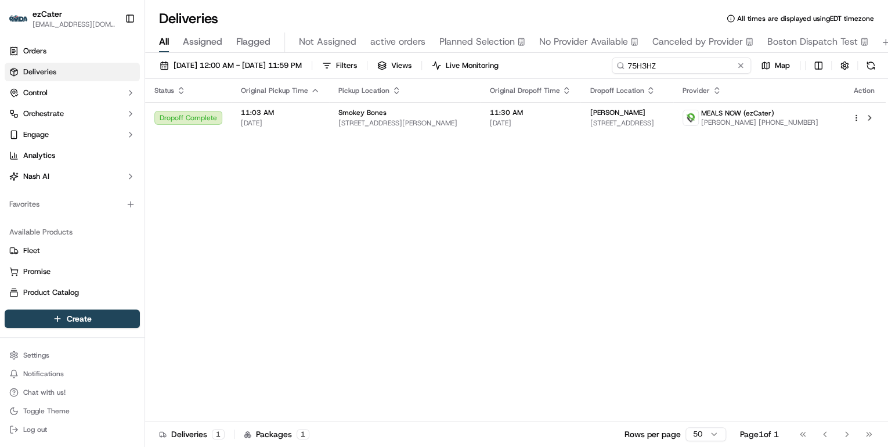
drag, startPoint x: 692, startPoint y: 66, endPoint x: 407, endPoint y: 89, distance: 285.8
click at [419, 88] on div "09/01/2025 12:00 AM - 09/21/2025 11:59 PM Filters Views Live Monitoring 75H3HZ …" at bounding box center [516, 251] width 743 height 396
paste input "JRZTXJ"
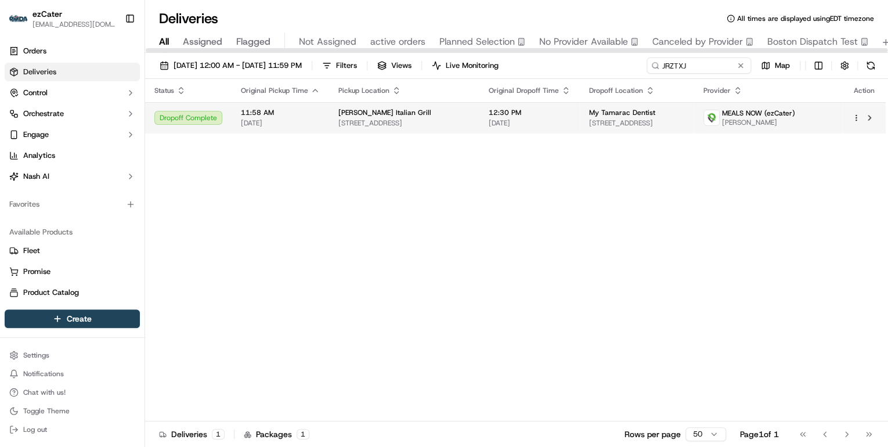
click at [294, 104] on td "11:58 AM 09/15/2025" at bounding box center [279, 117] width 97 height 31
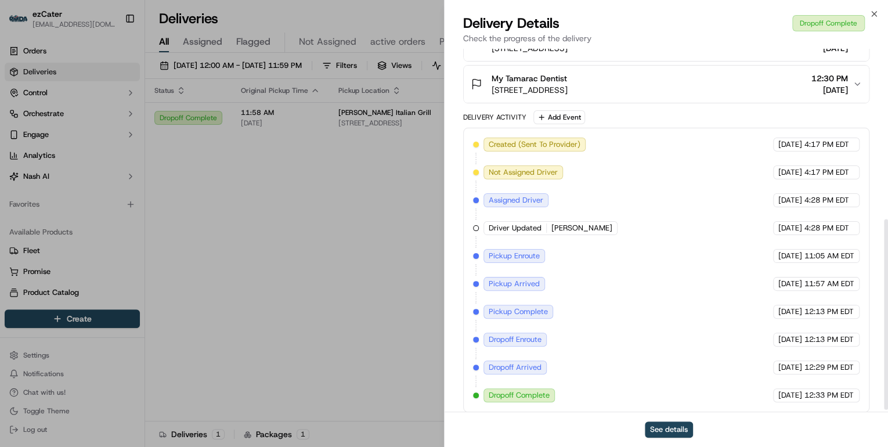
scroll to position [330, 0]
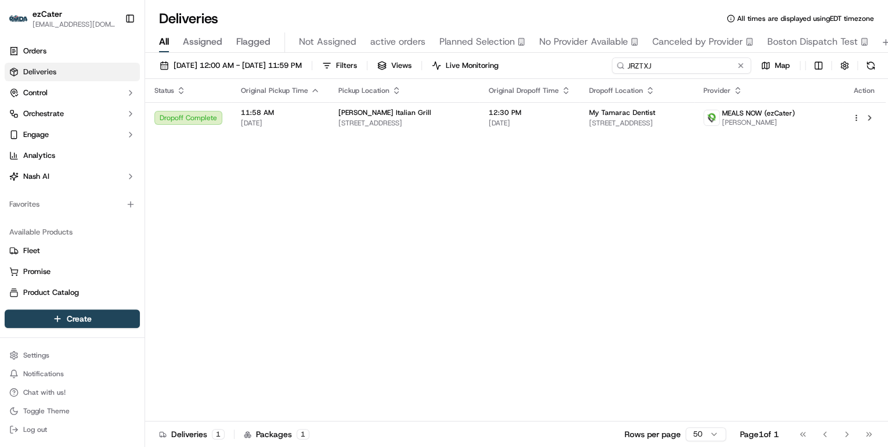
drag, startPoint x: 699, startPoint y: 66, endPoint x: 367, endPoint y: 77, distance: 332.0
click at [367, 77] on div "09/01/2025 12:00 AM - 09/21/2025 11:59 PM Filters Views Live Monitoring JRZTXJ …" at bounding box center [516, 67] width 743 height 21
paste input "3V1XKX"
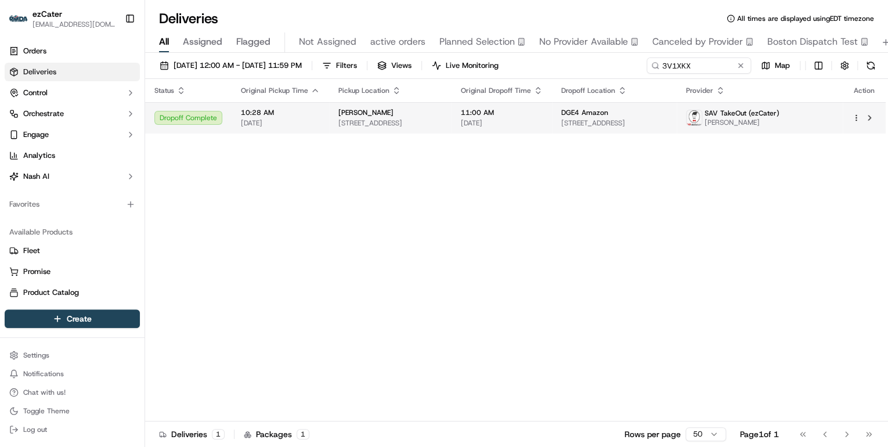
click at [366, 126] on span "103 Minus Ave #1, Savannah, GA 31408, USA" at bounding box center [390, 122] width 104 height 9
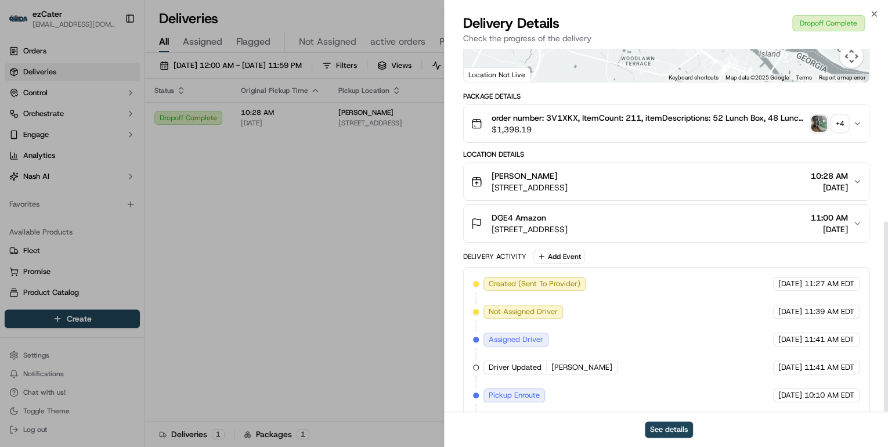
scroll to position [330, 0]
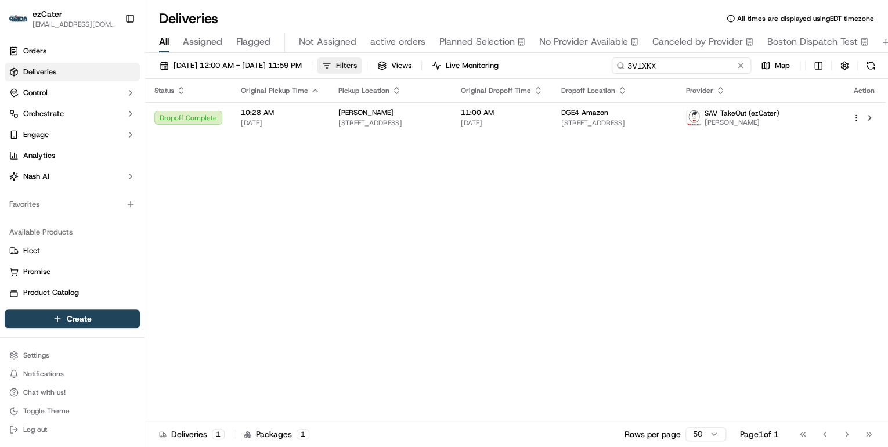
drag, startPoint x: 700, startPoint y: 65, endPoint x: 383, endPoint y: 65, distance: 316.8
click at [385, 65] on div "09/01/2025 12:00 AM - 09/21/2025 11:59 PM Filters Views Live Monitoring 3V1XKX …" at bounding box center [516, 67] width 743 height 21
paste input "QFQ83U"
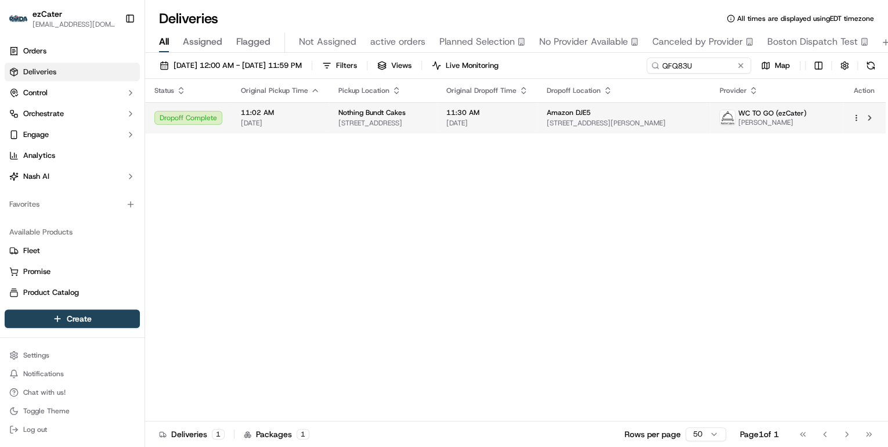
click at [382, 132] on td "Nothing Bundt Cakes 869 St Georges Ave, Woodbridge, NJ 07095, USA" at bounding box center [383, 117] width 108 height 31
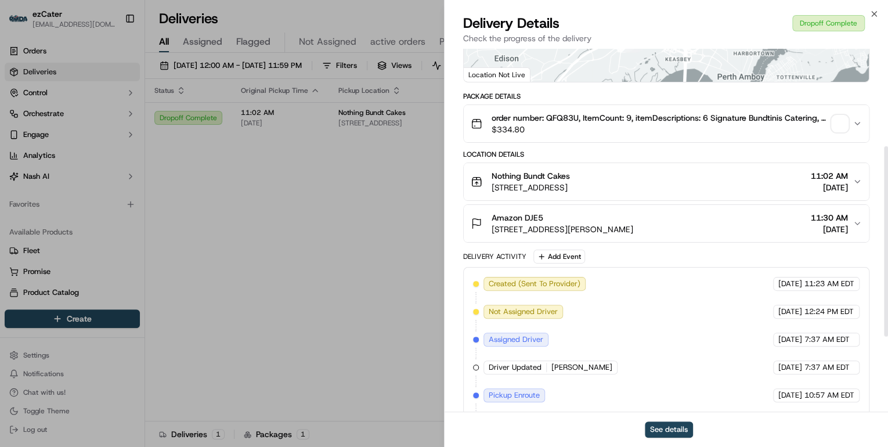
scroll to position [330, 0]
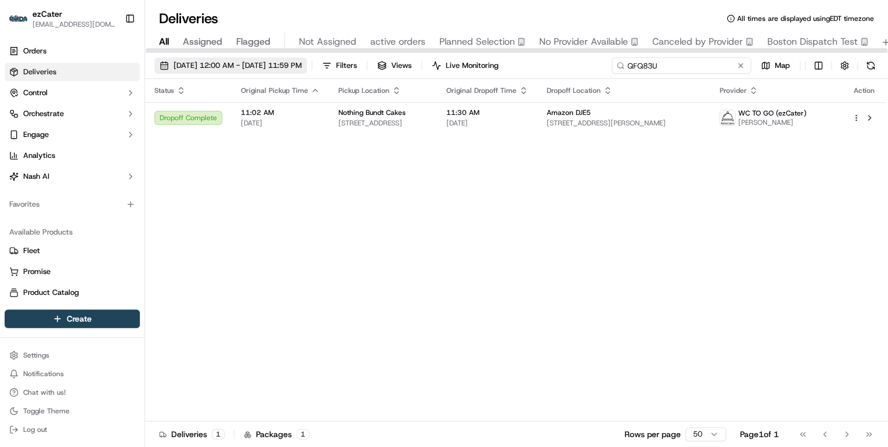
drag, startPoint x: 700, startPoint y: 64, endPoint x: 338, endPoint y: 70, distance: 361.5
click at [339, 70] on div "09/01/2025 12:00 AM - 09/21/2025 11:59 PM Filters Views Live Monitoring QFQ83U …" at bounding box center [516, 67] width 743 height 21
paste input "KAX8V"
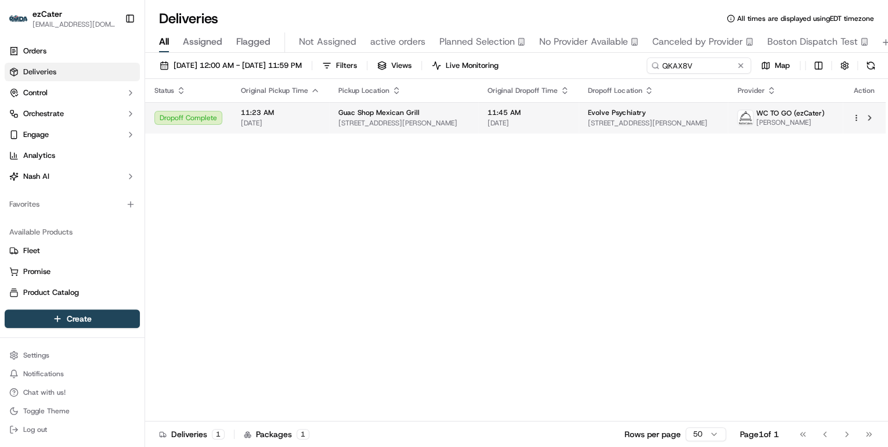
click at [349, 117] on span "Guac Shop Mexican Grill" at bounding box center [378, 112] width 81 height 9
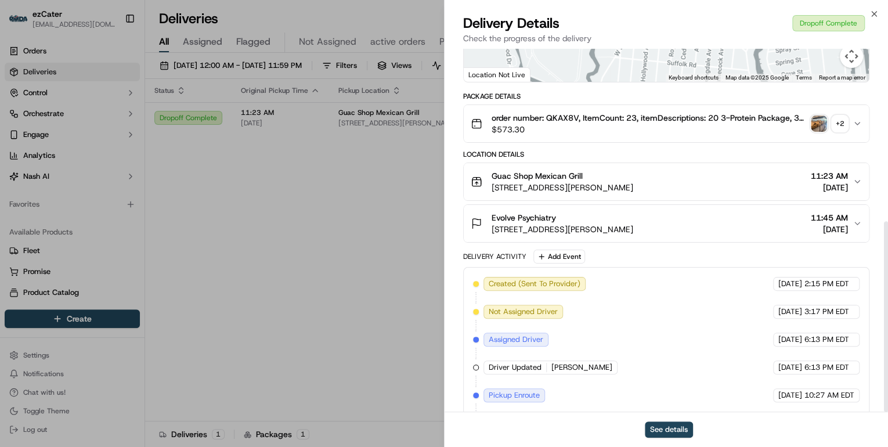
scroll to position [330, 0]
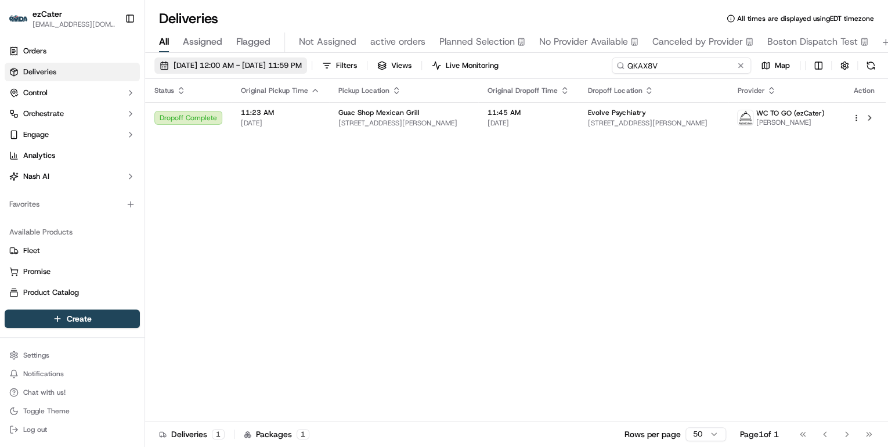
drag, startPoint x: 708, startPoint y: 68, endPoint x: 234, endPoint y: 59, distance: 474.7
click at [236, 59] on div "09/01/2025 12:00 AM - 09/21/2025 11:59 PM Filters Views Live Monitoring QKAX8V …" at bounding box center [516, 67] width 743 height 21
paste input "09-75C"
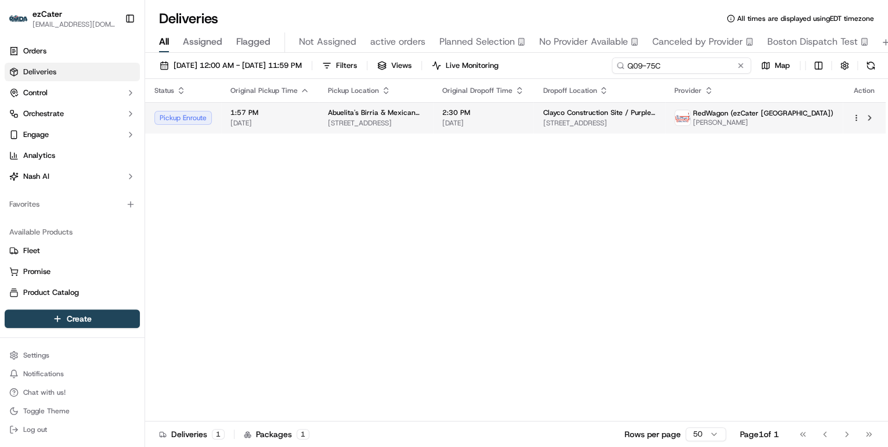
type input "Q09-75C"
click at [265, 120] on span "09/15/2025" at bounding box center [269, 122] width 79 height 9
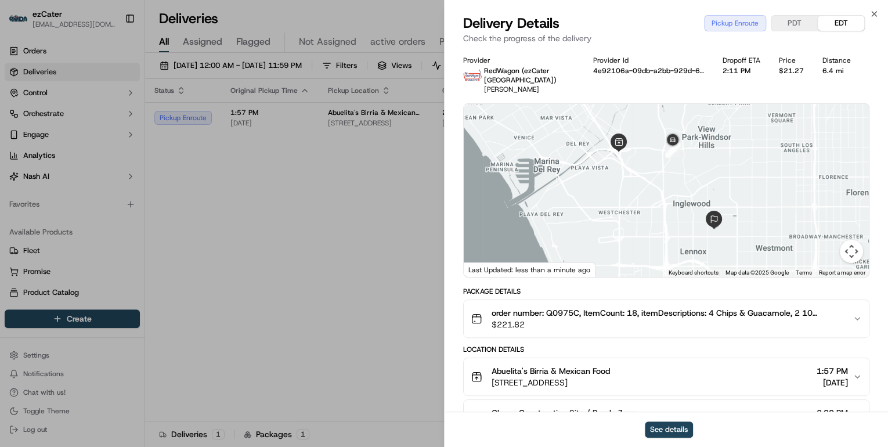
scroll to position [93, 0]
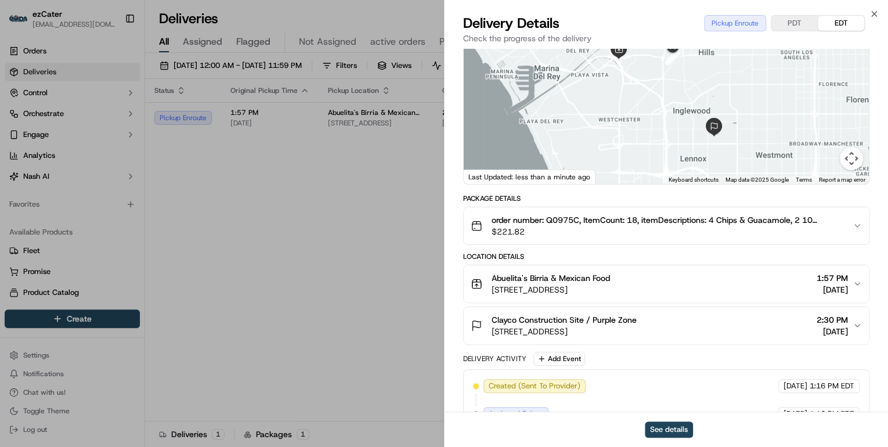
click at [707, 325] on div "Clayco Construction Site / Purple Zone 1248 District Dr, Inglewood, CA 90303, U…" at bounding box center [662, 325] width 382 height 23
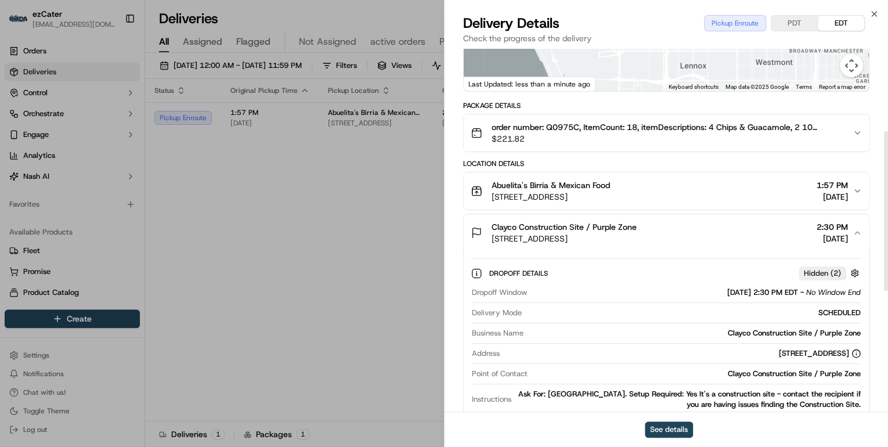
scroll to position [232, 0]
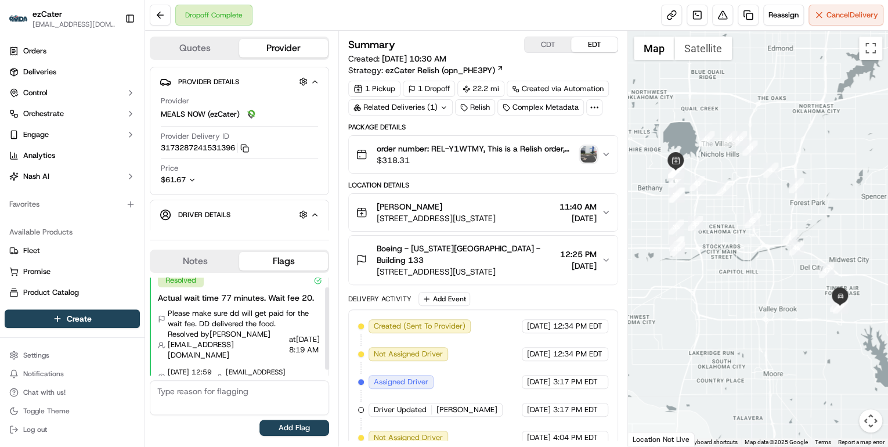
scroll to position [6, 0]
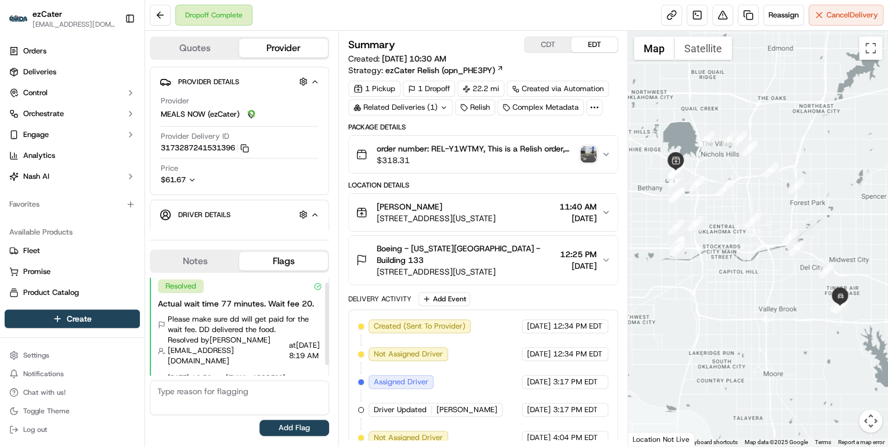
drag, startPoint x: 326, startPoint y: 327, endPoint x: 327, endPoint y: 317, distance: 10.5
click at [327, 317] on div at bounding box center [327, 324] width 4 height 82
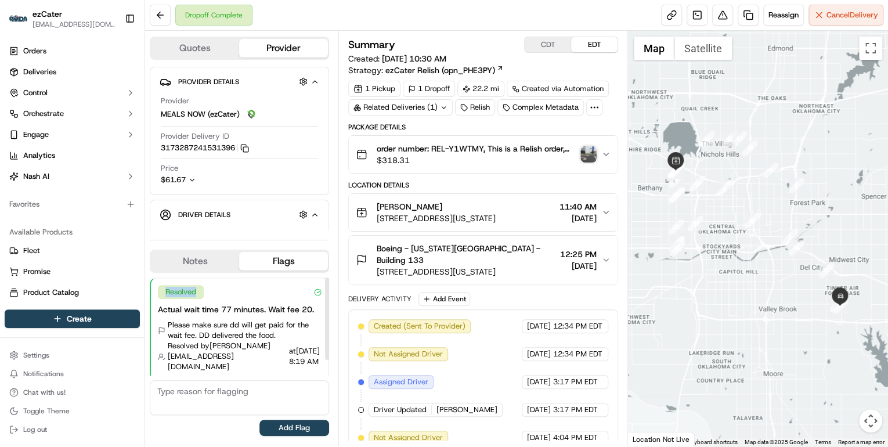
drag, startPoint x: 164, startPoint y: 283, endPoint x: 200, endPoint y: 288, distance: 36.3
click at [200, 288] on div "Resolved" at bounding box center [181, 292] width 46 height 14
drag, startPoint x: 200, startPoint y: 288, endPoint x: 225, endPoint y: 290, distance: 25.1
click at [225, 290] on div "Resolved" at bounding box center [240, 292] width 164 height 14
drag, startPoint x: 158, startPoint y: 309, endPoint x: 316, endPoint y: 313, distance: 157.3
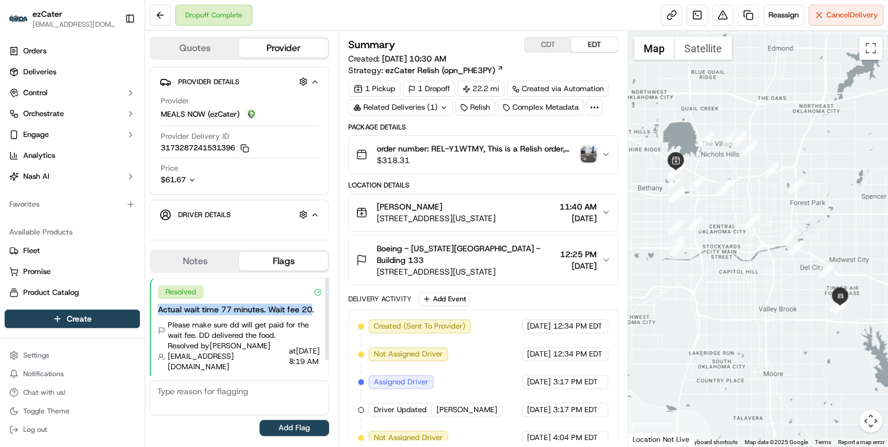
click at [316, 313] on div "Actual wait time 77 minutes. Wait fee 20." at bounding box center [240, 309] width 164 height 12
drag, startPoint x: 316, startPoint y: 313, endPoint x: 312, endPoint y: 323, distance: 10.5
click at [312, 323] on span "Please make sure dd will get paid for the wait fee. DD delivered the food." at bounding box center [245, 330] width 154 height 21
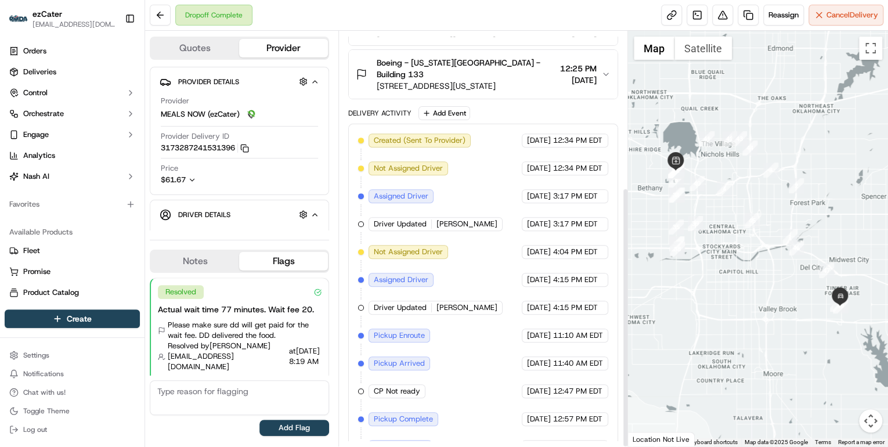
scroll to position [248, 0]
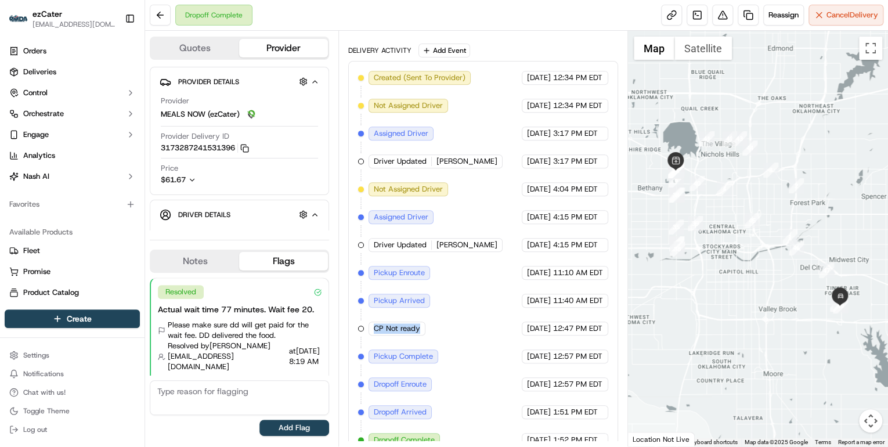
drag, startPoint x: 371, startPoint y: 313, endPoint x: 420, endPoint y: 314, distance: 48.7
click at [420, 321] on div "CP Not ready" at bounding box center [396, 328] width 57 height 14
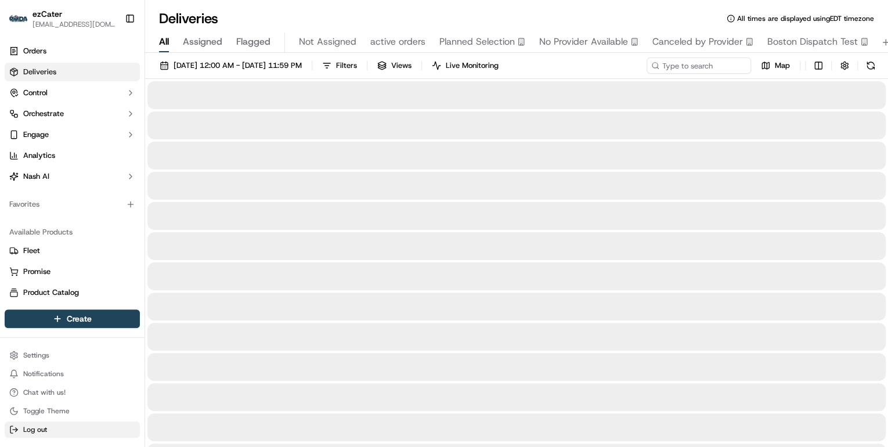
click at [57, 428] on button "Log out" at bounding box center [72, 429] width 135 height 16
